Goal: Task Accomplishment & Management: Manage account settings

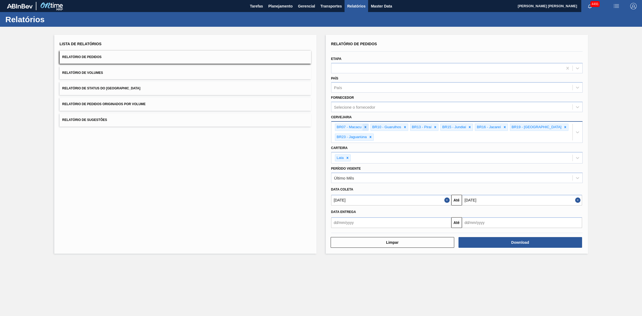
click at [365, 128] on icon at bounding box center [365, 127] width 4 height 4
click at [365, 128] on div "BR10 - Guarulhos" at bounding box center [350, 127] width 31 height 7
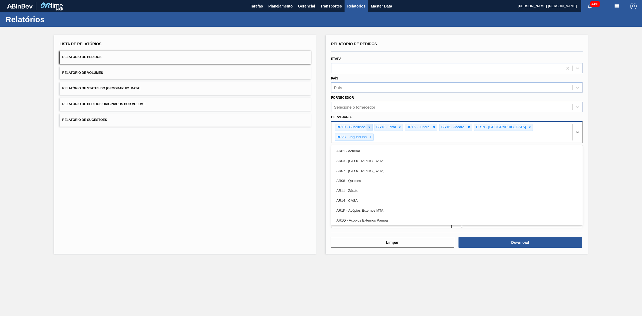
click at [368, 126] on icon at bounding box center [369, 127] width 4 height 4
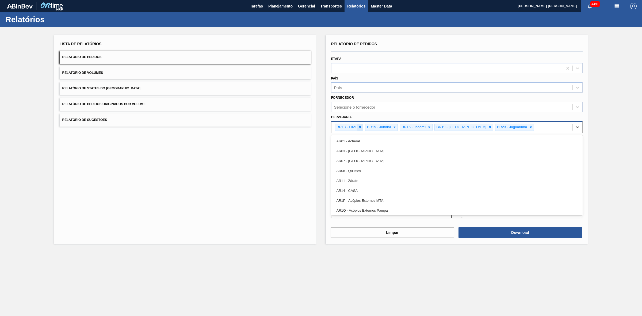
click at [362, 126] on div at bounding box center [360, 127] width 6 height 7
click at [365, 126] on icon at bounding box center [364, 127] width 4 height 4
click at [364, 128] on icon at bounding box center [365, 127] width 4 height 4
click at [388, 128] on icon at bounding box center [390, 127] width 4 height 4
click at [370, 126] on icon at bounding box center [370, 127] width 2 height 2
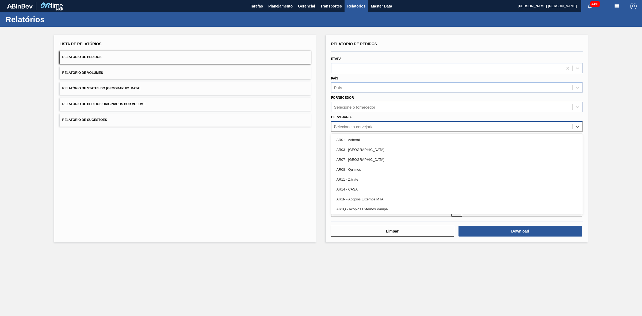
type input "09"
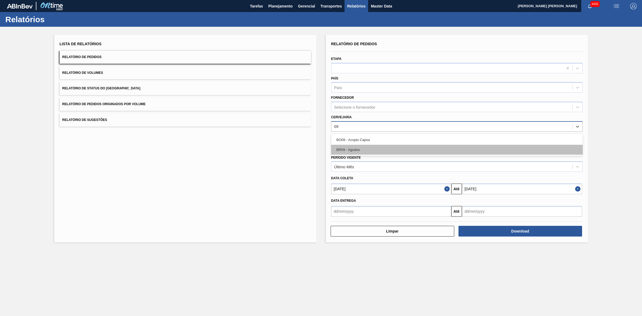
click at [356, 147] on div "BR09 - Agudos" at bounding box center [456, 150] width 251 height 10
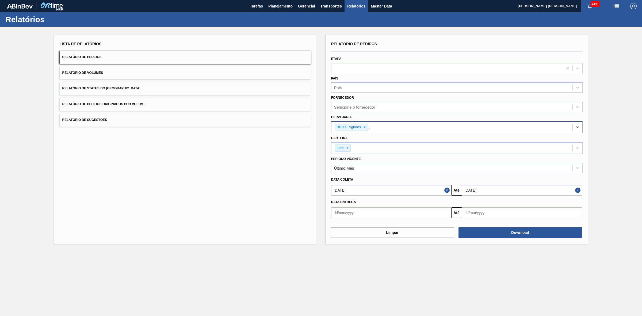
type input "21"
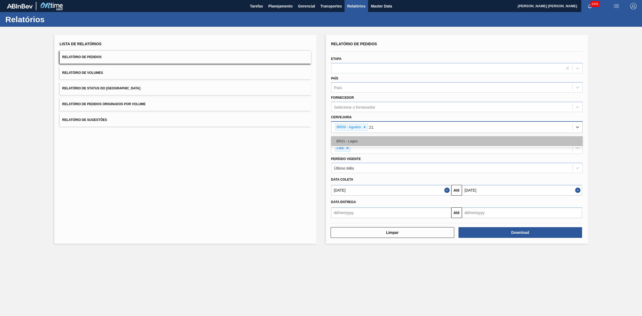
click at [348, 142] on div "BR21 - Lages" at bounding box center [456, 141] width 251 height 10
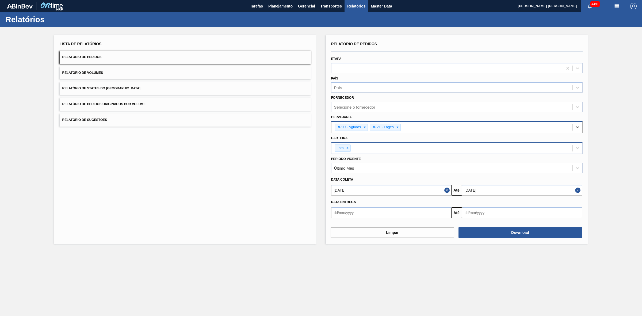
type input "22"
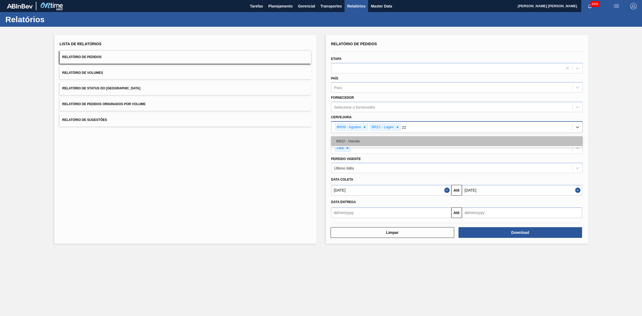
click at [397, 140] on div "BR22 - Viamão" at bounding box center [456, 141] width 251 height 10
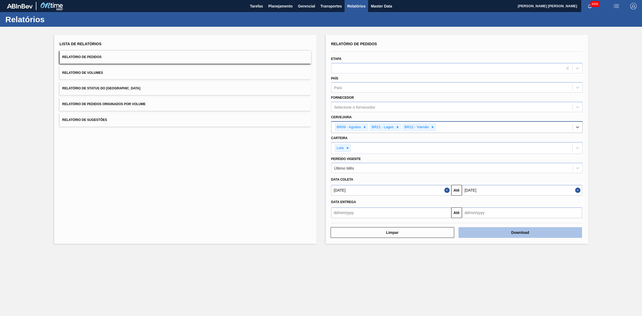
click at [507, 228] on button "Download" at bounding box center [520, 232] width 124 height 11
click at [364, 129] on div at bounding box center [364, 127] width 6 height 7
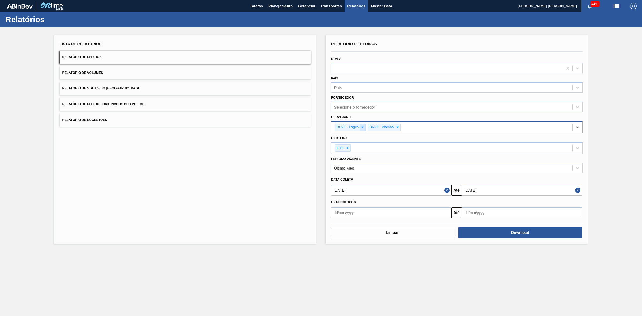
click at [361, 124] on div at bounding box center [362, 127] width 6 height 7
click at [366, 128] on icon at bounding box center [365, 127] width 4 height 4
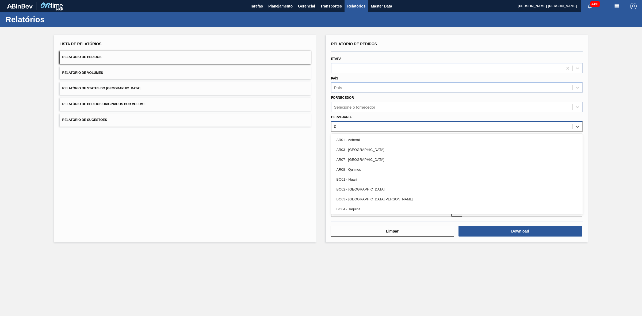
type input "02"
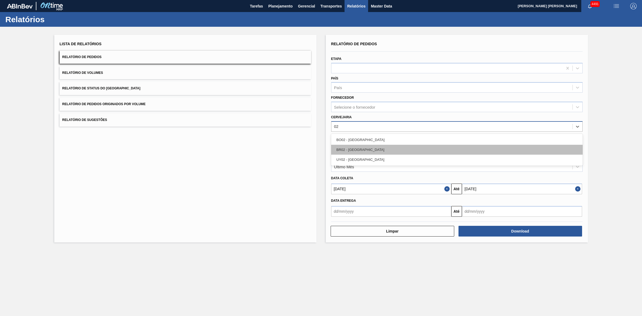
click at [356, 151] on div "BR02 - [GEOGRAPHIC_DATA]" at bounding box center [456, 150] width 251 height 10
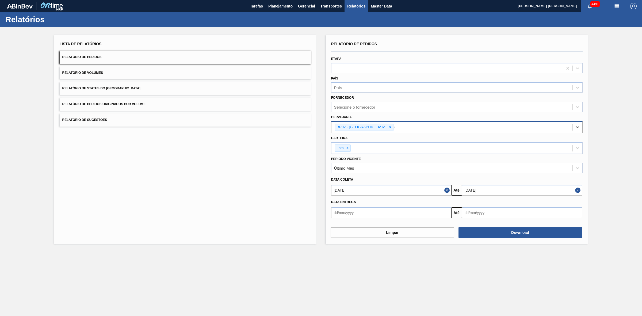
type input "03"
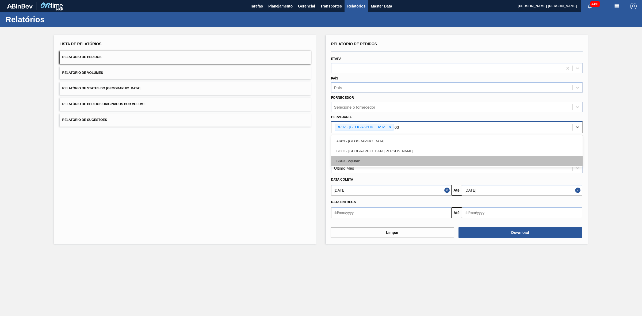
click at [352, 162] on div "BR03 - Aquiraz" at bounding box center [456, 161] width 251 height 10
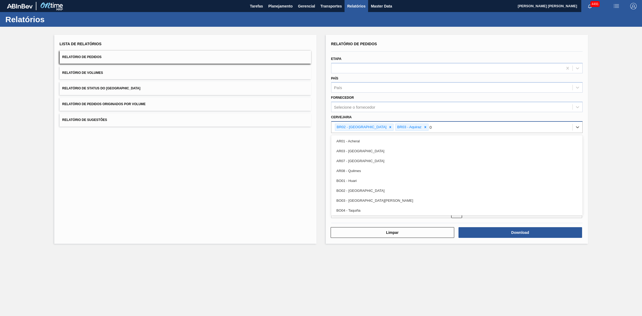
type input "04"
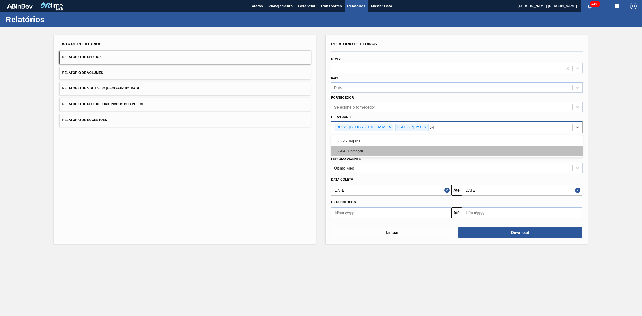
click at [358, 152] on div "BR04 - Camaçari" at bounding box center [456, 151] width 251 height 10
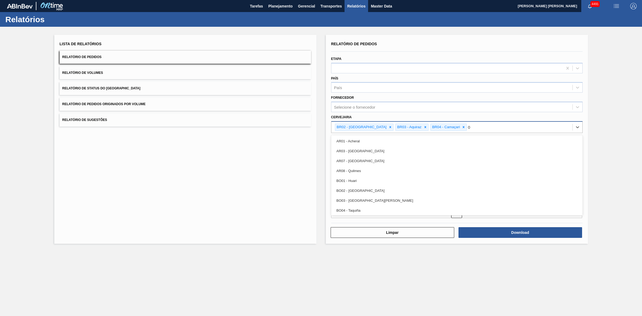
type input "08"
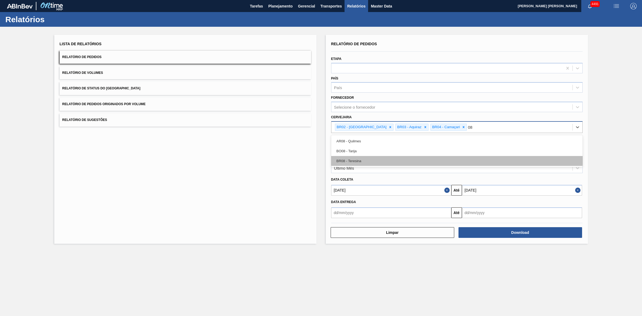
click at [352, 157] on div "BR08 - Teresina" at bounding box center [456, 161] width 251 height 10
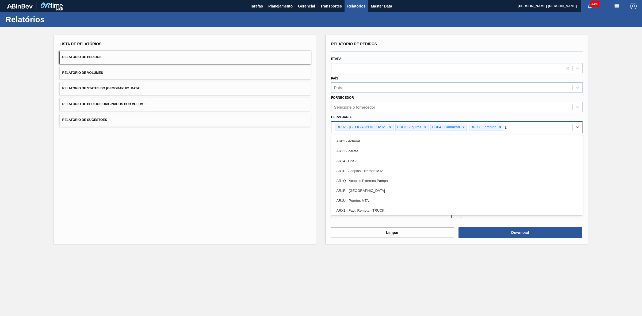
type input "11"
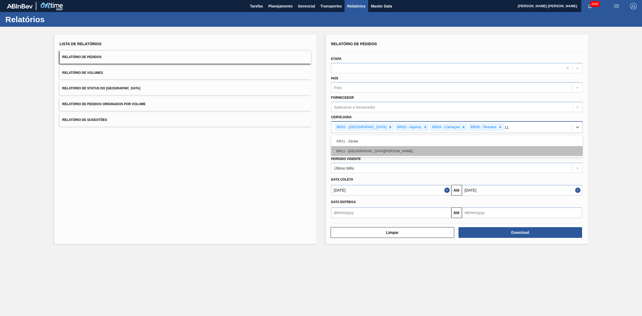
click at [359, 151] on div "BR11 - [GEOGRAPHIC_DATA][PERSON_NAME]" at bounding box center [456, 151] width 251 height 10
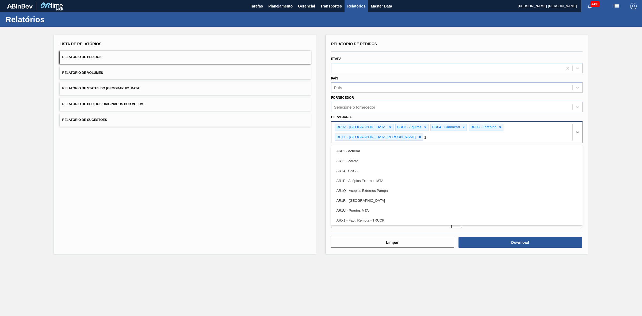
type input "18"
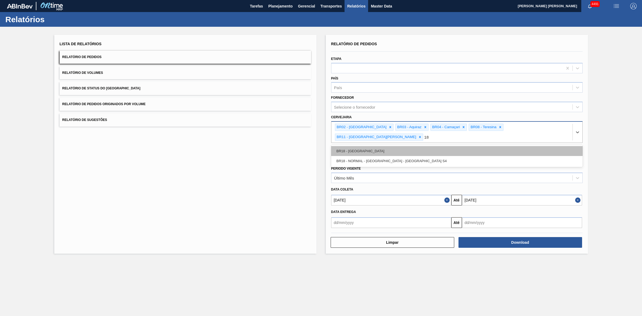
click at [361, 146] on div "BR18 - [GEOGRAPHIC_DATA]" at bounding box center [456, 151] width 251 height 10
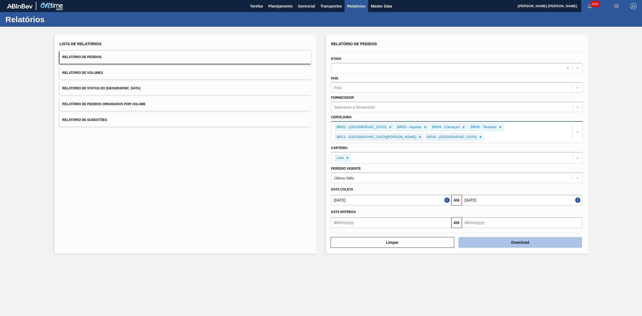
click at [525, 237] on button "Download" at bounding box center [520, 242] width 124 height 11
click at [281, 5] on span "Planejamento" at bounding box center [280, 6] width 24 height 6
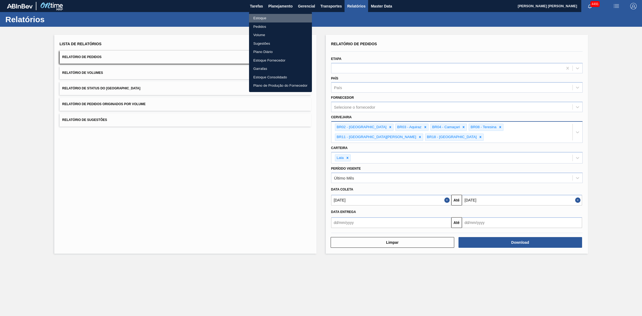
click at [261, 20] on li "Estoque" at bounding box center [280, 18] width 63 height 9
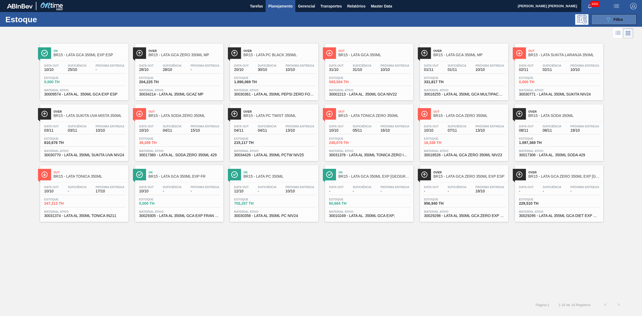
click at [606, 24] on button "089F7B8B-B2A5-4AFE-B5C0-19BA573D28AC Filtro" at bounding box center [613, 19] width 45 height 11
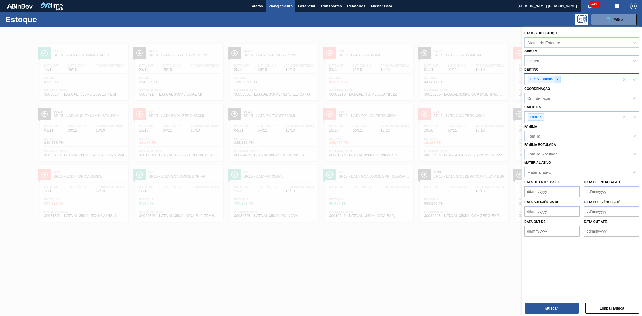
click at [555, 78] on icon at bounding box center [557, 80] width 4 height 4
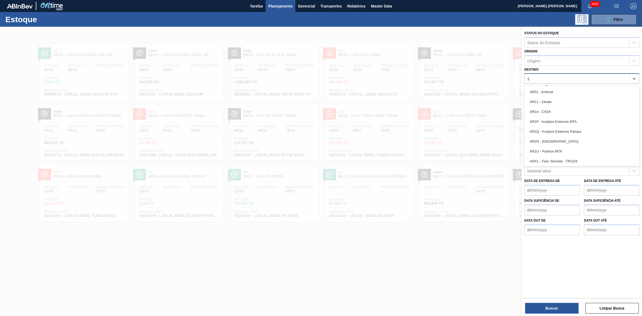
type input "16"
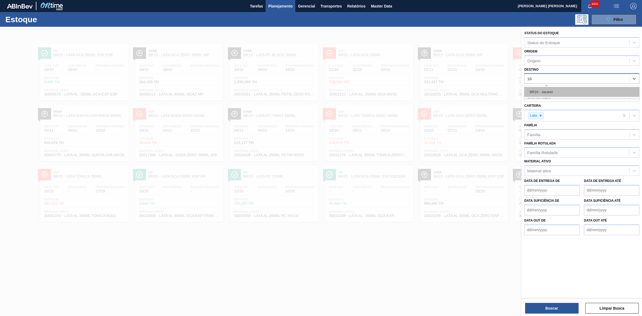
click at [551, 88] on div "BR16 - Jacareí" at bounding box center [581, 92] width 115 height 10
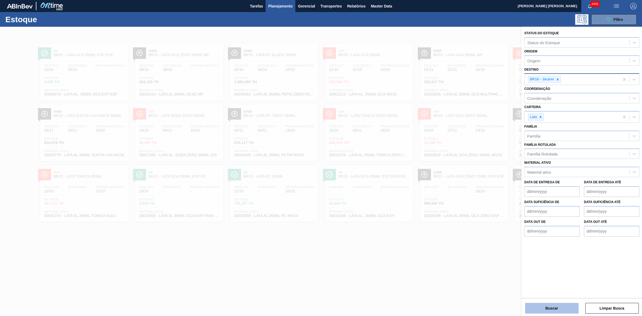
click at [554, 308] on button "Buscar" at bounding box center [551, 308] width 53 height 11
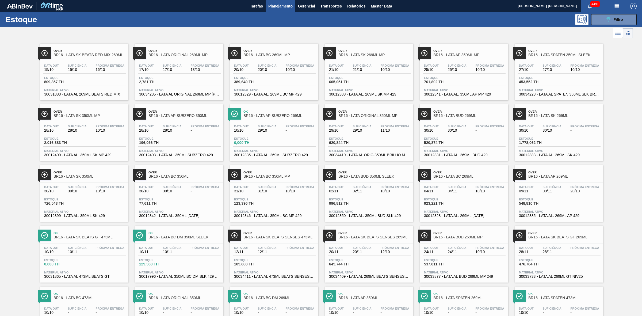
click at [368, 38] on div at bounding box center [316, 33] width 633 height 13
click at [611, 25] on div "Estoque 089F7B8B-B2A5-4AFE-B5C0-19BA573D28AC Filtro" at bounding box center [321, 19] width 642 height 15
click at [610, 22] on icon "089F7B8B-B2A5-4AFE-B5C0-19BA573D28AC" at bounding box center [608, 19] width 6 height 6
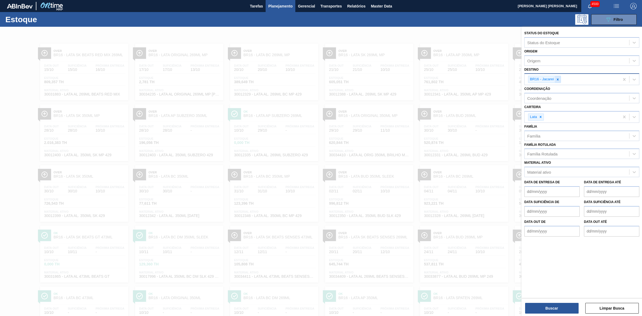
click at [558, 82] on div at bounding box center [558, 79] width 6 height 7
type input "21"
click at [551, 87] on div "BR21 - Lages" at bounding box center [581, 92] width 115 height 10
click at [553, 305] on button "Buscar" at bounding box center [551, 308] width 53 height 11
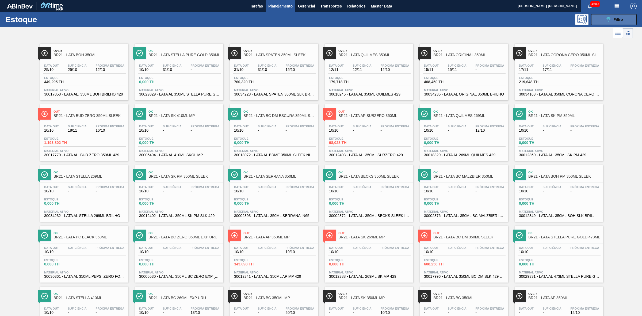
click at [603, 16] on button "089F7B8B-B2A5-4AFE-B5C0-19BA573D28AC Filtro" at bounding box center [613, 19] width 45 height 11
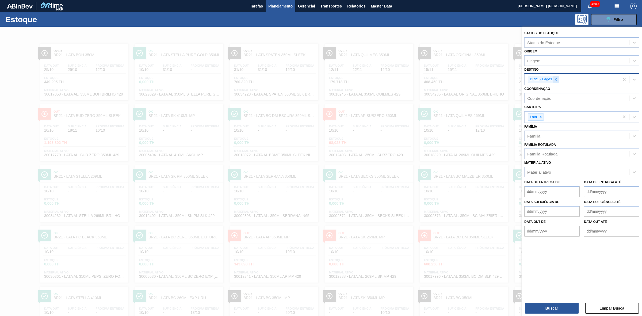
click at [557, 78] on icon at bounding box center [556, 80] width 4 height 4
type input "16"
click at [544, 93] on div "BR16 - Jacareí" at bounding box center [581, 92] width 115 height 10
click at [550, 308] on button "Buscar" at bounding box center [551, 308] width 53 height 11
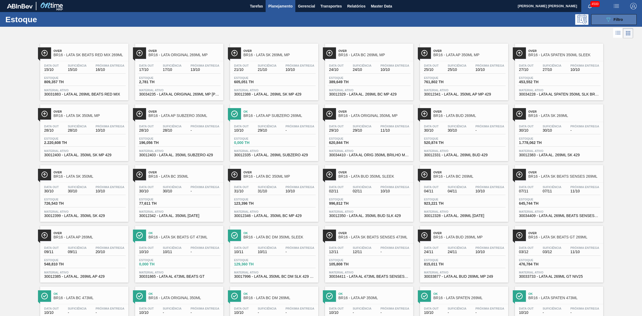
click at [607, 18] on icon "089F7B8B-B2A5-4AFE-B5C0-19BA573D28AC" at bounding box center [608, 19] width 6 height 6
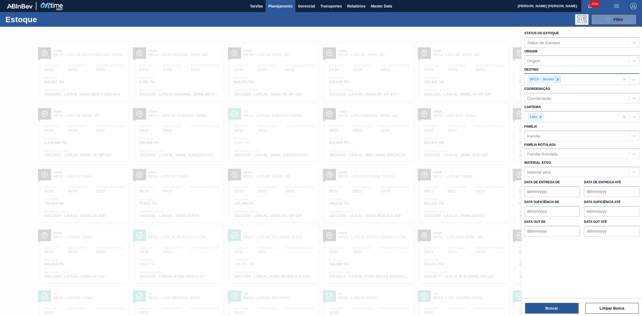
click at [557, 80] on icon at bounding box center [558, 80] width 4 height 4
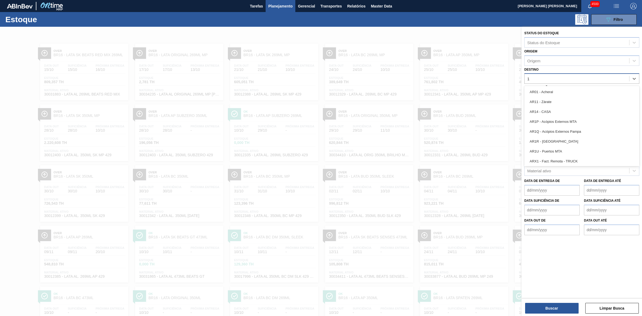
type input "15"
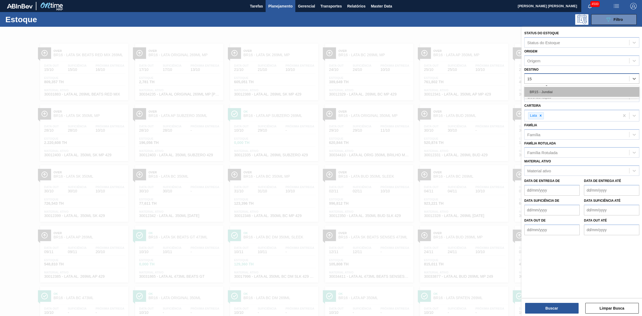
click at [549, 90] on div "BR15 - Jundiaí" at bounding box center [581, 92] width 115 height 10
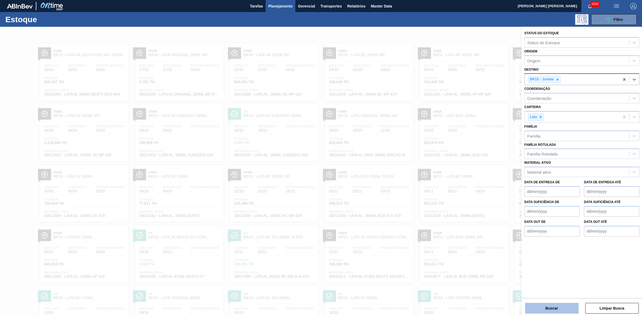
click at [550, 308] on button "Buscar" at bounding box center [551, 308] width 53 height 11
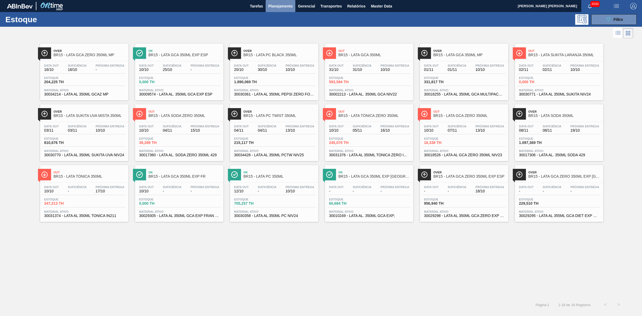
click at [281, 2] on button "Planejamento" at bounding box center [280, 6] width 30 height 12
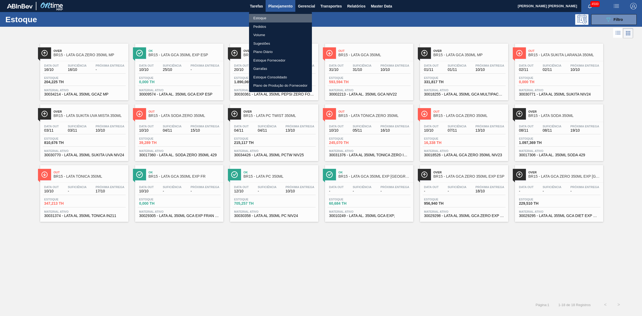
click at [261, 16] on li "Estoque" at bounding box center [280, 18] width 63 height 9
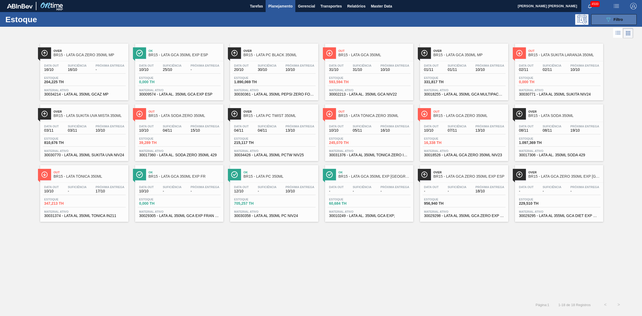
click at [606, 20] on icon "089F7B8B-B2A5-4AFE-B5C0-19BA573D28AC" at bounding box center [608, 19] width 6 height 6
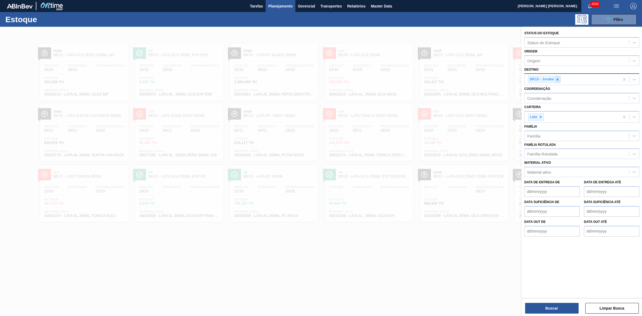
click at [555, 80] on div at bounding box center [557, 79] width 6 height 7
type input "22"
click at [546, 89] on div "BR22 - Viamão" at bounding box center [581, 92] width 115 height 10
click at [556, 311] on button "Buscar" at bounding box center [551, 308] width 53 height 11
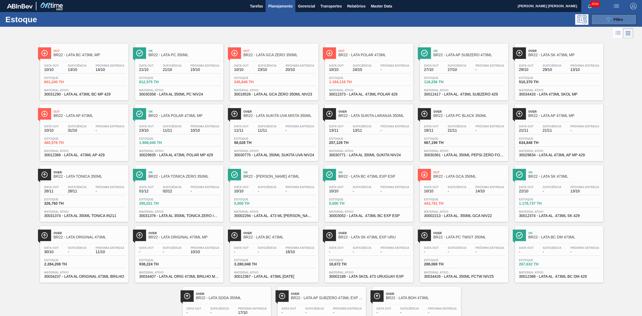
click at [602, 19] on button "089F7B8B-B2A5-4AFE-B5C0-19BA573D28AC Filtro" at bounding box center [613, 19] width 45 height 11
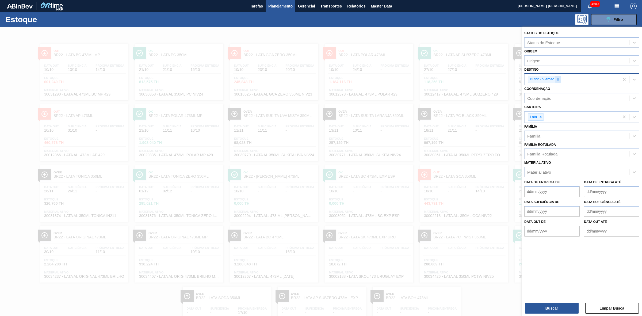
click at [558, 79] on icon at bounding box center [558, 80] width 4 height 4
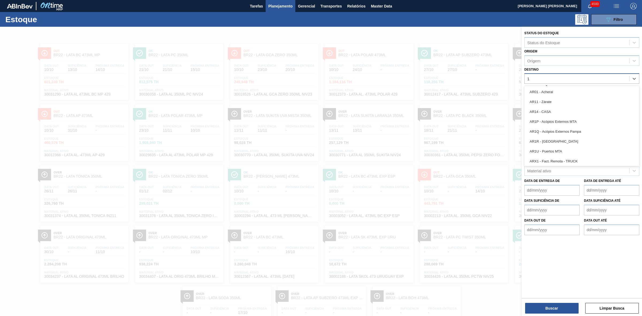
type input "15"
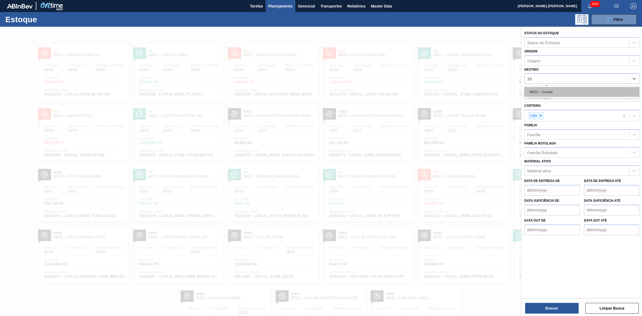
click at [555, 90] on div "BR15 - Jundiaí" at bounding box center [581, 92] width 115 height 10
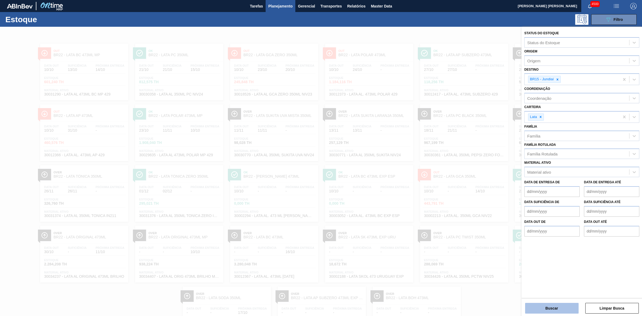
click at [547, 308] on button "Buscar" at bounding box center [551, 308] width 53 height 11
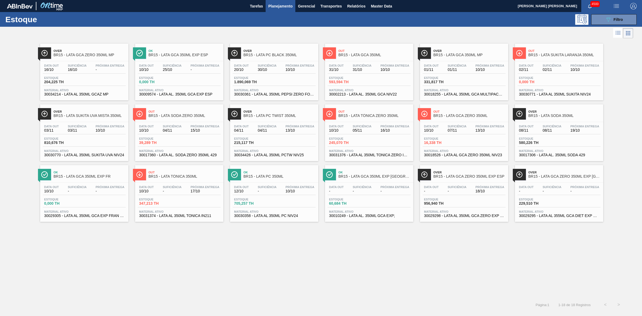
click at [358, 58] on div "Out BR15 - LATA GCA 350ML" at bounding box center [374, 53] width 72 height 12
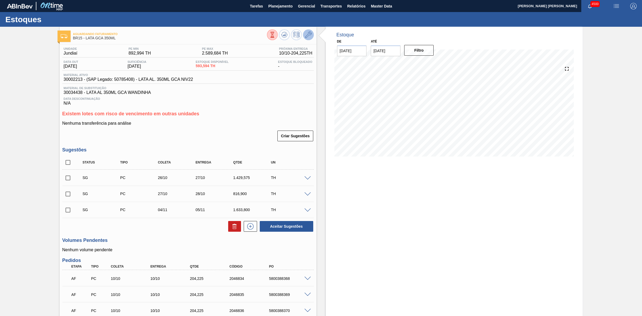
click at [308, 35] on icon at bounding box center [308, 35] width 6 height 6
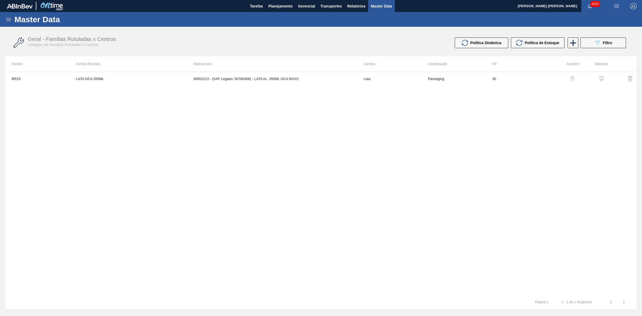
click at [600, 76] on img "button" at bounding box center [600, 78] width 5 height 5
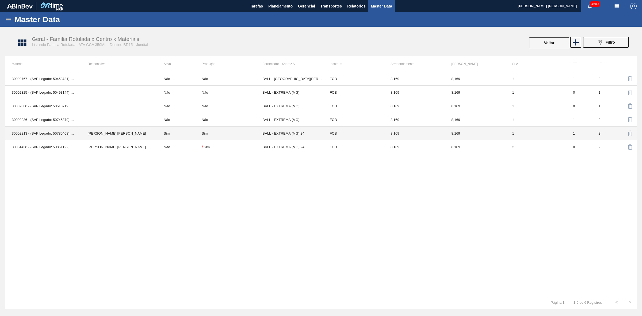
click at [209, 134] on div "Sim" at bounding box center [232, 133] width 61 height 4
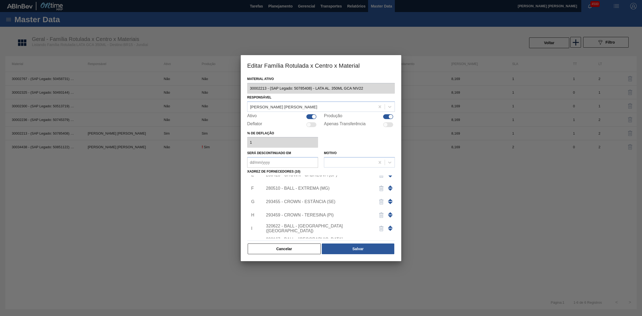
scroll to position [52, 0]
click at [381, 195] on img "button" at bounding box center [381, 198] width 6 height 6
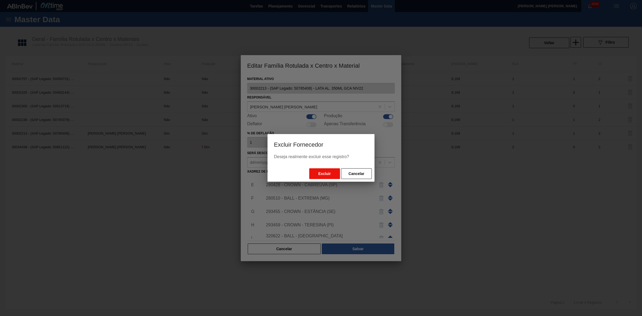
click at [326, 173] on button "Excluir" at bounding box center [324, 173] width 31 height 11
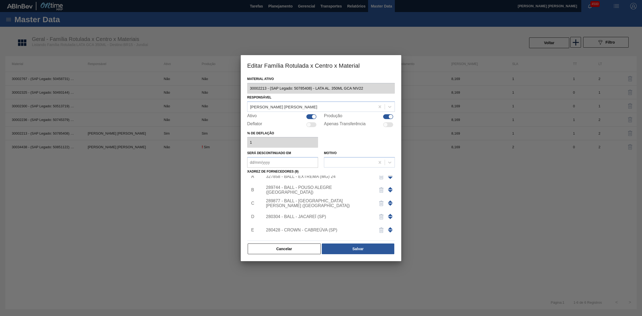
scroll to position [0, 0]
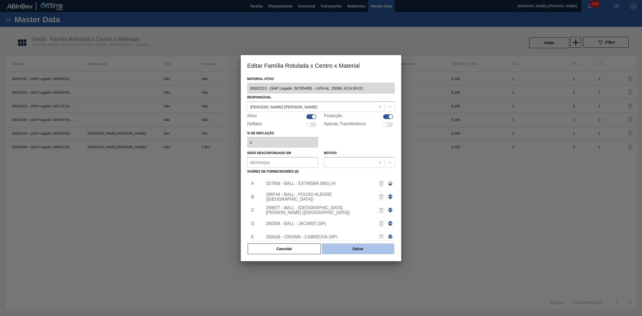
click at [361, 251] on button "Salvar" at bounding box center [358, 248] width 72 height 11
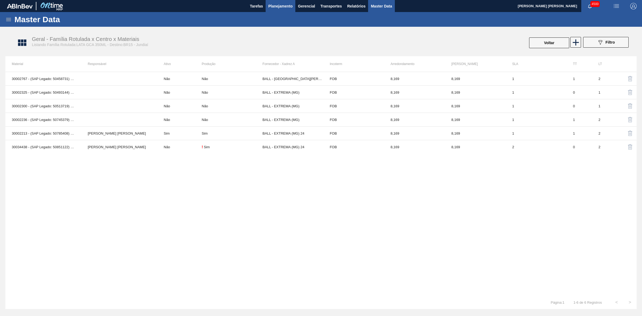
click at [281, 6] on span "Planejamento" at bounding box center [280, 6] width 24 height 6
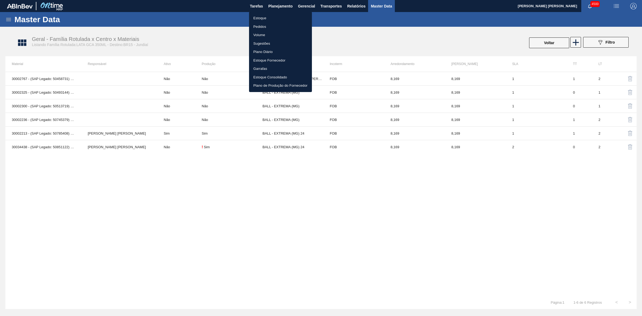
click at [262, 17] on li "Estoque" at bounding box center [280, 18] width 63 height 9
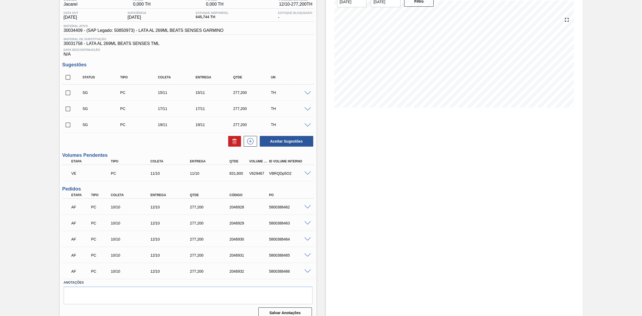
scroll to position [56, 0]
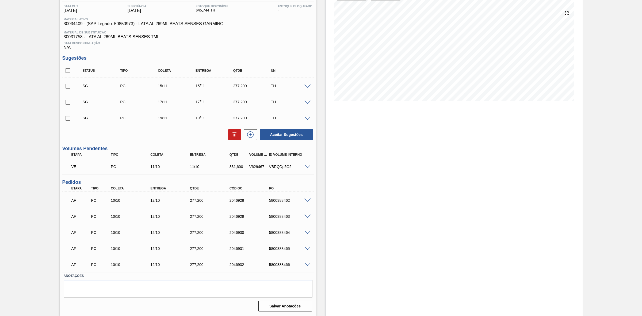
click at [307, 201] on span at bounding box center [307, 200] width 6 height 4
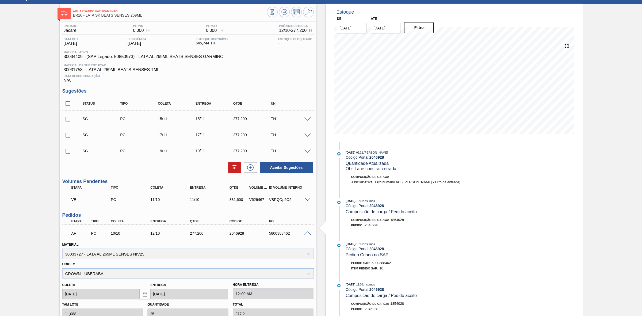
scroll to position [0, 0]
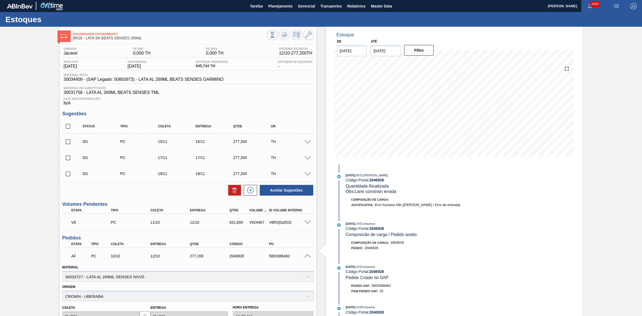
click at [71, 80] on span "30034409 - (SAP Legado: 50850973) - LATA AL 269ML BEATS SENSES GARMINO" at bounding box center [144, 79] width 160 height 5
copy span "30034409"
click at [305, 257] on span at bounding box center [307, 256] width 6 height 4
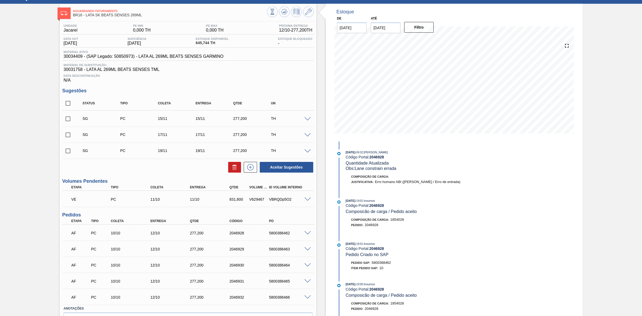
scroll to position [56, 0]
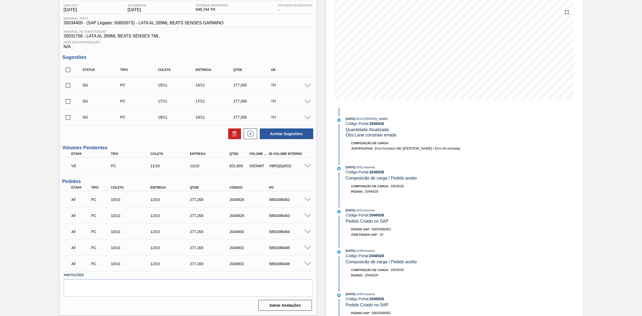
click at [305, 200] on span at bounding box center [307, 200] width 6 height 4
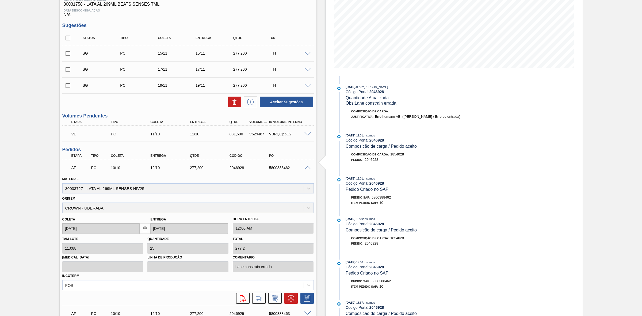
scroll to position [123, 0]
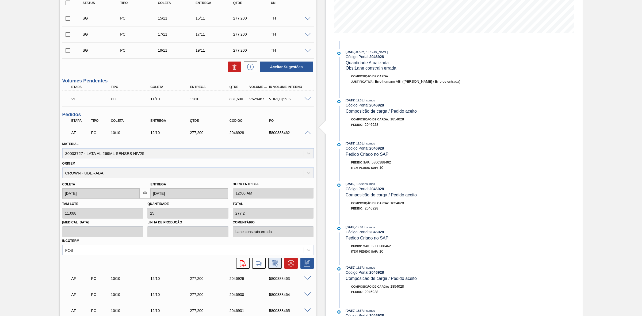
click at [277, 265] on icon at bounding box center [276, 264] width 3 height 3
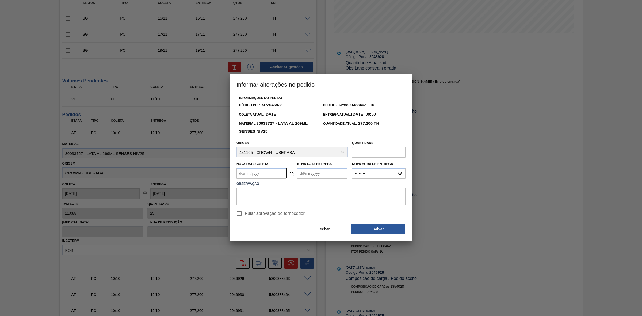
click at [367, 154] on input "text" at bounding box center [378, 152] width 53 height 11
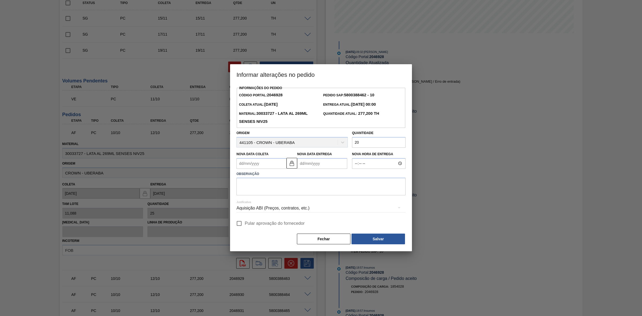
type input "2"
drag, startPoint x: 376, startPoint y: 145, endPoint x: 335, endPoint y: 141, distance: 41.2
click at [335, 141] on div "Origem 441105 - CROWN - UBERABA Quantidade 221,76" at bounding box center [320, 138] width 173 height 20
type input "221,76"
click at [238, 225] on input "Pular aprovação do fornecedor" at bounding box center [238, 223] width 11 height 11
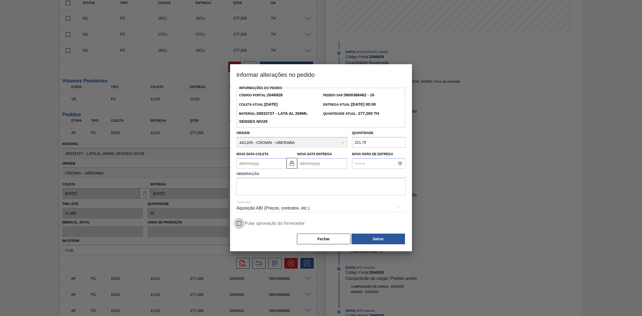
checkbox input "true"
click at [384, 238] on button "Salvar" at bounding box center [377, 238] width 53 height 11
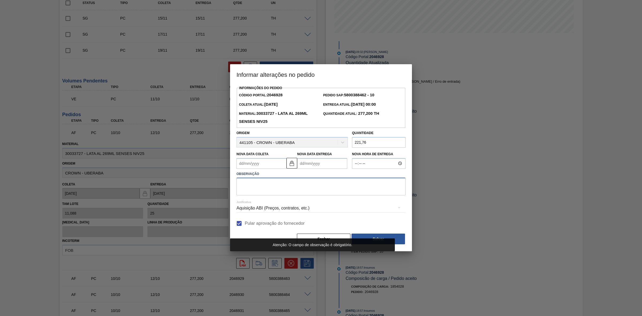
click at [311, 190] on textarea at bounding box center [320, 187] width 169 height 18
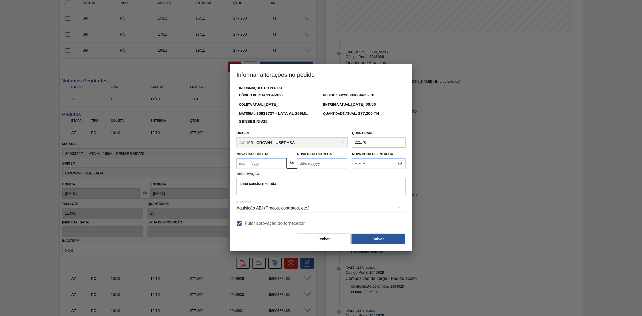
drag, startPoint x: 307, startPoint y: 191, endPoint x: 225, endPoint y: 180, distance: 83.3
click at [225, 180] on div "Informar alterações no pedido Informações do Pedido Código Portal: 2046928 Pedi…" at bounding box center [321, 158] width 642 height 316
type textarea "Lane constrain errada"
click at [379, 240] on button "Salvar" at bounding box center [377, 238] width 53 height 11
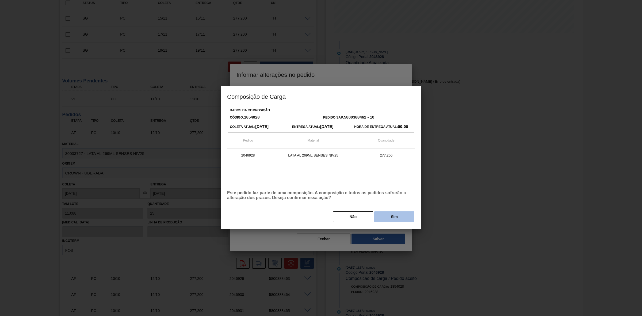
click at [388, 215] on button "Sim" at bounding box center [394, 216] width 40 height 11
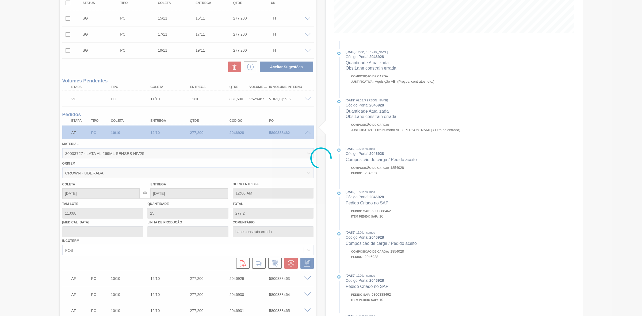
type input "20"
type input "221,76"
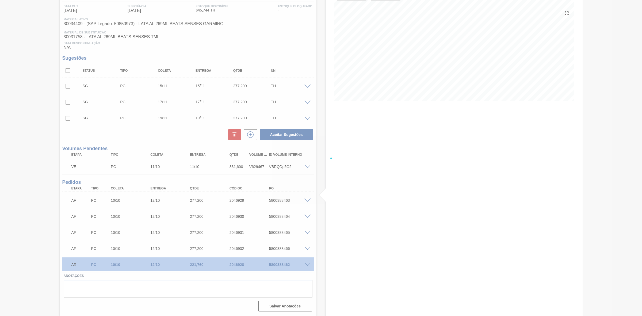
scroll to position [56, 0]
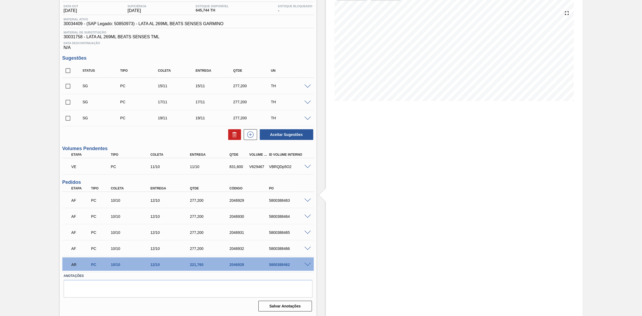
click at [306, 200] on span at bounding box center [307, 200] width 6 height 4
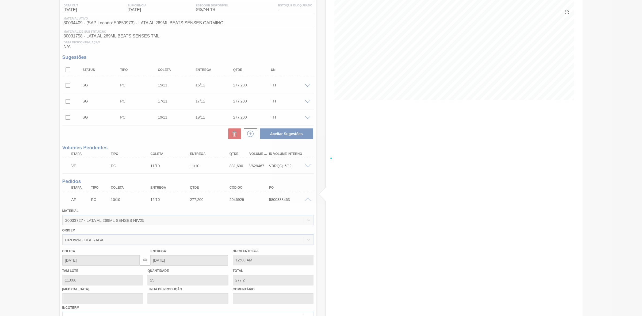
scroll to position [123, 0]
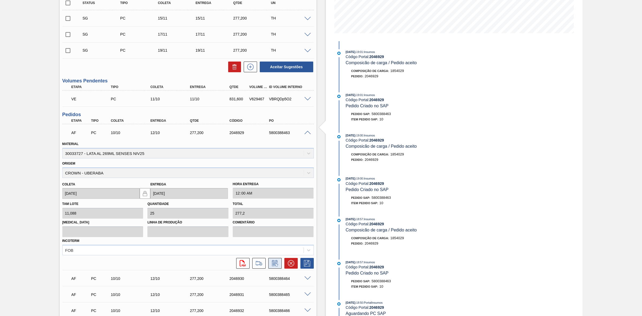
click at [275, 263] on icon at bounding box center [275, 263] width 9 height 6
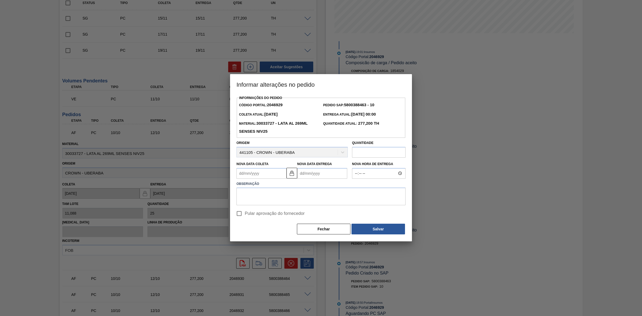
click at [365, 153] on input "text" at bounding box center [378, 152] width 53 height 11
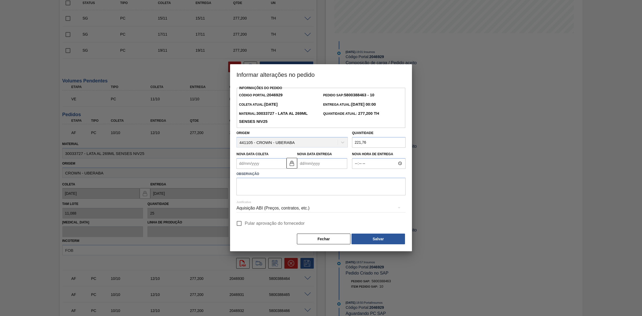
type input "221,76"
click at [311, 186] on textarea at bounding box center [320, 187] width 169 height 18
paste textarea "Lane constrain errada"
type textarea "Lane constrain errada"
click at [237, 221] on input "Pular aprovação do fornecedor" at bounding box center [238, 223] width 11 height 11
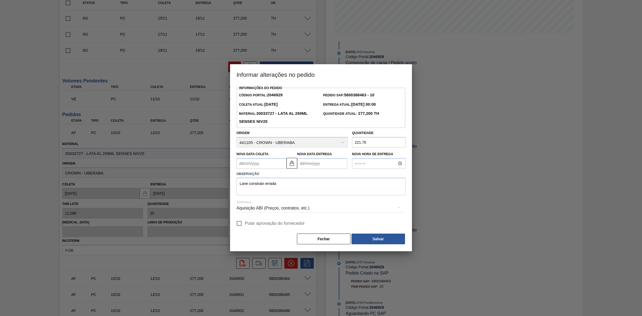
checkbox input "true"
click at [366, 235] on button "Salvar" at bounding box center [377, 238] width 53 height 11
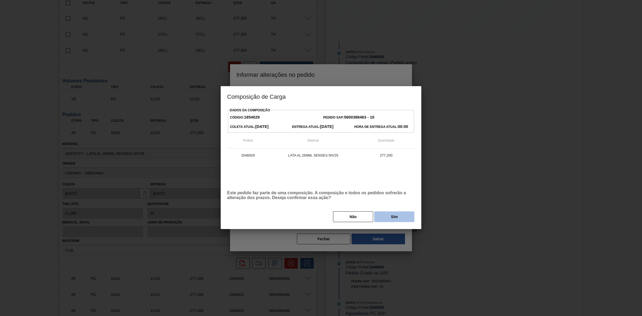
click at [405, 216] on button "Sim" at bounding box center [394, 216] width 40 height 11
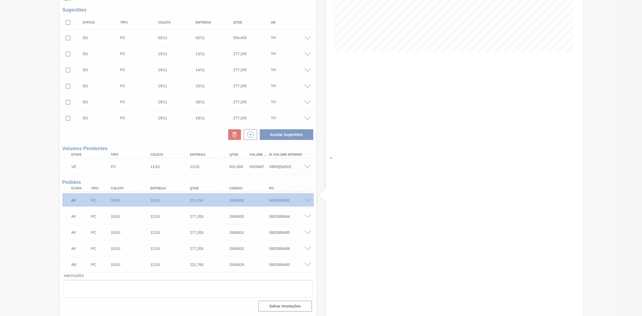
scroll to position [105, 0]
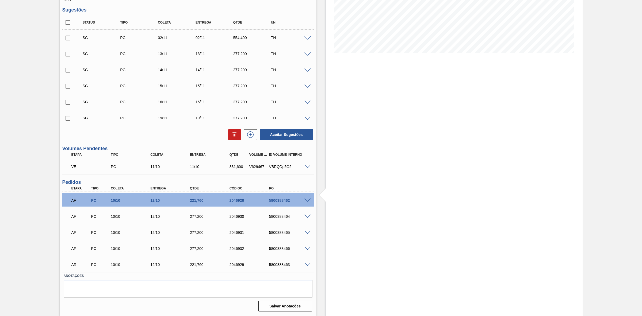
click at [306, 215] on span at bounding box center [307, 216] width 6 height 4
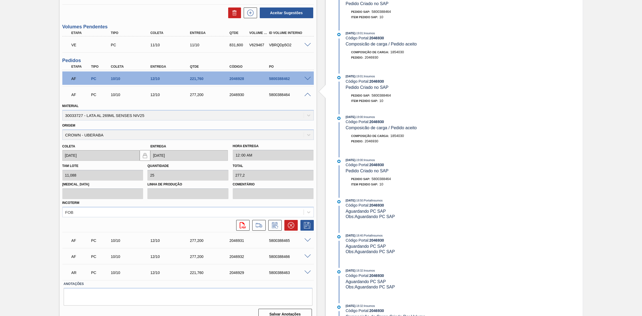
scroll to position [234, 0]
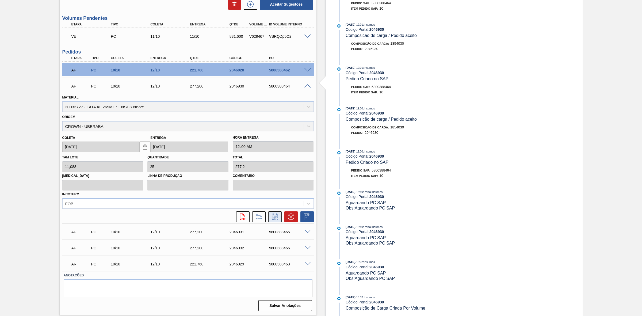
click at [276, 217] on icon at bounding box center [275, 216] width 9 height 6
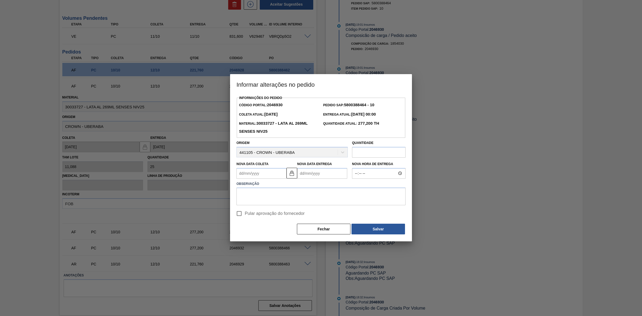
click at [363, 155] on input "text" at bounding box center [378, 152] width 53 height 11
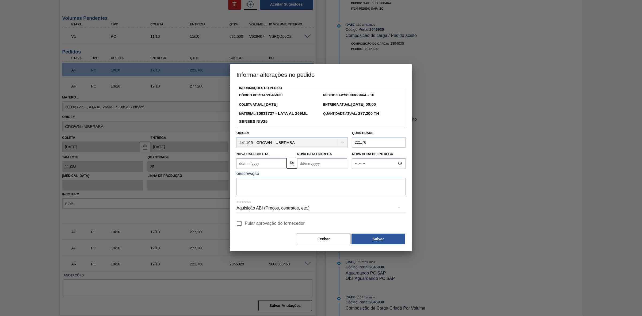
type input "221,76"
click at [334, 183] on textarea at bounding box center [320, 187] width 169 height 18
paste textarea "Lane constrain errada"
type textarea "Lane constrain errada"
click at [279, 221] on span "Pular aprovação do fornecedor" at bounding box center [275, 223] width 60 height 6
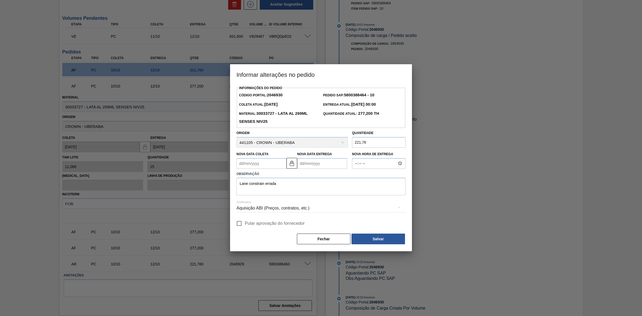
click at [245, 221] on input "Pular aprovação do fornecedor" at bounding box center [238, 223] width 11 height 11
checkbox input "true"
click at [367, 239] on button "Salvar" at bounding box center [377, 238] width 53 height 11
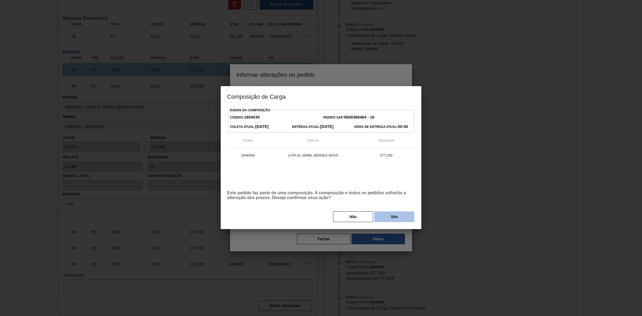
click at [394, 219] on button "Sim" at bounding box center [394, 216] width 40 height 11
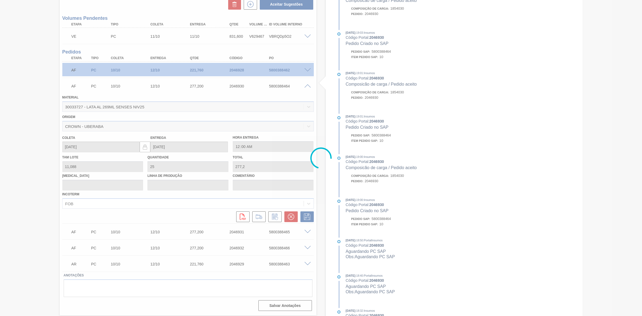
type input "20"
type input "221,76"
type input "Lane constrain errada"
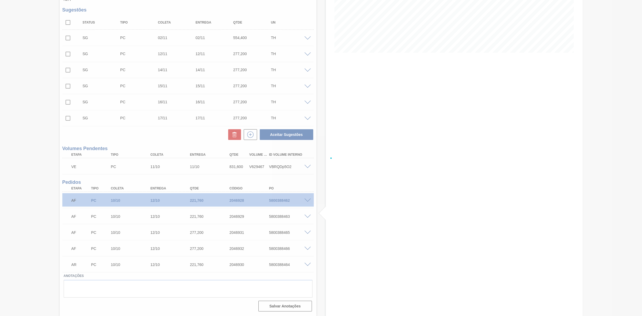
scroll to position [105, 0]
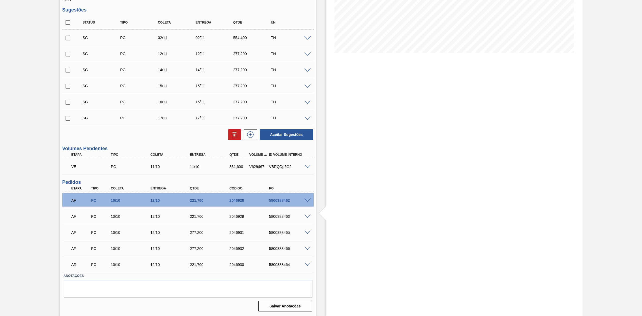
click at [305, 232] on span at bounding box center [307, 232] width 6 height 4
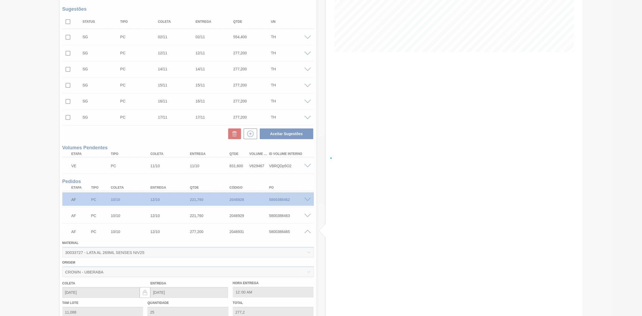
scroll to position [234, 0]
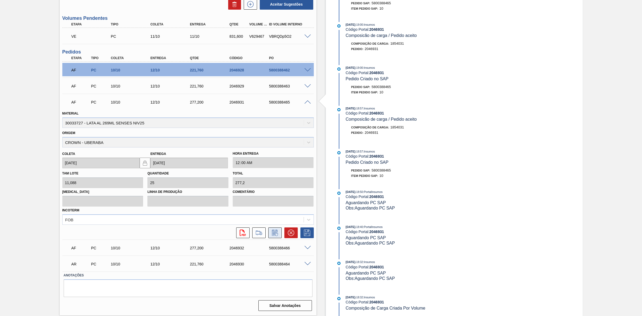
click at [274, 234] on icon at bounding box center [275, 232] width 9 height 6
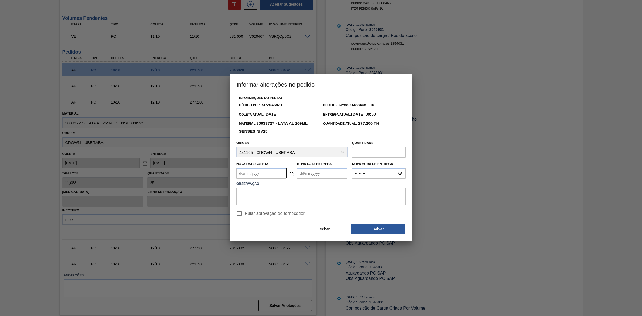
click at [365, 155] on input "text" at bounding box center [378, 152] width 53 height 11
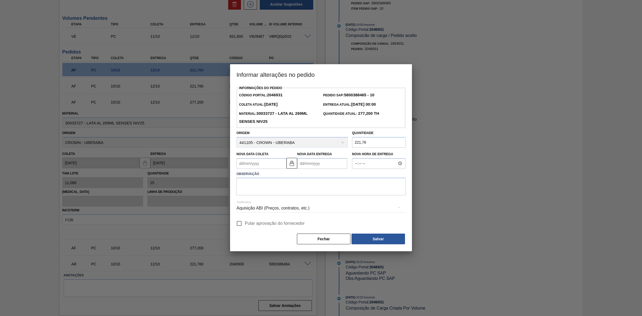
type input "221,76"
click at [316, 183] on textarea at bounding box center [320, 187] width 169 height 18
paste textarea "Lane constrain errada"
type textarea "Lane constrain errada"
drag, startPoint x: 244, startPoint y: 224, endPoint x: 253, endPoint y: 225, distance: 9.4
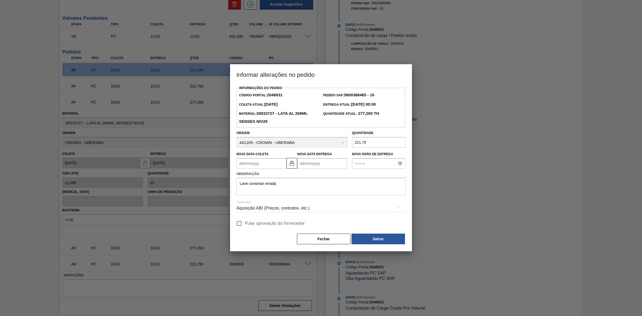
click at [244, 224] on input "Pular aprovação do fornecedor" at bounding box center [238, 223] width 11 height 11
checkbox input "true"
click at [378, 242] on button "Salvar" at bounding box center [377, 238] width 53 height 11
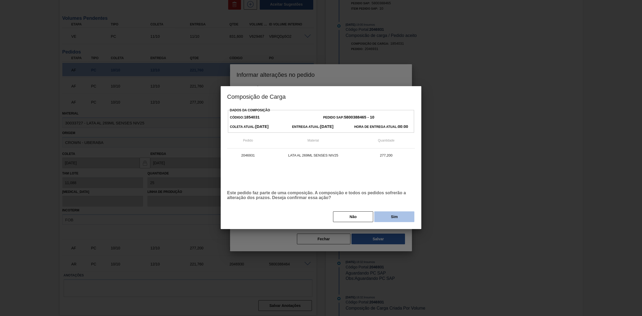
click at [394, 218] on button "Sim" at bounding box center [394, 216] width 40 height 11
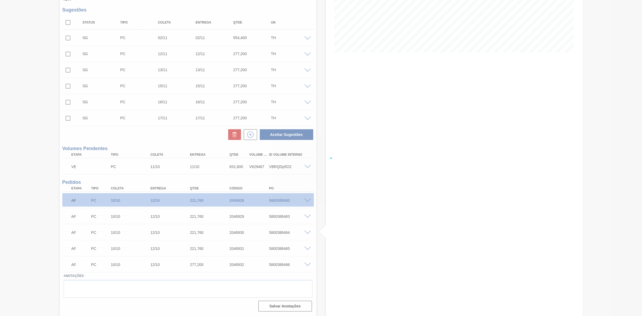
scroll to position [105, 0]
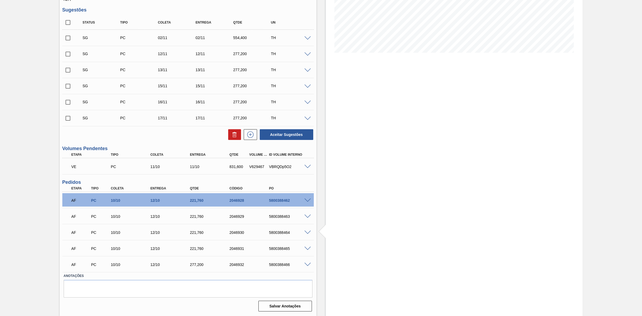
click at [305, 264] on span at bounding box center [307, 265] width 6 height 4
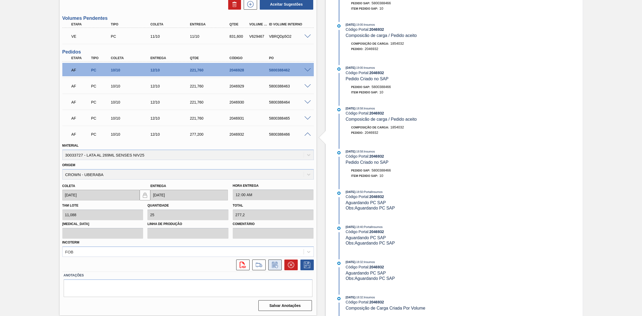
click at [274, 267] on icon at bounding box center [275, 264] width 9 height 6
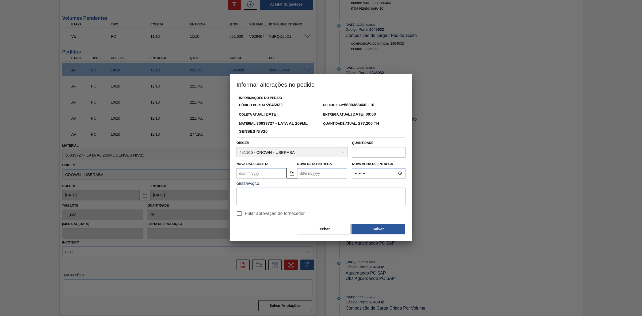
click at [362, 153] on input "text" at bounding box center [378, 152] width 53 height 11
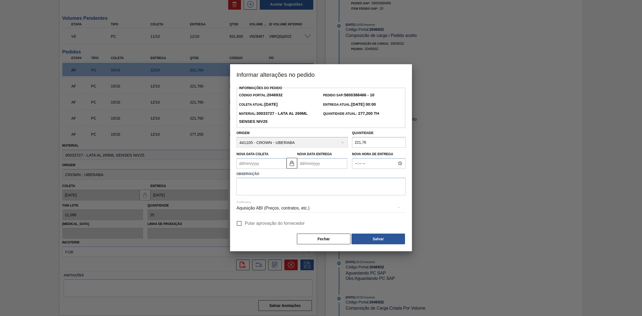
type input "221,76"
click at [281, 186] on textarea at bounding box center [320, 187] width 169 height 18
paste textarea "Lane constrain errada"
type textarea "Lane constrain errada"
click at [254, 224] on span "Pular aprovação do fornecedor" at bounding box center [275, 223] width 60 height 6
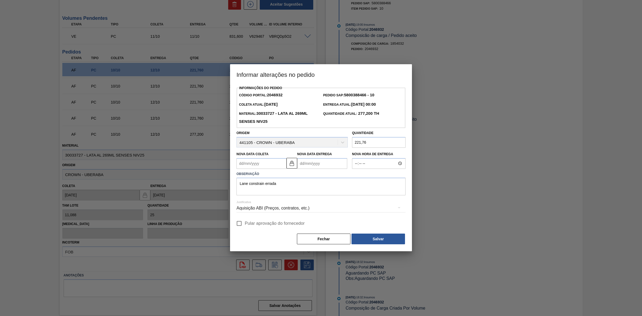
click at [245, 224] on input "Pular aprovação do fornecedor" at bounding box center [238, 223] width 11 height 11
checkbox input "true"
click at [375, 242] on button "Salvar" at bounding box center [377, 238] width 53 height 11
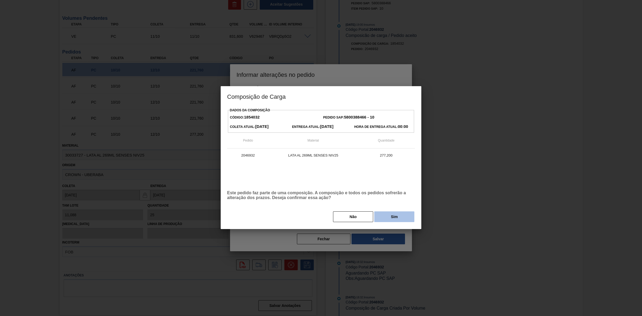
click at [390, 215] on button "Sim" at bounding box center [394, 216] width 40 height 11
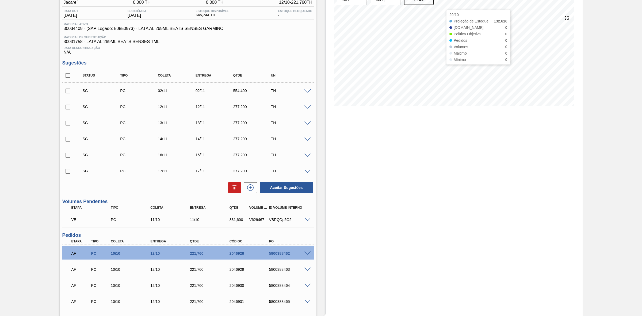
scroll to position [0, 0]
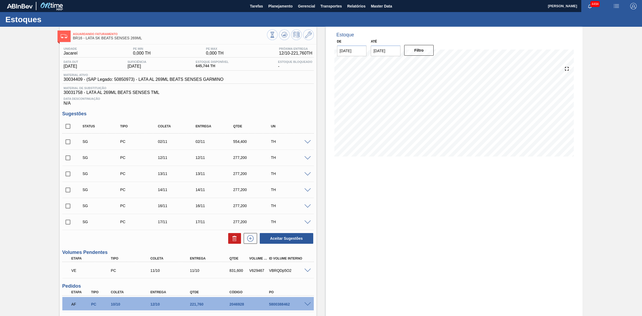
click at [618, 5] on img "button" at bounding box center [616, 6] width 6 height 6
click at [600, 20] on li "Pedido Contingência" at bounding box center [612, 19] width 49 height 10
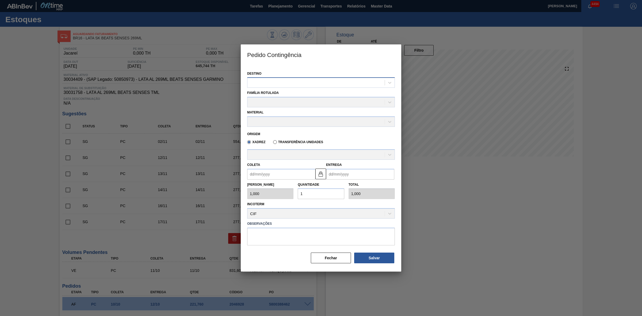
click at [312, 83] on div at bounding box center [315, 83] width 137 height 8
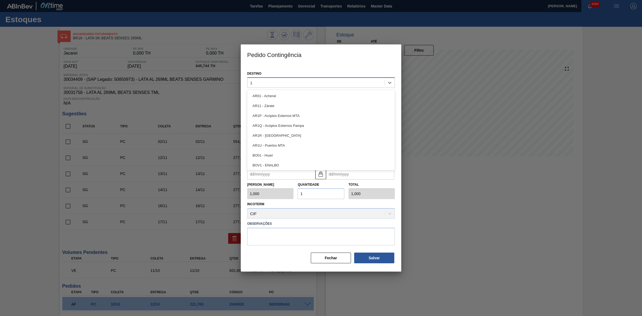
type input "16"
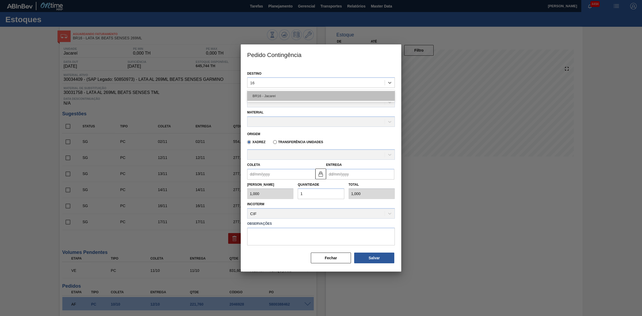
click at [277, 94] on div "BR16 - Jacareí" at bounding box center [321, 96] width 148 height 10
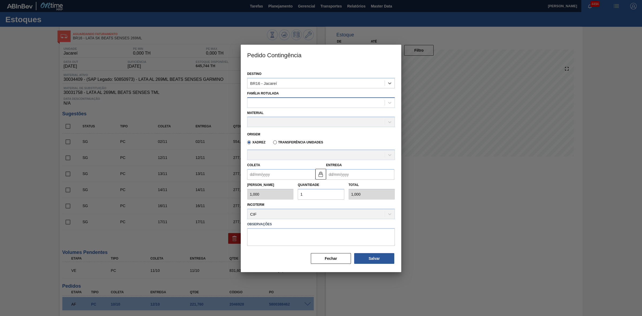
click at [273, 101] on div at bounding box center [315, 103] width 137 height 8
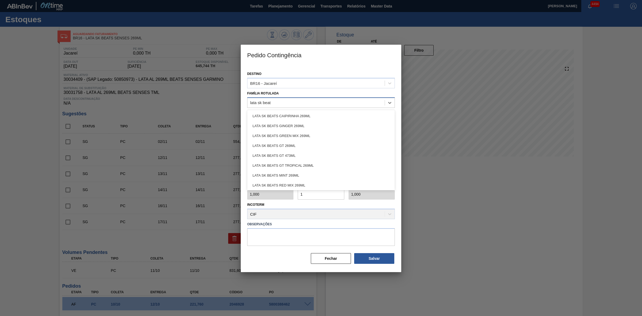
type Rotulada "lata sk beats"
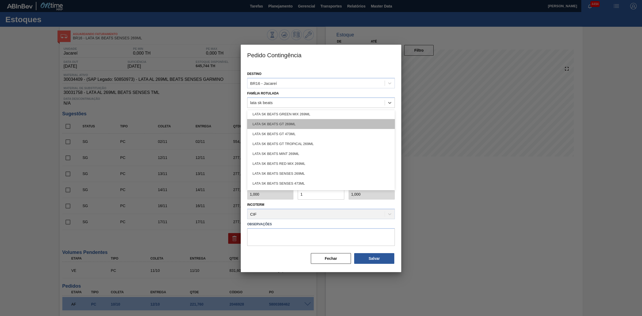
scroll to position [60, 0]
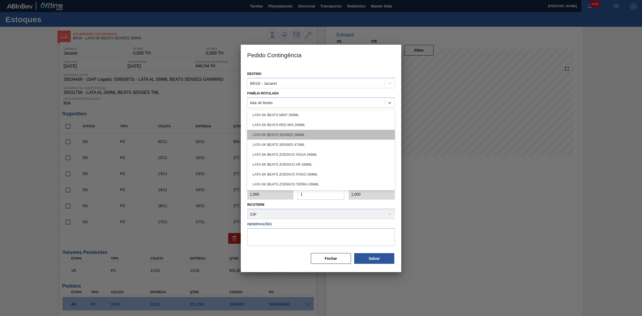
click at [292, 134] on div "LATA SK BEATS SENSES 269ML" at bounding box center [321, 135] width 148 height 10
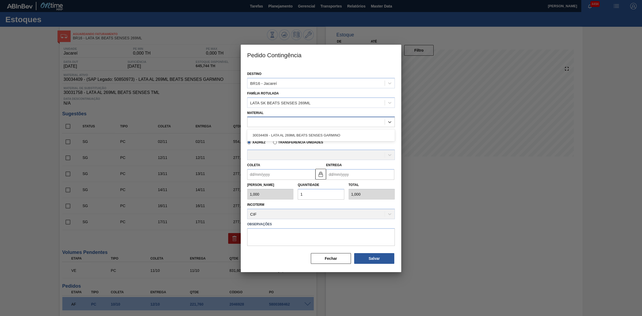
click at [282, 118] on div at bounding box center [315, 122] width 137 height 8
click at [277, 132] on div "30034409 - LATA AL 269ML BEATS SENSES GARMINO" at bounding box center [321, 135] width 148 height 10
type input "11,088"
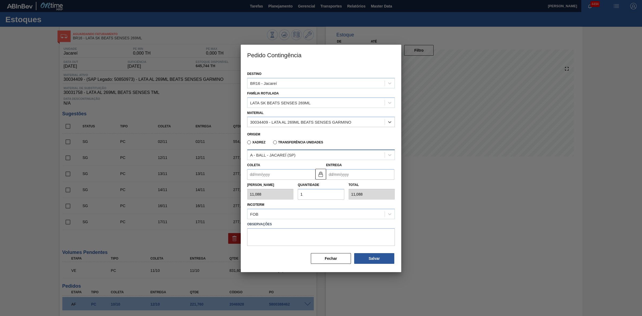
click at [289, 155] on div "A - BALL - JACAREÍ (SP)" at bounding box center [272, 155] width 45 height 5
click at [296, 157] on div "A - BALL - JACAREÍ (SP)" at bounding box center [315, 155] width 137 height 8
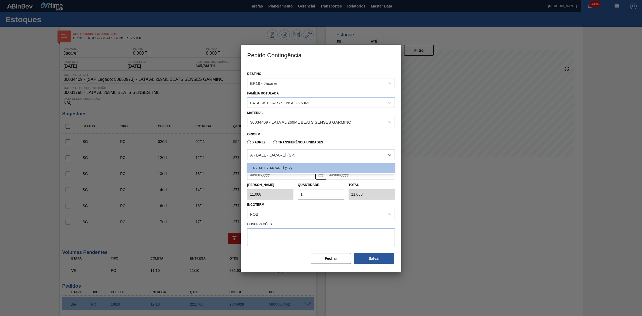
click at [296, 157] on div "A - BALL - JACAREÍ (SP)" at bounding box center [315, 155] width 137 height 8
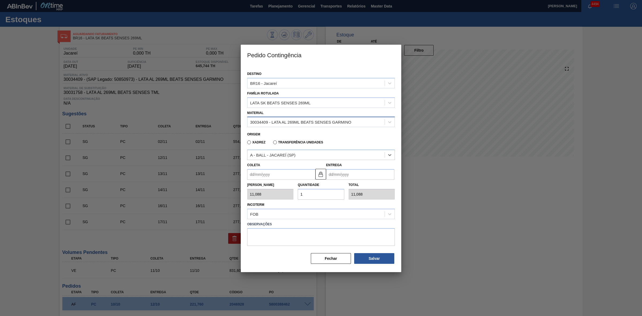
click at [321, 121] on div "30034409 - LATA AL 269ML BEATS SENSES GARMINO" at bounding box center [300, 122] width 101 height 5
click at [336, 261] on button "Fechar" at bounding box center [331, 258] width 40 height 11
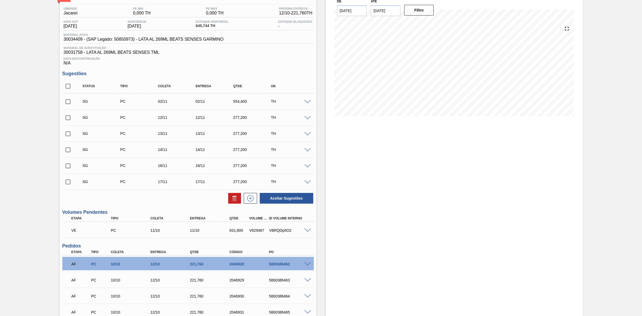
scroll to position [105, 0]
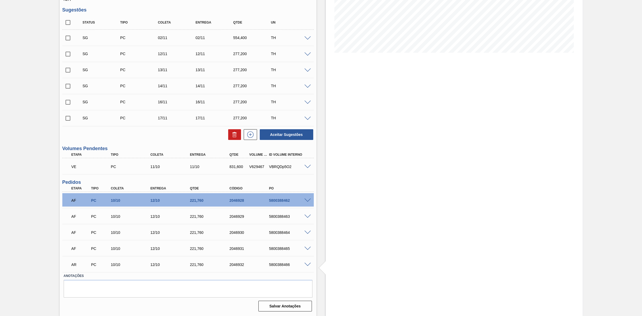
click at [308, 199] on span at bounding box center [307, 200] width 6 height 4
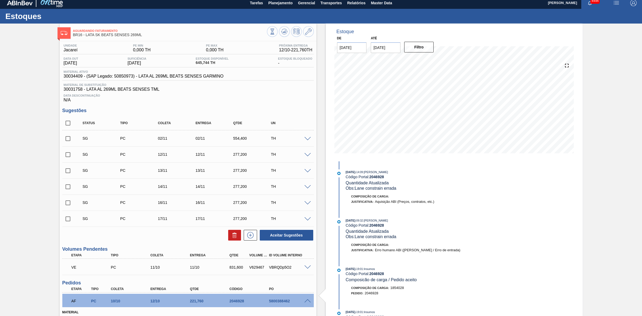
scroll to position [0, 0]
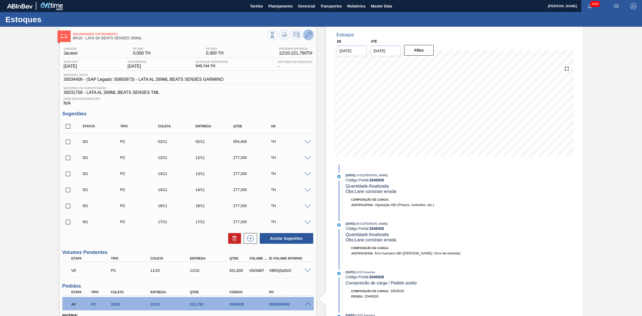
click at [309, 34] on icon at bounding box center [308, 35] width 6 height 6
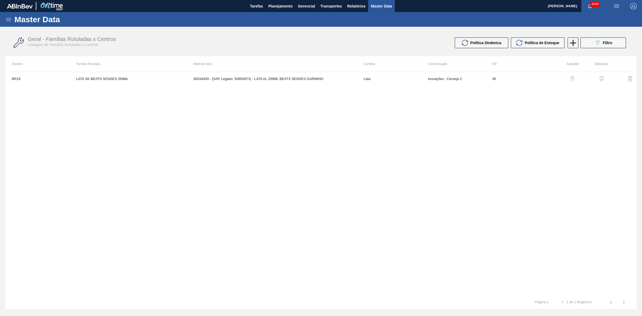
click at [599, 76] on img "button" at bounding box center [600, 78] width 5 height 5
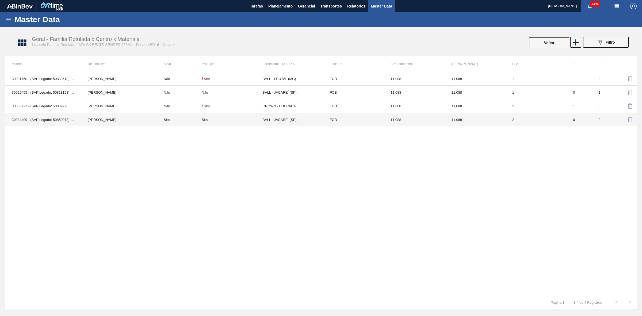
click at [203, 118] on div "Sim" at bounding box center [205, 120] width 6 height 4
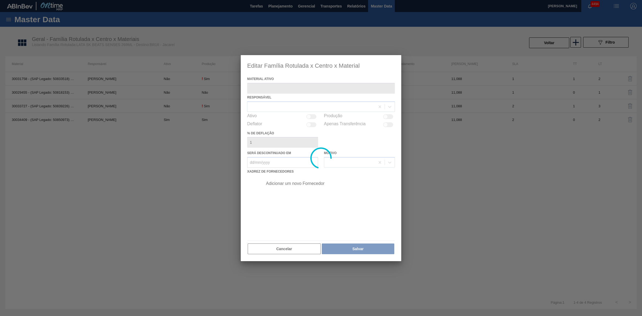
type ativo "30034409 - (SAP Legado: 50850973) - LATA AL 269ML BEATS SENSES GARMINO"
checkbox input "true"
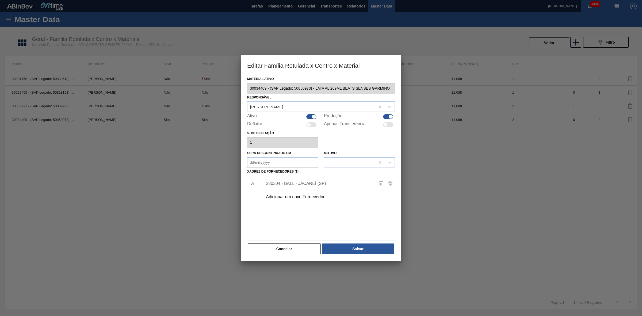
click at [300, 197] on div "Adicionar um novo Fornecedor" at bounding box center [318, 196] width 105 height 5
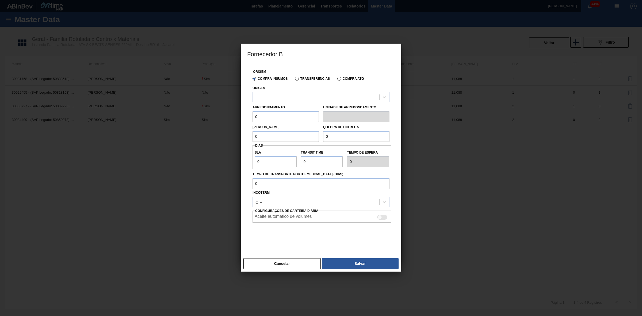
click at [269, 94] on div at bounding box center [316, 97] width 126 height 8
click at [271, 94] on div at bounding box center [316, 97] width 126 height 8
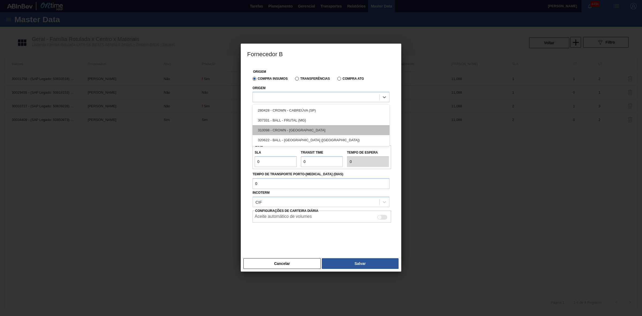
click at [292, 129] on div "310098 - CROWN - UBERABA" at bounding box center [320, 130] width 137 height 10
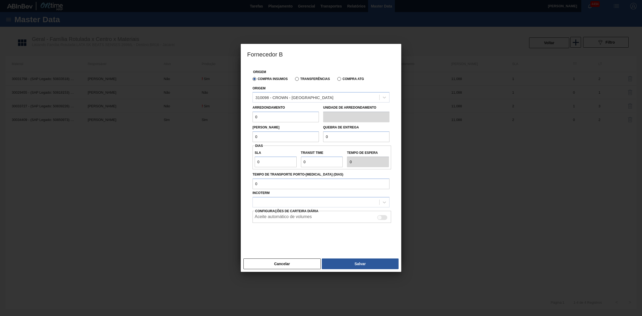
drag, startPoint x: 269, startPoint y: 118, endPoint x: 251, endPoint y: 116, distance: 18.0
click at [251, 116] on div "Arredondamento 0" at bounding box center [285, 113] width 71 height 18
type input "11,088"
click at [291, 133] on input "0" at bounding box center [285, 136] width 66 height 11
drag, startPoint x: 284, startPoint y: 136, endPoint x: 233, endPoint y: 136, distance: 50.3
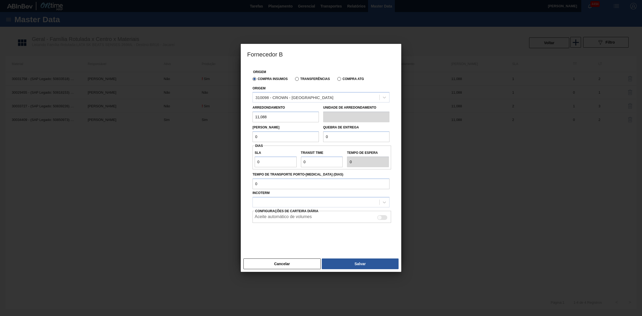
click at [233, 136] on div "Fornecedor B Origem Compra Insumos Transferências Compra ATG Origem 310098 - CR…" at bounding box center [321, 158] width 642 height 316
type input "11,088"
drag, startPoint x: 330, startPoint y: 141, endPoint x: 315, endPoint y: 141, distance: 15.5
click at [315, 141] on div "Lote Mínimo 11,088 Quebra de entrega 0" at bounding box center [320, 132] width 141 height 20
type input "221,76"
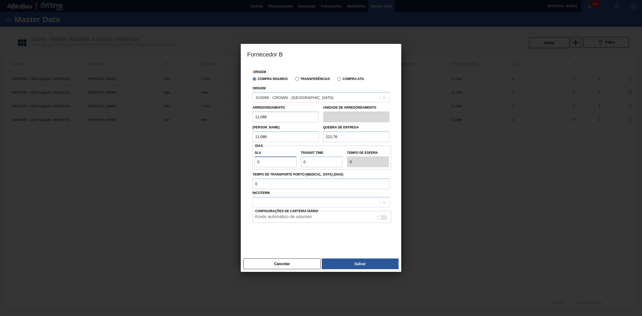
drag, startPoint x: 265, startPoint y: 162, endPoint x: 242, endPoint y: 164, distance: 23.1
click at [242, 164] on div "Origem Compra Insumos Transferências Compra ATG Origem 310098 - CROWN - UBERABA…" at bounding box center [321, 160] width 160 height 192
type input "2"
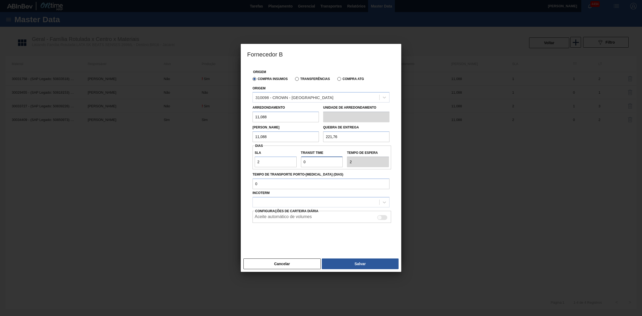
drag, startPoint x: 319, startPoint y: 161, endPoint x: 279, endPoint y: 169, distance: 40.8
click at [282, 161] on div "SLA 2 Transit Time Tempo de espera 2" at bounding box center [321, 158] width 138 height 20
type input "2"
type input "4"
type input "2"
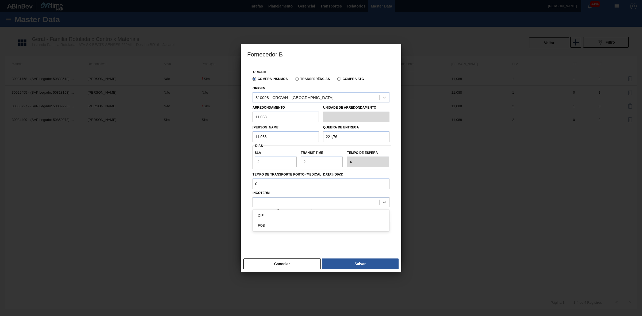
click at [273, 205] on div at bounding box center [316, 202] width 126 height 8
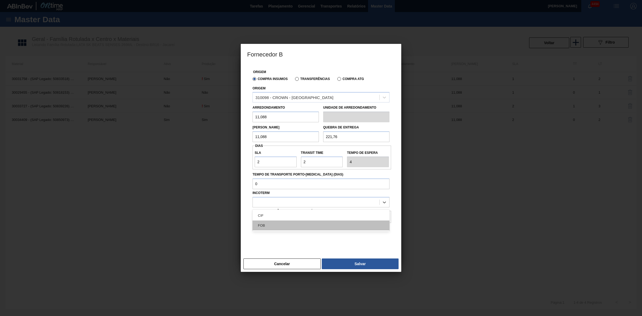
click at [278, 221] on div "FOB" at bounding box center [320, 225] width 137 height 10
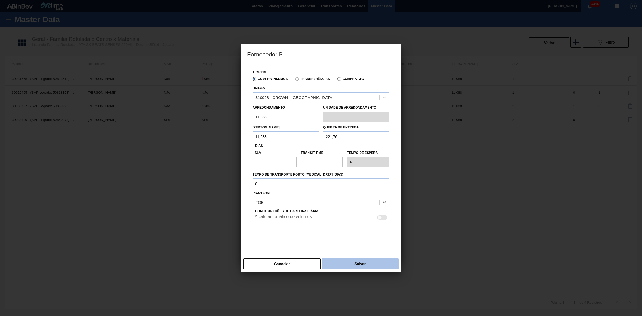
click at [359, 264] on button "Salvar" at bounding box center [360, 263] width 77 height 11
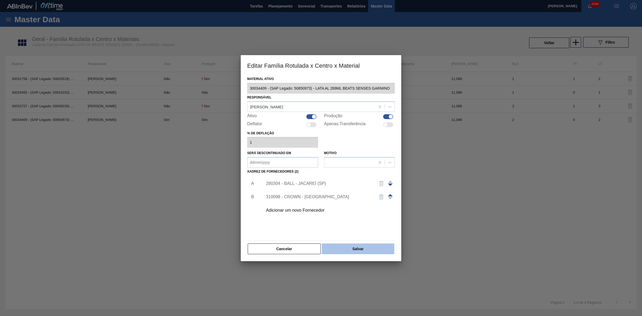
click at [352, 249] on button "Salvar" at bounding box center [358, 248] width 72 height 11
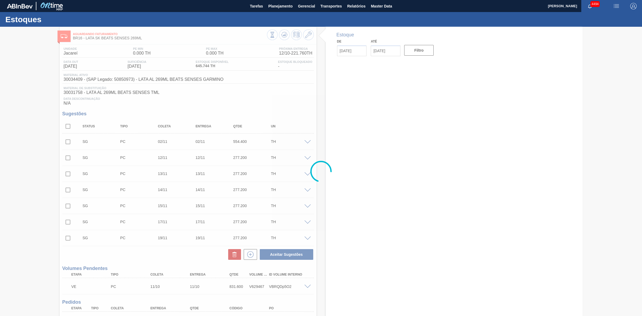
type input "10/10/2025"
type input "31/10/2025"
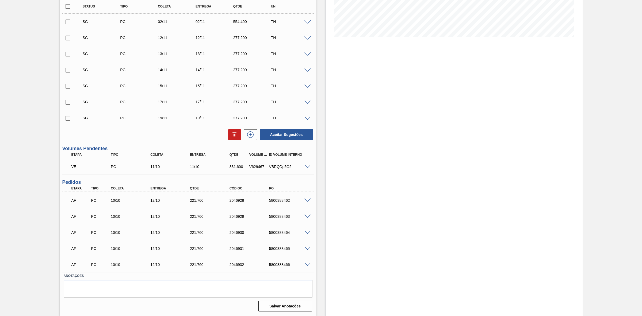
scroll to position [121, 0]
click at [308, 200] on span at bounding box center [307, 200] width 6 height 4
type input "11,088"
type input "221,76"
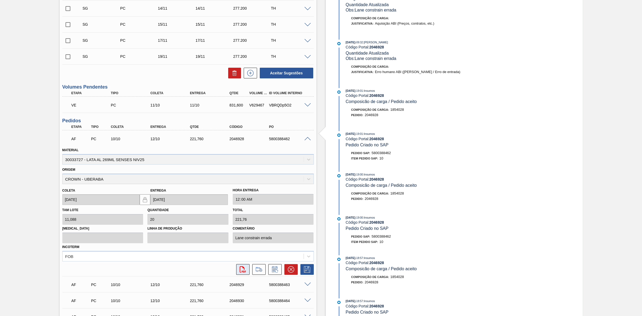
scroll to position [250, 0]
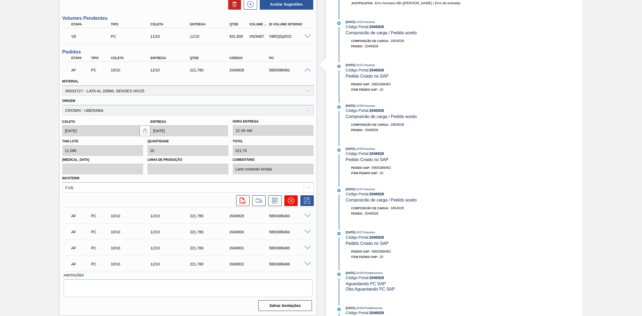
click at [291, 201] on icon at bounding box center [291, 200] width 6 height 6
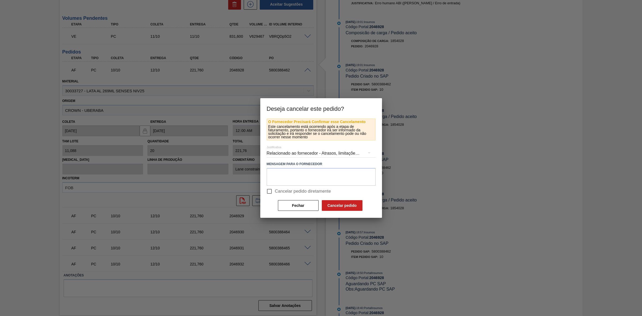
click at [268, 191] on input "Cancelar pedido diretamente" at bounding box center [269, 191] width 11 height 11
checkbox input "true"
click at [353, 203] on button "Cancelar pedido" at bounding box center [342, 205] width 41 height 11
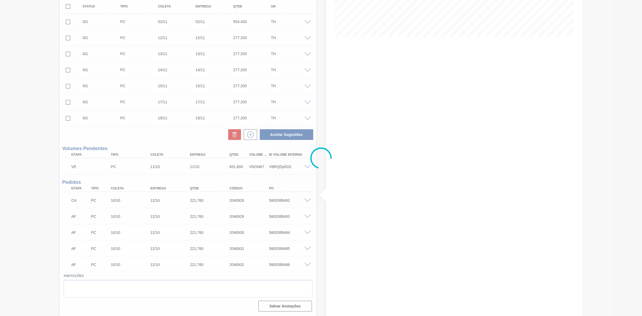
scroll to position [121, 0]
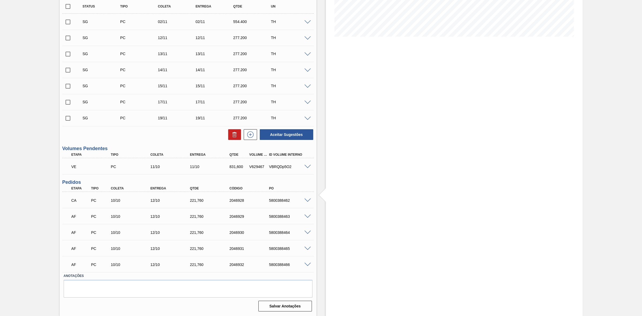
click at [305, 217] on span at bounding box center [307, 216] width 6 height 4
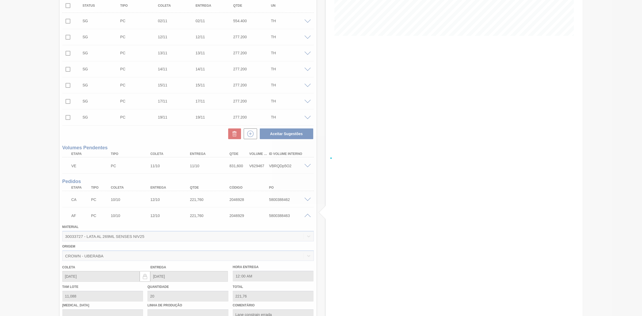
scroll to position [250, 0]
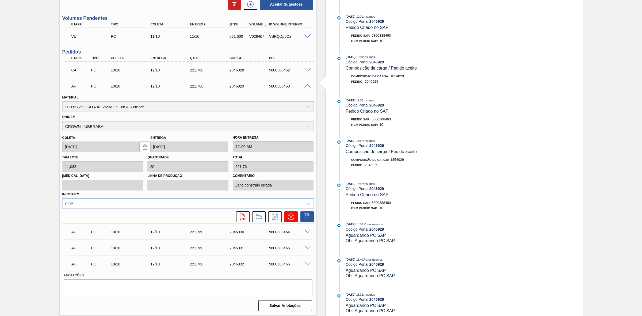
click at [293, 218] on icon at bounding box center [291, 216] width 6 height 6
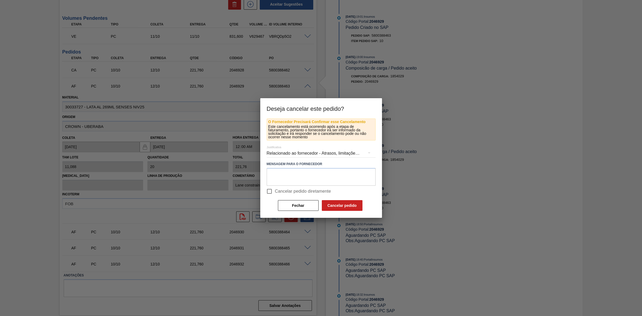
click at [275, 189] on span "Cancelar pedido diretamente" at bounding box center [303, 191] width 56 height 6
click at [275, 189] on input "Cancelar pedido diretamente" at bounding box center [269, 191] width 11 height 11
checkbox input "true"
click at [329, 205] on button "Cancelar pedido" at bounding box center [342, 205] width 41 height 11
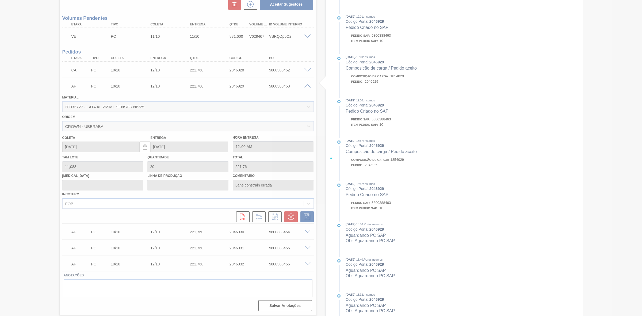
scroll to position [121, 0]
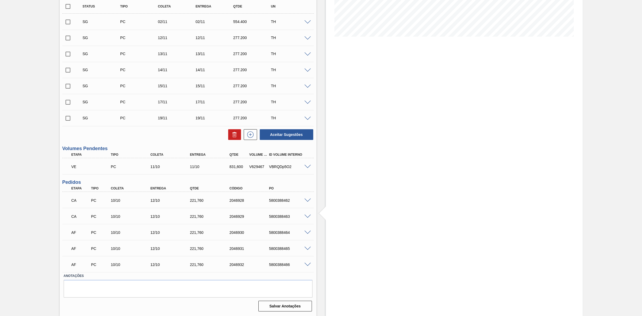
click at [308, 232] on span at bounding box center [307, 232] width 6 height 4
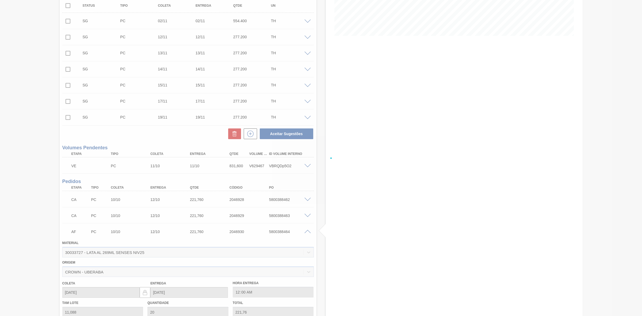
scroll to position [250, 0]
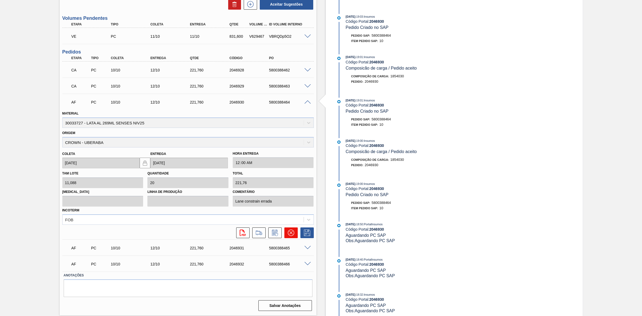
click at [289, 234] on icon at bounding box center [291, 232] width 6 height 6
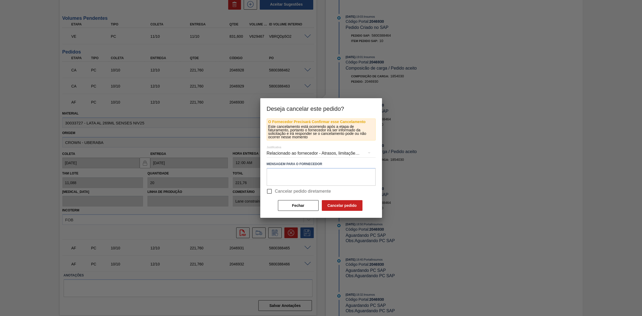
drag, startPoint x: 270, startPoint y: 193, endPoint x: 278, endPoint y: 194, distance: 7.9
click at [270, 193] on input "Cancelar pedido diretamente" at bounding box center [269, 191] width 11 height 11
checkbox input "true"
click at [336, 205] on button "Cancelar pedido" at bounding box center [342, 205] width 41 height 11
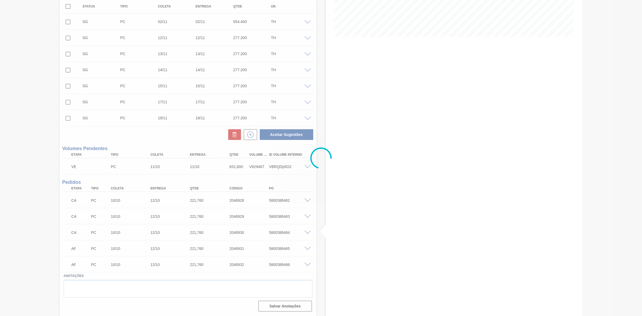
scroll to position [121, 0]
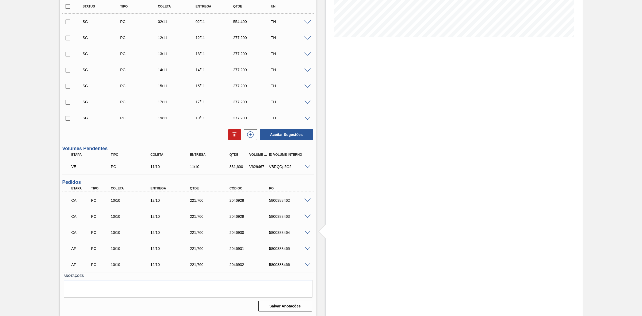
click at [306, 248] on span at bounding box center [307, 249] width 6 height 4
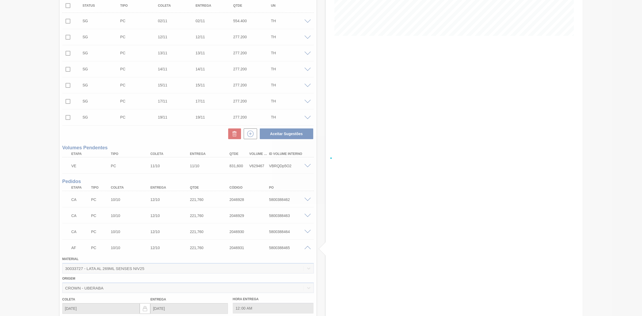
scroll to position [250, 0]
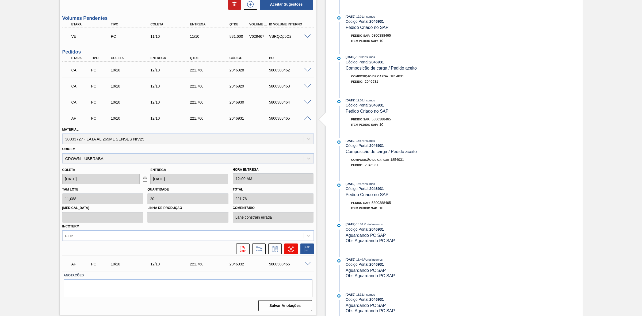
click at [290, 248] on icon at bounding box center [291, 248] width 6 height 6
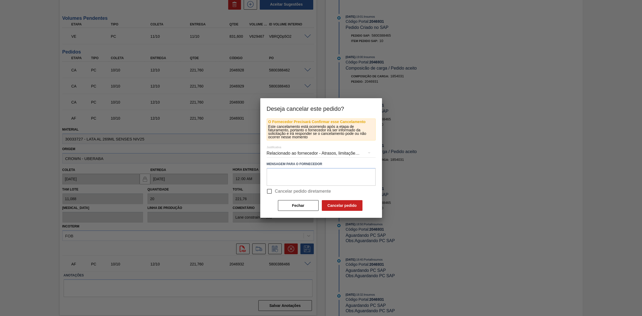
click at [268, 190] on input "Cancelar pedido diretamente" at bounding box center [269, 191] width 11 height 11
checkbox input "true"
click at [329, 204] on button "Cancelar pedido" at bounding box center [342, 205] width 41 height 11
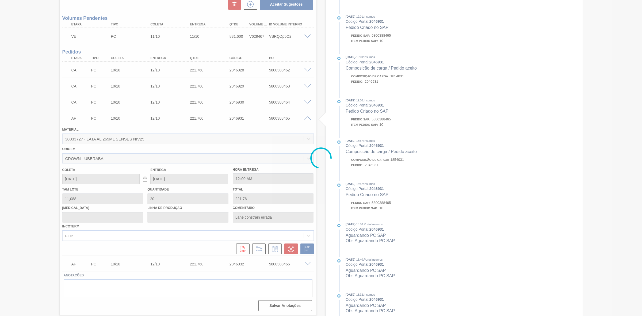
scroll to position [121, 0]
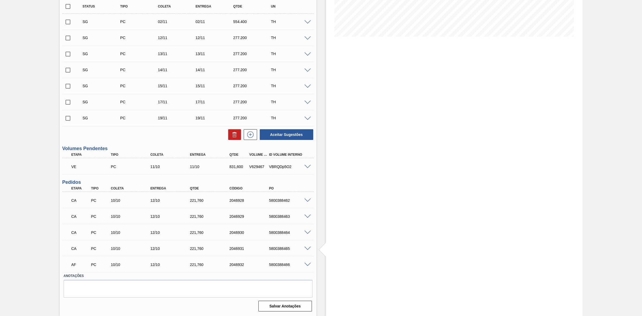
click at [307, 265] on span at bounding box center [307, 265] width 6 height 4
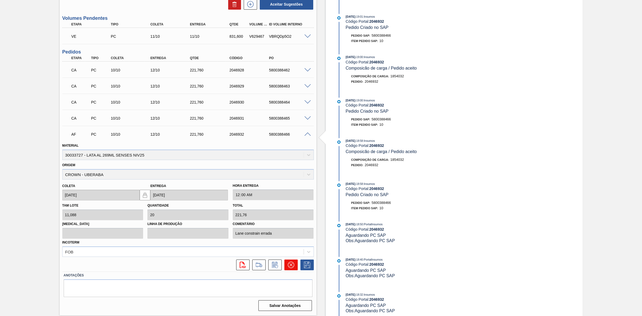
click at [289, 265] on icon at bounding box center [291, 264] width 6 height 6
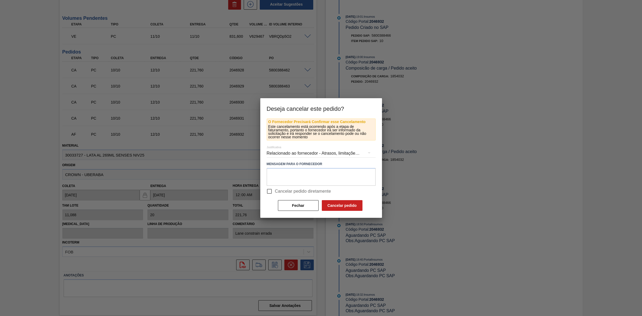
click at [269, 192] on input "Cancelar pedido diretamente" at bounding box center [269, 191] width 11 height 11
checkbox input "true"
click at [339, 206] on button "Cancelar pedido" at bounding box center [342, 205] width 41 height 11
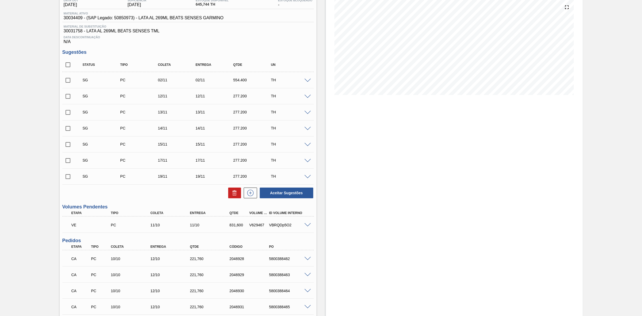
scroll to position [0, 0]
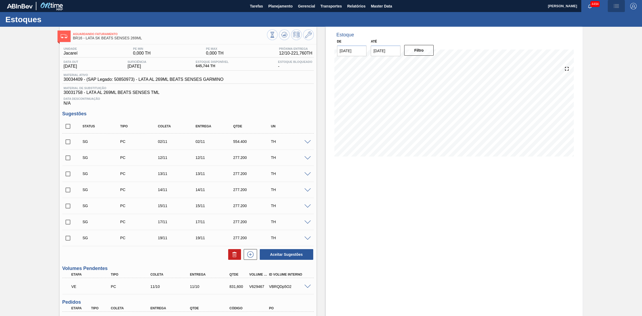
click at [613, 6] on img "button" at bounding box center [616, 6] width 6 height 6
click at [605, 18] on li "Pedido Contingência" at bounding box center [612, 19] width 49 height 10
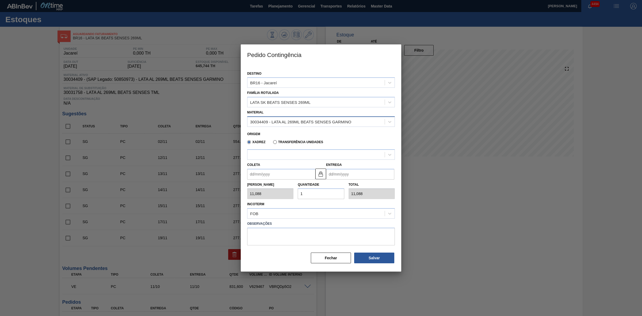
click at [333, 121] on div "30034409 - LATA AL 269ML BEATS SENSES GARMINO" at bounding box center [300, 121] width 101 height 5
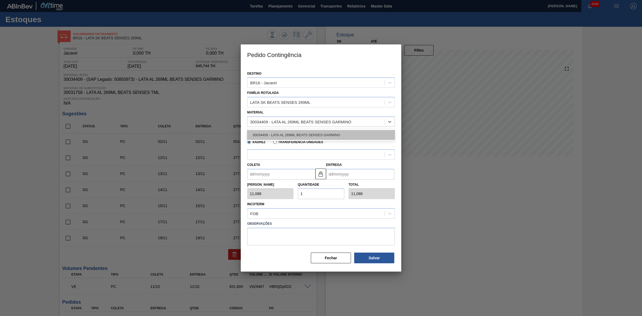
click at [318, 134] on div "30034409 - LATA AL 269ML BEATS SENSES GARMINO" at bounding box center [321, 135] width 148 height 10
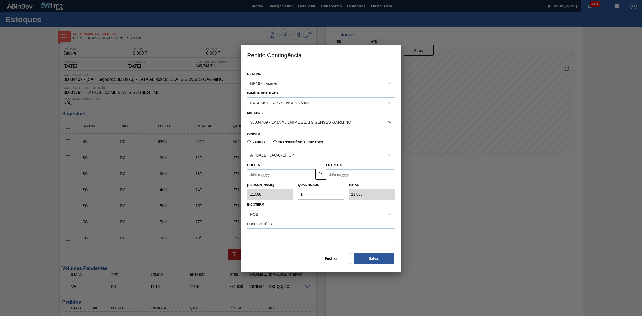
click at [308, 154] on div "A - BALL - JACAREÍ (SP)" at bounding box center [315, 155] width 137 height 8
click at [305, 158] on div "A - BALL - JACAREÍ (SP)" at bounding box center [315, 155] width 137 height 8
click at [283, 82] on div "BR16 - Jacareí" at bounding box center [315, 83] width 137 height 8
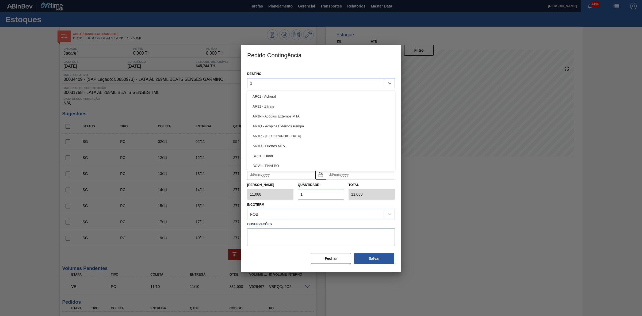
type input "16"
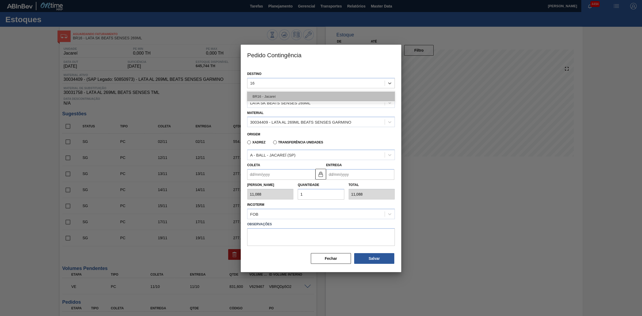
click at [278, 94] on div "BR16 - Jacareí" at bounding box center [321, 96] width 148 height 10
type input "1,000"
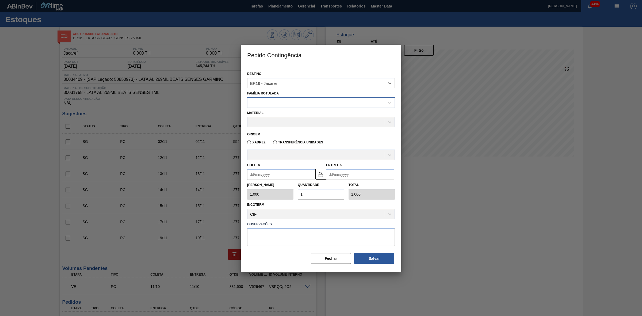
click at [284, 102] on div at bounding box center [315, 103] width 137 height 8
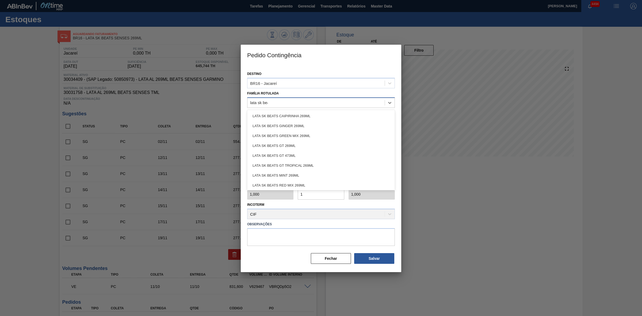
type Rotulada "lata sk beat"
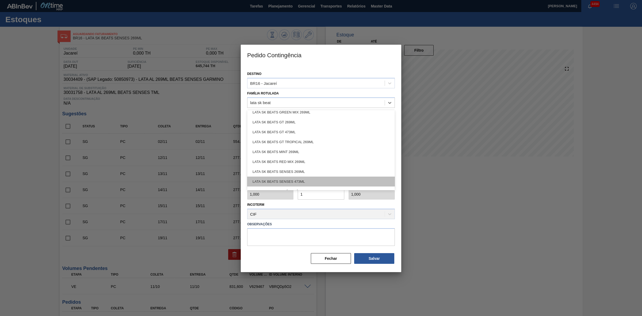
scroll to position [60, 0]
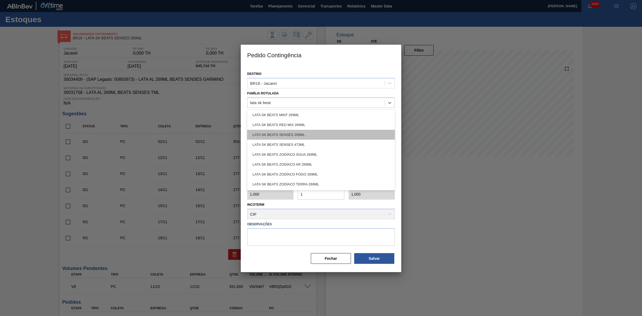
click at [300, 136] on div "LATA SK BEATS SENSES 269ML" at bounding box center [321, 135] width 148 height 10
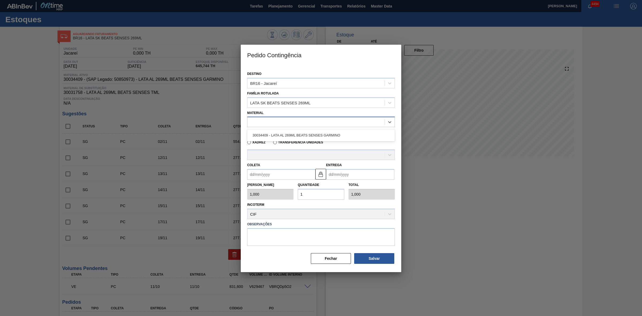
click at [273, 124] on div at bounding box center [315, 122] width 137 height 8
click at [284, 134] on div "30034409 - LATA AL 269ML BEATS SENSES GARMINO" at bounding box center [321, 135] width 148 height 10
type input "11,088"
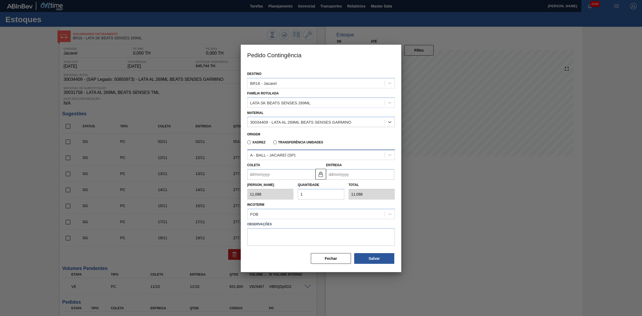
click at [299, 153] on div "A - BALL - JACAREÍ (SP)" at bounding box center [315, 155] width 137 height 8
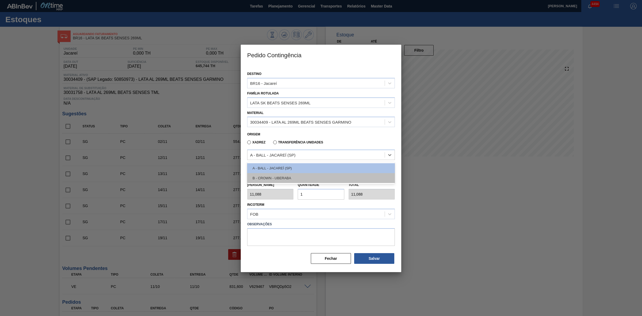
click at [290, 175] on div "B - CROWN - UBERABA" at bounding box center [321, 178] width 148 height 10
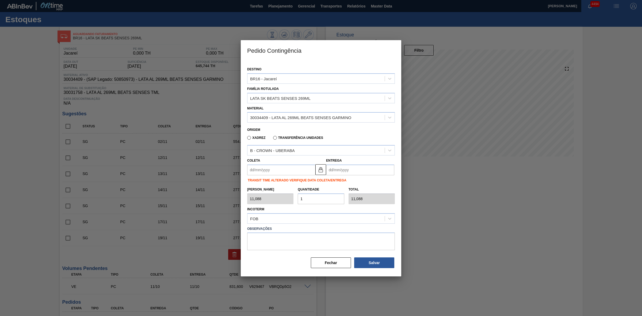
drag, startPoint x: 310, startPoint y: 197, endPoint x: 296, endPoint y: 196, distance: 14.7
click at [296, 196] on div "Quantidade 1" at bounding box center [320, 195] width 51 height 18
type input "2"
type input "22,176"
type input "20"
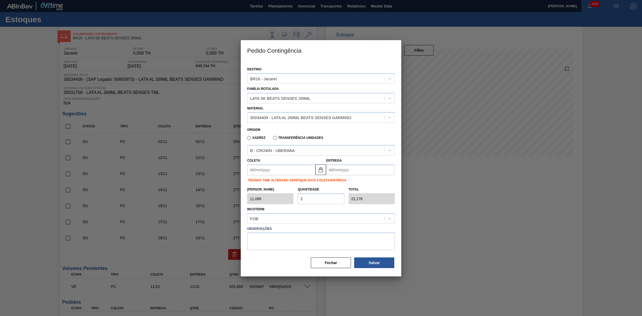
type input "221,760"
type input "20"
drag, startPoint x: 273, startPoint y: 170, endPoint x: 278, endPoint y: 173, distance: 6.3
click at [273, 170] on input "Coleta" at bounding box center [281, 169] width 68 height 11
click at [257, 186] on div "dom seg ter qua qui sex sab" at bounding box center [279, 189] width 64 height 9
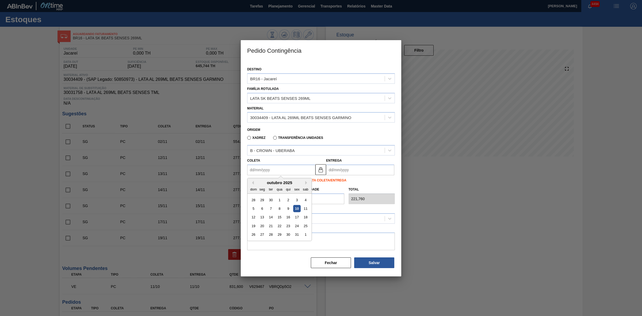
click at [297, 208] on div "10" at bounding box center [296, 208] width 7 height 7
type input "[DATE]"
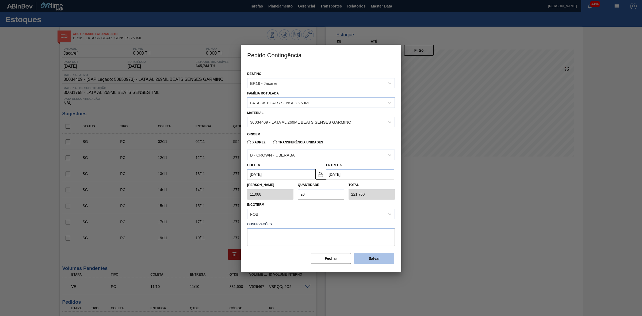
click at [378, 255] on button "Salvar" at bounding box center [374, 258] width 40 height 11
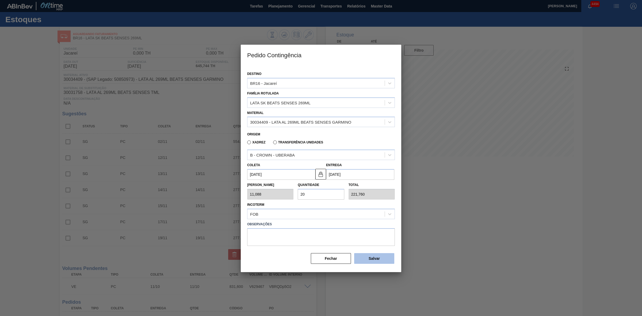
click at [378, 255] on button "Salvar" at bounding box center [374, 258] width 40 height 11
click at [452, 217] on div at bounding box center [321, 158] width 642 height 316
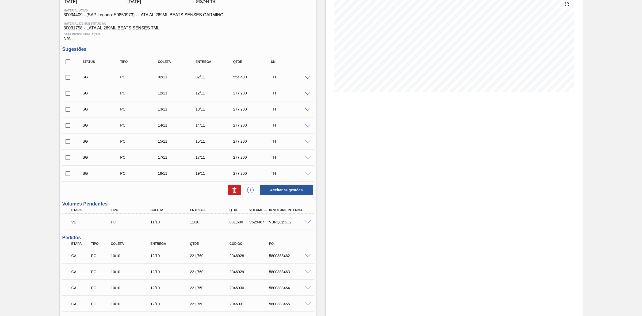
scroll to position [54, 0]
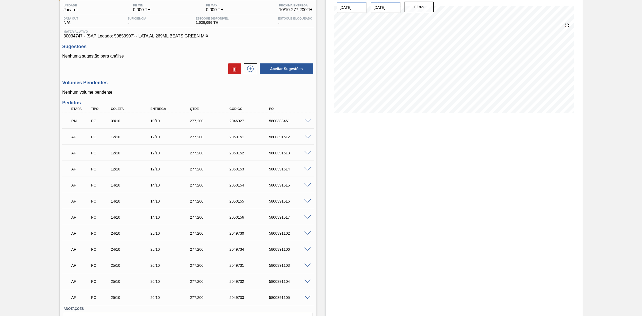
scroll to position [10, 0]
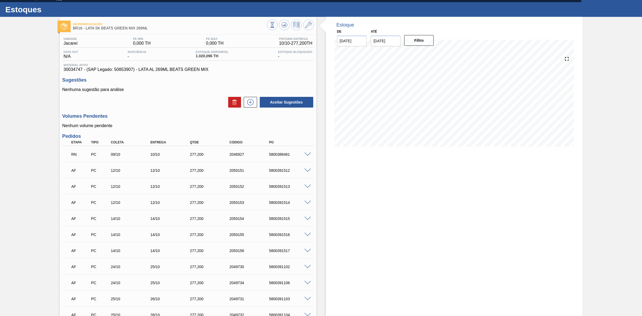
click at [306, 170] on span at bounding box center [307, 170] width 6 height 4
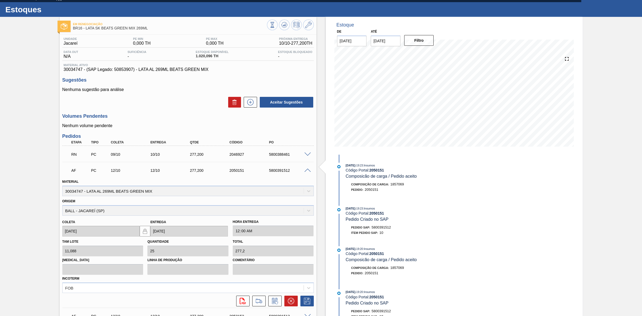
click at [306, 170] on span at bounding box center [307, 170] width 6 height 4
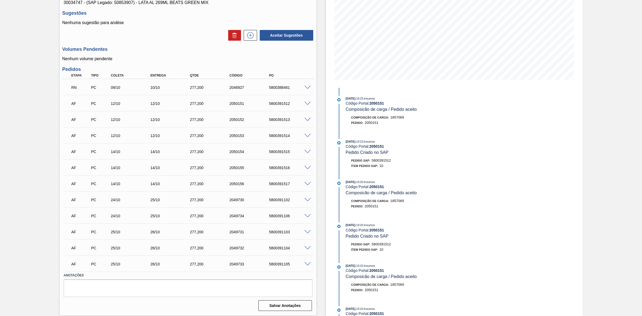
scroll to position [43, 0]
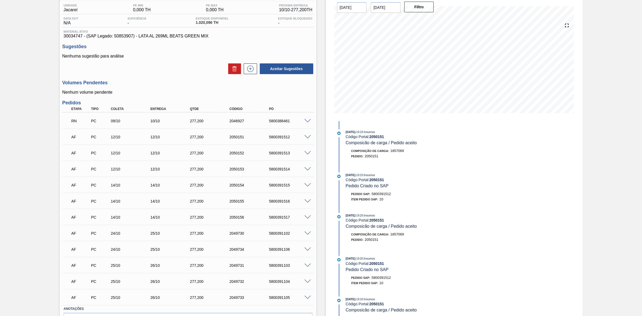
click at [308, 122] on span at bounding box center [307, 121] width 6 height 4
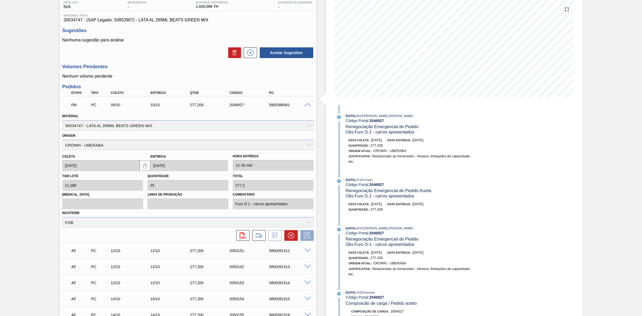
scroll to position [67, 0]
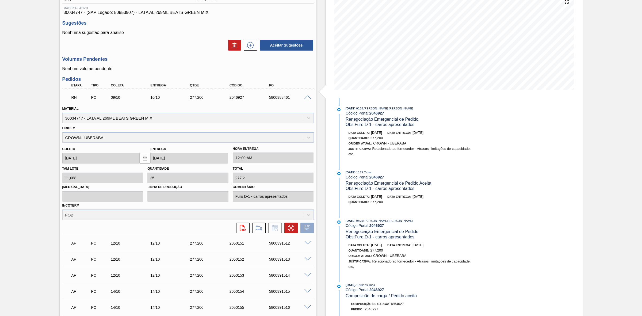
click at [305, 242] on span at bounding box center [307, 243] width 6 height 4
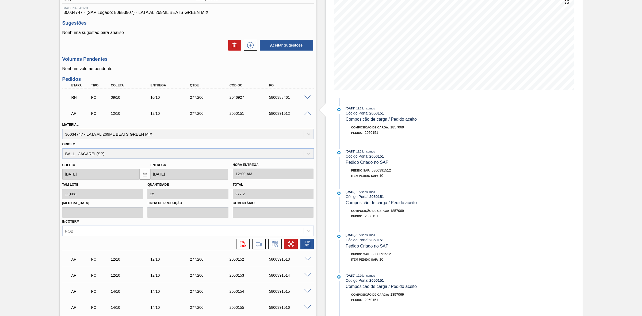
click at [308, 257] on span at bounding box center [307, 259] width 6 height 4
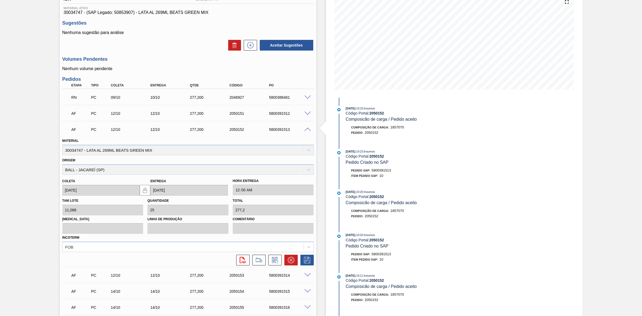
click at [305, 275] on span at bounding box center [307, 275] width 6 height 4
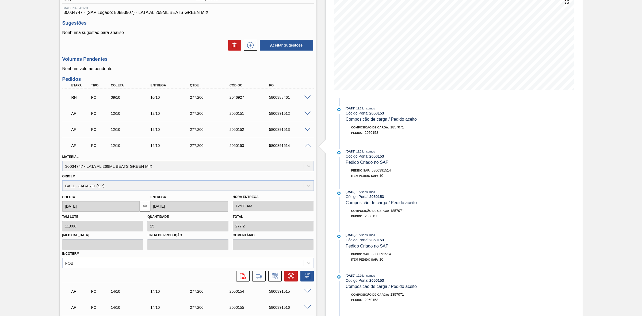
scroll to position [134, 0]
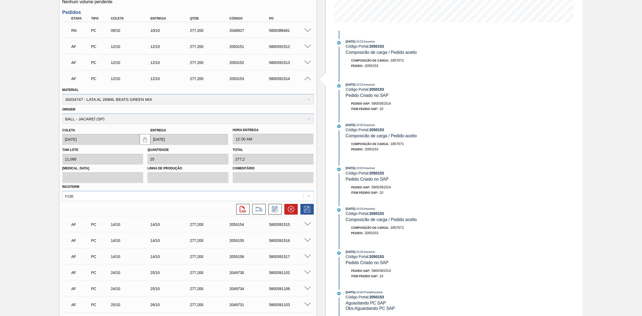
click at [306, 226] on span at bounding box center [307, 224] width 6 height 4
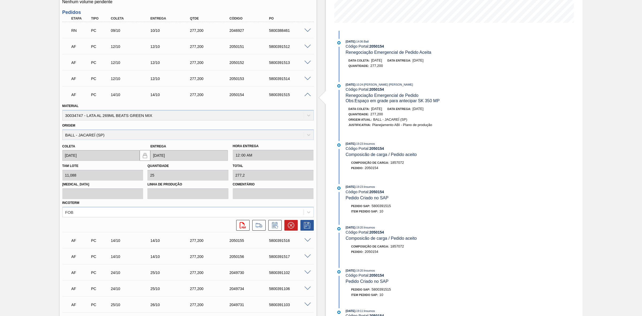
click at [307, 255] on span at bounding box center [307, 256] width 6 height 4
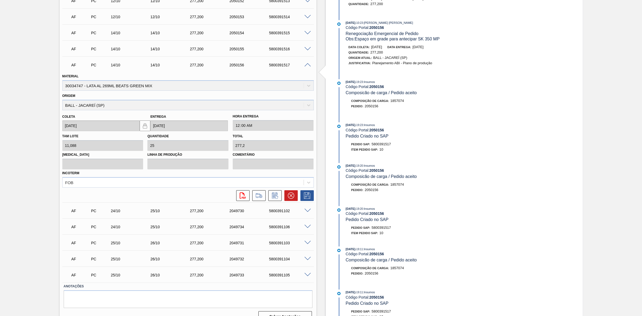
scroll to position [201, 0]
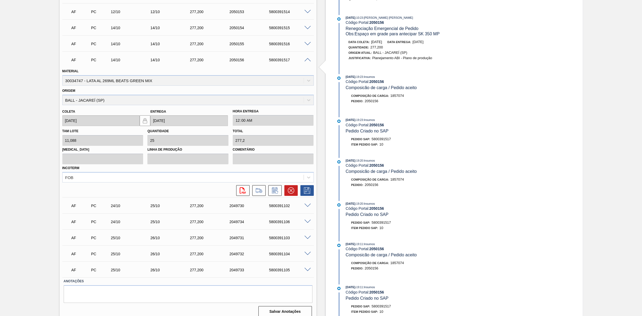
click at [307, 221] on span at bounding box center [307, 222] width 6 height 4
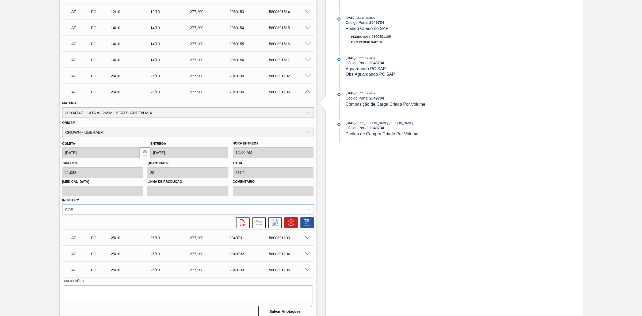
click at [304, 253] on span at bounding box center [307, 254] width 6 height 4
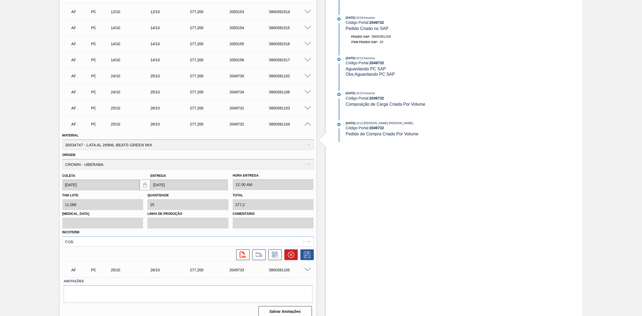
click at [308, 126] on span at bounding box center [307, 124] width 6 height 4
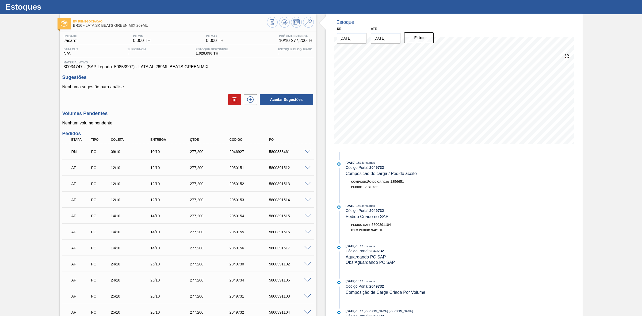
scroll to position [0, 0]
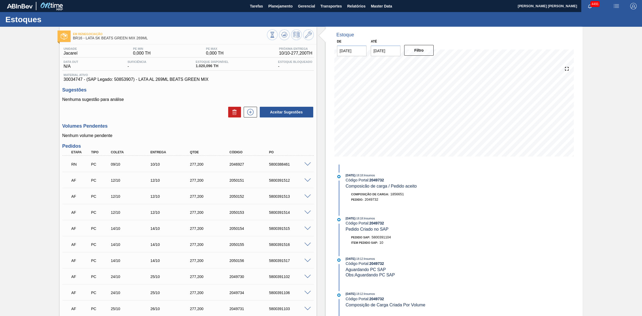
click at [306, 164] on span at bounding box center [307, 164] width 6 height 4
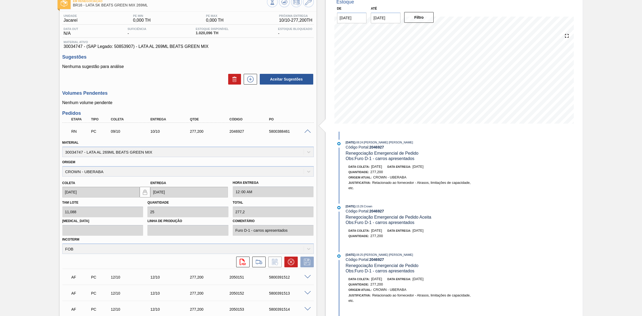
scroll to position [33, 0]
click at [307, 130] on span at bounding box center [307, 131] width 6 height 4
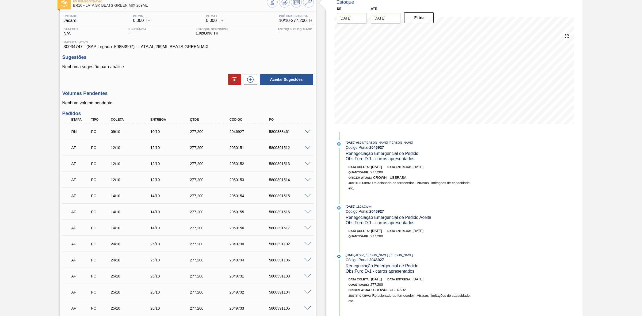
scroll to position [77, 0]
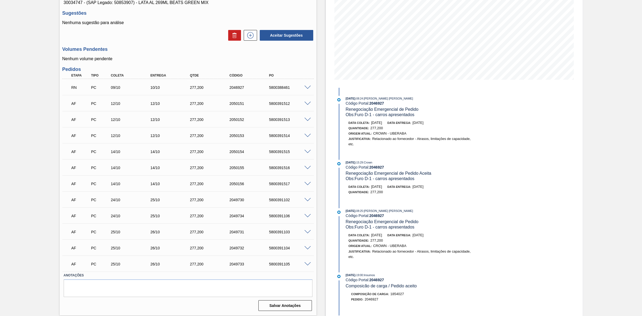
click at [306, 87] on span at bounding box center [307, 88] width 6 height 4
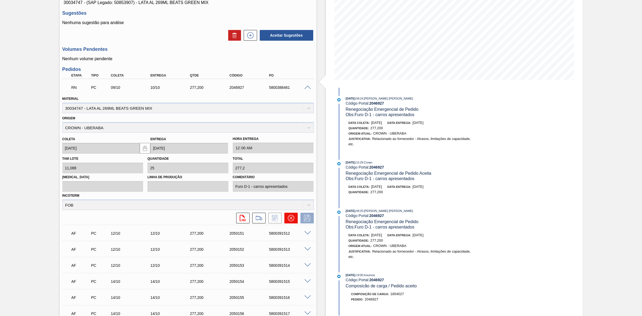
click at [289, 219] on icon at bounding box center [291, 218] width 6 height 6
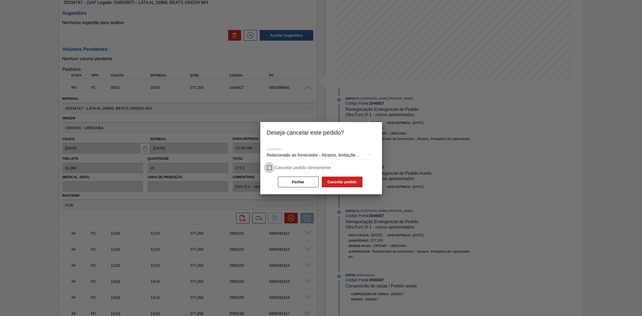
click at [269, 166] on input "Cancelar pedido diretamente" at bounding box center [269, 167] width 11 height 11
checkbox input "true"
click at [340, 184] on button "Cancelar pedido" at bounding box center [342, 181] width 41 height 11
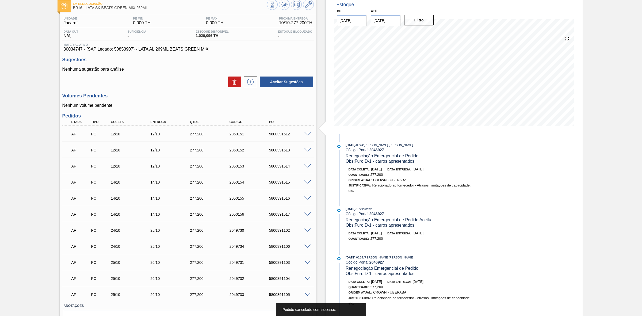
scroll to position [0, 0]
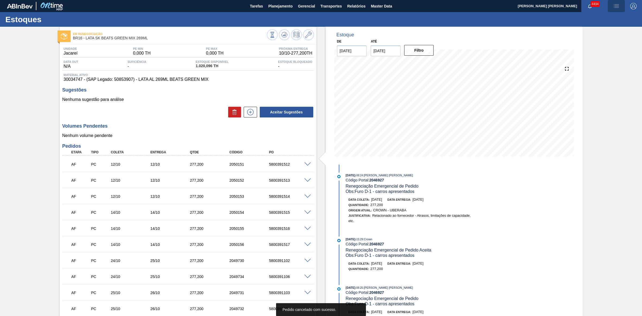
click at [614, 6] on img "button" at bounding box center [616, 6] width 6 height 6
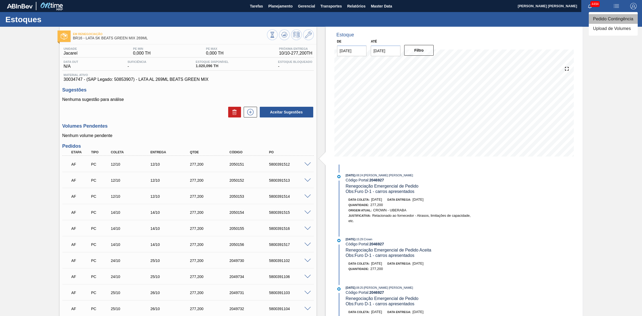
click at [602, 19] on li "Pedido Contingência" at bounding box center [612, 19] width 49 height 10
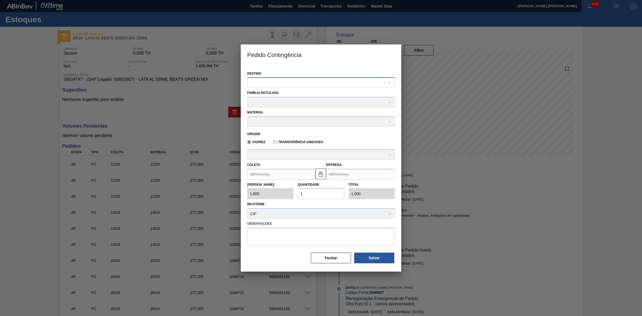
click at [308, 79] on div at bounding box center [315, 83] width 137 height 8
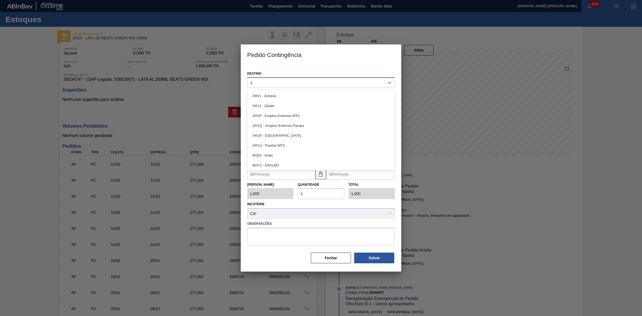
type input "16"
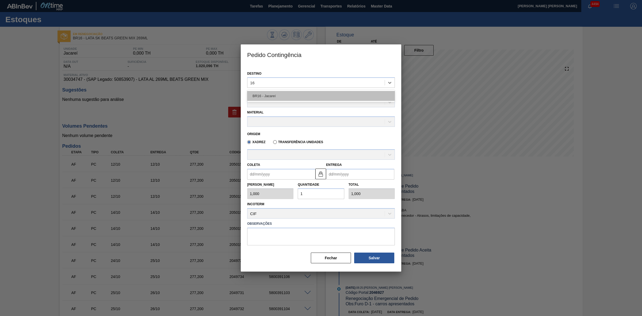
click at [284, 92] on div "BR16 - Jacareí" at bounding box center [321, 96] width 148 height 10
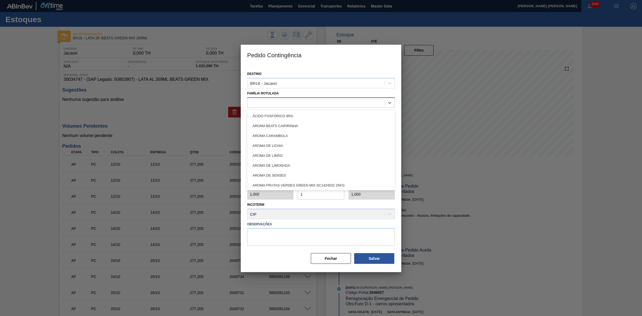
click at [275, 99] on div at bounding box center [315, 103] width 137 height 8
type Rotulada "lata sk beats"
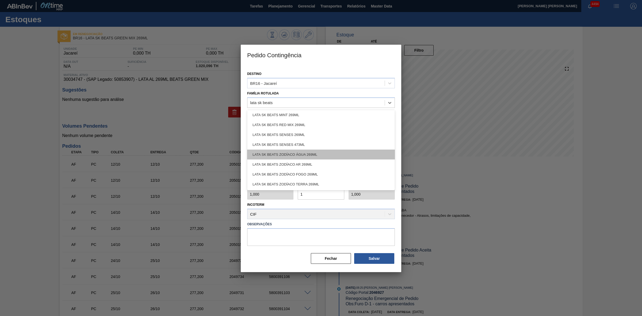
scroll to position [0, 0]
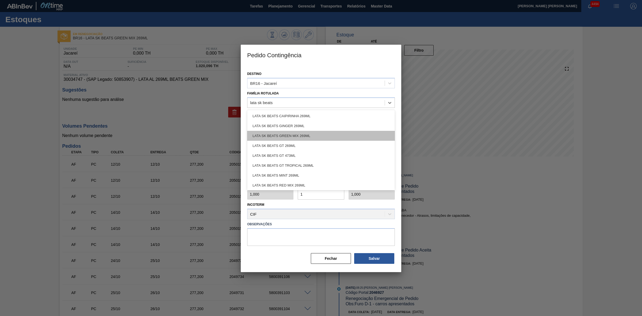
click at [301, 134] on div "LATA SK BEATS GREEN MIX 269ML" at bounding box center [321, 136] width 148 height 10
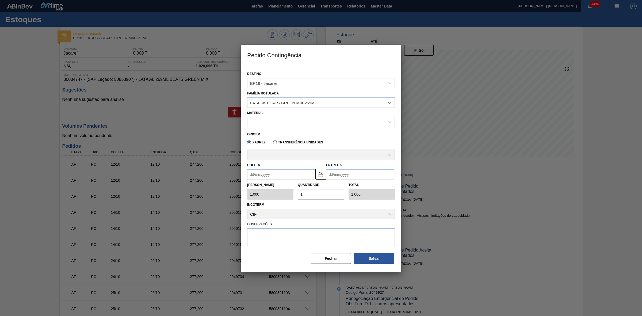
click at [276, 119] on div at bounding box center [315, 122] width 137 height 8
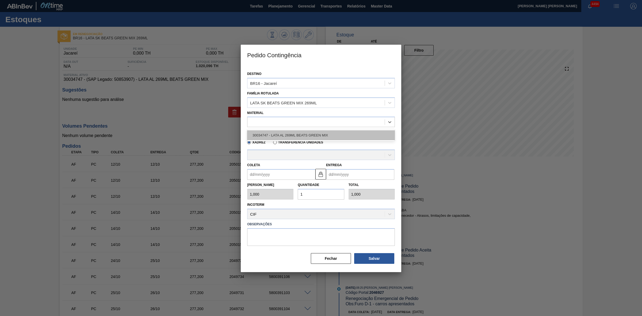
click at [288, 134] on div "30034747 - LATA AL 269ML BEATS GREEN MIX" at bounding box center [321, 135] width 148 height 10
type input "11,088"
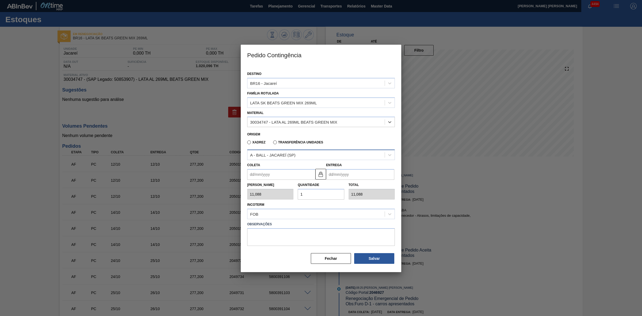
click at [295, 153] on div "A - BALL - JACAREÍ (SP)" at bounding box center [272, 155] width 45 height 5
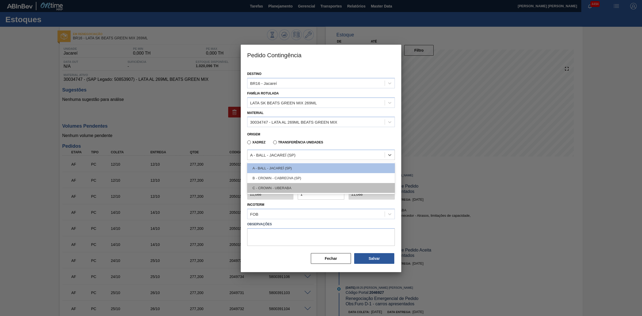
click at [289, 184] on div "C - CROWN - UBERABA" at bounding box center [321, 188] width 148 height 10
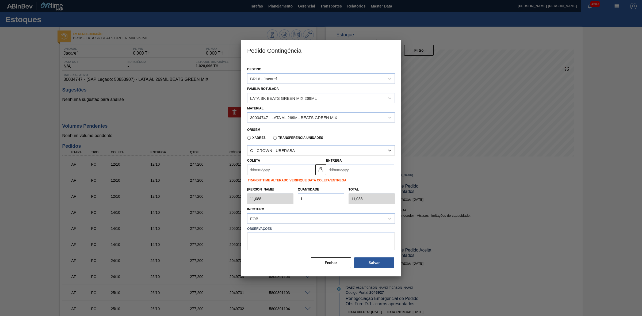
click at [292, 171] on input "Coleta" at bounding box center [281, 169] width 68 height 11
click at [262, 184] on div "outubro 2025" at bounding box center [279, 182] width 64 height 5
click at [297, 209] on div "10" at bounding box center [296, 208] width 7 height 7
type input "10/10/2025"
type input "11/10/2025"
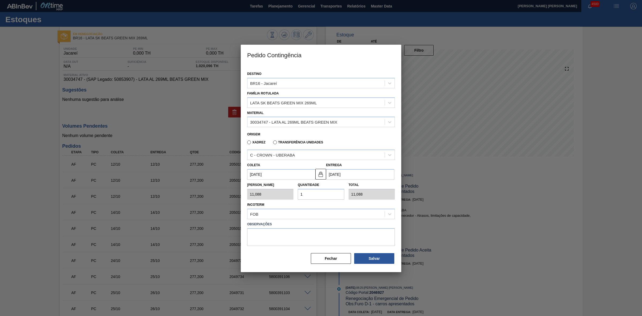
drag, startPoint x: 307, startPoint y: 195, endPoint x: 298, endPoint y: 195, distance: 9.4
click at [298, 195] on input "1" at bounding box center [321, 194] width 46 height 11
type input "2"
type input "22,176"
type input "20"
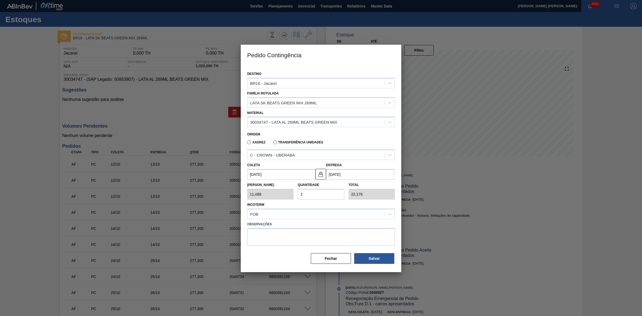
type input "221,760"
type input "20"
click at [377, 257] on button "Salvar" at bounding box center [374, 258] width 40 height 11
type input "1,000"
type input "1"
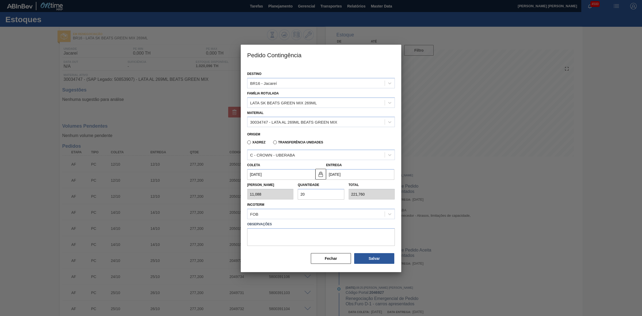
type input "1,000"
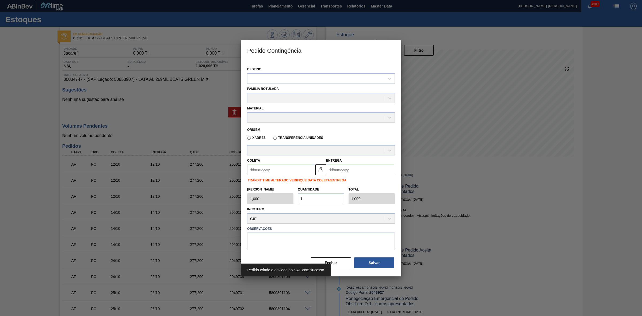
click at [520, 193] on div at bounding box center [321, 158] width 642 height 316
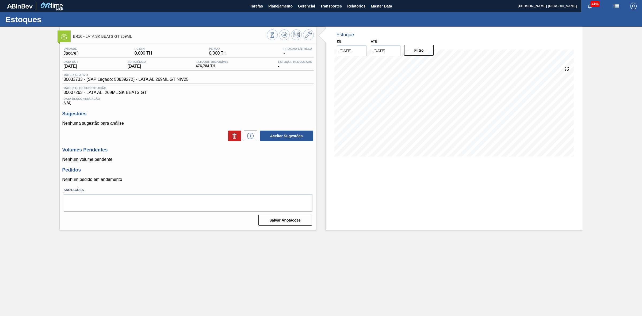
click at [614, 5] on img "button" at bounding box center [616, 6] width 6 height 6
click at [600, 20] on li "Pedido Contingência" at bounding box center [612, 19] width 49 height 10
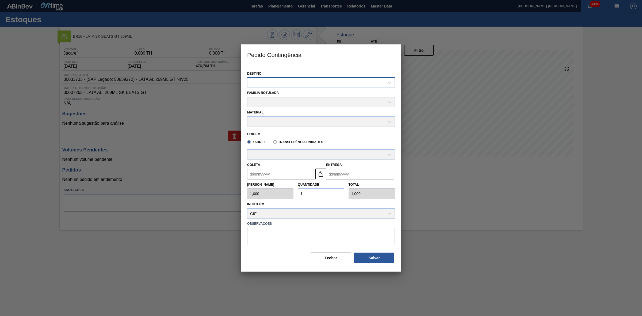
click at [300, 79] on div at bounding box center [315, 83] width 137 height 8
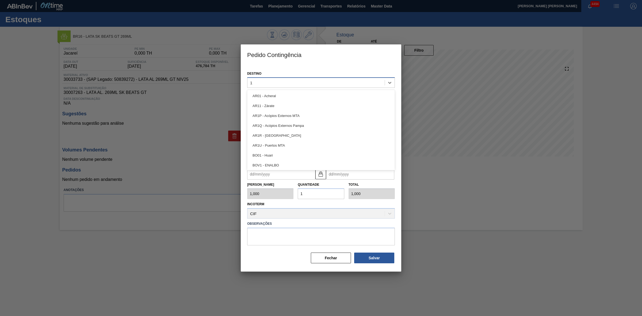
type input "16"
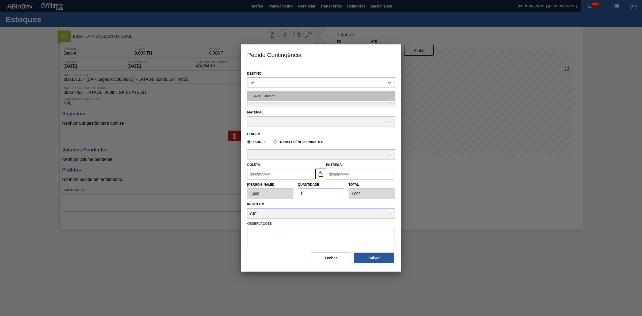
click at [286, 94] on div "BR16 - Jacareí" at bounding box center [321, 96] width 148 height 10
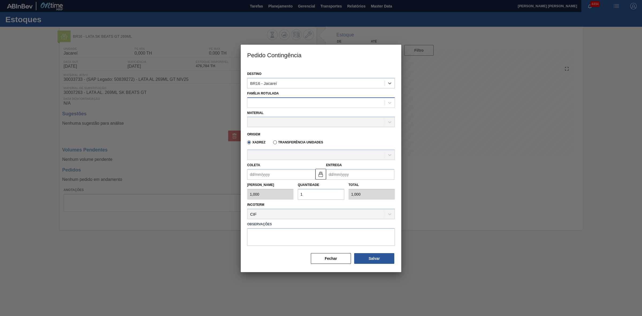
click at [278, 103] on div at bounding box center [315, 103] width 137 height 8
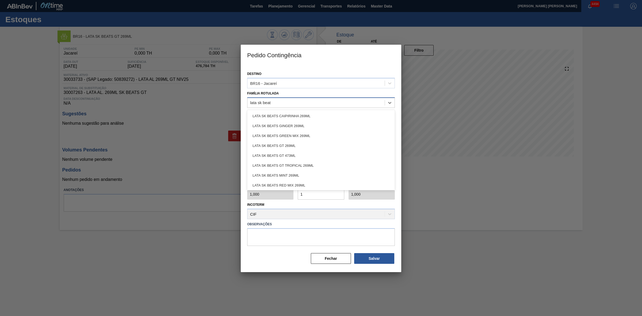
type Rotulada "lata sk beats"
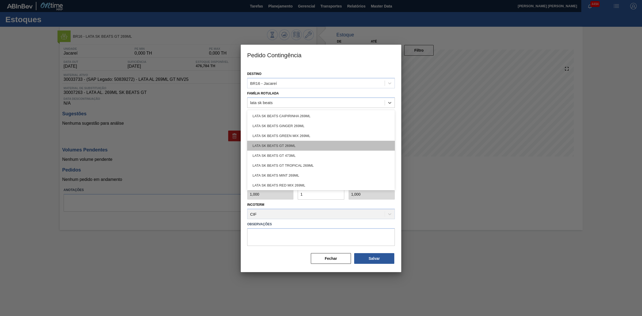
click at [300, 144] on div "LATA SK BEATS GT 269ML" at bounding box center [321, 146] width 148 height 10
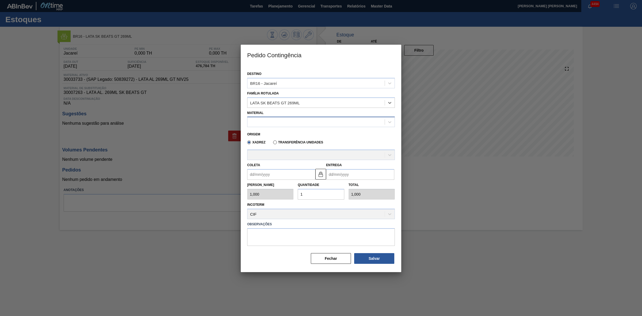
click at [279, 118] on div at bounding box center [315, 122] width 137 height 8
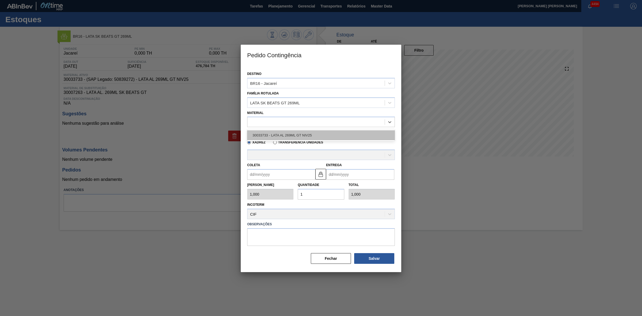
click at [286, 132] on div "30033733 - LATA AL 269ML GT NIV25" at bounding box center [321, 135] width 148 height 10
type input "11,088"
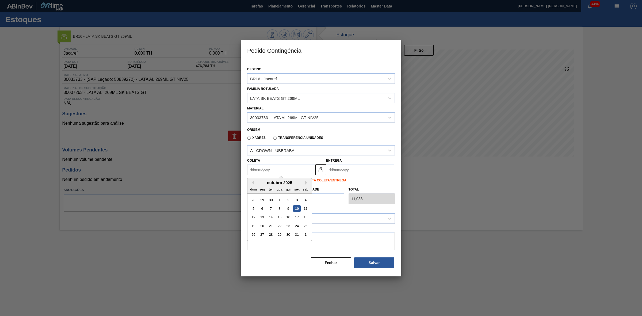
drag, startPoint x: 292, startPoint y: 169, endPoint x: 290, endPoint y: 172, distance: 2.8
click at [292, 169] on input "Coleta" at bounding box center [281, 169] width 68 height 11
drag, startPoint x: 260, startPoint y: 183, endPoint x: 263, endPoint y: 186, distance: 4.6
click at [260, 183] on div "outubro 2025" at bounding box center [279, 182] width 64 height 5
click at [298, 209] on div "10" at bounding box center [296, 208] width 7 height 7
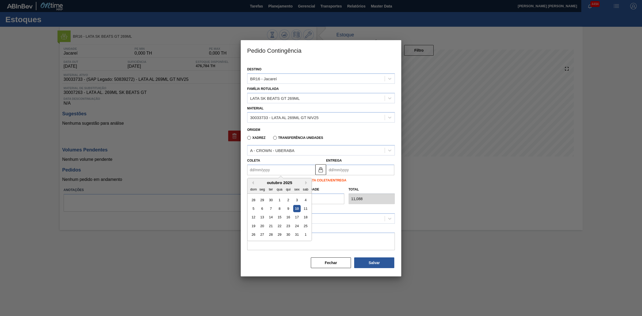
type input "[DATE]"
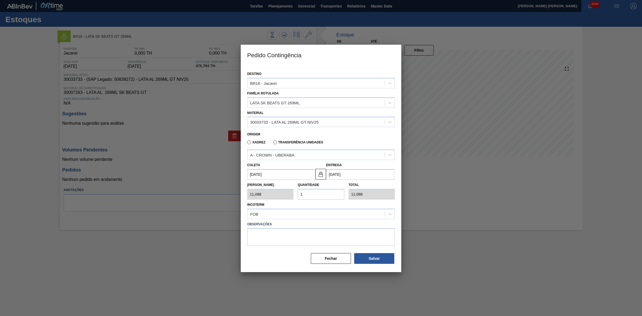
drag, startPoint x: 307, startPoint y: 192, endPoint x: 297, endPoint y: 192, distance: 10.7
click at [297, 192] on div "Quantidade 1" at bounding box center [320, 190] width 51 height 18
type input "2"
type input "22,176"
type input "20"
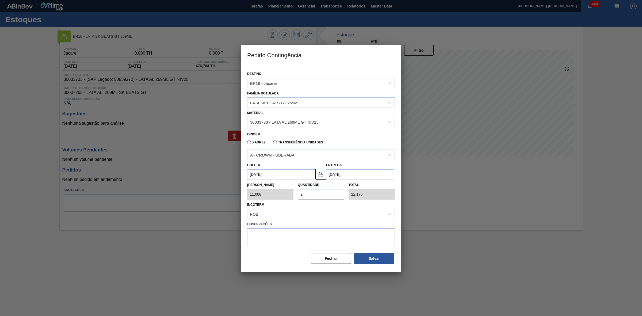
type input "221,760"
type input "20"
click at [372, 255] on button "Salvar" at bounding box center [374, 258] width 40 height 11
click at [445, 204] on div at bounding box center [321, 158] width 642 height 316
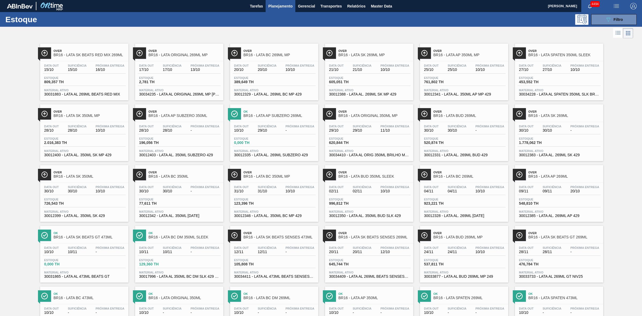
click at [287, 7] on span "Planejamento" at bounding box center [280, 6] width 24 height 6
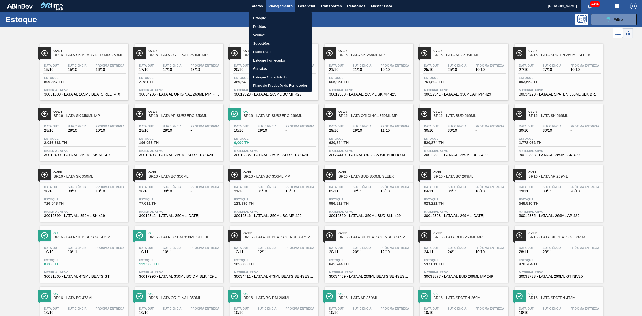
click at [260, 27] on li "Pedidos" at bounding box center [280, 26] width 63 height 9
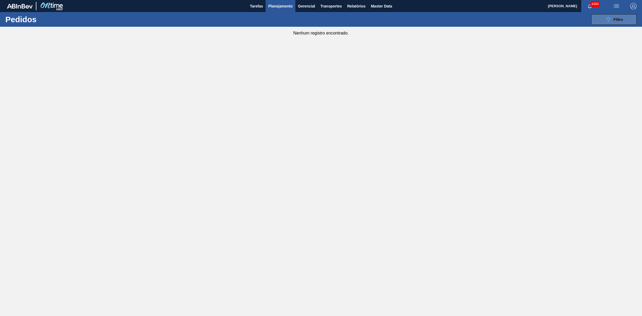
click at [619, 23] on button "089F7B8B-B2A5-4AFE-B5C0-19BA573D28AC Filtro" at bounding box center [613, 19] width 45 height 11
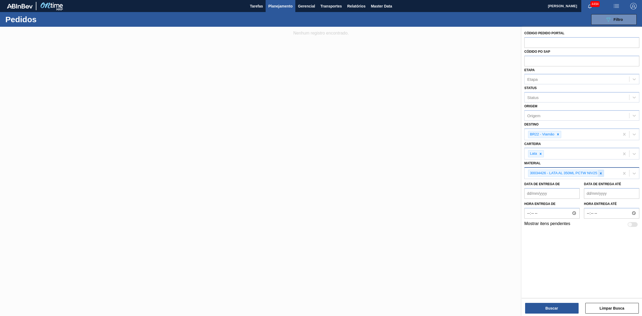
drag, startPoint x: 601, startPoint y: 173, endPoint x: 596, endPoint y: 172, distance: 4.7
click at [601, 173] on icon at bounding box center [601, 173] width 2 height 2
paste input "30034409"
type input "30034409"
click at [550, 185] on div "30034409 - LATA AL 269ML BEATS SENSES GARMINO" at bounding box center [581, 186] width 115 height 10
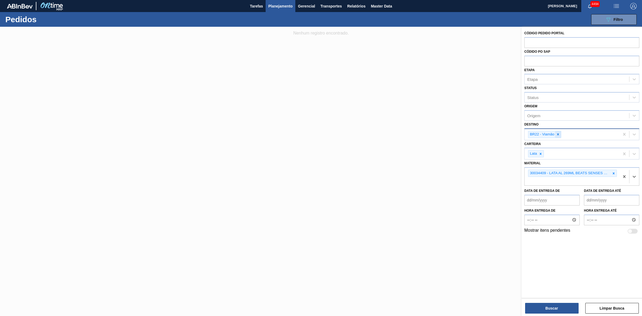
click at [558, 134] on icon at bounding box center [558, 134] width 4 height 4
type input "16"
click at [548, 143] on div "BR16 - Jacareí" at bounding box center [581, 147] width 115 height 10
click at [549, 307] on button "Buscar" at bounding box center [551, 308] width 53 height 11
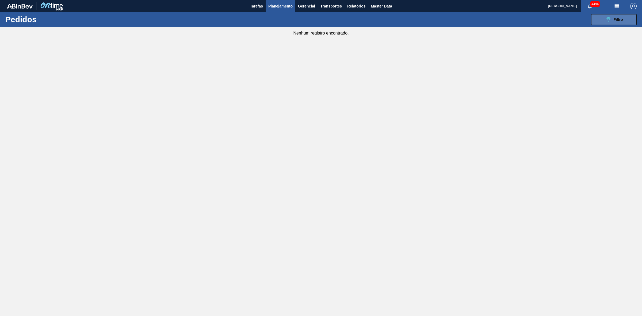
click at [605, 21] on icon "089F7B8B-B2A5-4AFE-B5C0-19BA573D28AC" at bounding box center [608, 19] width 6 height 6
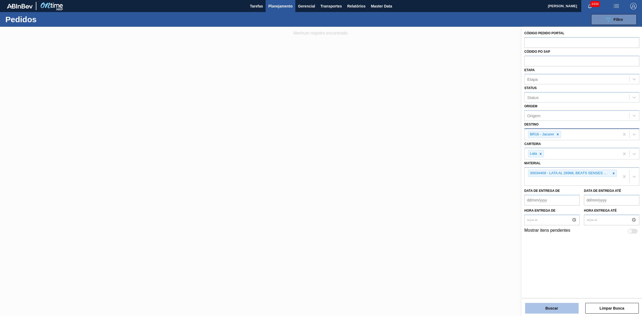
click at [554, 306] on button "Buscar" at bounding box center [551, 308] width 53 height 11
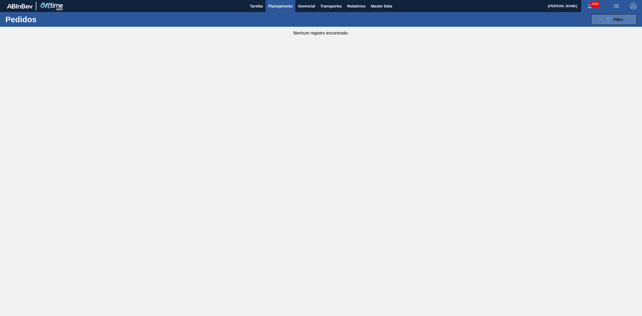
click at [605, 21] on icon "089F7B8B-B2A5-4AFE-B5C0-19BA573D28AC" at bounding box center [608, 19] width 6 height 6
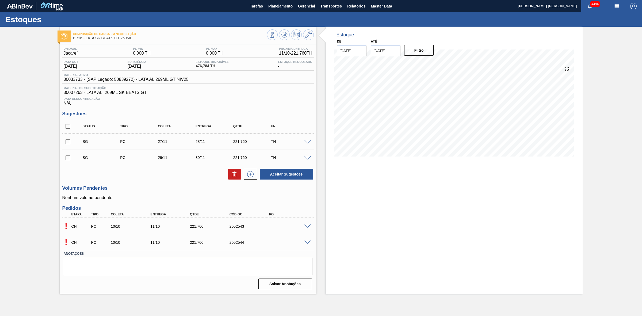
click at [308, 228] on span at bounding box center [307, 226] width 6 height 4
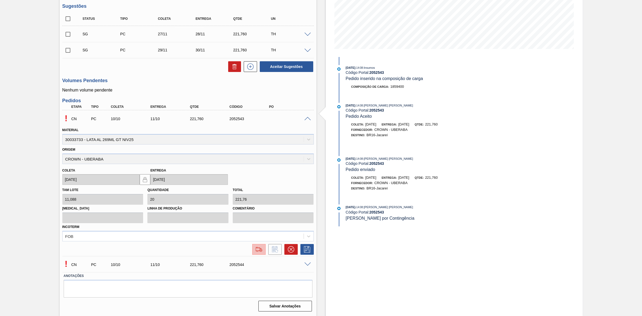
click at [257, 251] on img at bounding box center [259, 249] width 9 height 6
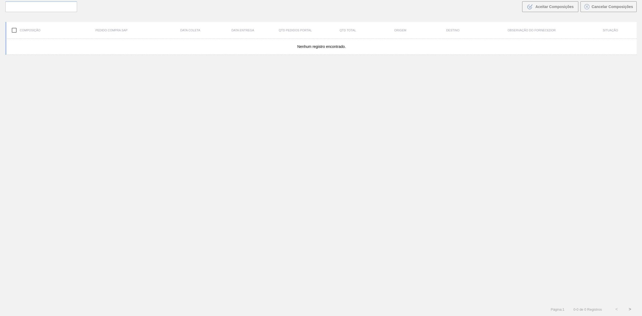
scroll to position [38, 0]
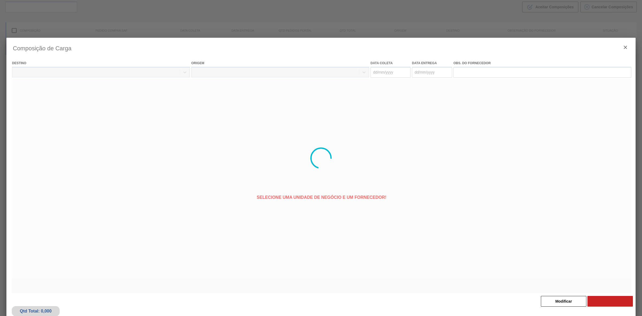
type coleta "[DATE]"
type Entrega "[DATE]"
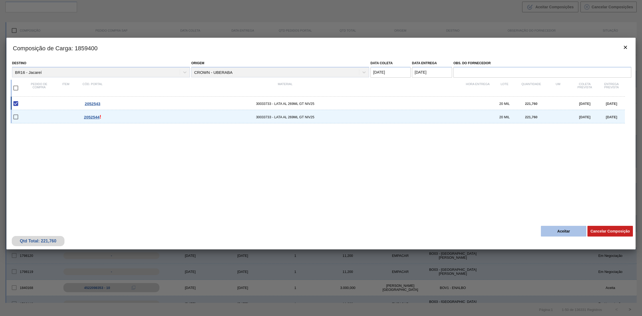
click at [561, 232] on button "Aceitar" at bounding box center [563, 231] width 45 height 11
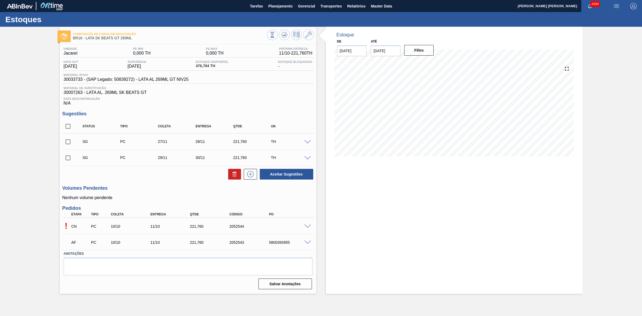
click at [308, 226] on span at bounding box center [307, 226] width 6 height 4
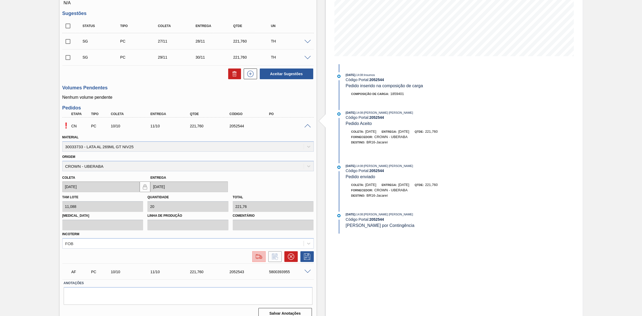
click at [259, 260] on img at bounding box center [259, 256] width 9 height 6
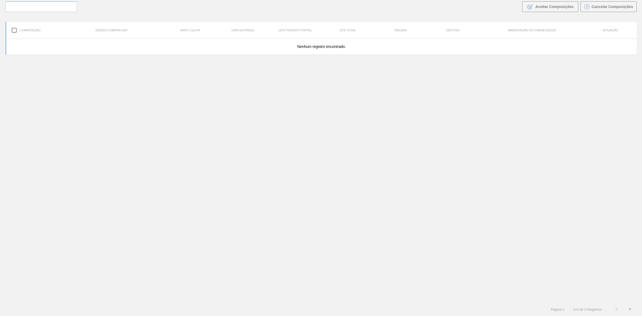
scroll to position [38, 0]
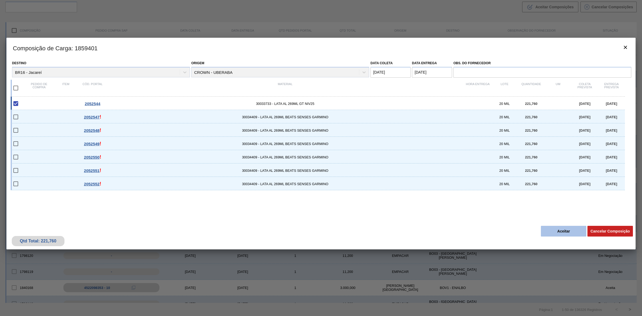
click at [549, 228] on button "Aceitar" at bounding box center [563, 231] width 45 height 11
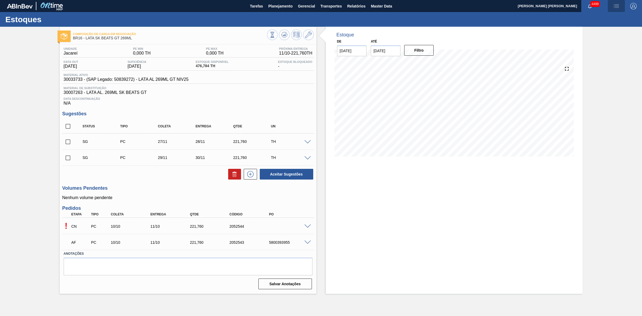
click at [615, 5] on img "button" at bounding box center [616, 6] width 6 height 6
click at [599, 18] on li "Pedido Contingência" at bounding box center [612, 19] width 49 height 10
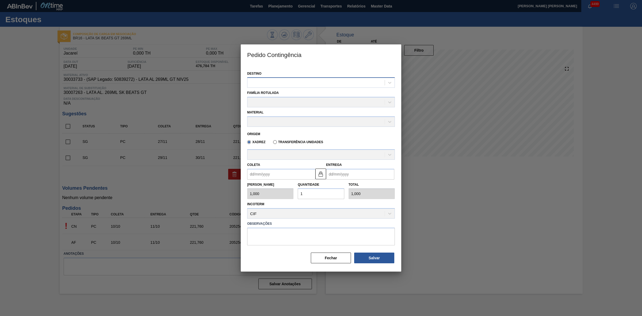
click at [316, 79] on div at bounding box center [315, 83] width 137 height 8
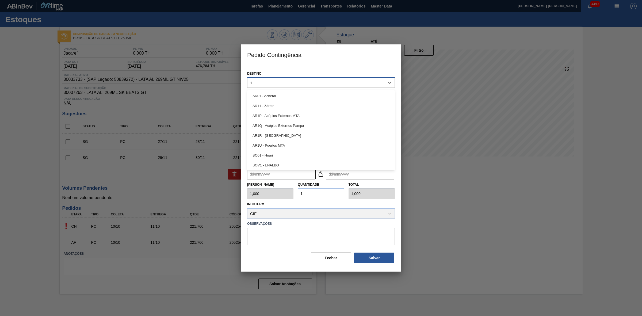
type input "16"
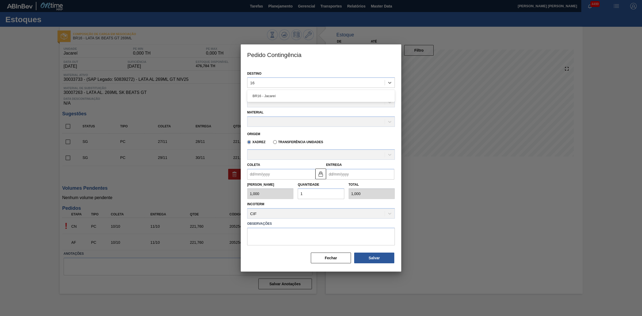
click at [316, 90] on div "BR16 - Jacareí" at bounding box center [321, 96] width 148 height 12
click at [303, 98] on div "BR16 - Jacareí" at bounding box center [321, 96] width 148 height 10
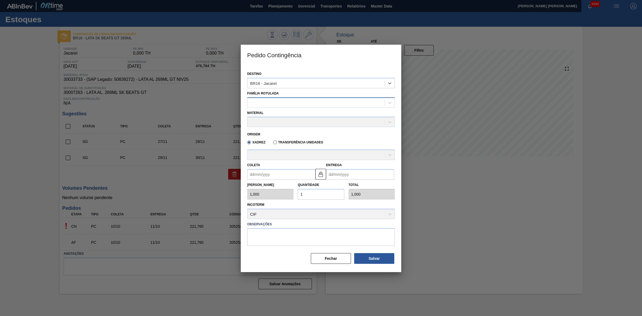
click at [296, 104] on div at bounding box center [315, 103] width 137 height 8
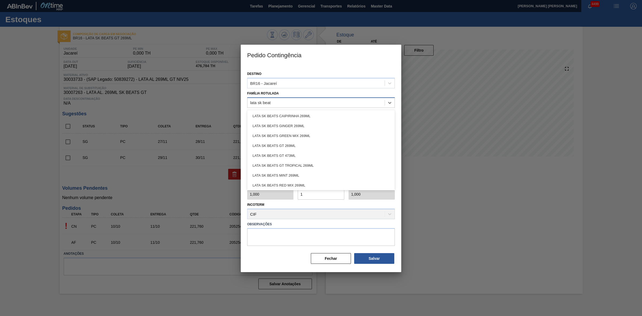
type Rotulada "lata sk beats"
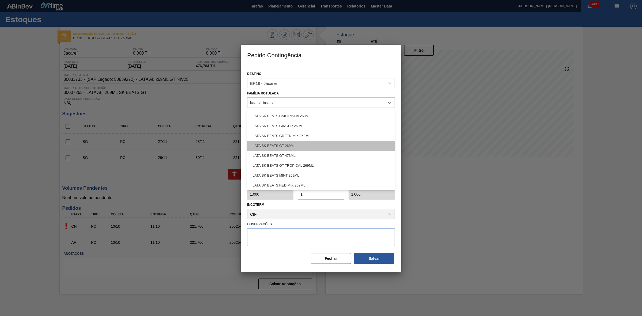
click at [292, 143] on div "LATA SK BEATS GT 269ML" at bounding box center [321, 146] width 148 height 10
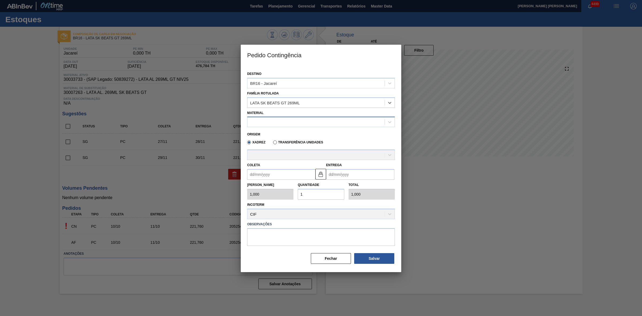
click at [273, 125] on div at bounding box center [315, 122] width 137 height 8
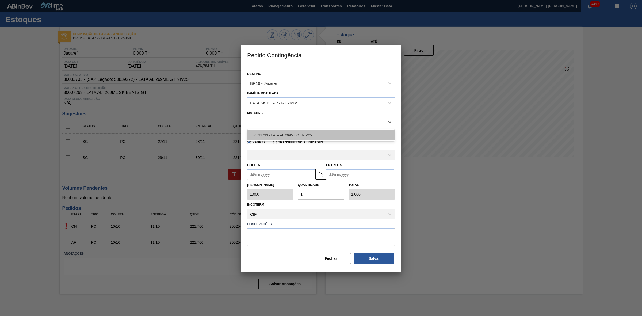
click at [295, 132] on div "30033733 - LATA AL 269ML GT NIV25" at bounding box center [321, 135] width 148 height 10
type input "11,088"
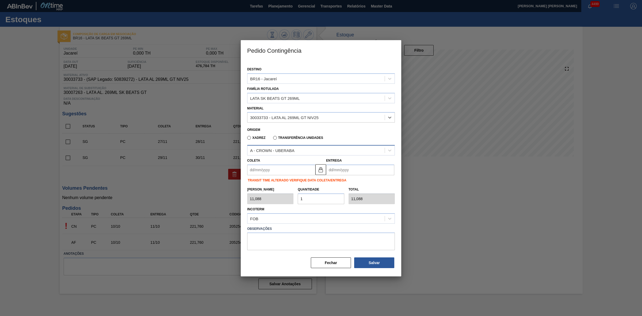
click at [297, 147] on div "A - CROWN - UBERABA" at bounding box center [315, 151] width 137 height 8
click at [341, 137] on div "Xadrez Transferência Unidades" at bounding box center [318, 137] width 143 height 10
drag, startPoint x: 289, startPoint y: 171, endPoint x: 279, endPoint y: 174, distance: 10.2
click at [289, 171] on input "Coleta" at bounding box center [281, 169] width 68 height 11
click at [259, 186] on div "seg" at bounding box center [262, 189] width 7 height 7
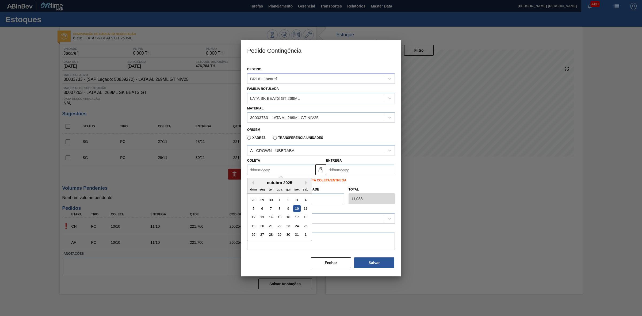
click at [296, 206] on div "10" at bounding box center [296, 208] width 7 height 7
type input "[DATE]"
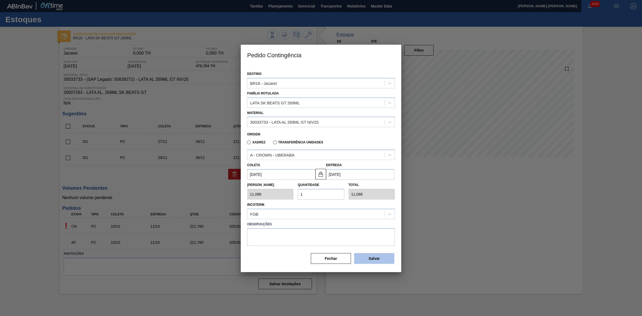
click at [372, 258] on button "Salvar" at bounding box center [374, 258] width 40 height 11
type input "1,000"
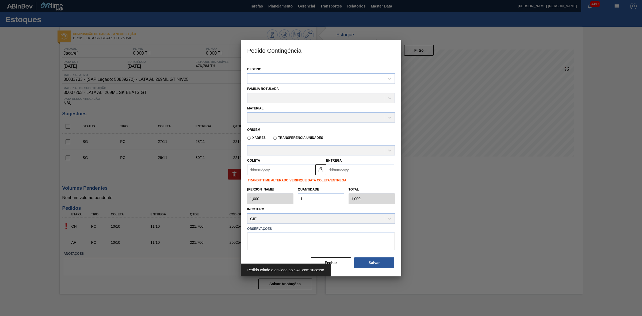
click at [477, 221] on div at bounding box center [321, 158] width 642 height 316
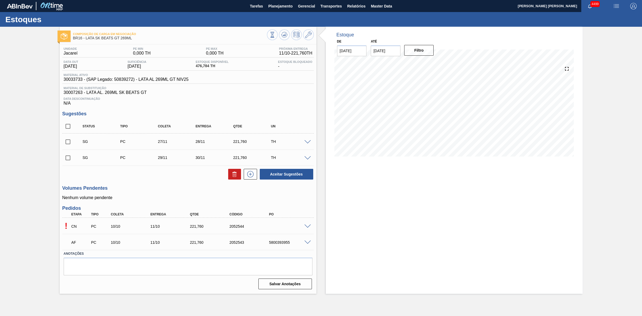
click at [306, 227] on span at bounding box center [307, 226] width 6 height 4
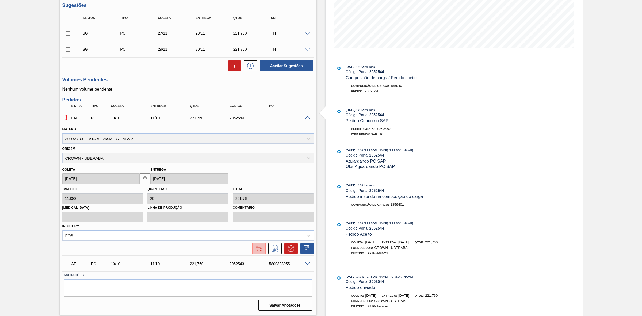
click at [257, 246] on img at bounding box center [259, 248] width 9 height 6
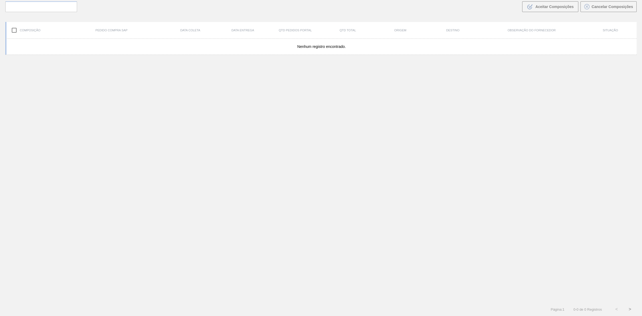
scroll to position [38, 0]
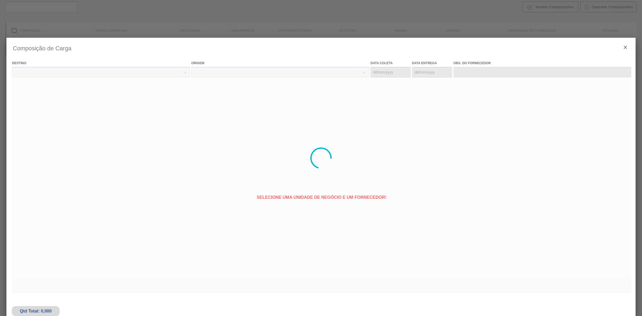
type coleta "[DATE]"
type Entrega "[DATE]"
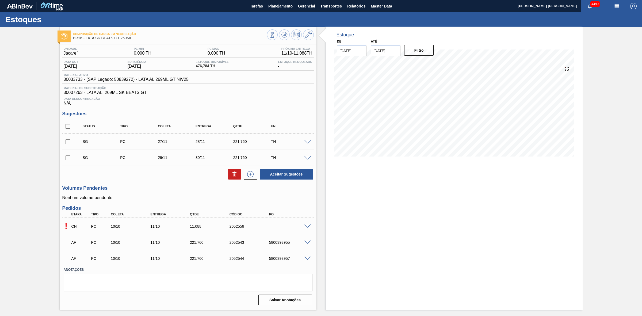
click at [307, 226] on span at bounding box center [307, 226] width 6 height 4
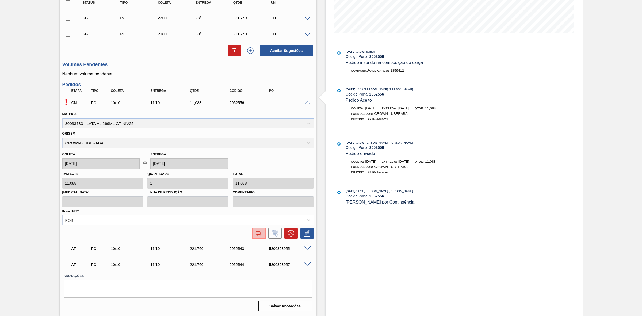
click at [252, 234] on button at bounding box center [258, 233] width 13 height 11
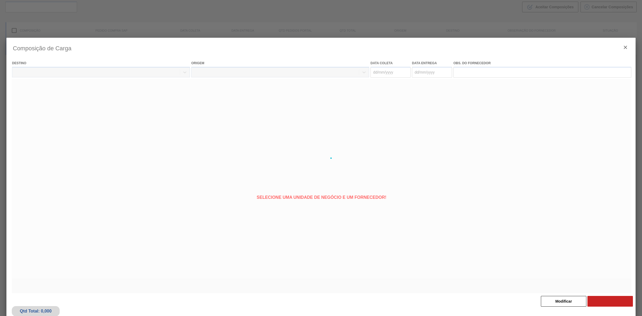
type coleta "[DATE]"
type Entrega "[DATE]"
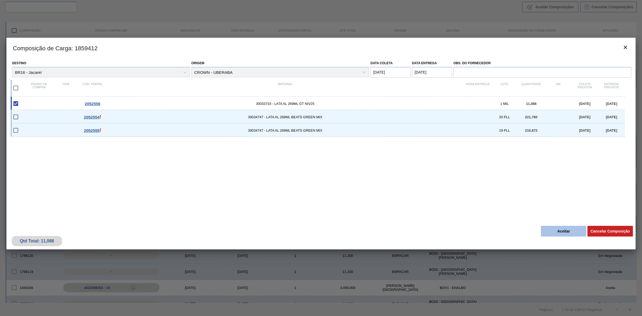
click at [547, 230] on button "Aceitar" at bounding box center [563, 231] width 45 height 11
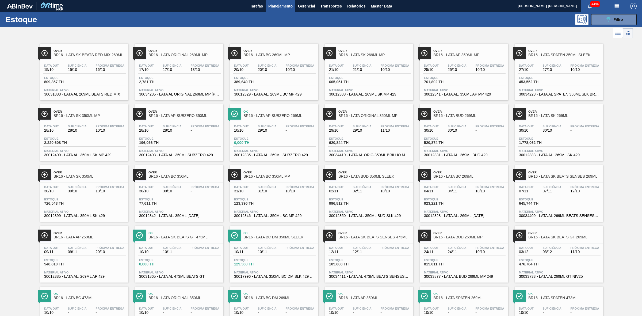
click at [275, 5] on span "Planejamento" at bounding box center [280, 6] width 24 height 6
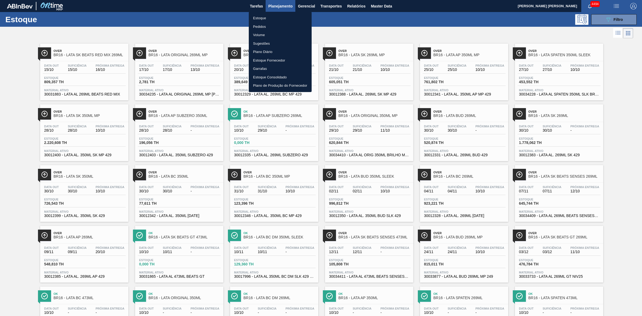
click at [259, 34] on li "Volume" at bounding box center [280, 35] width 63 height 9
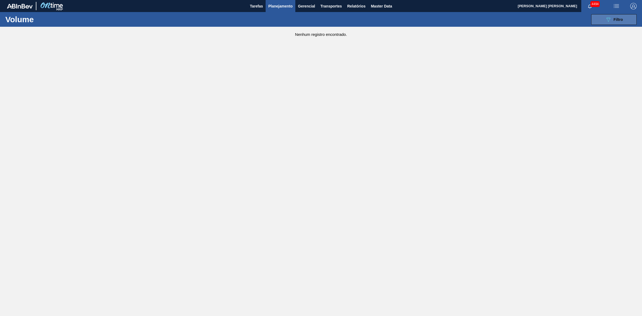
click at [618, 17] on div "089F7B8B-B2A5-4AFE-B5C0-19BA573D28AC Filtro" at bounding box center [614, 19] width 18 height 6
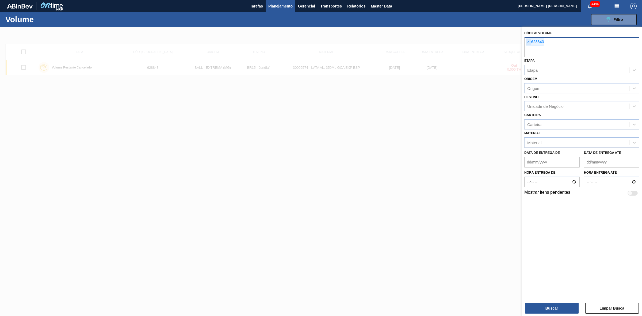
click at [527, 42] on span "×" at bounding box center [528, 42] width 5 height 6
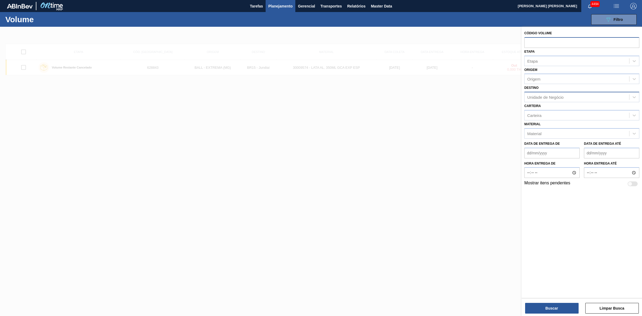
click at [547, 96] on div "Unidade de Negócio" at bounding box center [545, 97] width 36 height 5
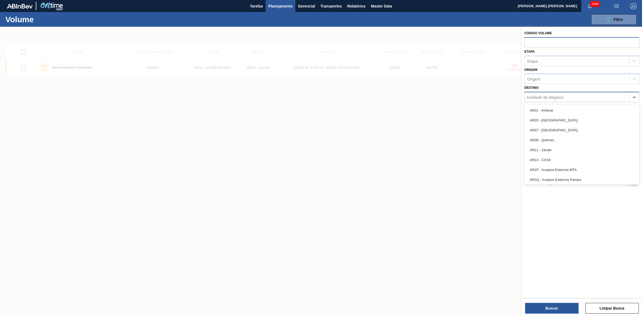
type input "09"
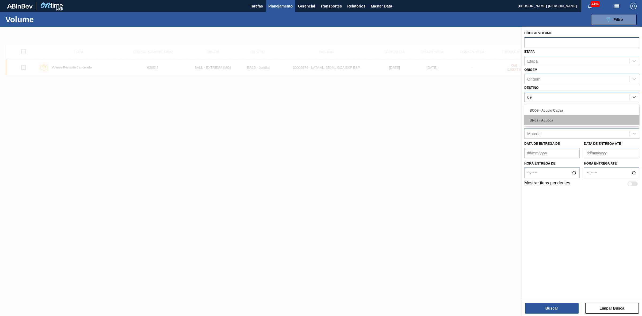
click at [538, 119] on div "BR09 - Agudos" at bounding box center [581, 120] width 115 height 10
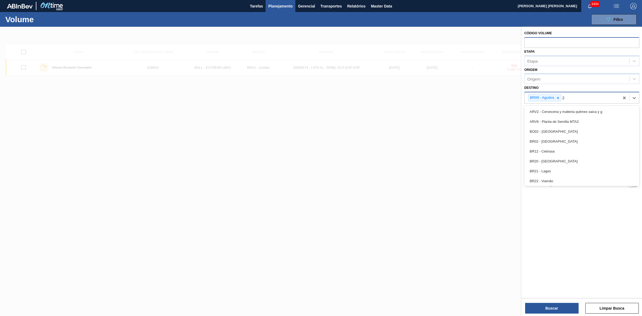
type input "21"
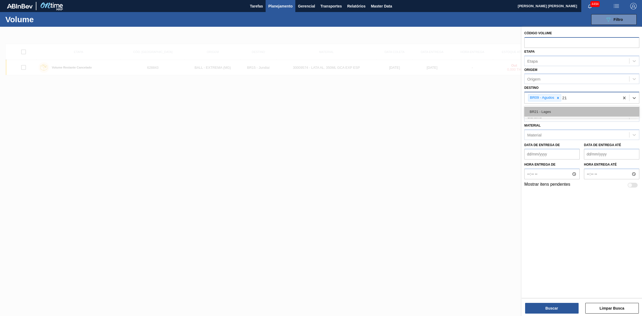
click at [542, 111] on div "BR21 - Lages" at bounding box center [581, 112] width 115 height 10
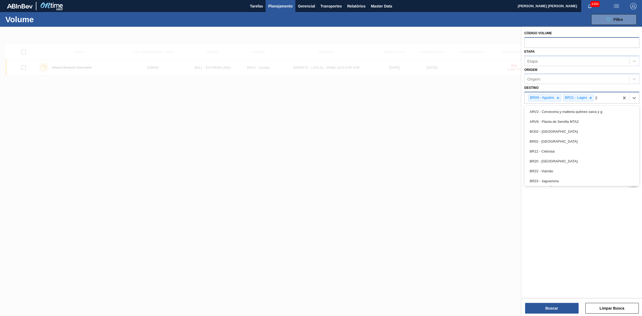
type input "22"
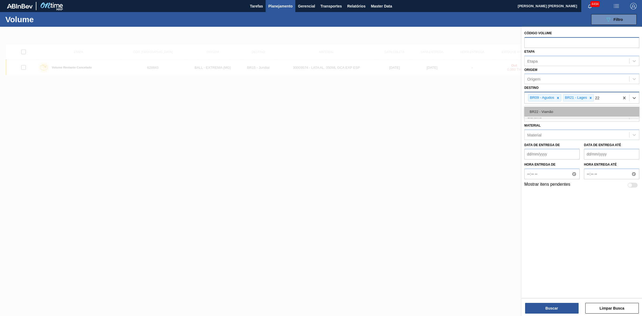
click at [541, 112] on div "BR22 - Viamão" at bounding box center [581, 112] width 115 height 10
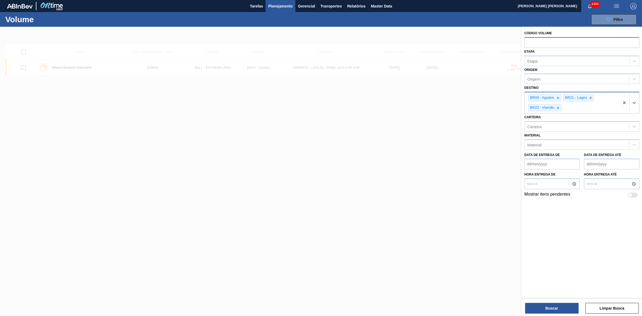
type input "24"
click at [539, 121] on div "BR24 - [GEOGRAPHIC_DATA]" at bounding box center [581, 122] width 115 height 10
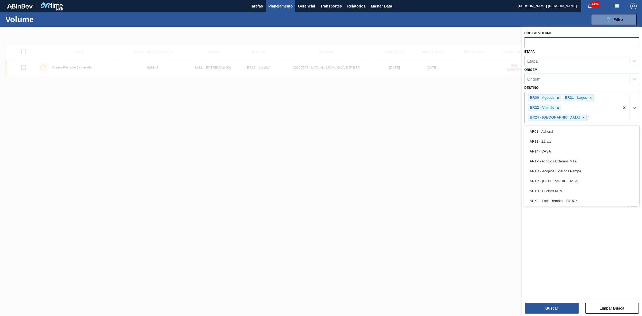
type input "15"
click at [544, 126] on div "BR15 - Jundiaí" at bounding box center [581, 131] width 115 height 10
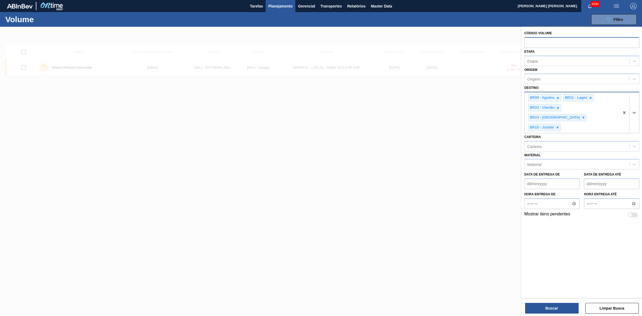
type input "16"
click at [543, 136] on div "BR16 - Jacareí" at bounding box center [581, 141] width 115 height 10
click at [538, 62] on div "Etapa" at bounding box center [576, 61] width 105 height 8
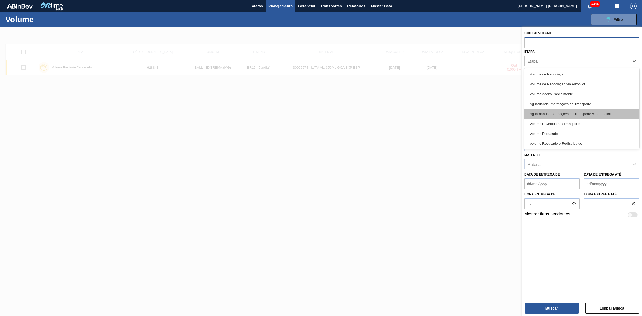
scroll to position [11, 0]
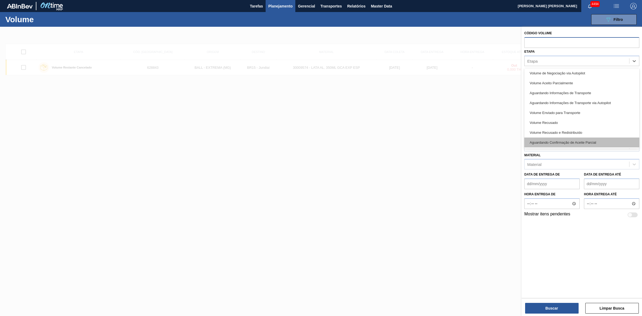
click at [572, 140] on div "Aguardando Confirmação de Aceite Parcial" at bounding box center [581, 142] width 115 height 10
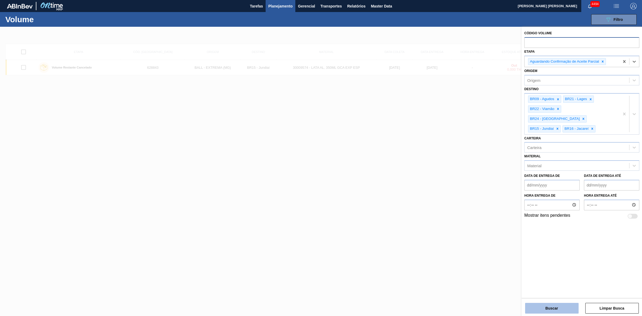
click at [561, 306] on button "Buscar" at bounding box center [551, 308] width 53 height 11
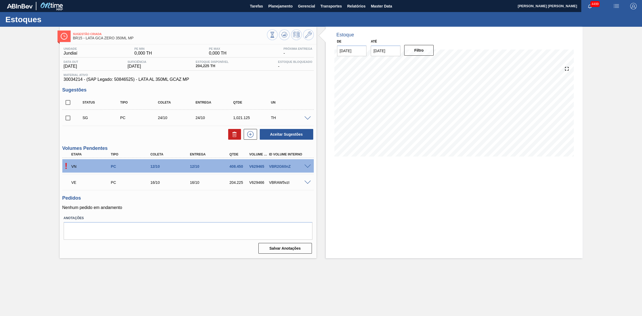
click at [306, 167] on span at bounding box center [307, 166] width 6 height 4
type input "8,169"
type input "408,45"
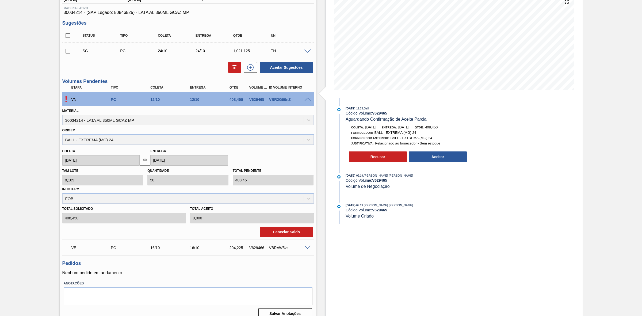
scroll to position [33, 0]
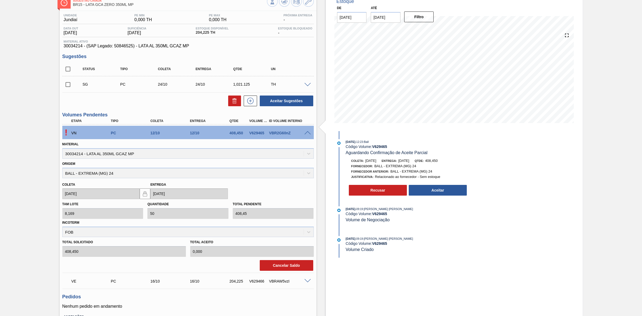
click at [305, 134] on span at bounding box center [307, 133] width 6 height 4
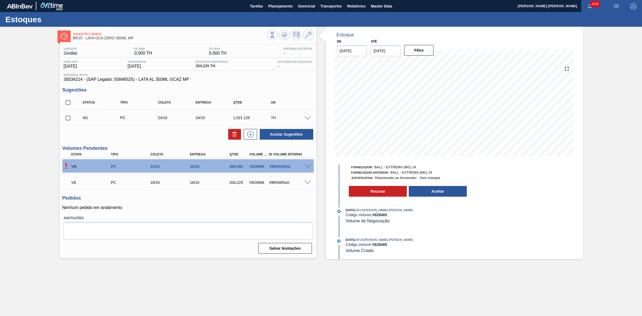
scroll to position [0, 0]
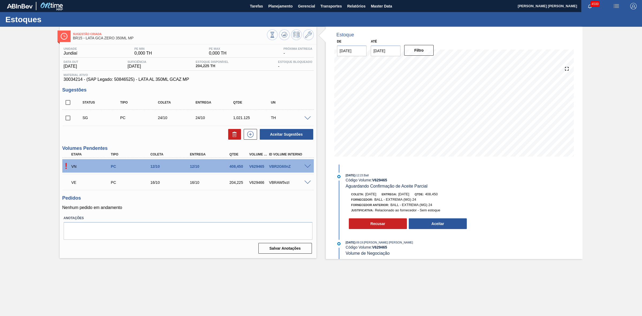
click at [258, 168] on div "V629465" at bounding box center [258, 166] width 21 height 4
copy div "V629465"
click at [434, 229] on button "Aceitar" at bounding box center [438, 223] width 58 height 11
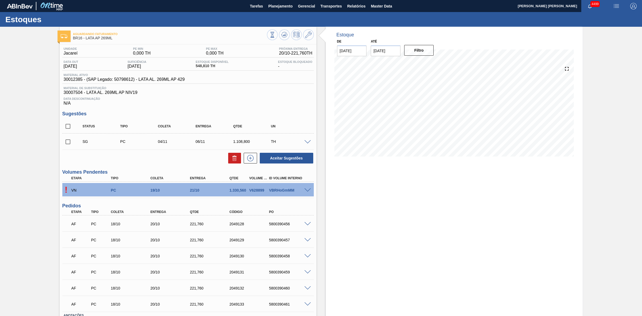
click at [306, 190] on span at bounding box center [307, 190] width 6 height 4
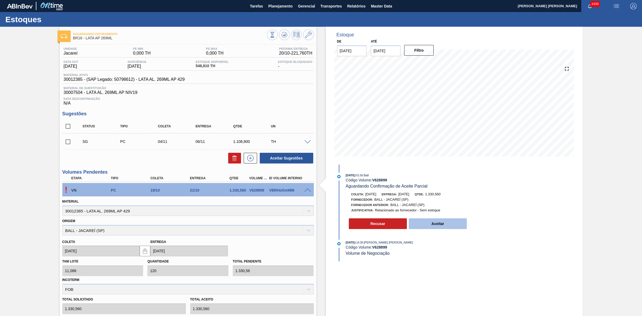
click at [431, 224] on button "Aceitar" at bounding box center [438, 223] width 58 height 11
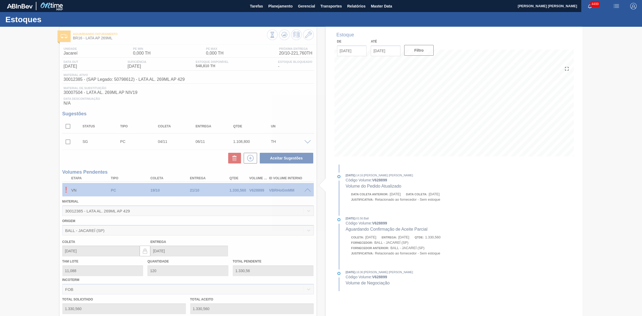
type input "[DATE]"
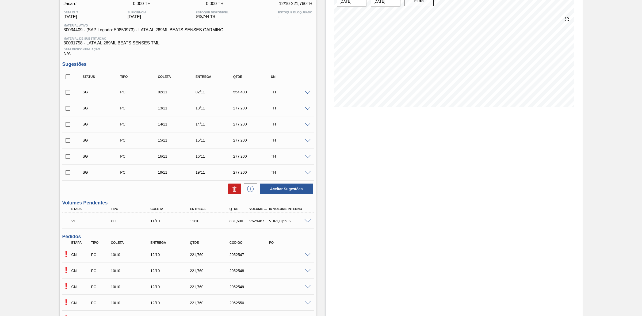
scroll to position [100, 0]
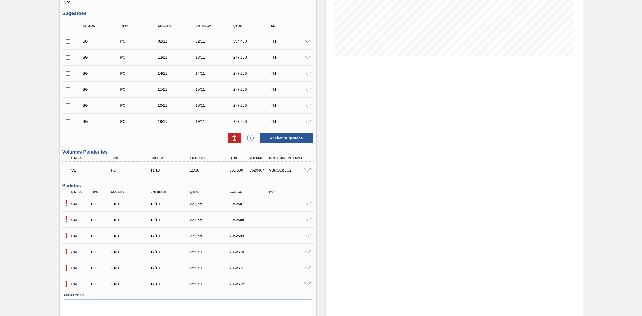
click at [308, 202] on span at bounding box center [307, 204] width 6 height 4
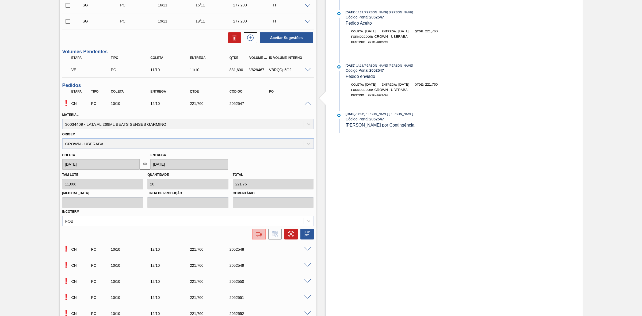
click at [259, 233] on img at bounding box center [259, 234] width 9 height 6
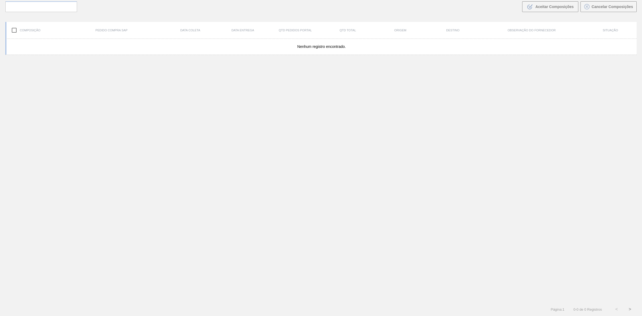
scroll to position [38, 0]
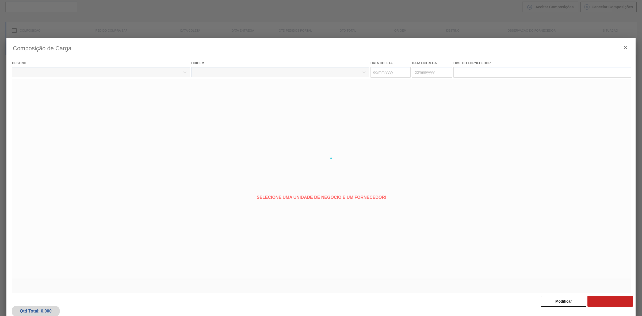
type coleta "[DATE]"
type Entrega "[DATE]"
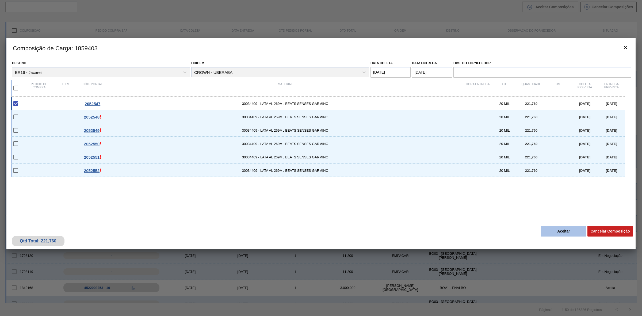
click at [560, 232] on button "Aceitar" at bounding box center [563, 231] width 45 height 11
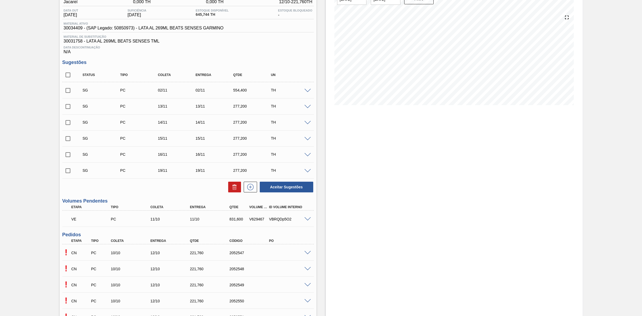
scroll to position [121, 0]
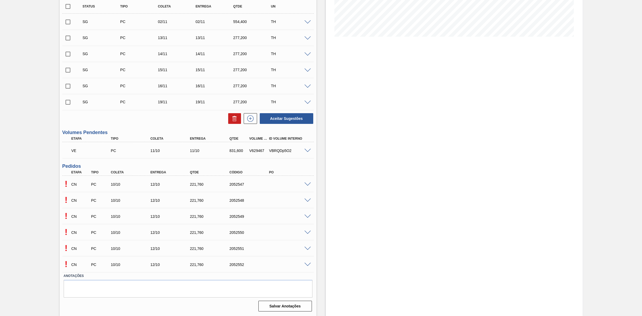
click at [307, 200] on span at bounding box center [307, 200] width 6 height 4
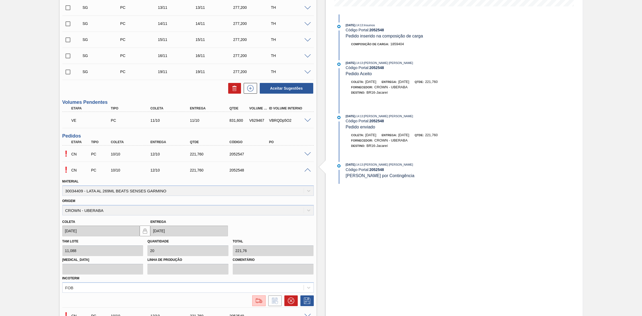
scroll to position [187, 0]
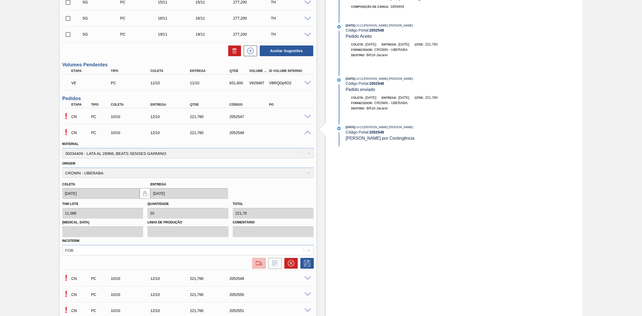
click at [257, 264] on img at bounding box center [259, 263] width 9 height 6
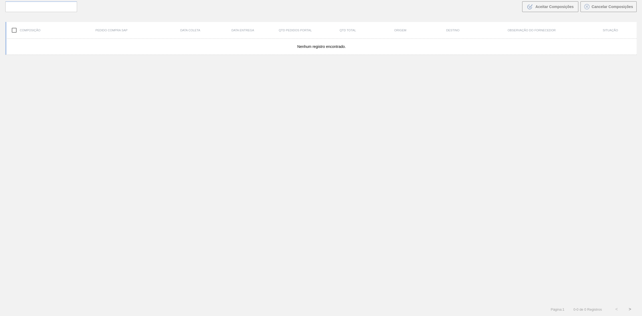
scroll to position [38, 0]
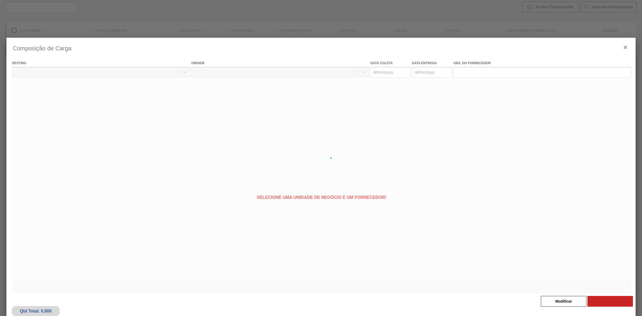
type coleta "[DATE]"
type Entrega "[DATE]"
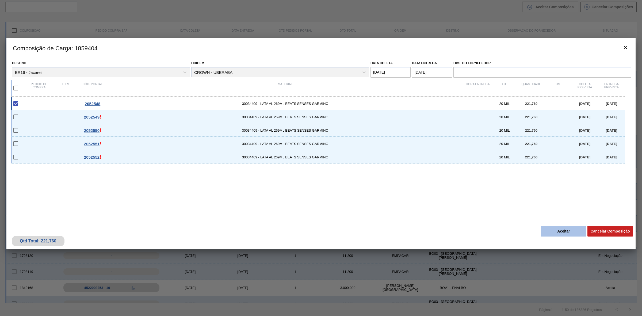
click at [562, 231] on button "Aceitar" at bounding box center [563, 231] width 45 height 11
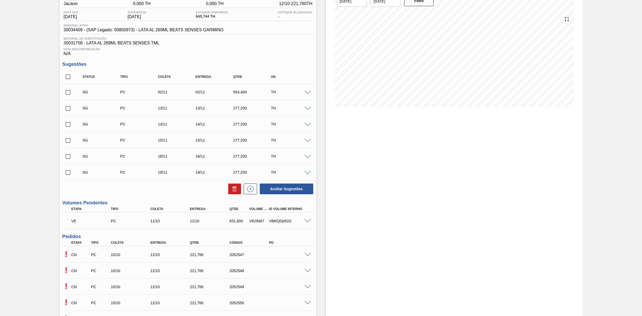
scroll to position [121, 0]
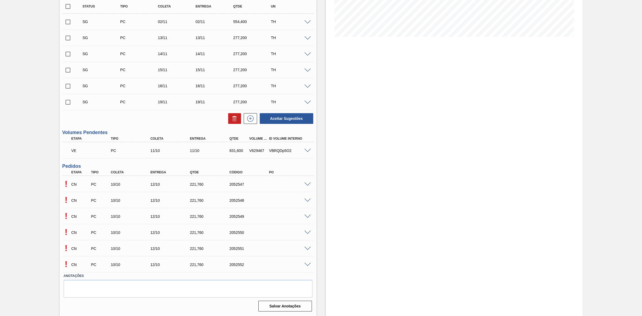
click at [307, 217] on span at bounding box center [307, 216] width 6 height 4
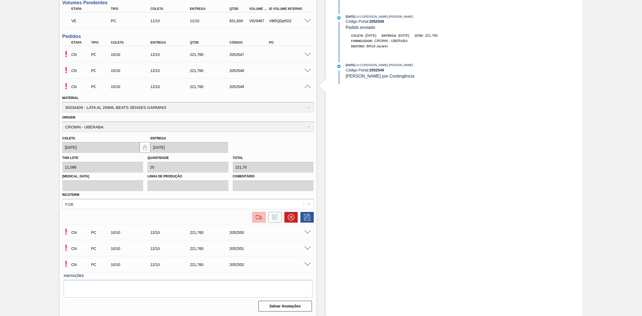
click at [255, 214] on img at bounding box center [259, 217] width 9 height 6
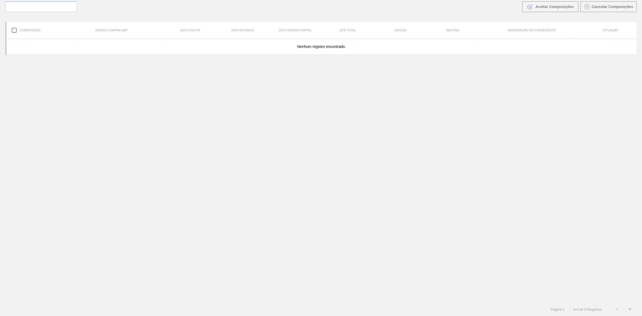
scroll to position [38, 0]
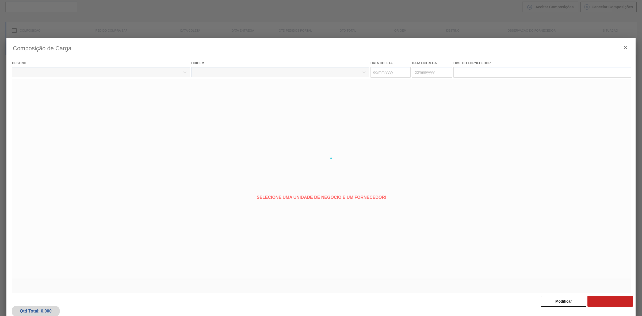
type coleta "[DATE]"
type Entrega "[DATE]"
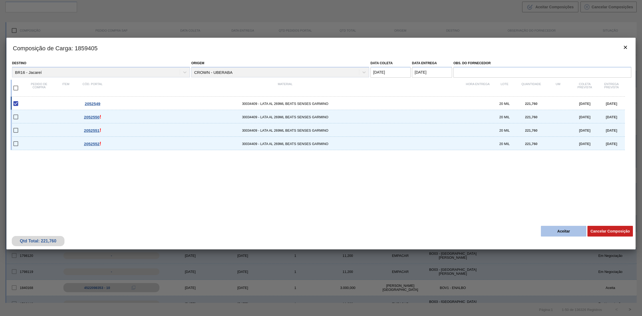
click at [573, 230] on button "Aceitar" at bounding box center [563, 231] width 45 height 11
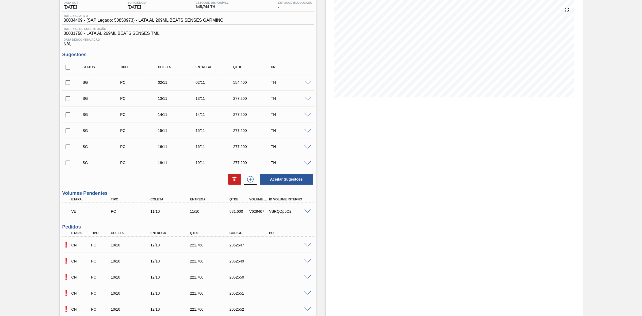
scroll to position [121, 0]
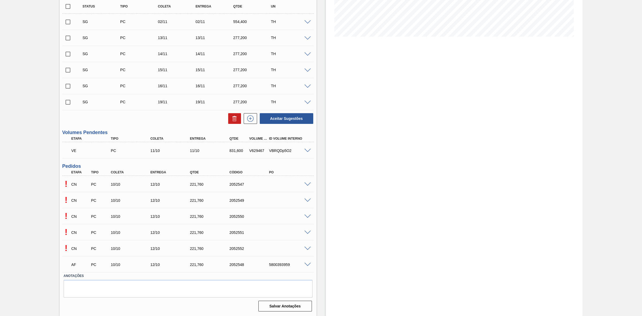
click at [308, 231] on span at bounding box center [307, 232] width 6 height 4
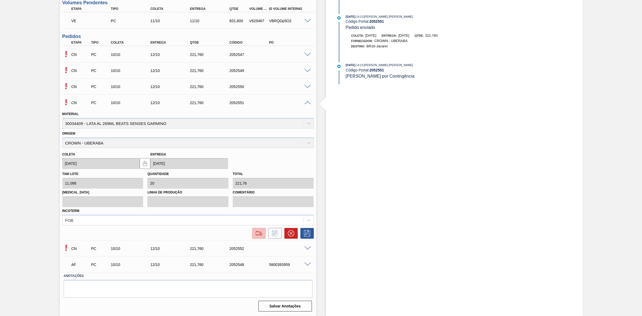
click at [260, 234] on img at bounding box center [259, 233] width 9 height 6
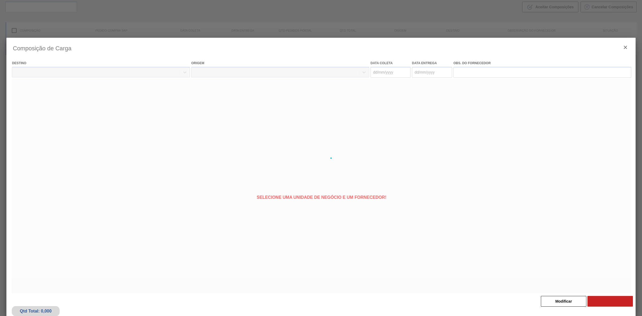
type coleta "[DATE]"
type Entrega "[DATE]"
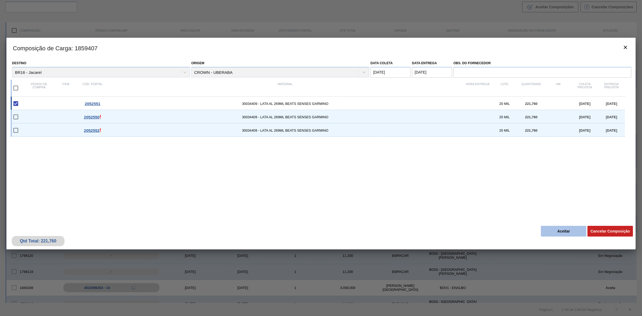
click at [555, 230] on button "Aceitar" at bounding box center [563, 231] width 45 height 11
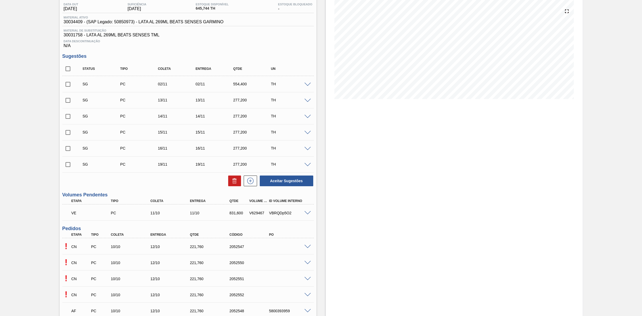
scroll to position [121, 0]
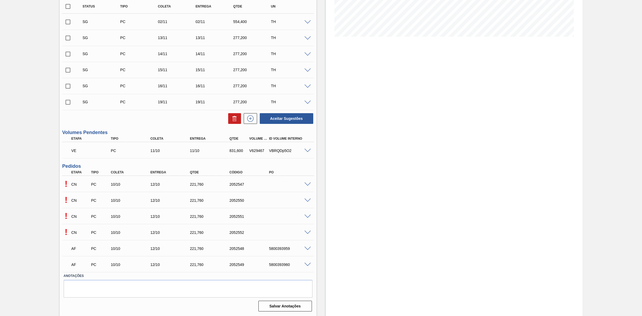
click at [306, 233] on span at bounding box center [307, 232] width 6 height 4
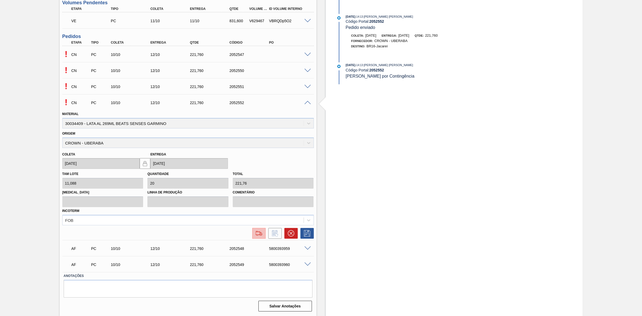
click at [262, 233] on img at bounding box center [259, 233] width 9 height 6
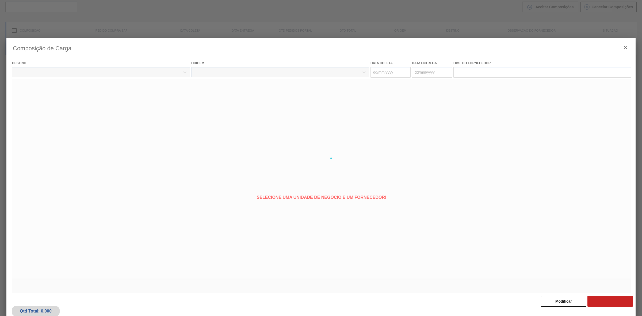
type coleta "[DATE]"
type Entrega "[DATE]"
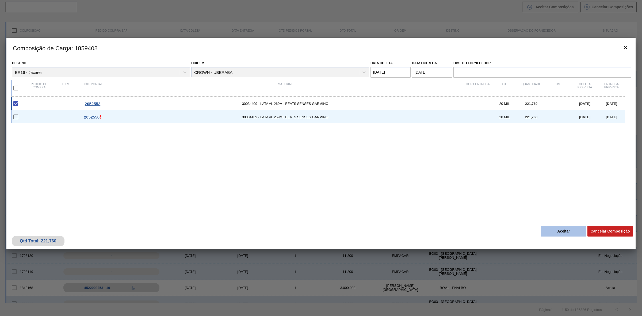
click at [554, 232] on button "Aceitar" at bounding box center [563, 231] width 45 height 11
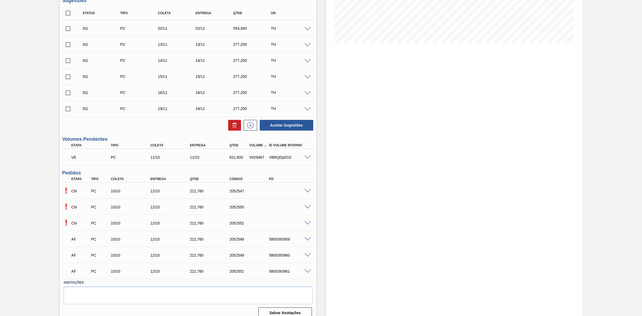
scroll to position [121, 0]
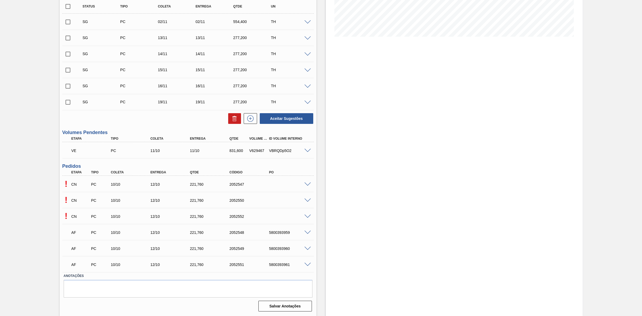
click at [310, 199] on span at bounding box center [307, 200] width 6 height 4
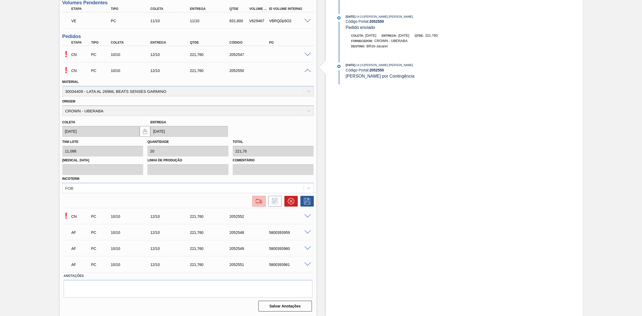
click at [259, 202] on img at bounding box center [259, 201] width 9 height 6
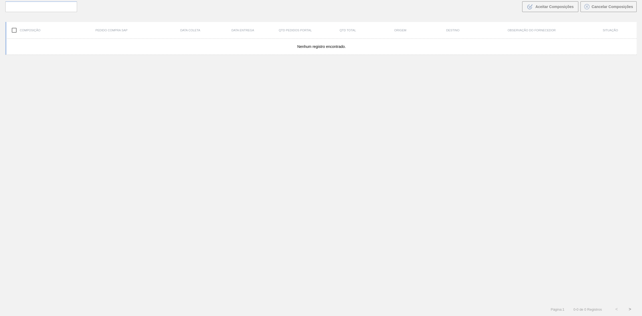
scroll to position [38, 0]
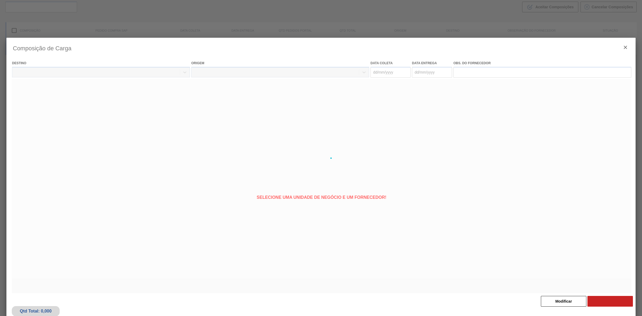
type coleta "[DATE]"
type Entrega "[DATE]"
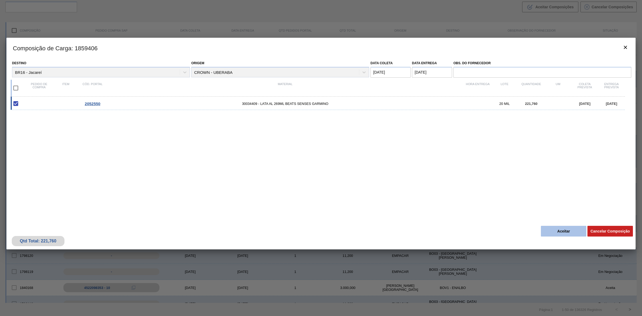
click at [562, 228] on button "Aceitar" at bounding box center [563, 231] width 45 height 11
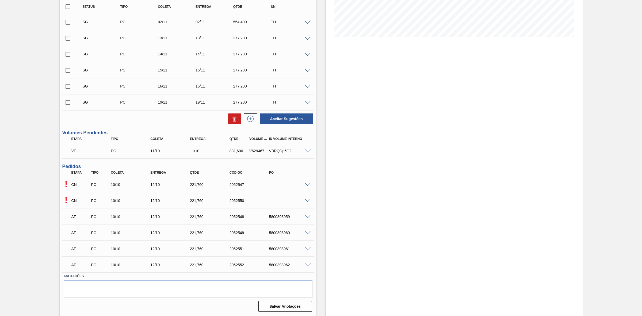
scroll to position [121, 0]
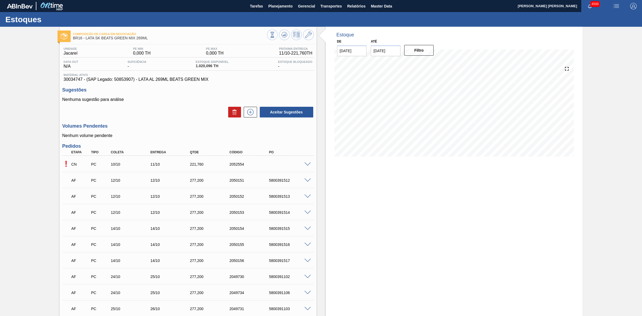
click at [618, 4] on img "button" at bounding box center [616, 6] width 6 height 6
click at [596, 18] on li "Pedido Contingência" at bounding box center [612, 19] width 49 height 10
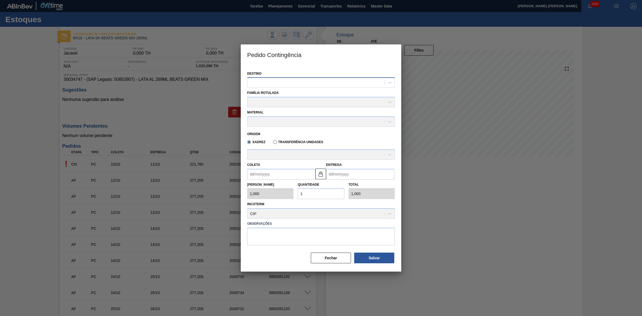
click at [302, 79] on div at bounding box center [315, 83] width 137 height 8
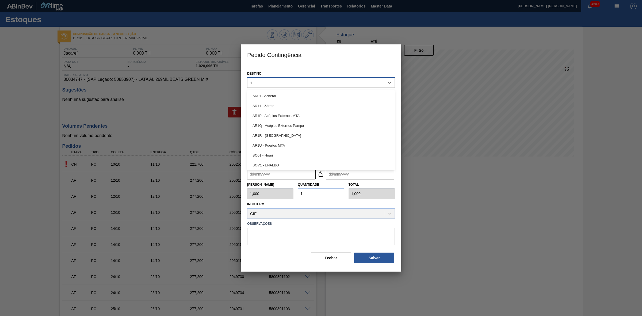
type input "16"
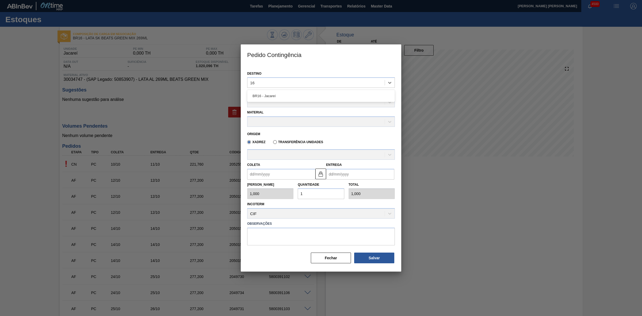
click at [278, 93] on div "BR16 - Jacareí" at bounding box center [321, 96] width 148 height 10
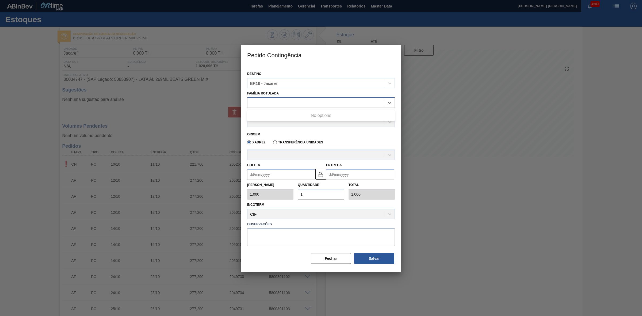
click at [271, 102] on div at bounding box center [315, 103] width 137 height 8
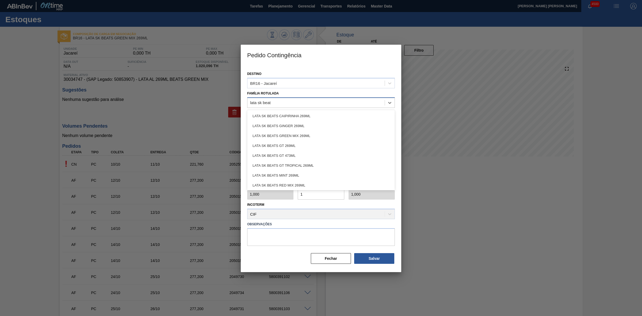
type Rotulada "lata sk beats"
click at [303, 136] on div "LATA SK BEATS GREEN MIX 269ML" at bounding box center [321, 136] width 148 height 10
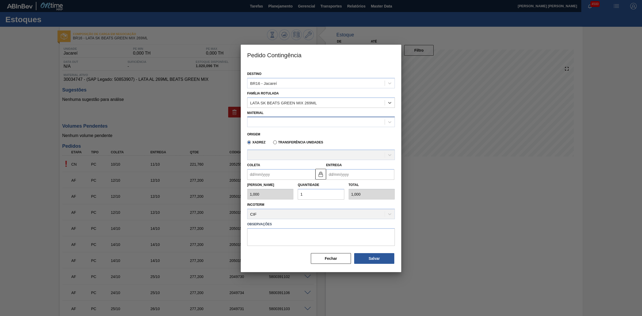
click at [282, 123] on div at bounding box center [315, 122] width 137 height 8
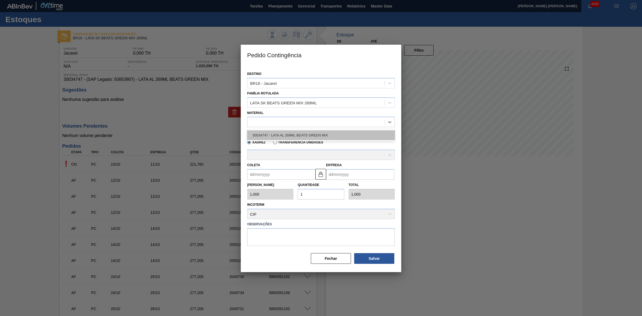
click at [299, 134] on div "30034747 - LATA AL 269ML BEATS GREEN MIX" at bounding box center [321, 135] width 148 height 10
type input "11,088"
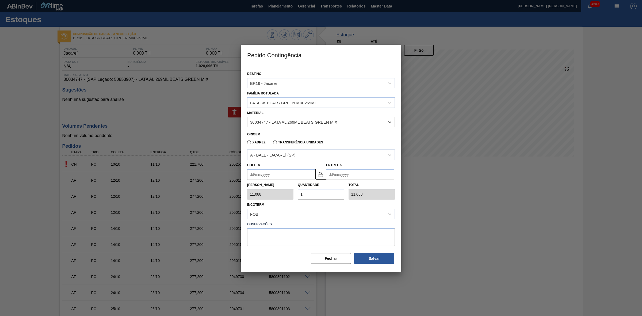
click at [299, 154] on div "A - BALL - JACAREÍ (SP)" at bounding box center [315, 155] width 137 height 8
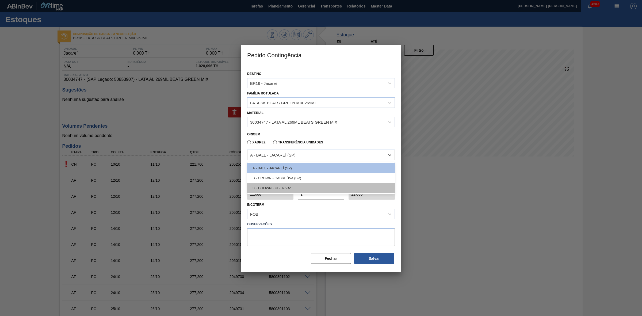
click at [287, 187] on div "C - CROWN - UBERABA" at bounding box center [321, 188] width 148 height 10
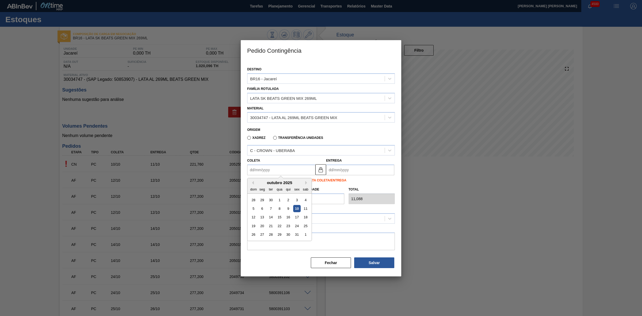
click at [275, 170] on input "Coleta" at bounding box center [281, 169] width 68 height 11
click at [255, 183] on div "outubro 2025" at bounding box center [279, 182] width 64 height 5
click at [299, 209] on div "10" at bounding box center [296, 208] width 7 height 7
type input "[DATE]"
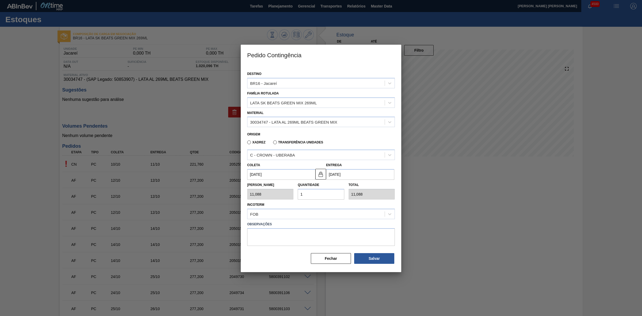
drag, startPoint x: 310, startPoint y: 192, endPoint x: 303, endPoint y: 192, distance: 7.5
click at [303, 192] on input "1" at bounding box center [321, 194] width 46 height 11
type input "11"
type input "121,968"
type input "119"
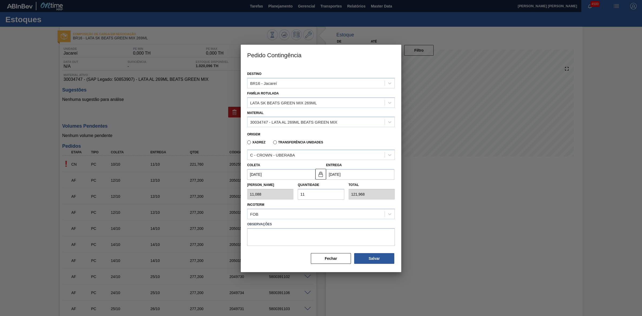
type input "1.319,472"
type input "11"
type input "121,968"
type input "1"
type input "11,088"
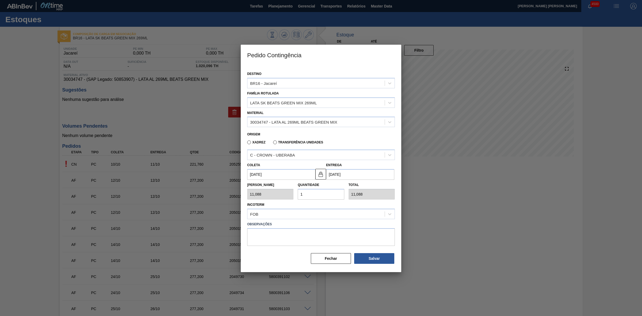
type input "0,000"
type input "1"
type input "11,088"
type input "19"
type input "210,672"
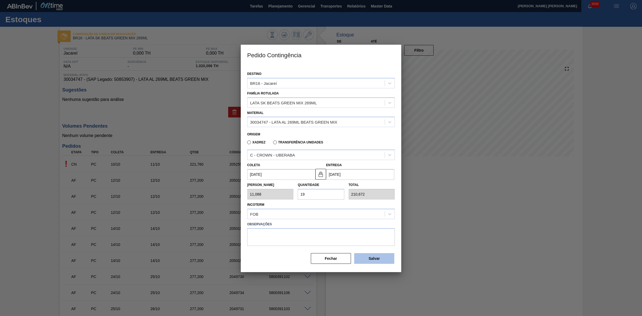
type input "19"
click at [386, 259] on button "Salvar" at bounding box center [374, 258] width 40 height 11
type input "1,000"
type input "1"
type input "1,000"
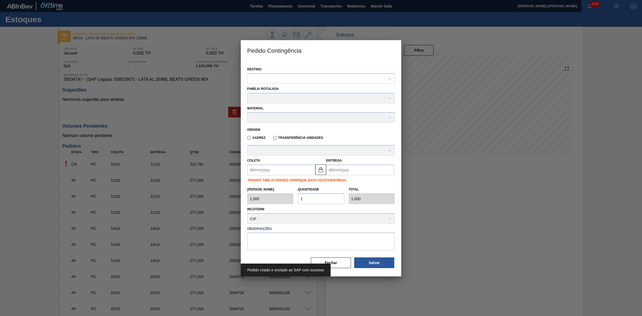
click at [440, 214] on div at bounding box center [321, 158] width 642 height 316
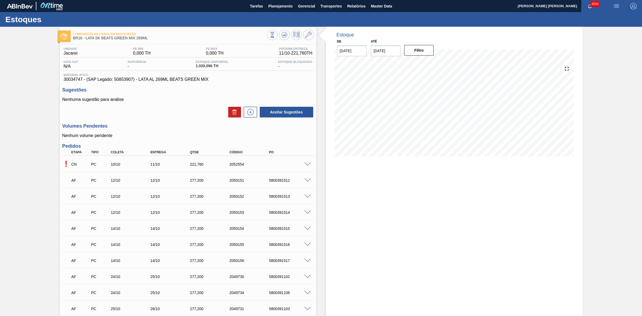
click at [304, 164] on span at bounding box center [307, 164] width 6 height 4
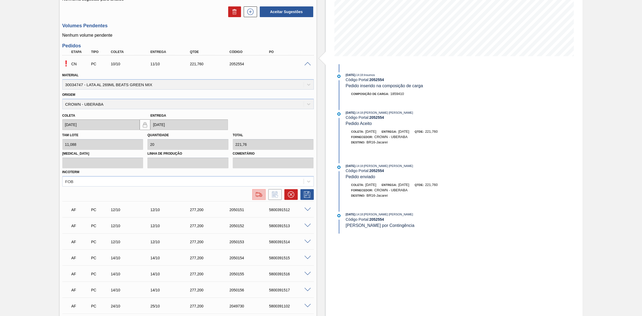
click at [260, 192] on img at bounding box center [259, 194] width 9 height 6
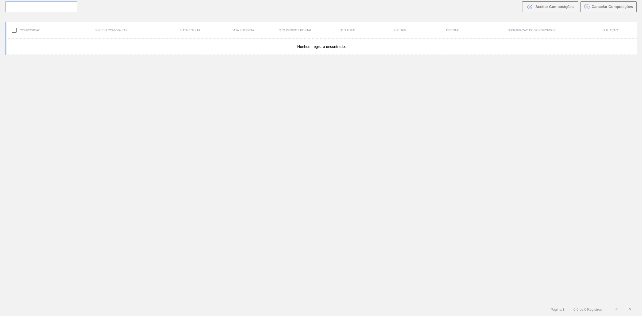
scroll to position [38, 0]
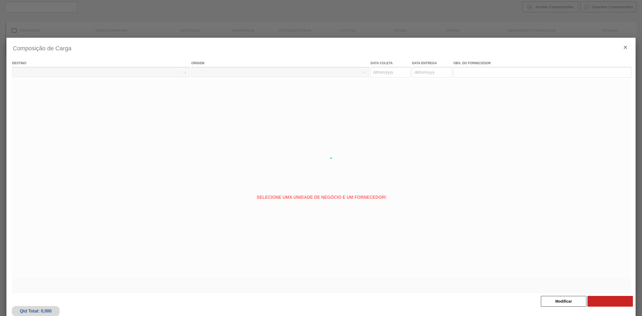
type coleta "[DATE]"
type Entrega "[DATE]"
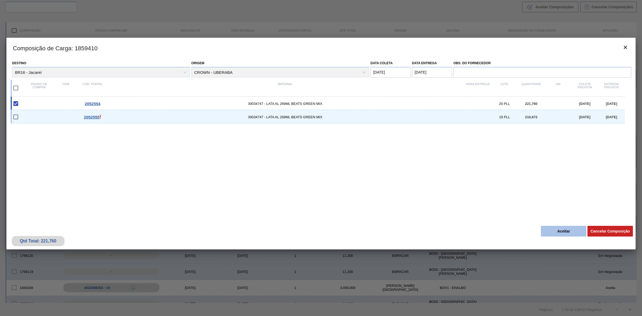
click at [553, 233] on button "Aceitar" at bounding box center [563, 231] width 45 height 11
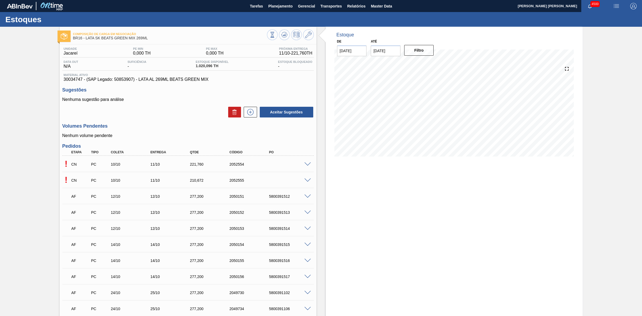
click at [307, 181] on span at bounding box center [307, 180] width 6 height 4
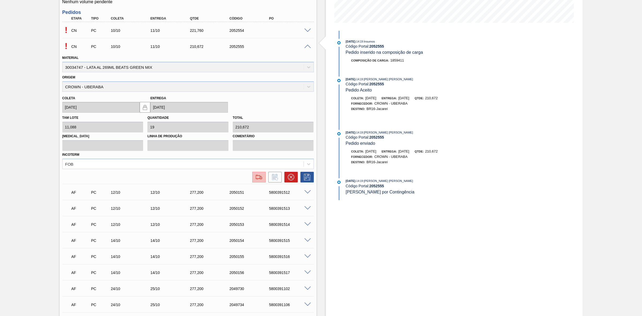
click at [258, 178] on img at bounding box center [259, 177] width 9 height 6
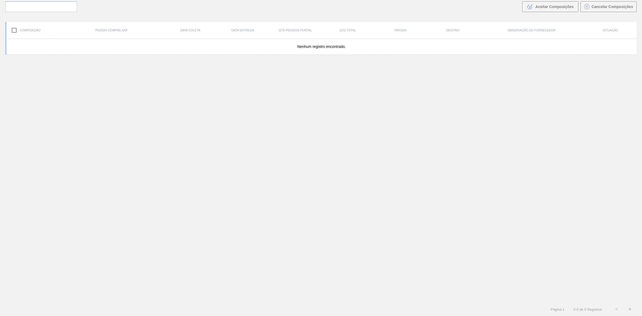
scroll to position [38, 0]
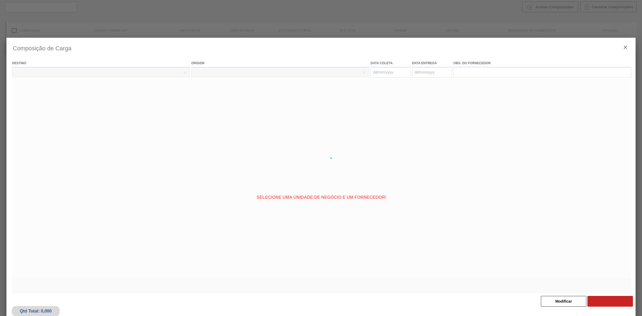
type coleta "[DATE]"
type Entrega "[DATE]"
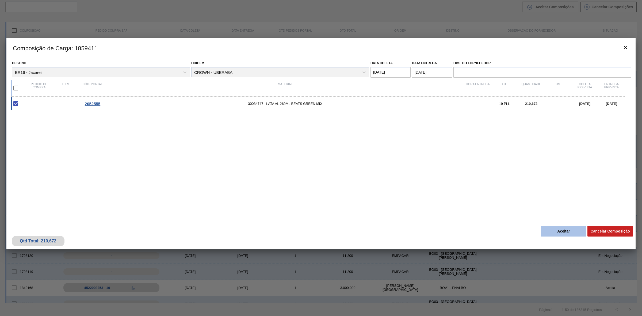
click at [564, 229] on button "Aceitar" at bounding box center [563, 231] width 45 height 11
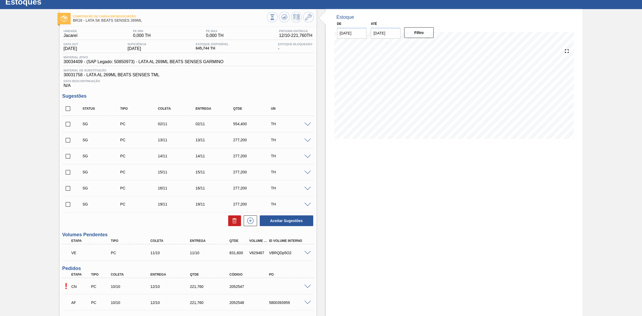
scroll to position [121, 0]
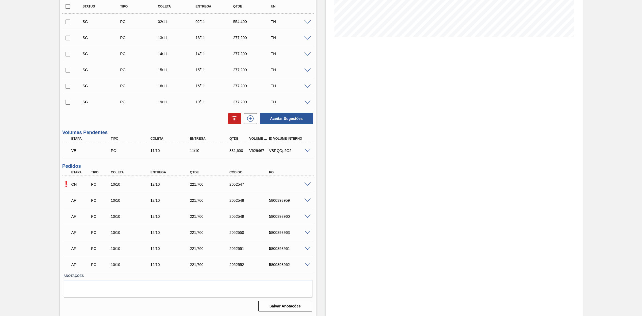
click at [305, 183] on span at bounding box center [307, 184] width 6 height 4
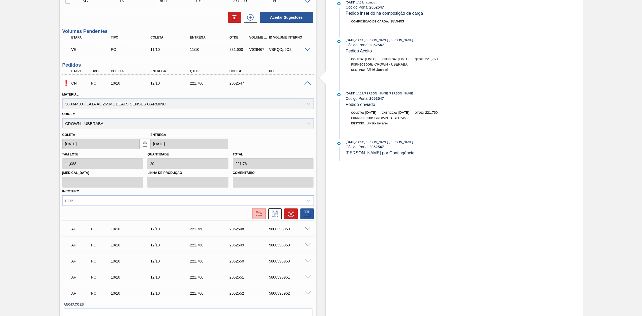
click at [259, 212] on img at bounding box center [259, 213] width 9 height 6
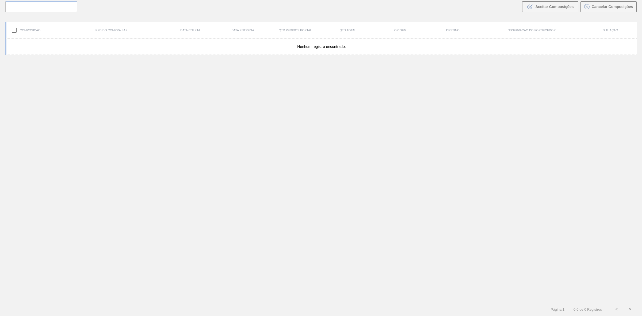
scroll to position [38, 0]
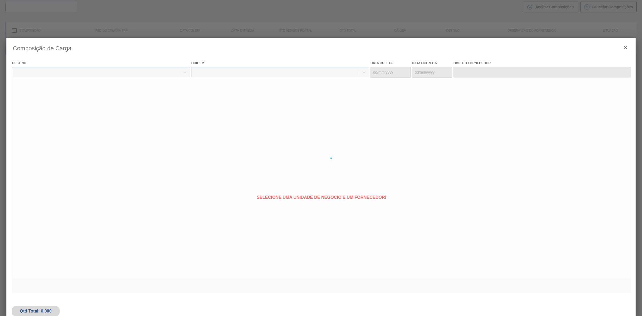
type coleta "[DATE]"
type Entrega "[DATE]"
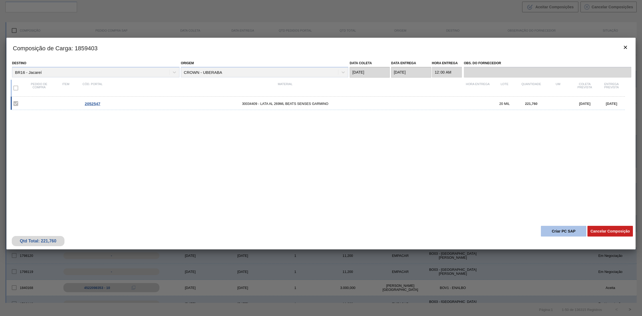
click at [559, 228] on button "Criar PC SAP" at bounding box center [563, 231] width 45 height 11
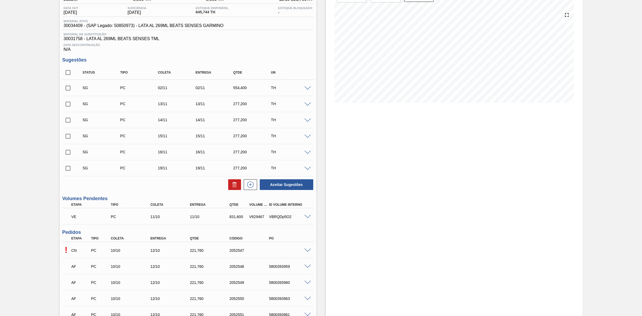
scroll to position [121, 0]
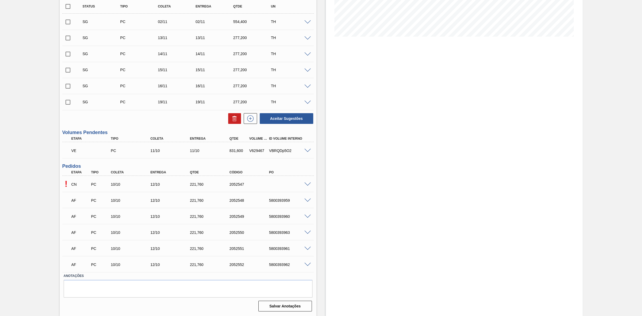
click at [281, 199] on div "5800393959" at bounding box center [290, 200] width 45 height 4
copy div "5800393959"
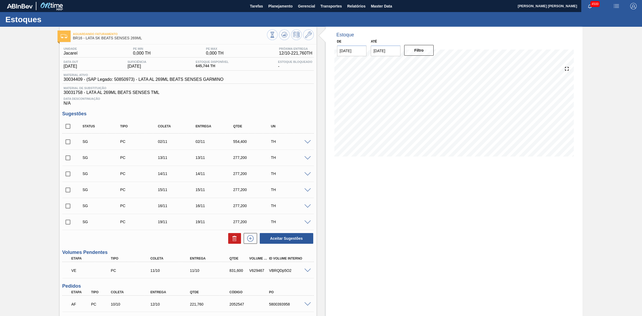
scroll to position [67, 0]
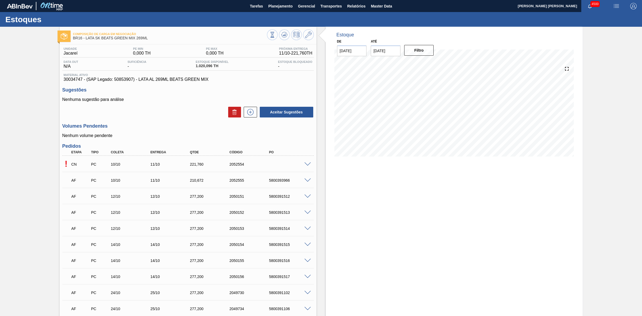
click at [279, 181] on div "5800393966" at bounding box center [290, 180] width 45 height 4
copy div "5800393966"
click at [306, 165] on span at bounding box center [307, 164] width 6 height 4
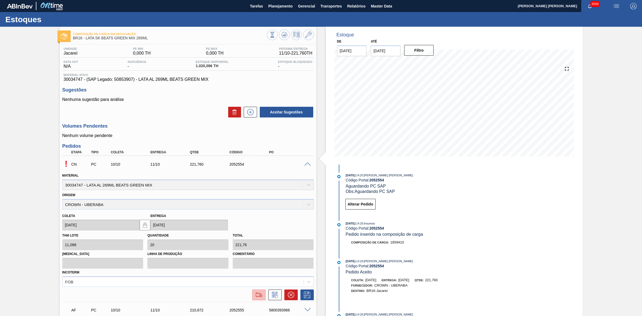
click at [257, 296] on img at bounding box center [259, 294] width 9 height 6
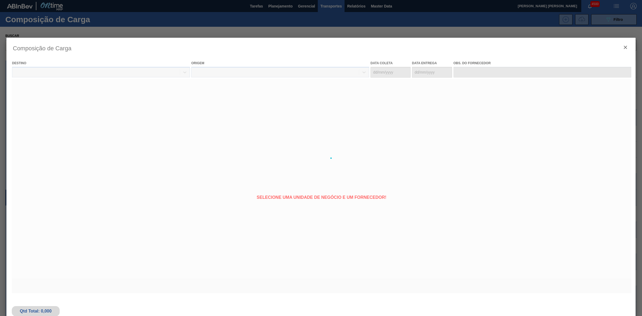
type coleta "[DATE]"
type Entrega "[DATE]"
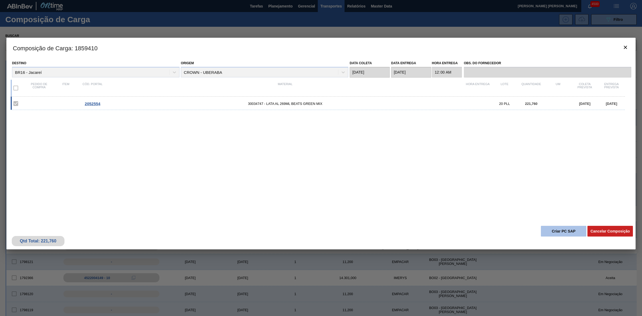
click at [556, 231] on button "Criar PC SAP" at bounding box center [563, 231] width 45 height 11
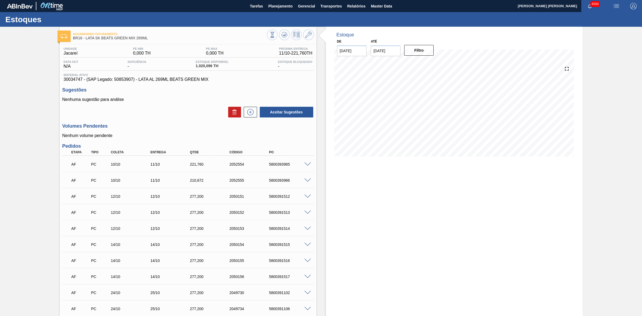
click at [282, 165] on div "5800393965" at bounding box center [290, 164] width 45 height 4
copy div "5800393965"
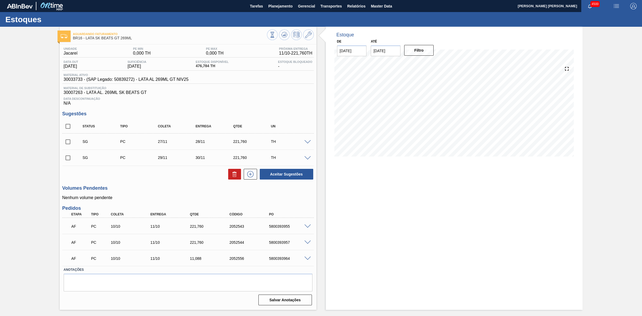
click at [280, 228] on div "5800393955" at bounding box center [290, 226] width 45 height 4
copy div "5800393955"
click at [281, 244] on div "5800393957" at bounding box center [290, 242] width 45 height 4
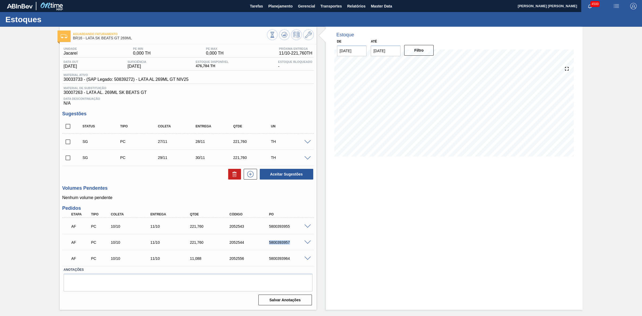
copy div "5800393957"
click at [279, 260] on div "5800393964" at bounding box center [290, 258] width 45 height 4
copy div "5800393964"
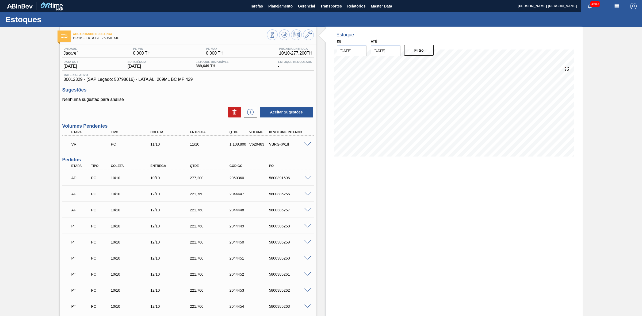
click at [306, 179] on span at bounding box center [307, 178] width 6 height 4
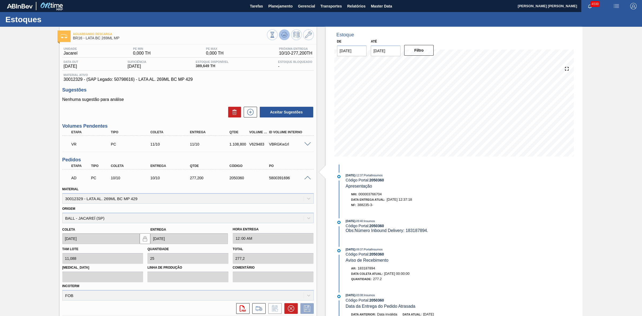
click at [284, 33] on icon at bounding box center [284, 35] width 6 height 6
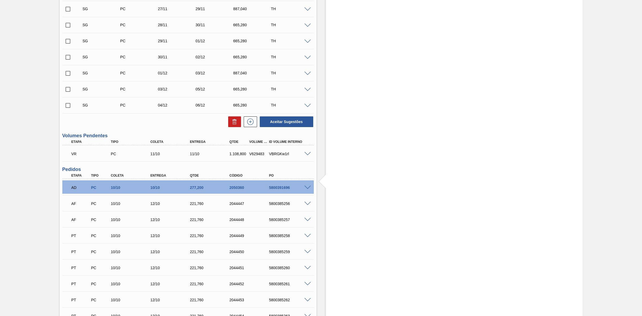
scroll to position [635, 0]
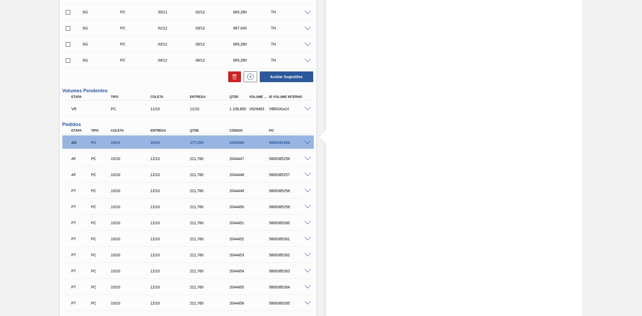
click at [307, 143] on span at bounding box center [307, 143] width 6 height 4
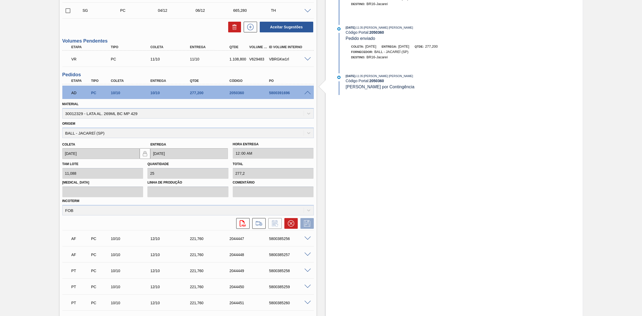
scroll to position [668, 0]
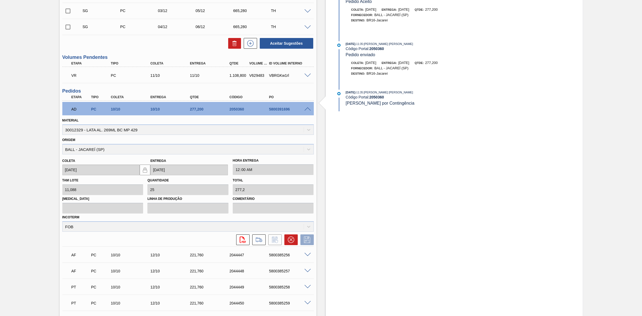
click at [306, 108] on span at bounding box center [307, 109] width 6 height 4
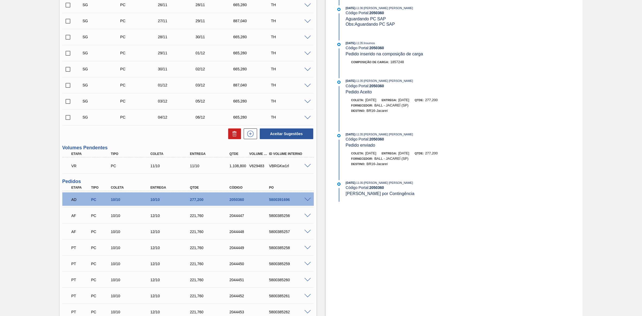
scroll to position [636, 0]
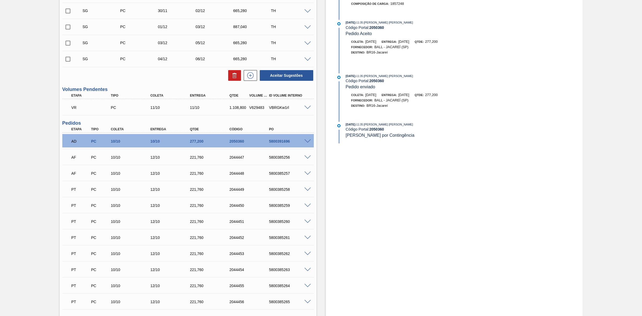
click at [307, 142] on span at bounding box center [307, 141] width 6 height 4
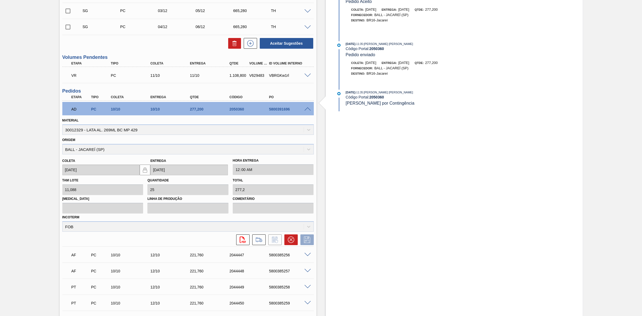
scroll to position [670, 0]
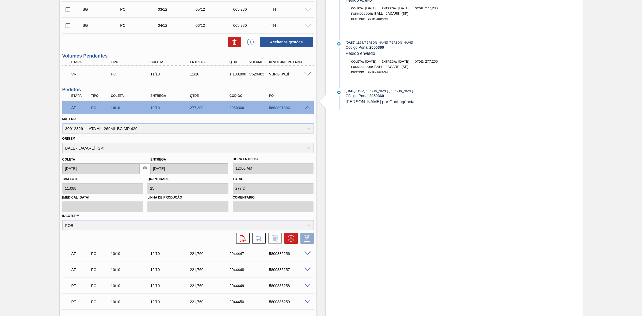
click at [280, 110] on div "5800391696" at bounding box center [290, 108] width 45 height 4
copy div "5800391696"
click at [305, 108] on span at bounding box center [307, 108] width 6 height 4
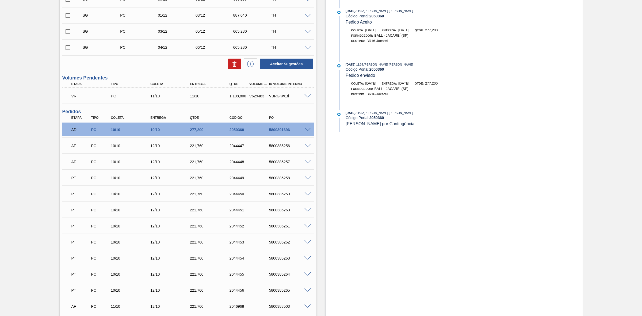
scroll to position [636, 0]
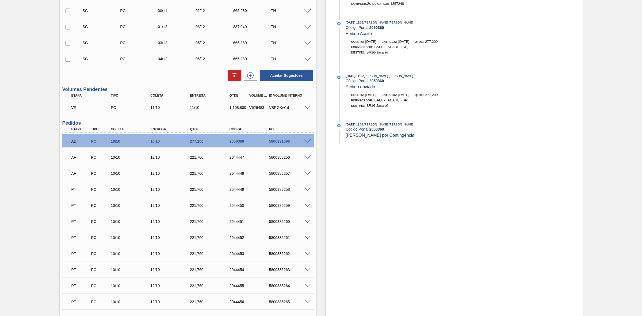
click at [306, 142] on span at bounding box center [307, 141] width 6 height 4
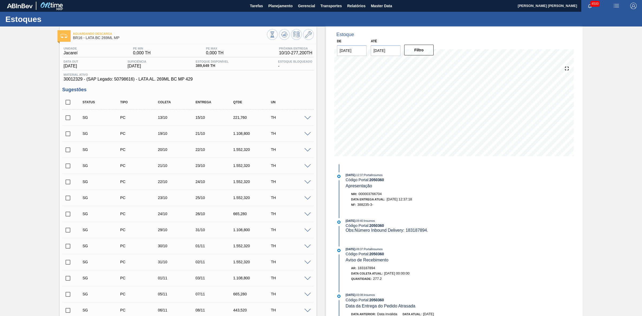
scroll to position [0, 0]
click at [618, 7] on img "button" at bounding box center [616, 6] width 6 height 6
click at [598, 20] on li "Pedido Contingência" at bounding box center [612, 19] width 49 height 10
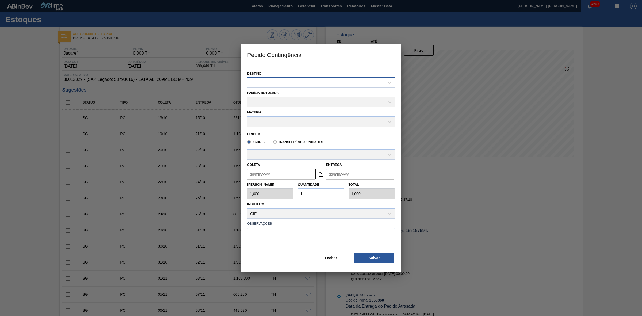
click at [292, 84] on div at bounding box center [315, 83] width 137 height 8
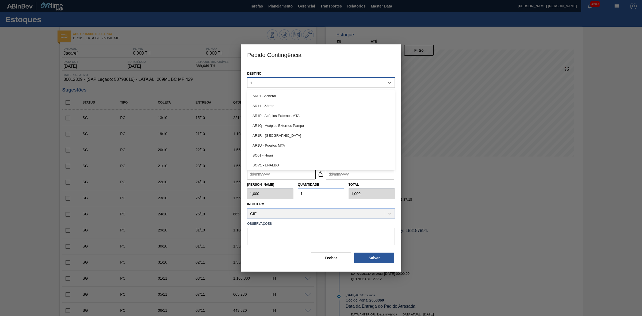
type input "16"
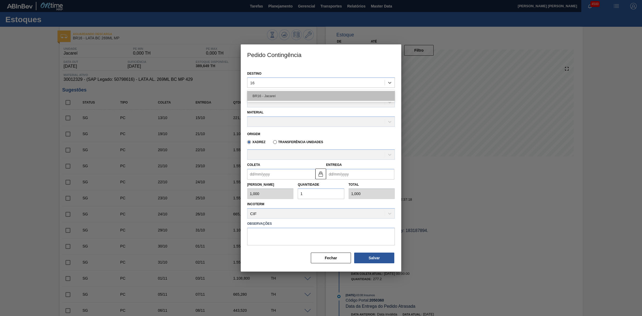
click at [284, 93] on div "BR16 - Jacareí" at bounding box center [321, 96] width 148 height 10
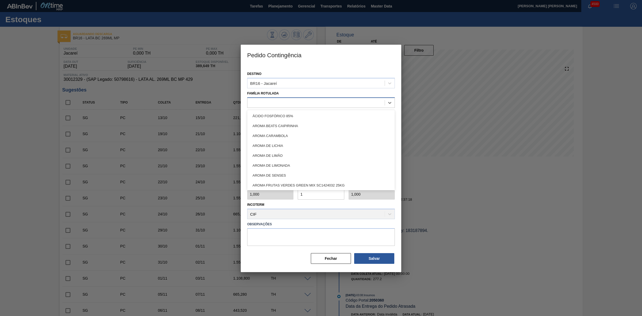
click at [282, 101] on div at bounding box center [315, 103] width 137 height 8
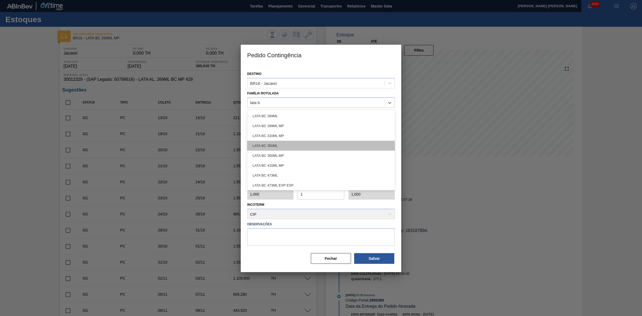
type Rotulada "lata bc"
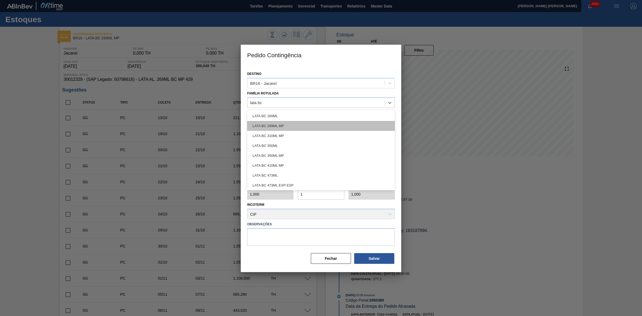
click at [281, 125] on div "LATA BC 269ML MP" at bounding box center [321, 126] width 148 height 10
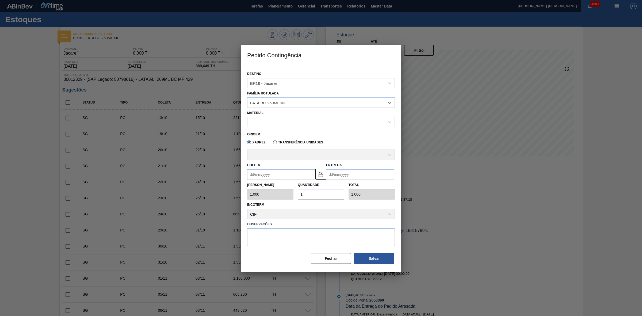
click at [285, 124] on div at bounding box center [315, 122] width 137 height 8
click at [295, 132] on div "30012329 - LATA AL. 269ML BC MP 429" at bounding box center [321, 135] width 148 height 10
type input "11,088"
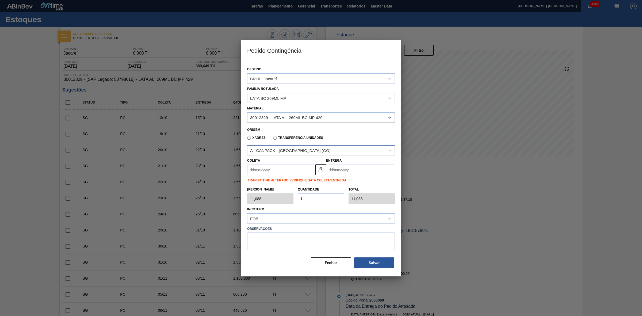
click at [297, 150] on div "A - CANPACK - ITUMBIARA (GO)" at bounding box center [290, 150] width 80 height 5
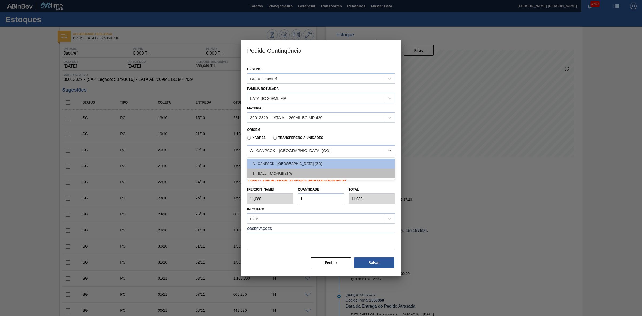
click at [294, 171] on div "B - BALL - JACAREÍ (SP)" at bounding box center [321, 173] width 148 height 10
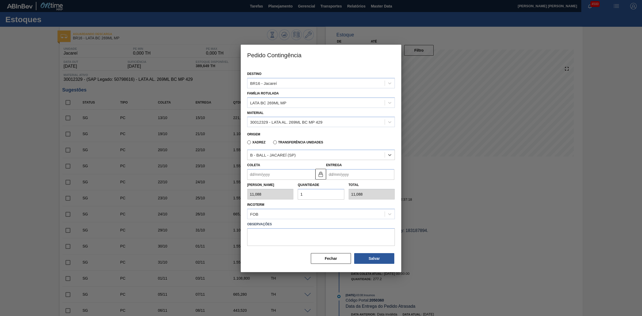
click at [280, 175] on input "Coleta" at bounding box center [281, 174] width 68 height 11
click at [260, 189] on div "dom seg ter qua qui sex sab" at bounding box center [279, 193] width 64 height 9
click at [299, 211] on div "10" at bounding box center [296, 212] width 7 height 7
type input "[DATE]"
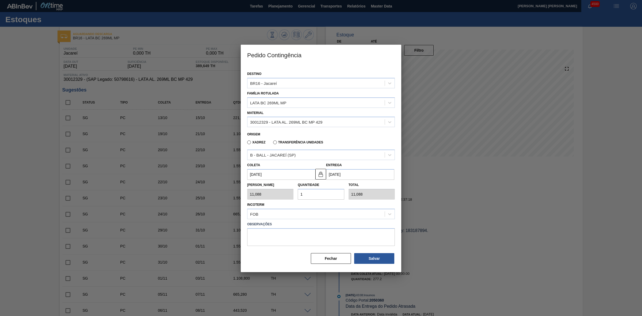
drag, startPoint x: 317, startPoint y: 196, endPoint x: 298, endPoint y: 195, distance: 19.0
click at [298, 195] on input "1" at bounding box center [321, 194] width 46 height 11
type input "2"
type input "22,176"
type input "25"
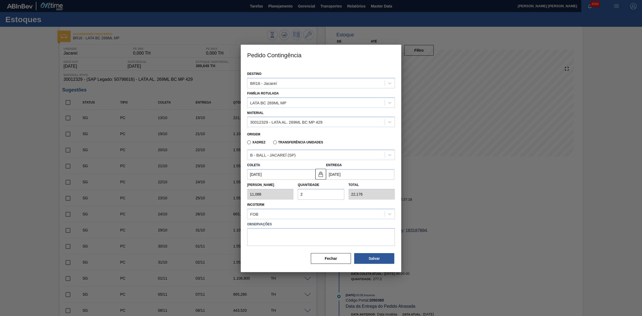
type input "277,200"
type input "25"
click at [367, 259] on button "Salvar" at bounding box center [374, 258] width 40 height 11
type input "1,000"
type input "1"
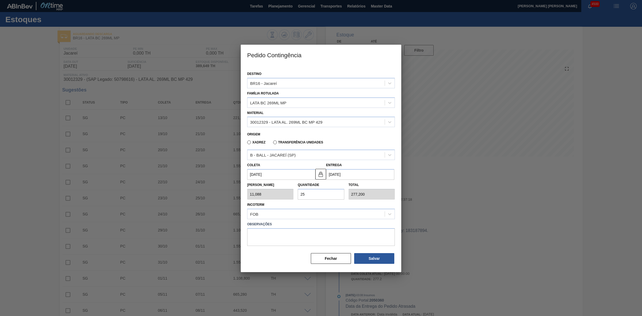
type input "1,000"
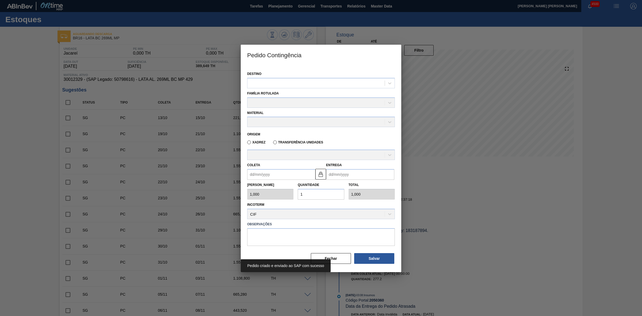
click at [495, 209] on div at bounding box center [321, 158] width 642 height 316
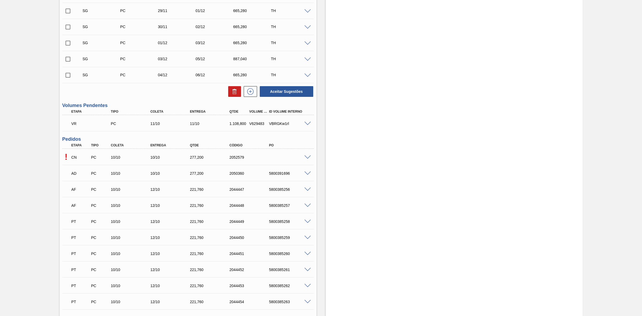
scroll to position [668, 0]
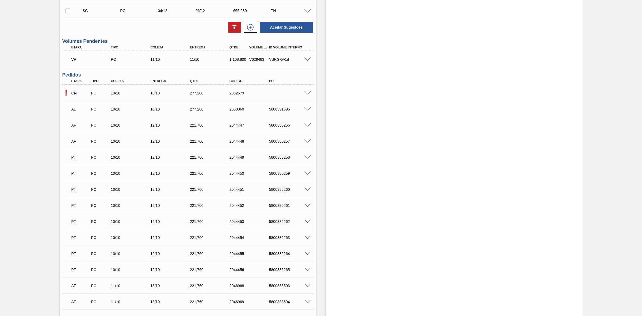
click at [305, 94] on span at bounding box center [307, 93] width 6 height 4
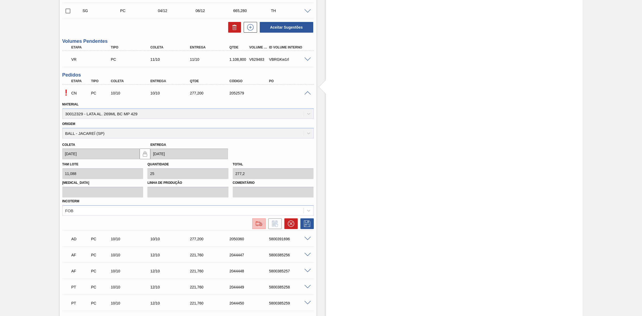
click at [259, 224] on img at bounding box center [259, 223] width 9 height 6
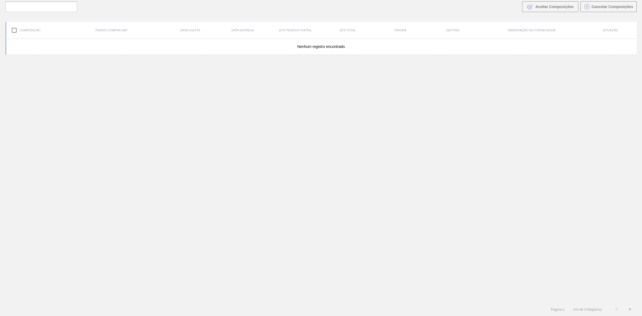
scroll to position [38, 0]
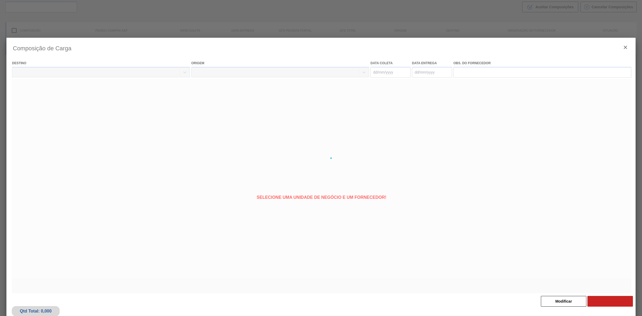
type coleta "[DATE]"
type Entrega "[DATE]"
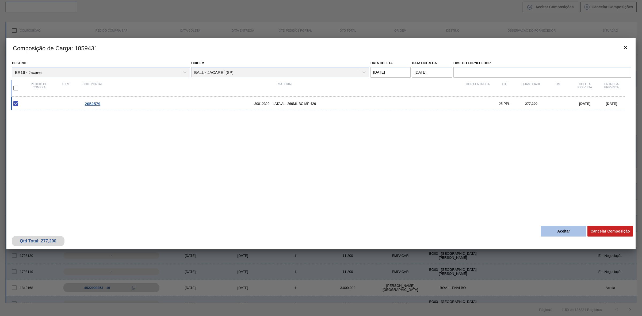
click at [571, 229] on button "Aceitar" at bounding box center [563, 231] width 45 height 11
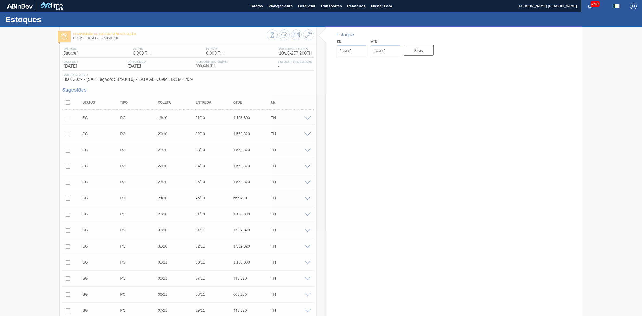
type input "[DATE]"
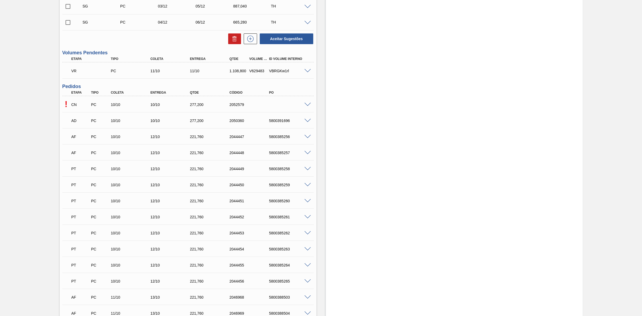
scroll to position [668, 0]
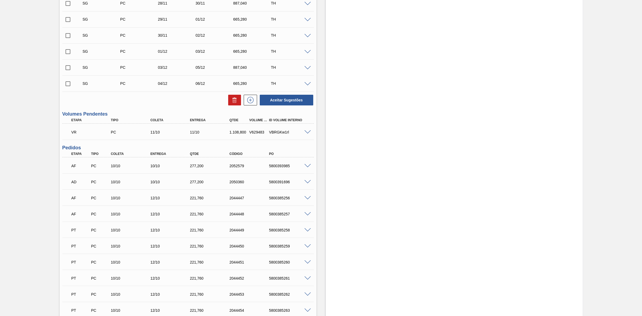
scroll to position [602, 0]
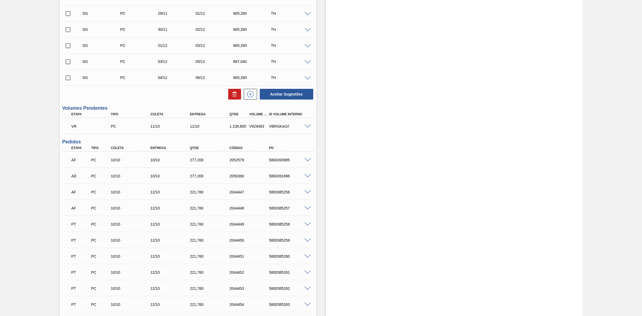
click at [279, 161] on div "5800393985" at bounding box center [290, 160] width 45 height 4
copy div "5800393985"
click at [280, 161] on div "5800393985" at bounding box center [290, 160] width 45 height 4
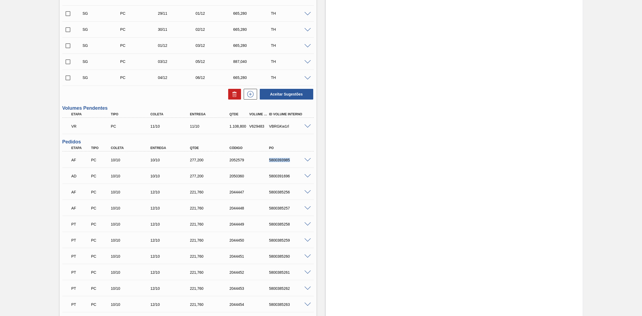
click at [280, 161] on div "5800393985" at bounding box center [290, 160] width 45 height 4
copy div "5800393985"
click at [306, 126] on span at bounding box center [307, 126] width 6 height 4
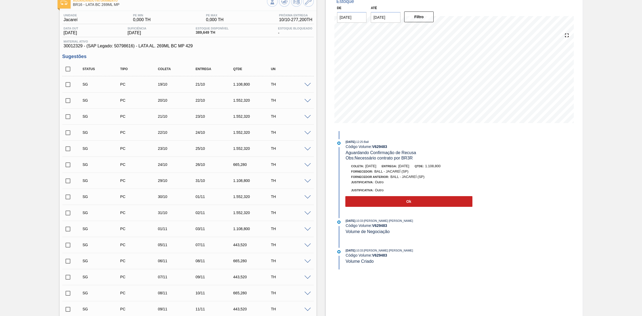
scroll to position [0, 0]
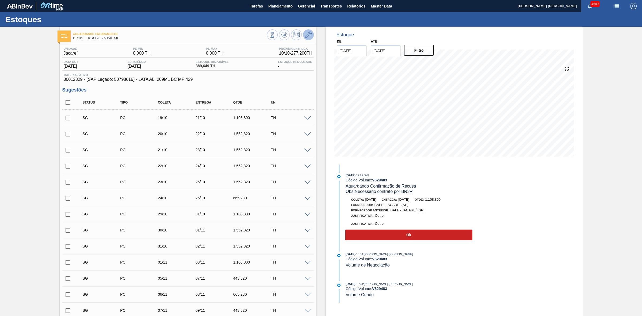
click at [305, 36] on icon at bounding box center [308, 35] width 6 height 6
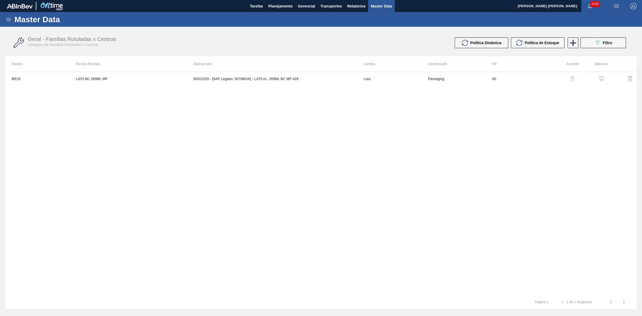
click at [599, 76] on img "button" at bounding box center [600, 78] width 5 height 5
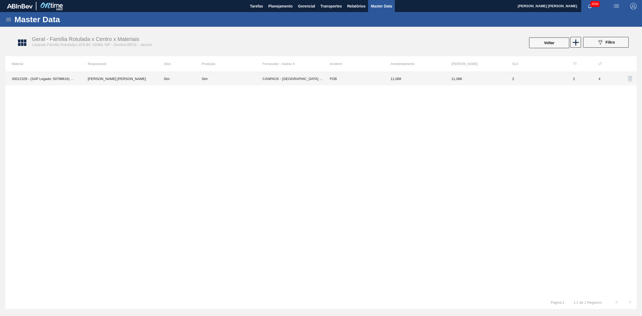
click at [268, 81] on td "CANPACK - ITUMBIARA (GO)" at bounding box center [292, 78] width 61 height 13
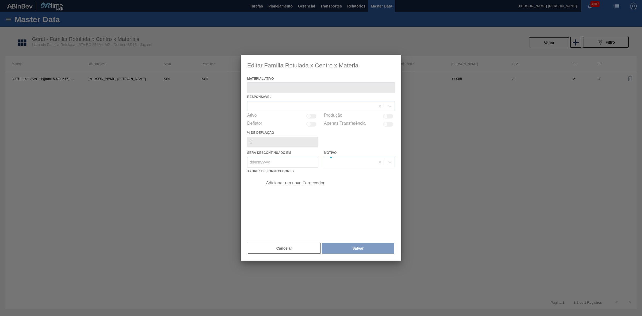
type ativo "30012329 - (SAP Legado: 50798616) - LATA AL. 269ML BC MP 429"
checkbox input "true"
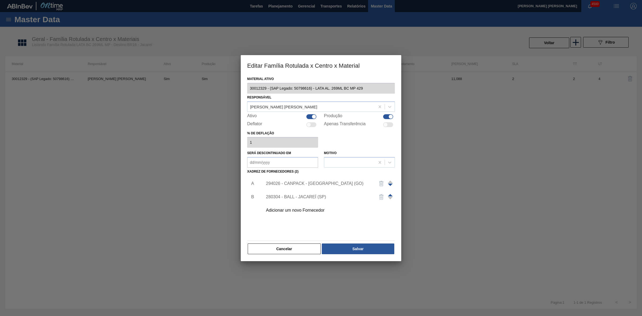
click at [292, 209] on div "Adicionar um novo Fornecedor" at bounding box center [318, 210] width 105 height 5
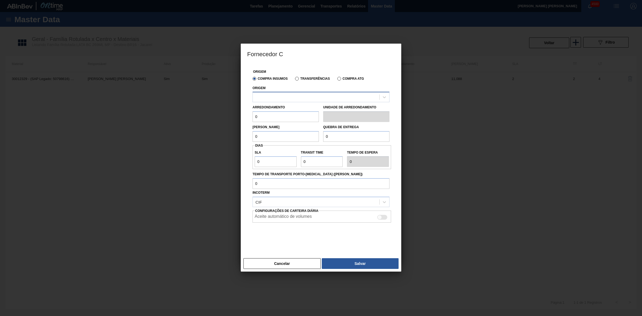
click at [279, 95] on div at bounding box center [316, 97] width 126 height 8
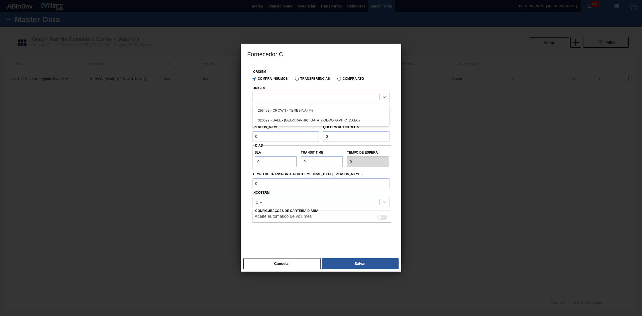
click at [279, 95] on div at bounding box center [316, 97] width 126 height 8
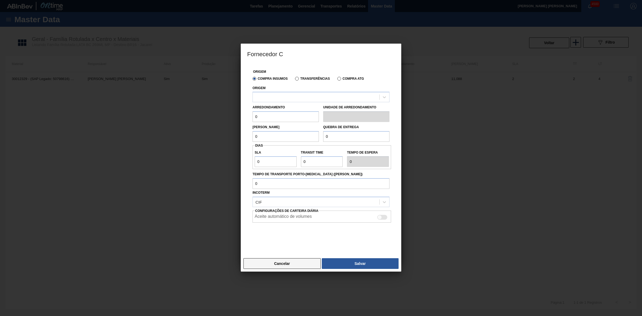
click at [286, 261] on button "Cancelar" at bounding box center [281, 263] width 77 height 11
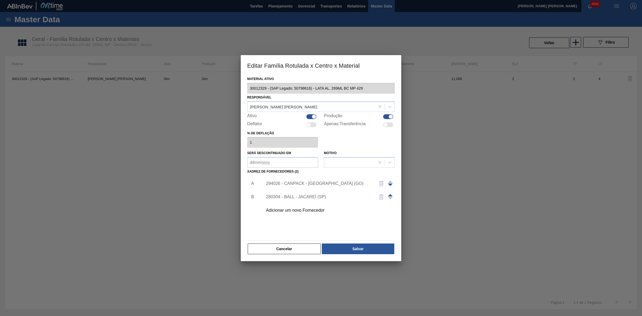
click at [242, 87] on div "Material ativo 30012329 - (SAP Legado: 50798616) - LATA AL. 269ML BC MP 429 Res…" at bounding box center [321, 168] width 160 height 186
click at [295, 245] on button "Cancelar" at bounding box center [284, 248] width 73 height 11
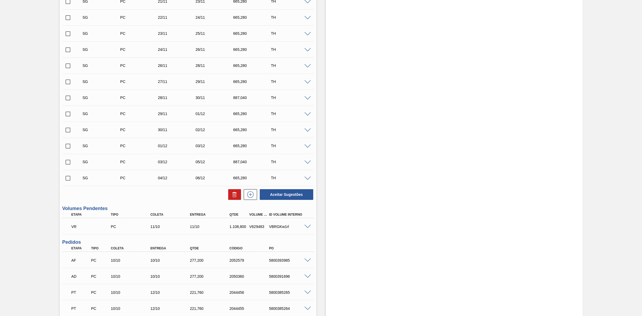
scroll to position [635, 0]
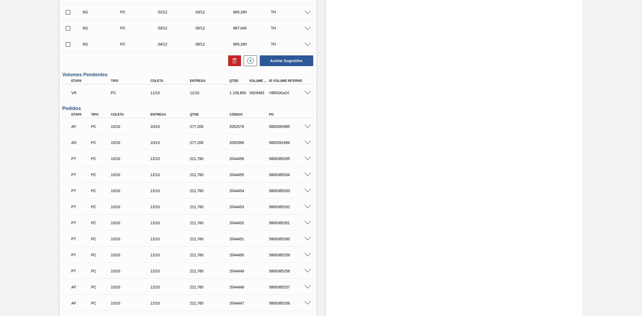
click at [306, 94] on span at bounding box center [307, 93] width 6 height 4
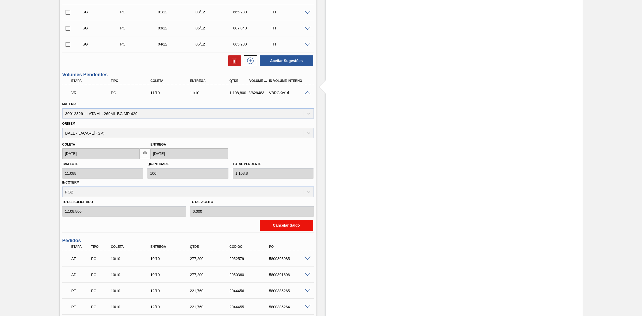
click at [296, 226] on button "Cancelar Saldo" at bounding box center [286, 225] width 53 height 11
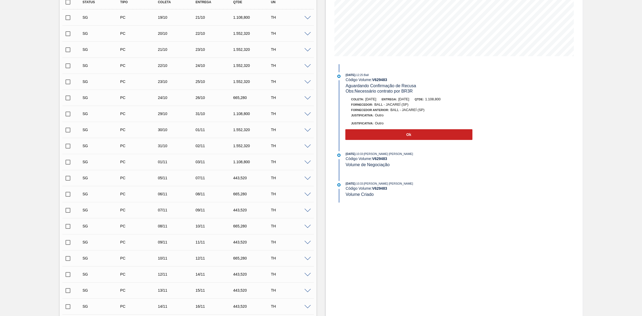
scroll to position [67, 0]
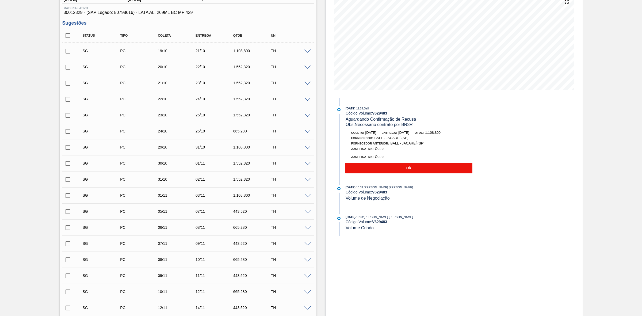
click at [416, 169] on button "Ok" at bounding box center [408, 168] width 127 height 11
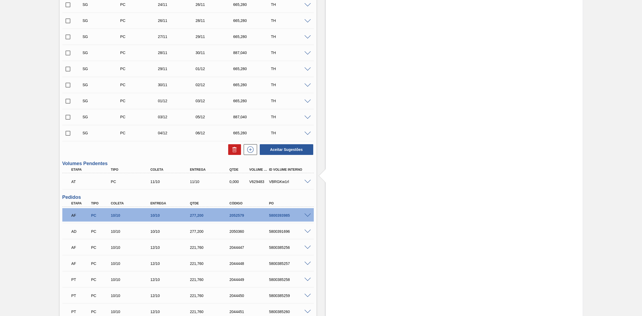
scroll to position [535, 0]
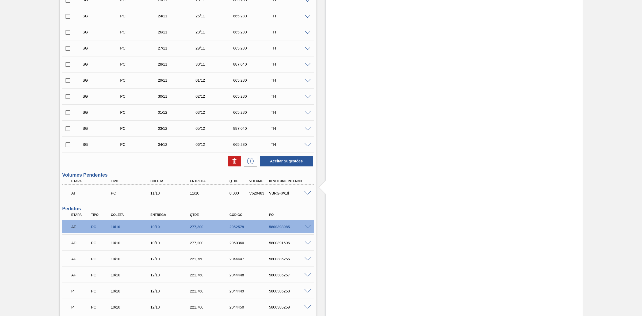
click at [309, 192] on span at bounding box center [307, 193] width 6 height 4
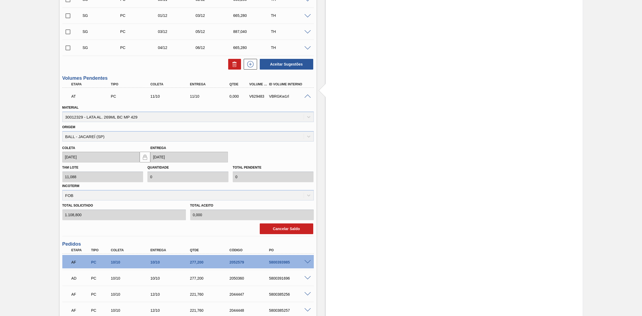
scroll to position [635, 0]
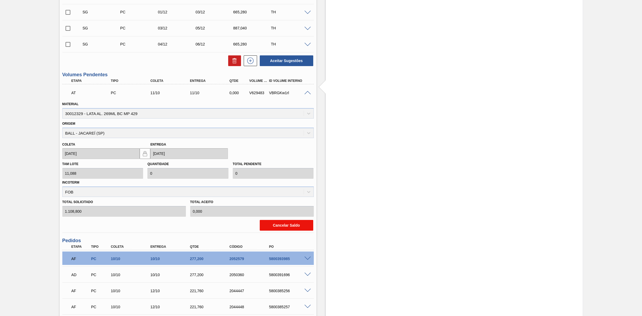
click at [289, 225] on button "Cancelar Saldo" at bounding box center [286, 225] width 53 height 11
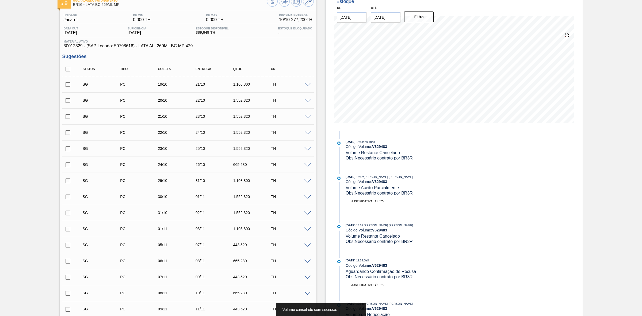
scroll to position [0, 0]
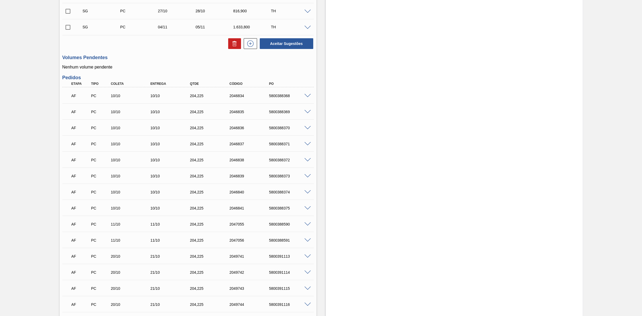
scroll to position [201, 0]
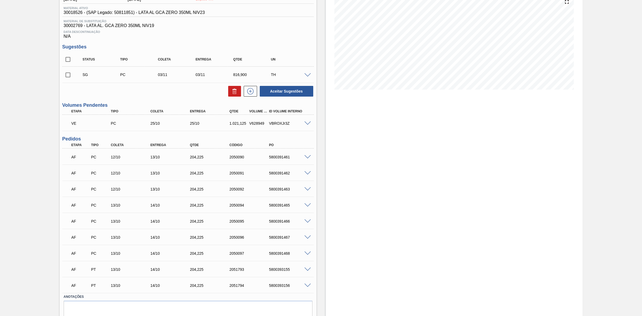
scroll to position [88, 0]
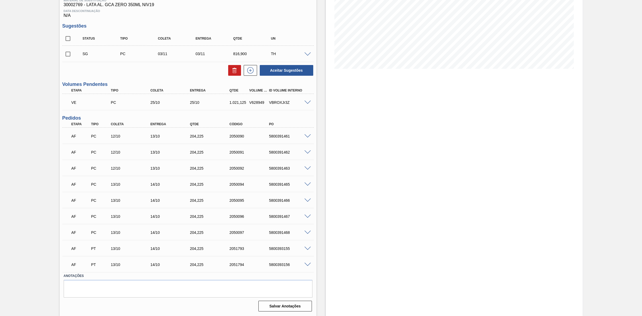
click at [305, 247] on span at bounding box center [307, 249] width 6 height 4
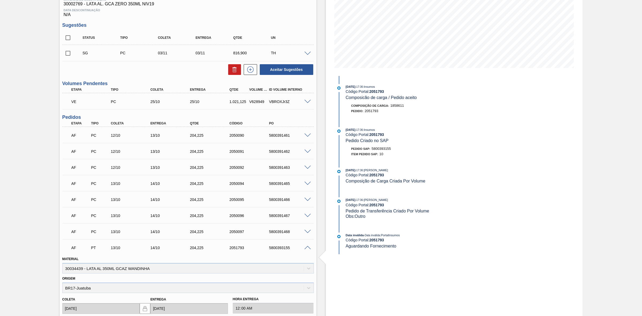
click at [305, 247] on span at bounding box center [307, 248] width 6 height 4
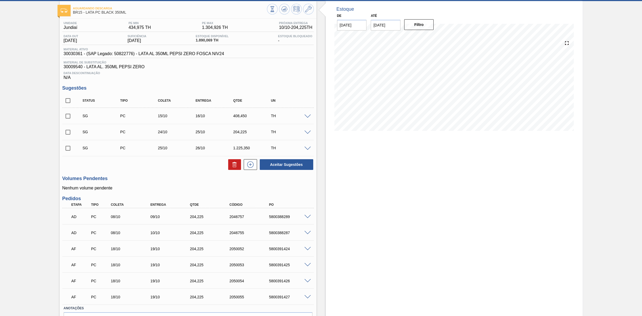
scroll to position [59, 0]
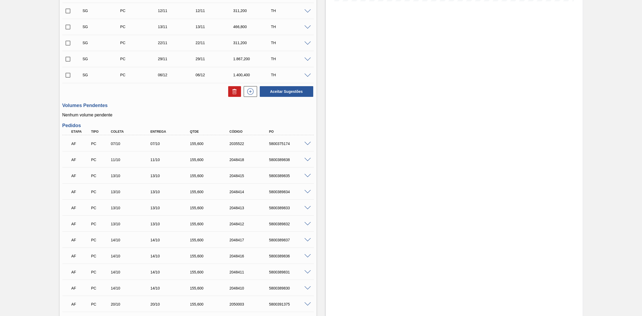
scroll to position [167, 0]
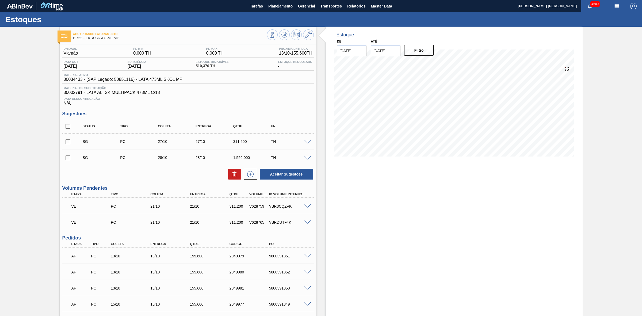
click at [306, 207] on span at bounding box center [307, 206] width 6 height 4
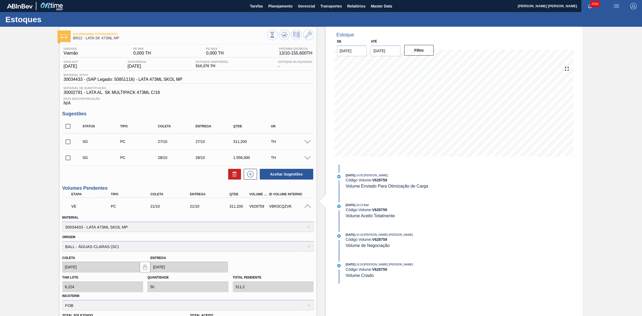
click at [306, 207] on span at bounding box center [307, 206] width 6 height 4
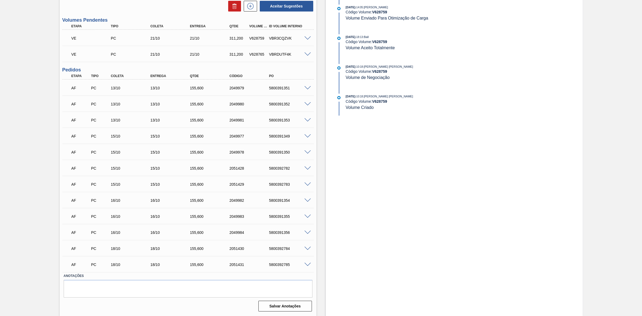
scroll to position [169, 0]
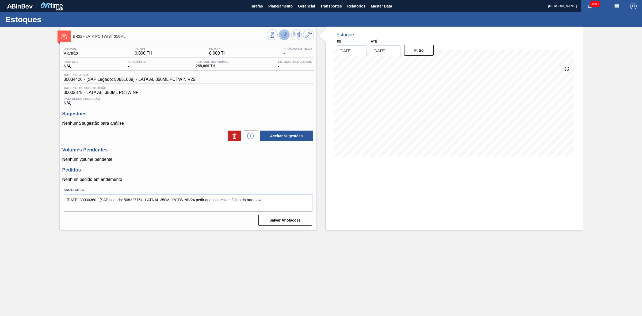
click at [284, 35] on icon at bounding box center [283, 34] width 3 height 2
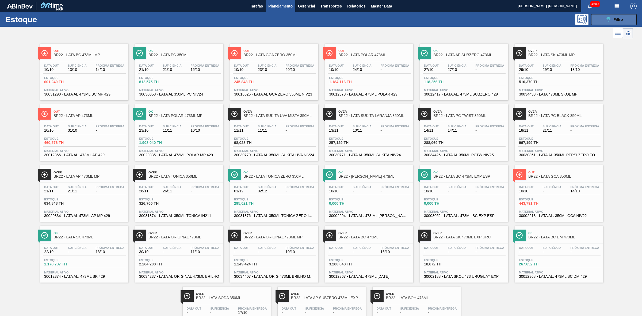
click at [593, 20] on button "089F7B8B-B2A5-4AFE-B5C0-19BA573D28AC Filtro" at bounding box center [613, 19] width 45 height 11
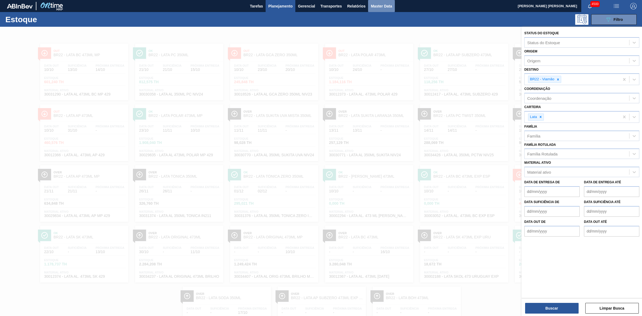
click at [390, 4] on span "Master Data" at bounding box center [381, 6] width 21 height 6
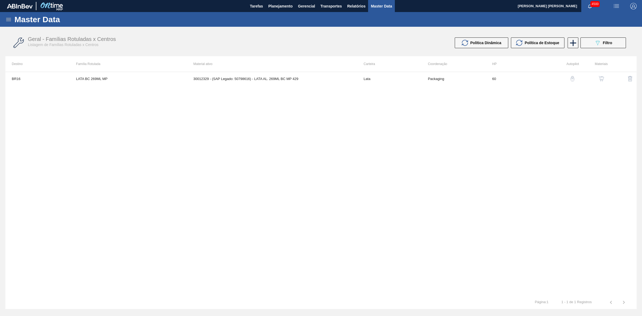
click at [11, 20] on icon at bounding box center [8, 19] width 6 height 6
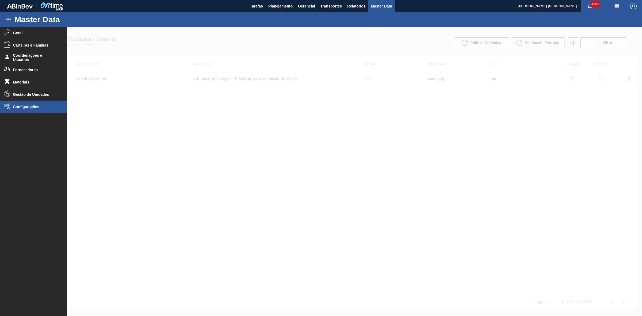
click at [27, 105] on span "Configurações" at bounding box center [35, 107] width 44 height 4
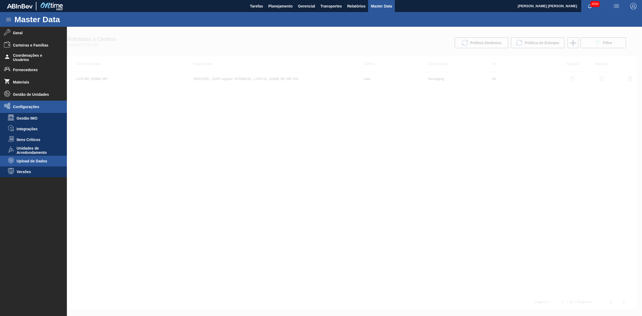
click at [39, 158] on li "Upload de Dados" at bounding box center [33, 161] width 67 height 11
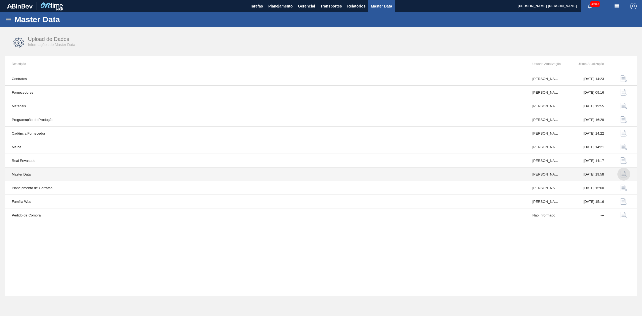
click at [622, 174] on img "button" at bounding box center [623, 174] width 6 height 6
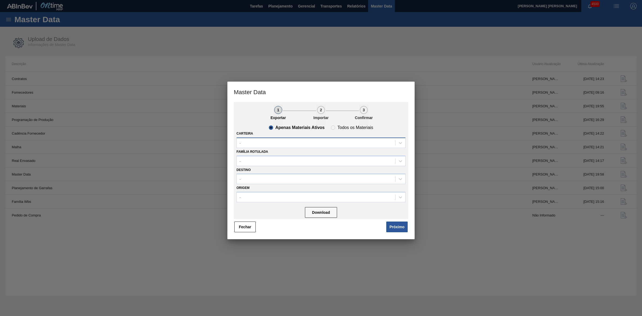
click at [296, 140] on div "-" at bounding box center [316, 143] width 159 height 8
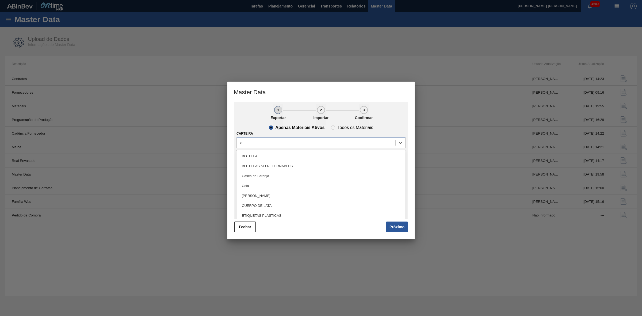
type input "lata"
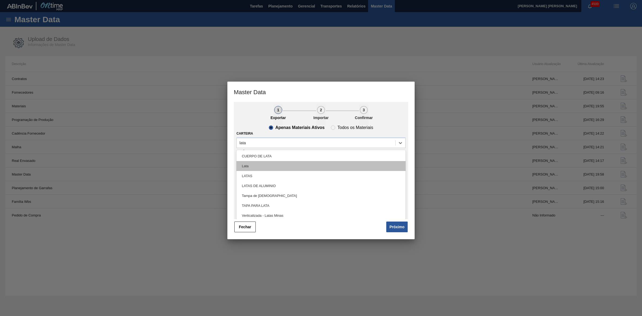
click at [256, 166] on div "Lata" at bounding box center [320, 166] width 169 height 10
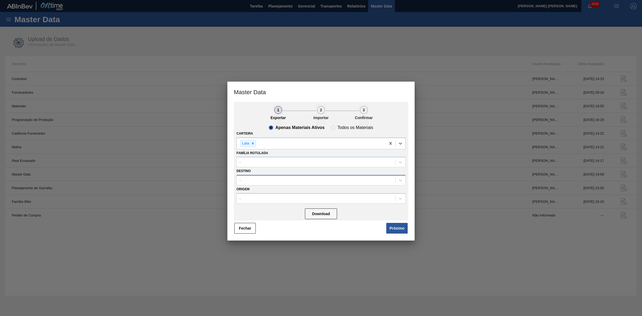
click at [269, 181] on div "-" at bounding box center [316, 180] width 159 height 8
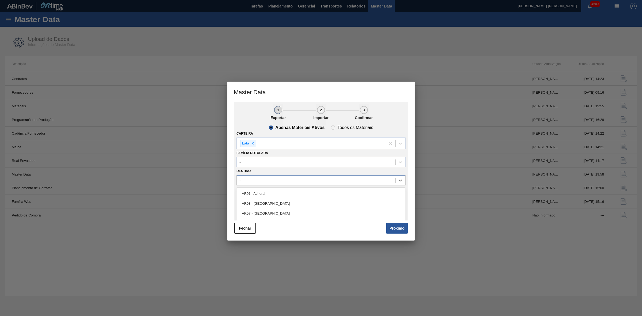
type input "15"
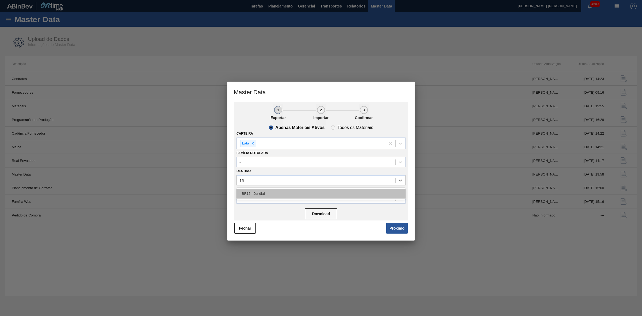
click at [257, 194] on div "BR15 - Jundiaí" at bounding box center [320, 193] width 169 height 10
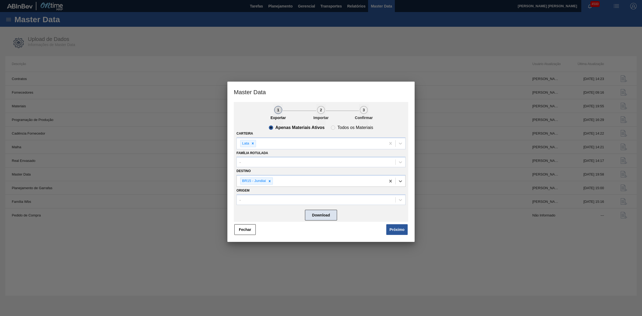
click at [324, 213] on button "Download" at bounding box center [321, 215] width 32 height 11
click at [397, 228] on button "Próximo" at bounding box center [396, 229] width 21 height 11
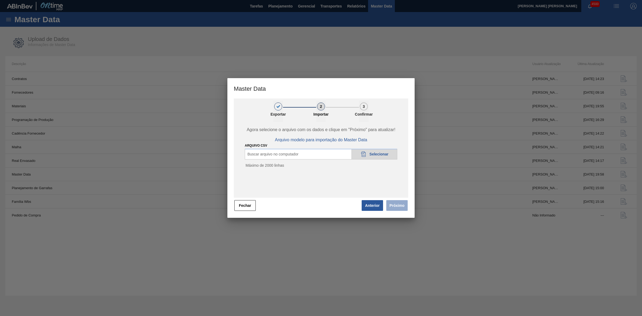
click at [375, 155] on span "Selecionar" at bounding box center [378, 154] width 19 height 4
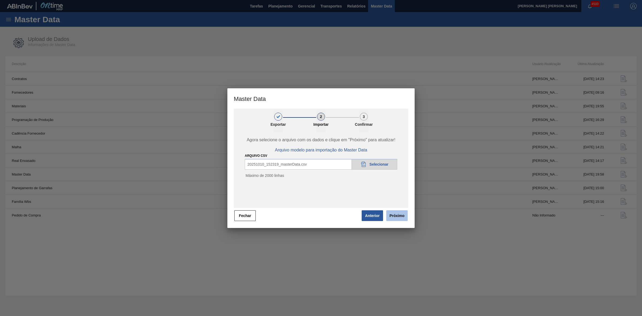
click at [403, 217] on button "Próximo" at bounding box center [396, 215] width 21 height 11
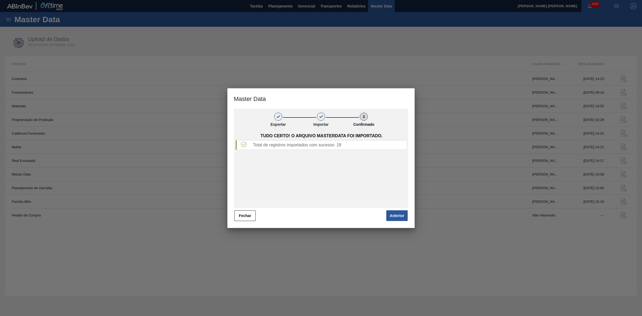
drag, startPoint x: 242, startPoint y: 216, endPoint x: 344, endPoint y: 153, distance: 119.3
click at [243, 216] on button "Fechar" at bounding box center [244, 215] width 21 height 11
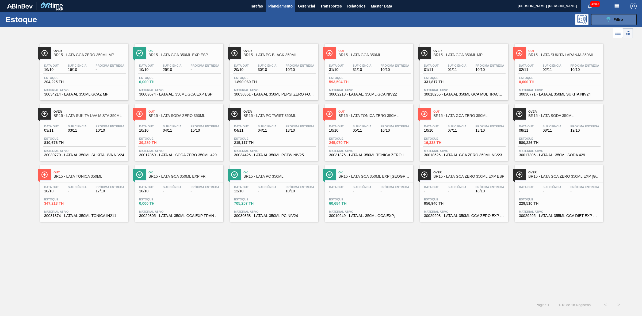
click at [600, 23] on button "089F7B8B-B2A5-4AFE-B5C0-19BA573D28AC Filtro" at bounding box center [613, 19] width 45 height 11
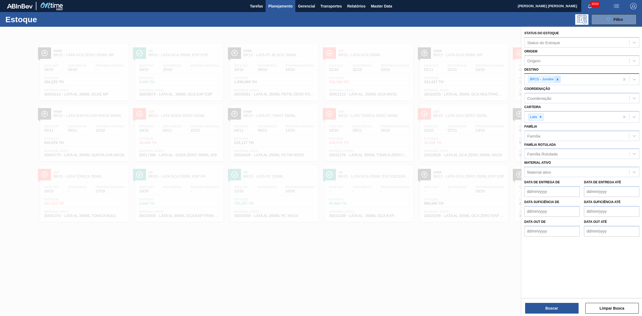
click at [557, 80] on div at bounding box center [557, 79] width 6 height 7
type input "21"
click at [550, 88] on div "BR21 - Lages" at bounding box center [581, 92] width 115 height 10
click at [560, 305] on button "Buscar" at bounding box center [551, 308] width 53 height 11
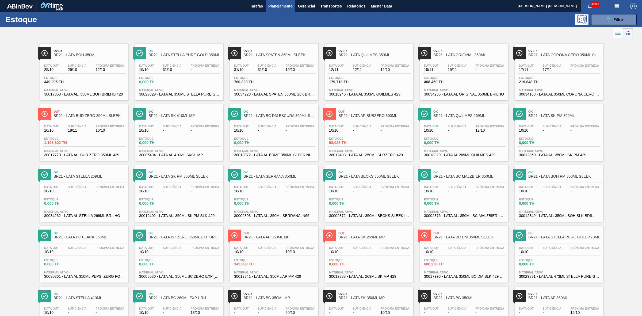
click at [351, 33] on div at bounding box center [316, 33] width 633 height 13
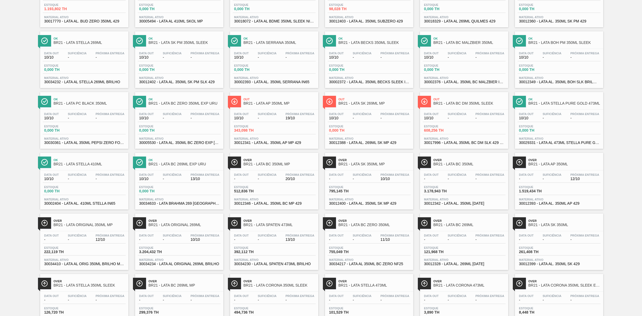
click at [289, 226] on span "BR21 - LATA SPATEN 473ML" at bounding box center [279, 225] width 72 height 4
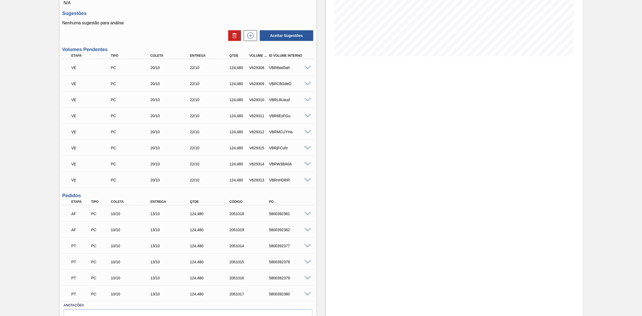
scroll to position [130, 0]
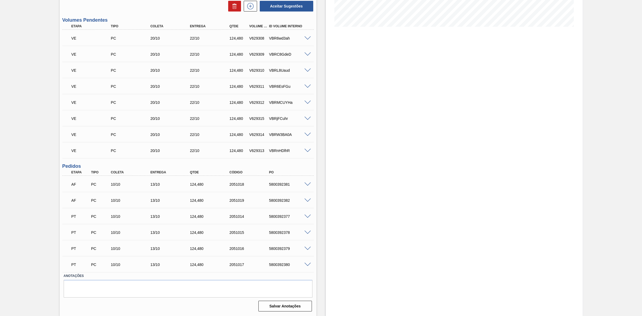
click at [307, 184] on span at bounding box center [307, 184] width 6 height 4
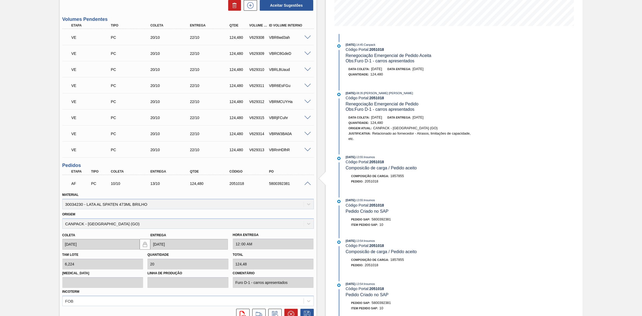
click at [307, 184] on span at bounding box center [307, 184] width 6 height 4
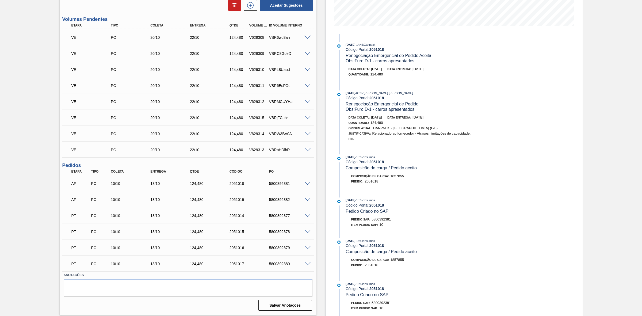
scroll to position [0, 0]
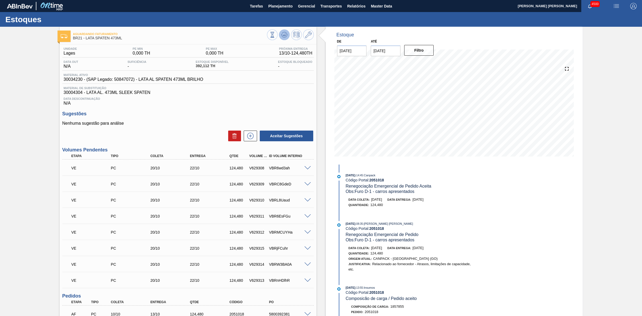
click at [284, 37] on icon at bounding box center [284, 35] width 6 height 6
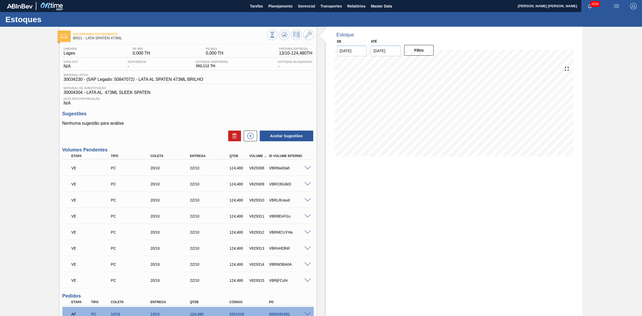
click at [306, 169] on span at bounding box center [307, 168] width 6 height 4
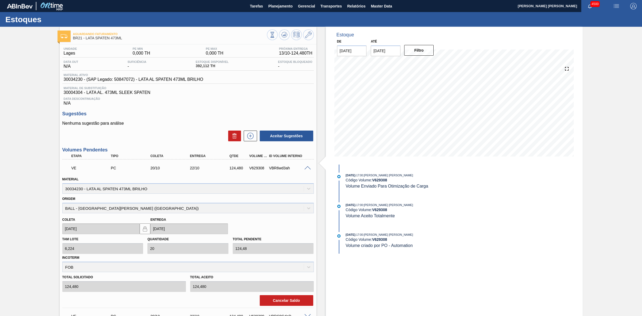
click at [306, 169] on span at bounding box center [307, 168] width 6 height 4
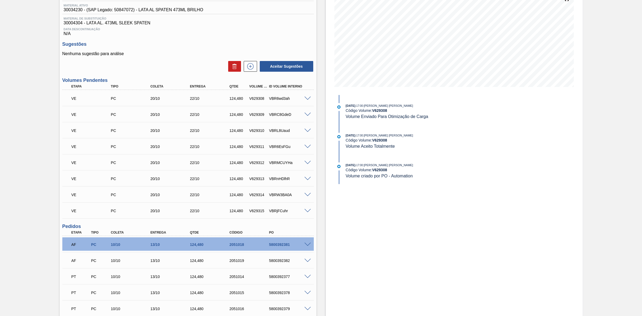
scroll to position [100, 0]
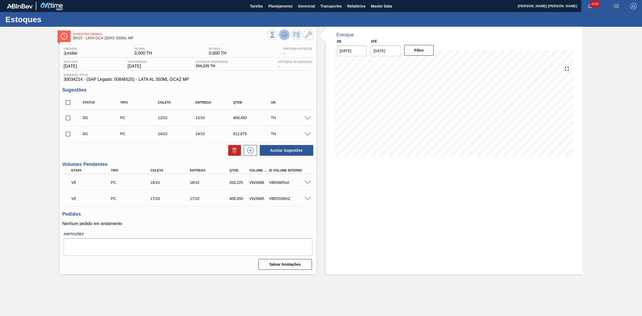
click at [281, 36] on icon at bounding box center [284, 35] width 6 height 6
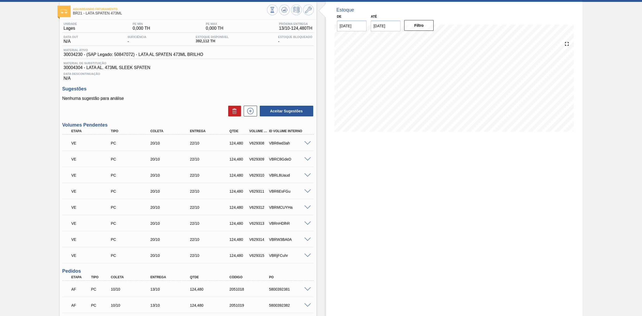
scroll to position [100, 0]
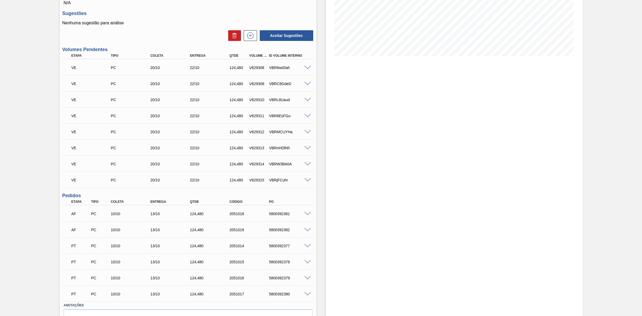
click at [308, 69] on span at bounding box center [307, 68] width 6 height 4
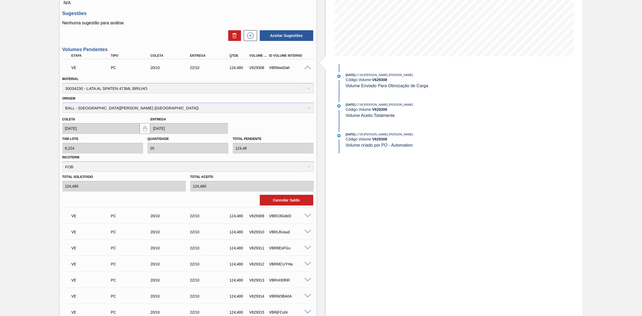
click at [308, 69] on span at bounding box center [307, 68] width 6 height 4
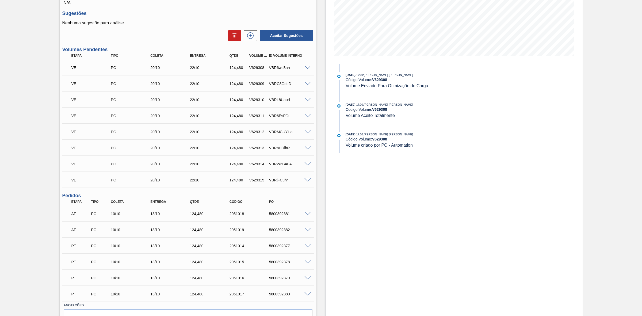
click at [304, 216] on span at bounding box center [307, 214] width 6 height 4
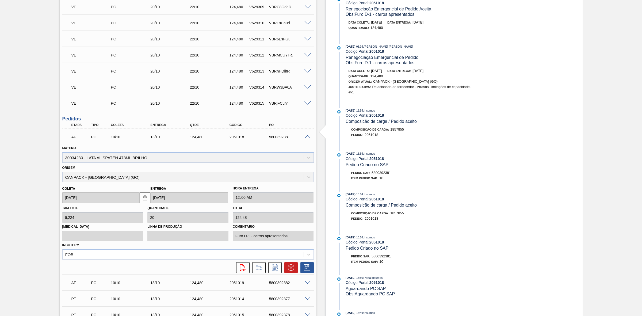
scroll to position [201, 0]
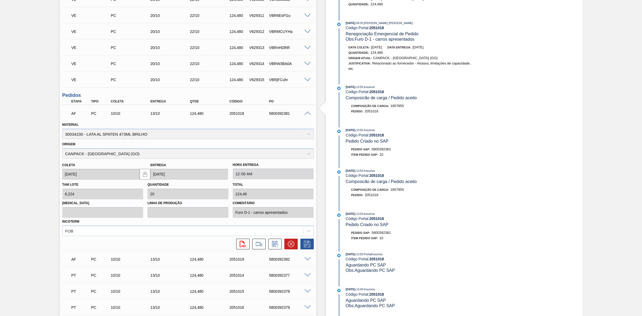
click at [308, 259] on span at bounding box center [307, 259] width 6 height 4
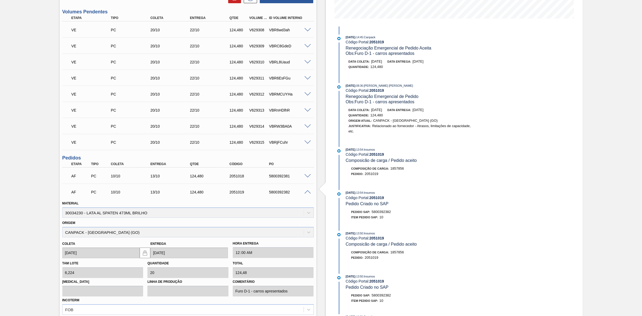
scroll to position [134, 0]
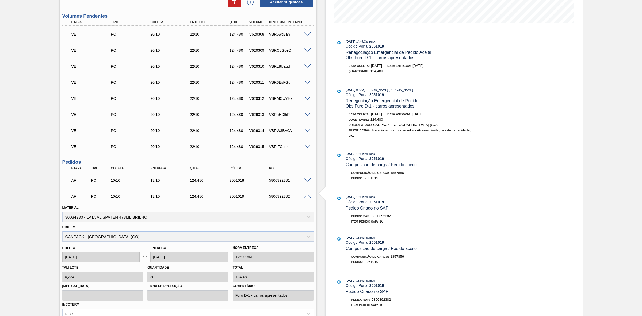
click at [306, 197] on span at bounding box center [307, 196] width 6 height 4
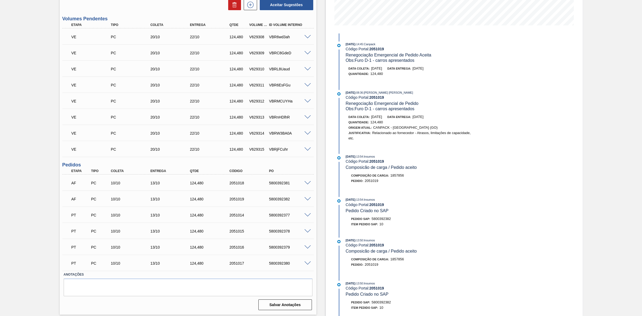
scroll to position [130, 0]
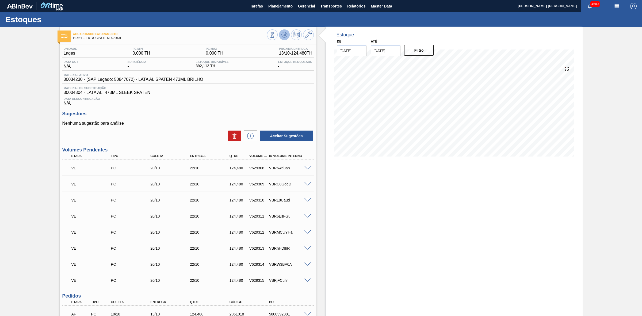
click at [283, 39] on button at bounding box center [284, 34] width 11 height 11
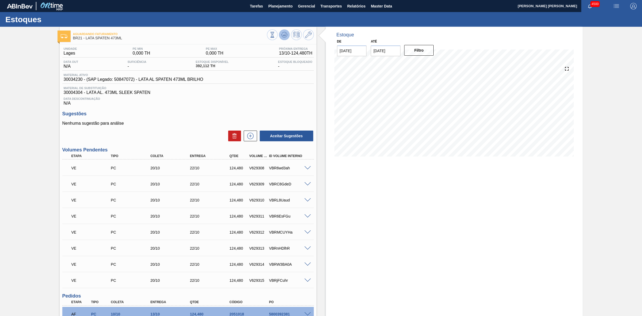
click at [288, 36] on button at bounding box center [284, 34] width 11 height 11
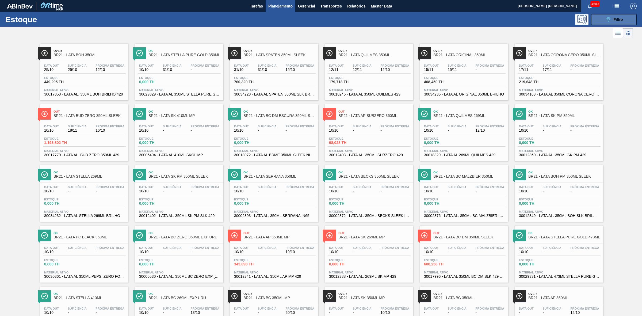
click at [605, 22] on icon "089F7B8B-B2A5-4AFE-B5C0-19BA573D28AC" at bounding box center [608, 19] width 6 height 6
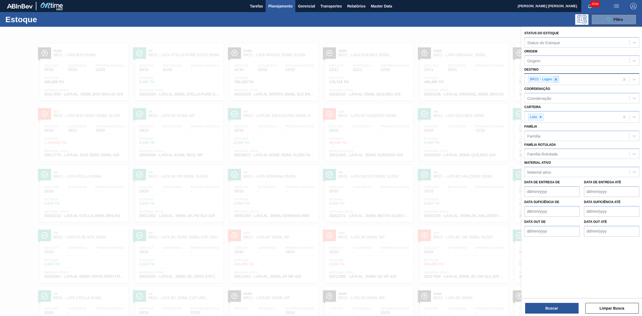
click at [557, 78] on icon at bounding box center [556, 80] width 4 height 4
type input "16"
click at [549, 88] on div "BR16 - Jacareí" at bounding box center [581, 92] width 115 height 10
click at [546, 309] on button "Buscar" at bounding box center [551, 308] width 53 height 11
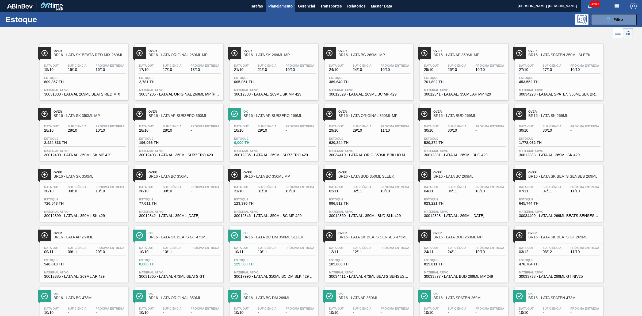
click at [378, 57] on span "BR16 - LATA BC 269ML MP" at bounding box center [374, 55] width 72 height 4
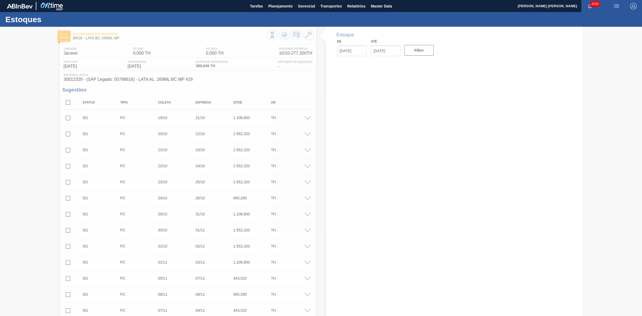
type input "[DATE]"
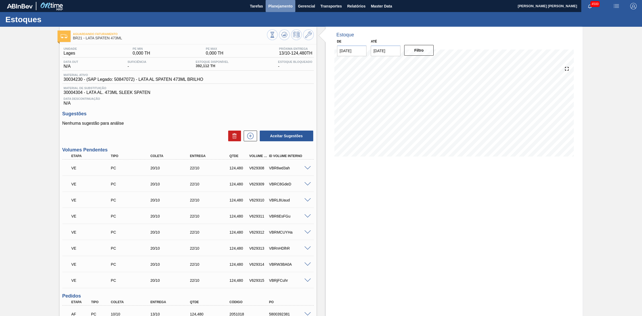
click at [276, 1] on button "Planejamento" at bounding box center [280, 6] width 30 height 12
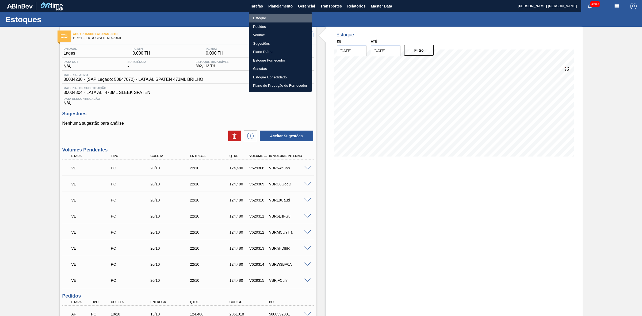
click at [256, 18] on li "Estoque" at bounding box center [280, 18] width 63 height 9
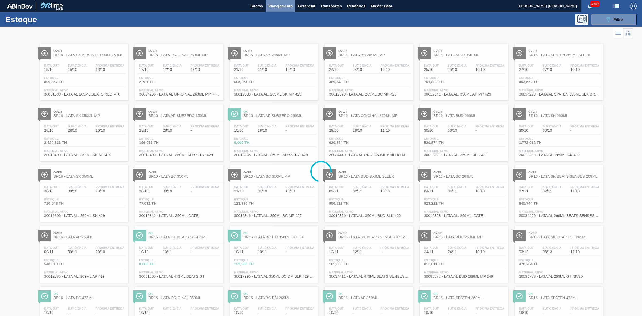
click at [274, 7] on span "Planejamento" at bounding box center [280, 6] width 24 height 6
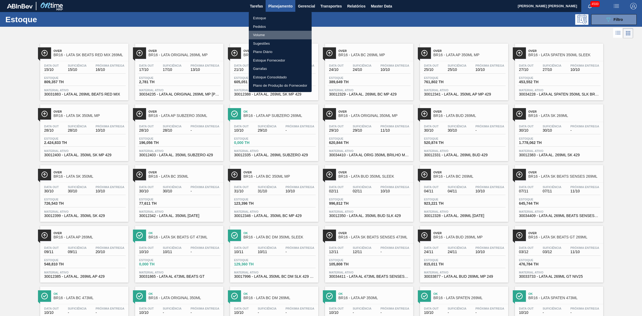
click at [257, 36] on li "Volume" at bounding box center [280, 35] width 63 height 9
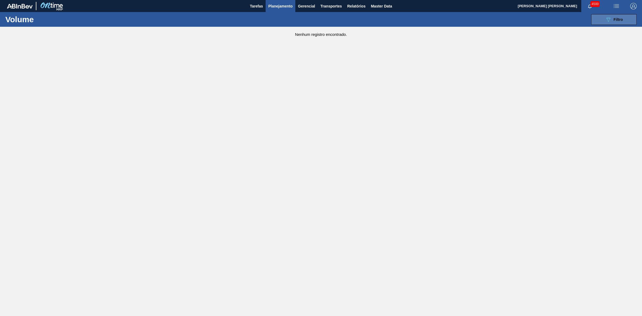
click at [622, 20] on span "Filtro" at bounding box center [617, 19] width 9 height 4
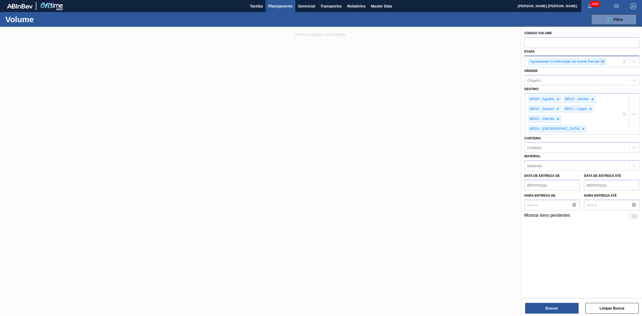
click at [603, 62] on icon at bounding box center [602, 62] width 4 height 4
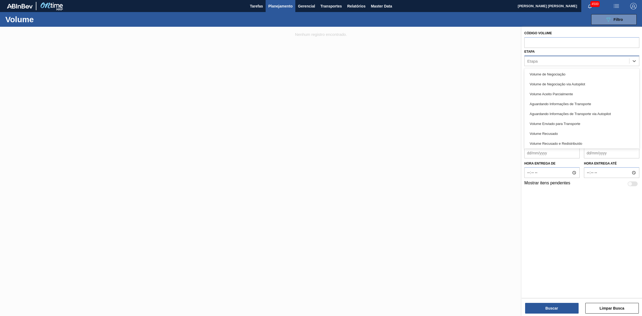
click at [544, 62] on div "Etapa" at bounding box center [576, 61] width 105 height 8
type input "volume"
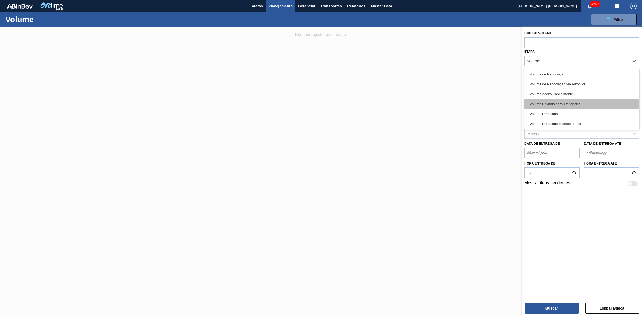
click at [571, 106] on div "Volume Enviado para Transporte" at bounding box center [581, 104] width 115 height 10
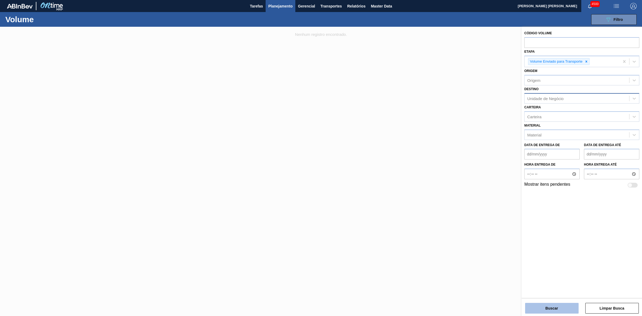
click at [566, 308] on button "Buscar" at bounding box center [551, 308] width 53 height 11
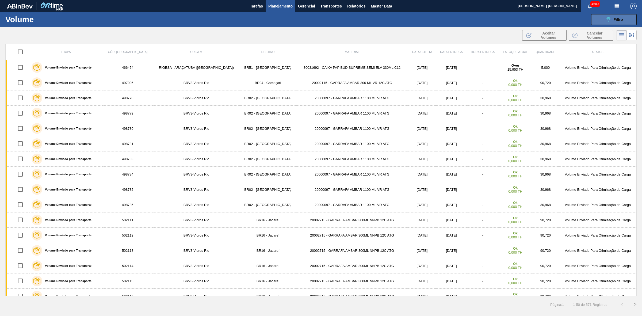
click at [600, 17] on button "089F7B8B-B2A5-4AFE-B5C0-19BA573D28AC Filtro" at bounding box center [613, 19] width 45 height 11
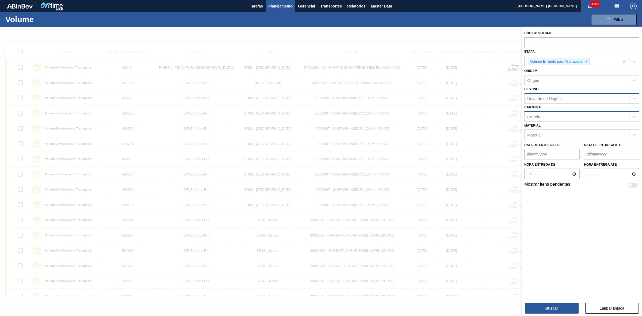
click at [537, 118] on div "Carteira" at bounding box center [534, 116] width 14 height 5
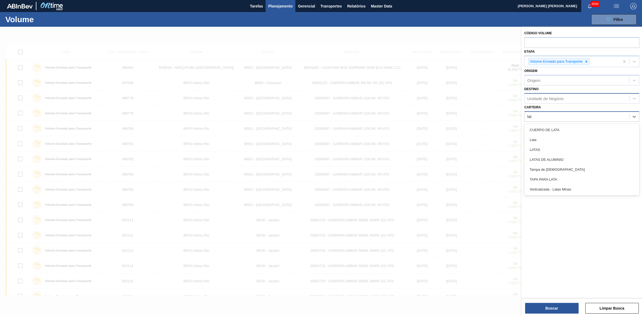
type input "lata"
click at [533, 141] on div "Lata" at bounding box center [581, 140] width 115 height 10
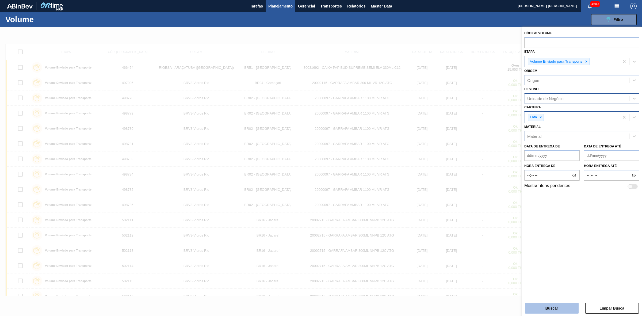
click at [547, 307] on button "Buscar" at bounding box center [551, 308] width 53 height 11
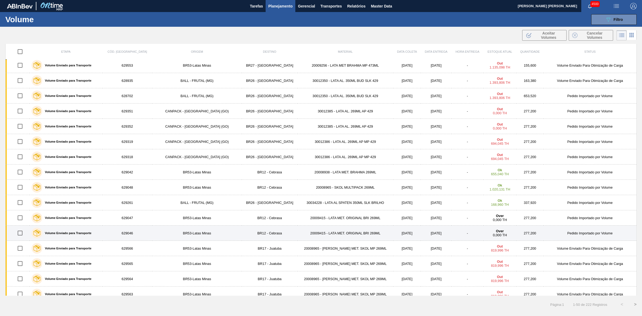
scroll to position [529, 0]
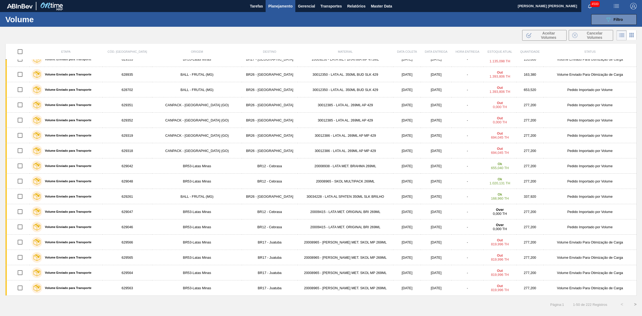
click at [634, 303] on button ">" at bounding box center [634, 304] width 13 height 13
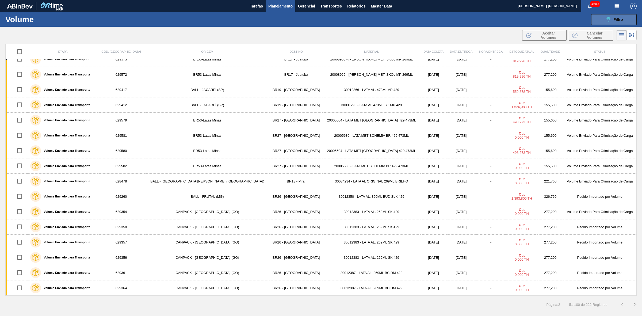
click at [598, 19] on button "089F7B8B-B2A5-4AFE-B5C0-19BA573D28AC Filtro" at bounding box center [613, 19] width 45 height 11
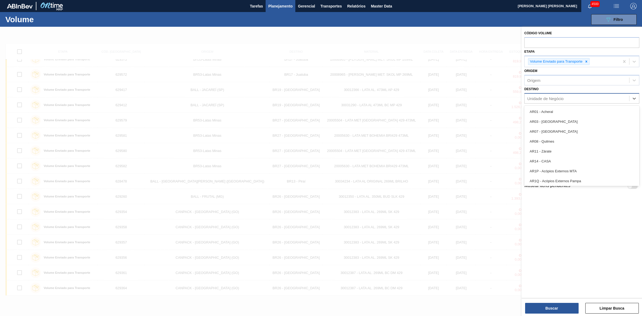
click at [556, 98] on div "Unidade de Negócio" at bounding box center [545, 98] width 36 height 5
type input "02"
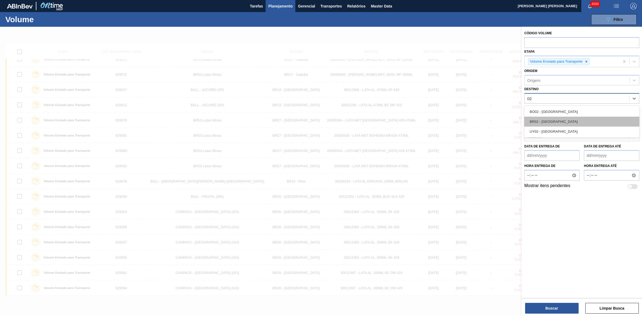
click at [549, 122] on div "BR02 - Sergipe" at bounding box center [581, 122] width 115 height 10
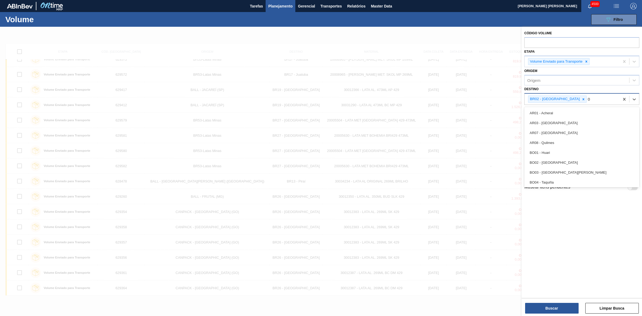
type input "03"
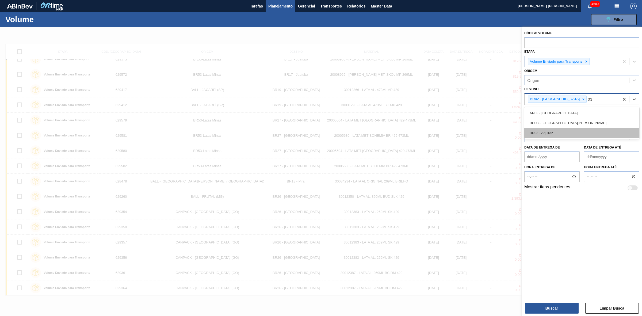
click at [547, 133] on div "BR03 - Aquiraz" at bounding box center [581, 133] width 115 height 10
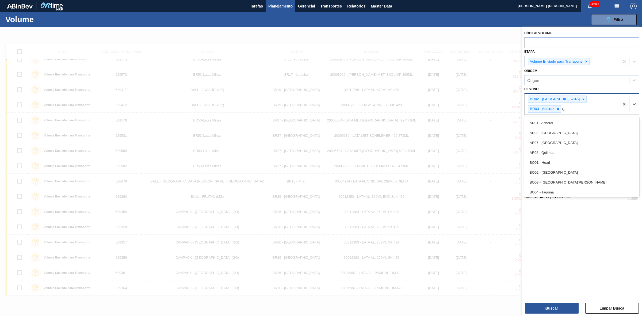
type input "04"
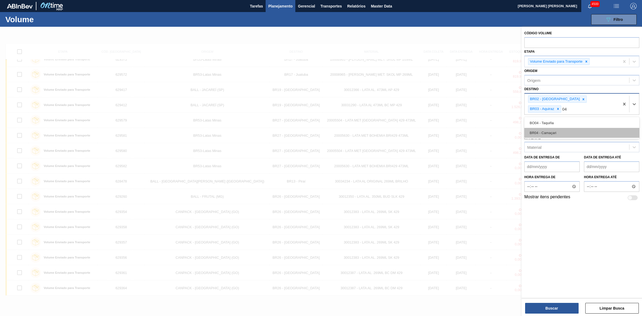
click at [548, 128] on div "BR04 - Camaçari" at bounding box center [581, 133] width 115 height 10
type input "07"
click at [548, 143] on div "BR07 - Macacu" at bounding box center [581, 143] width 115 height 10
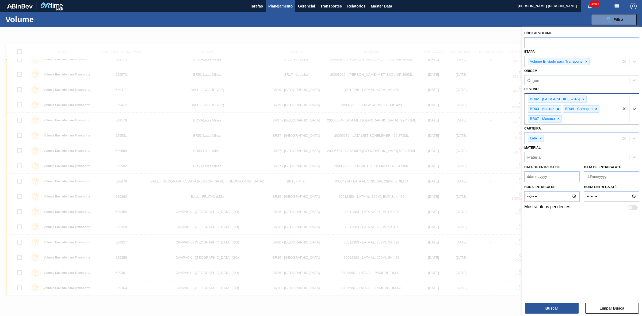
type input "08"
click at [548, 148] on div "BR08 - Teresina" at bounding box center [581, 153] width 115 height 10
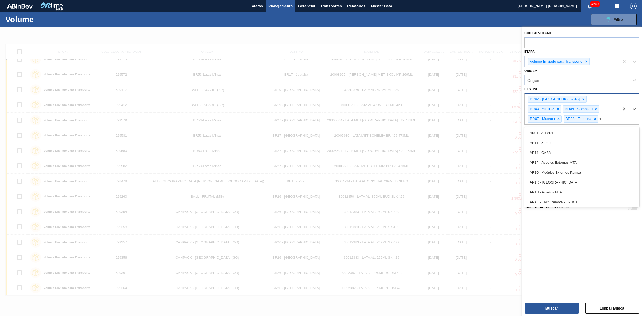
type input "10"
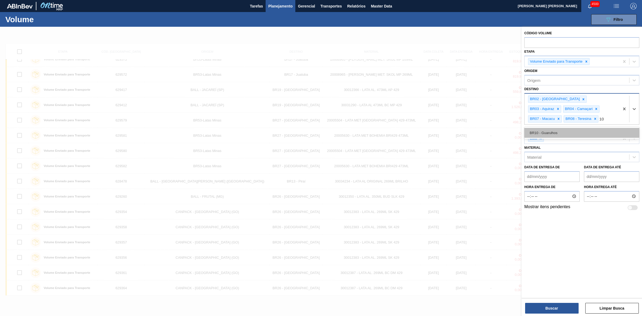
click at [544, 135] on div "BR10 - Guarulhos" at bounding box center [581, 133] width 115 height 10
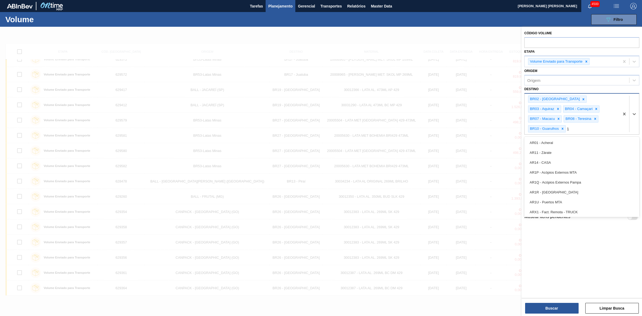
type input "11"
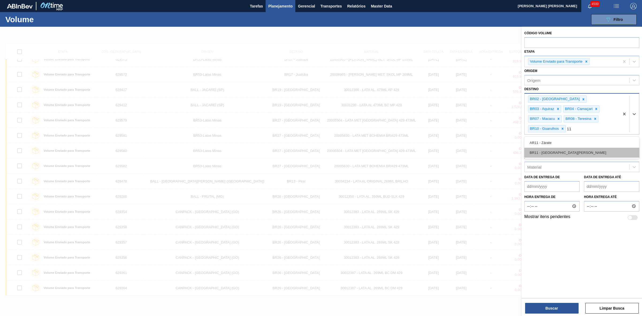
click at [542, 148] on div "BR11 - São Luís" at bounding box center [581, 153] width 115 height 10
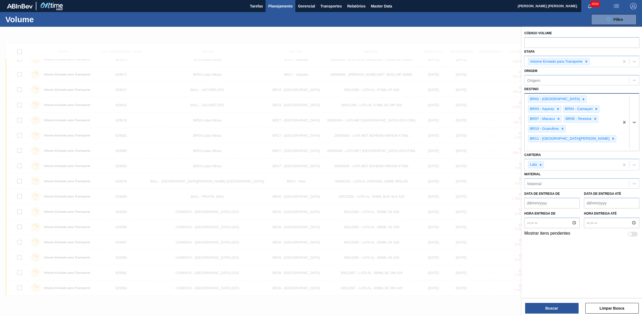
type input "13"
click at [544, 154] on div "BR13 - Piraí" at bounding box center [581, 159] width 115 height 10
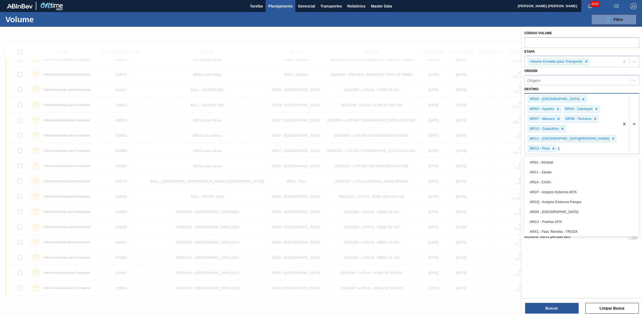
type input "15"
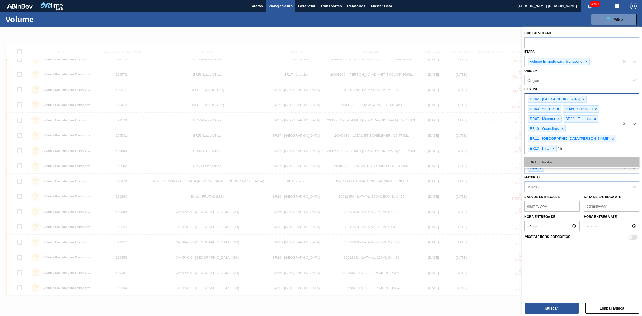
click at [540, 157] on div "BR15 - Jundiaí" at bounding box center [581, 162] width 115 height 10
type input "16"
click at [547, 157] on div "BR16 - Jacareí" at bounding box center [581, 162] width 115 height 10
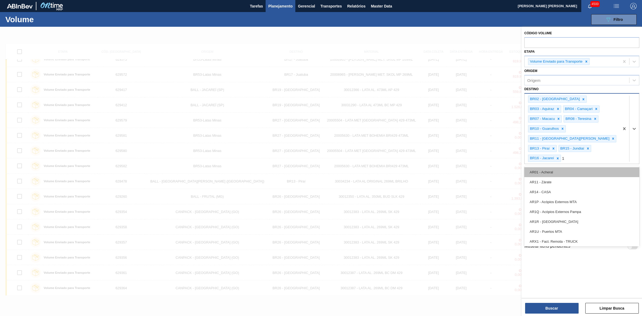
type input "18"
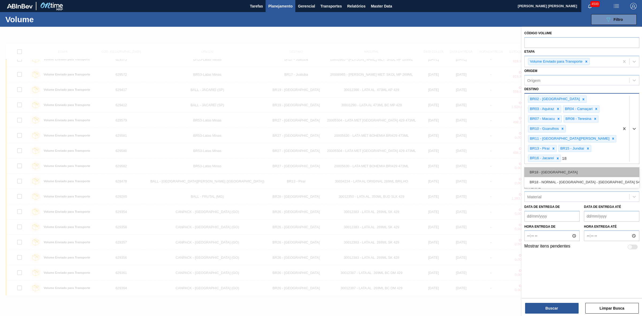
click at [549, 167] on div "BR18 - Pernambuco" at bounding box center [581, 172] width 115 height 10
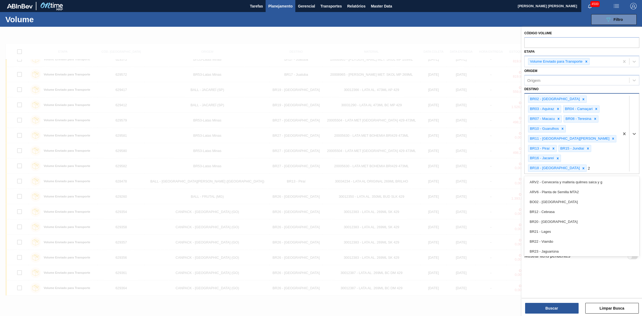
type input "21"
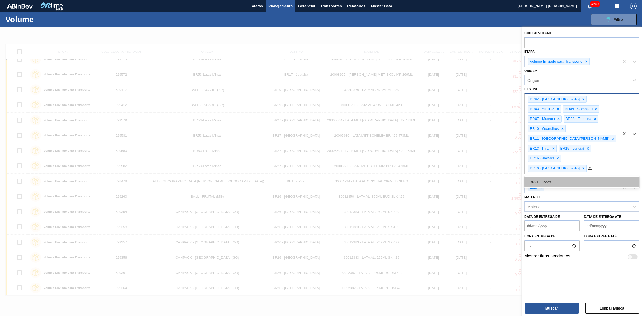
click at [536, 177] on div "BR21 - Lages" at bounding box center [581, 182] width 115 height 10
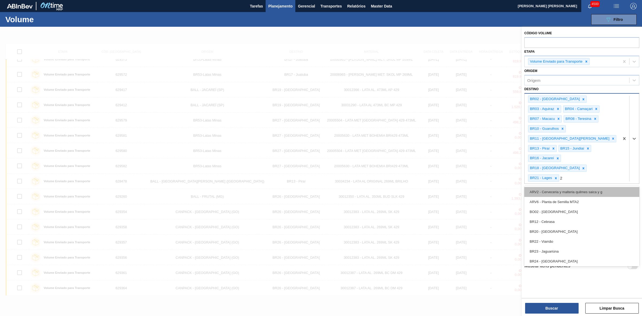
type input "22"
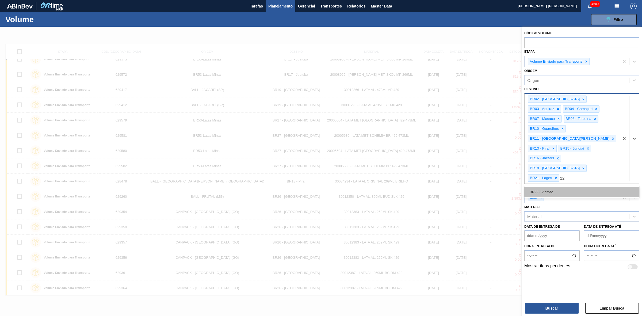
click at [544, 187] on div "BR22 - Viamão" at bounding box center [581, 192] width 115 height 10
type input "23"
click at [545, 187] on div "BR23 - Jaguariúna" at bounding box center [581, 192] width 115 height 10
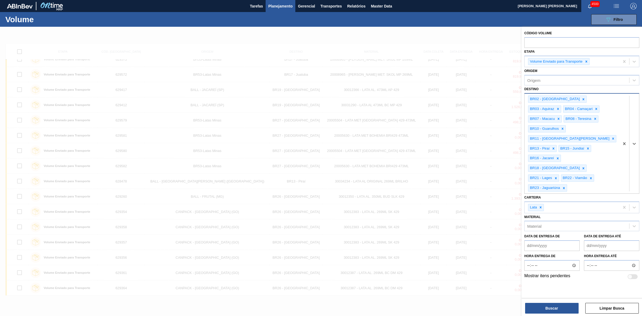
click at [600, 101] on div "BR02 - Sergipe BR03 - Aquiraz BR04 - Camaçari BR07 - Macacu BR08 - Teresina BR1…" at bounding box center [571, 144] width 95 height 100
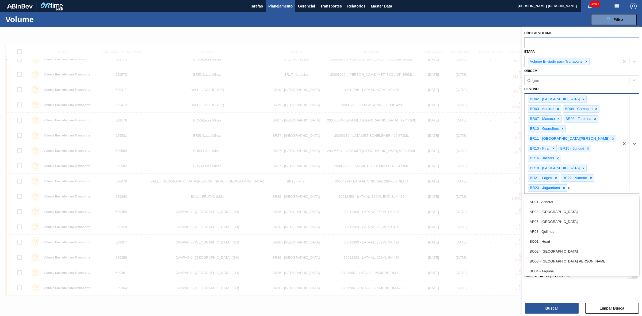
type input "09"
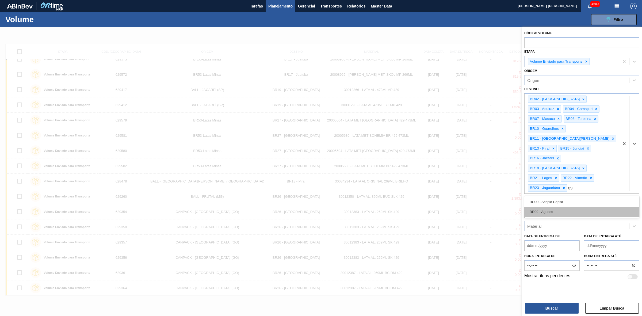
click at [552, 207] on div "BR09 - Agudos" at bounding box center [581, 212] width 115 height 10
type input "24"
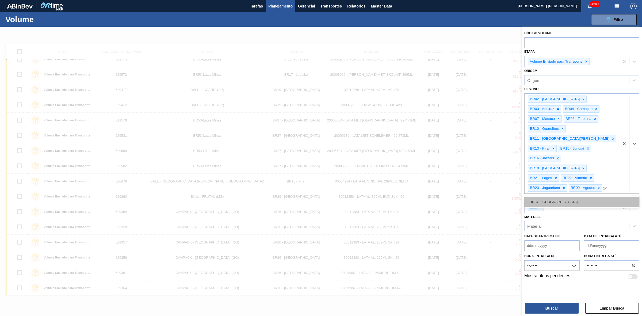
click at [558, 197] on div "BR24 - Ponta Grossa" at bounding box center [581, 202] width 115 height 10
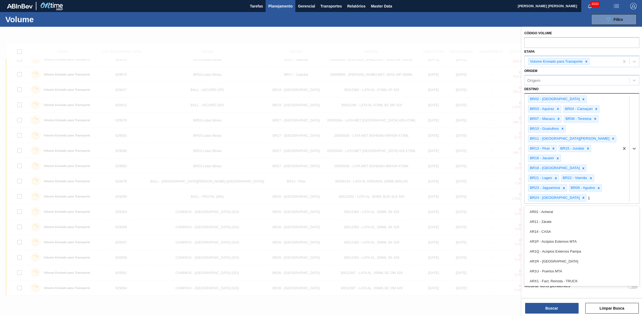
type input "19"
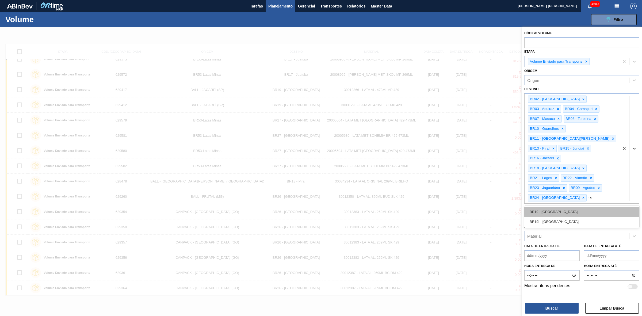
click at [560, 207] on div "BR19 - Nova Rio" at bounding box center [581, 212] width 115 height 10
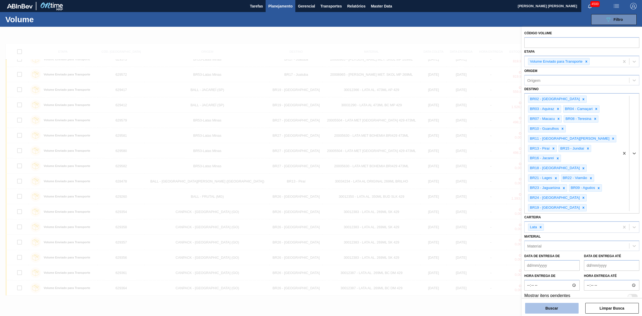
click at [558, 307] on button "Buscar" at bounding box center [551, 308] width 53 height 11
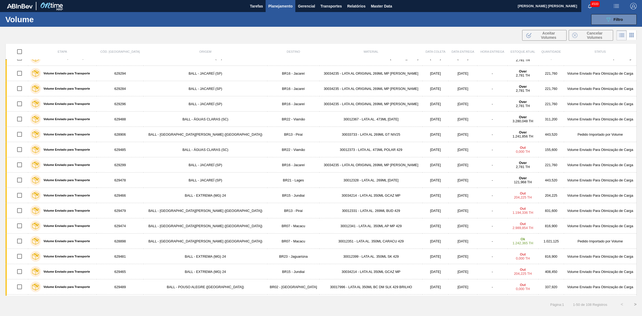
scroll to position [0, 0]
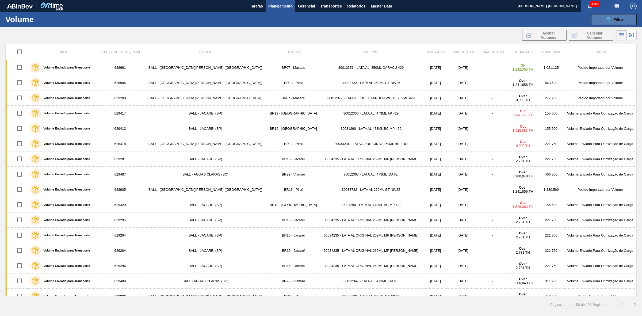
click at [610, 19] on icon "089F7B8B-B2A5-4AFE-B5C0-19BA573D28AC" at bounding box center [608, 19] width 6 height 6
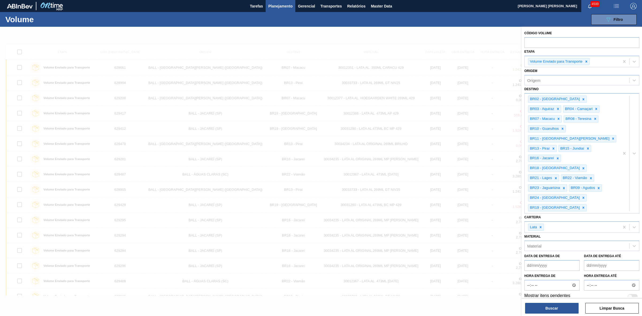
click at [617, 260] on até "Data de Entrega até" at bounding box center [611, 265] width 55 height 11
click at [606, 309] on div "15" at bounding box center [605, 312] width 7 height 7
type até "15/10/2025"
click at [571, 308] on button "Buscar" at bounding box center [551, 308] width 53 height 11
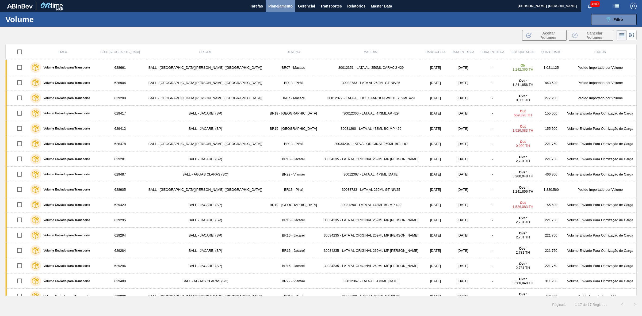
click at [286, 4] on span "Planejamento" at bounding box center [280, 6] width 24 height 6
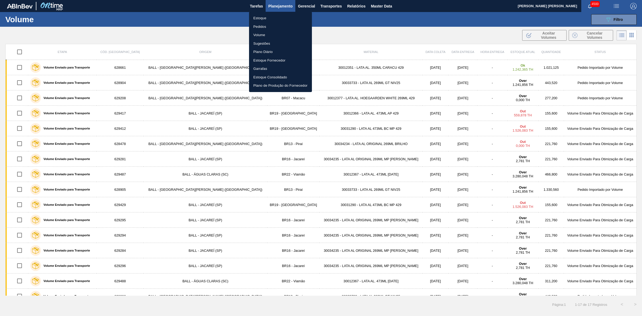
drag, startPoint x: 257, startPoint y: 16, endPoint x: 289, endPoint y: 44, distance: 41.9
click at [258, 16] on li "Estoque" at bounding box center [280, 18] width 63 height 9
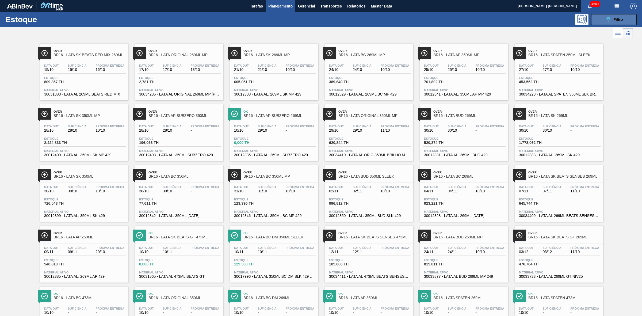
click at [596, 20] on button "089F7B8B-B2A5-4AFE-B5C0-19BA573D28AC Filtro" at bounding box center [613, 19] width 45 height 11
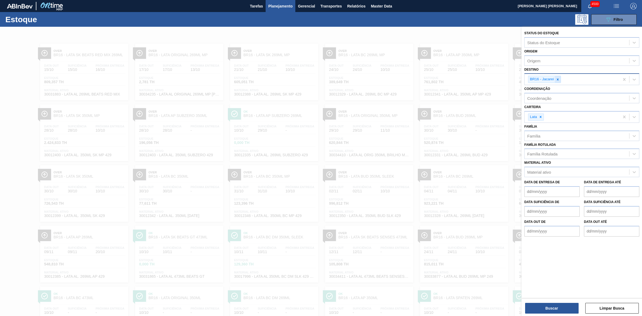
click at [558, 80] on icon at bounding box center [558, 80] width 4 height 4
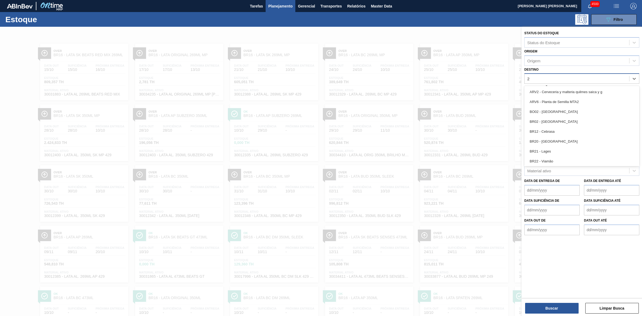
type input "21"
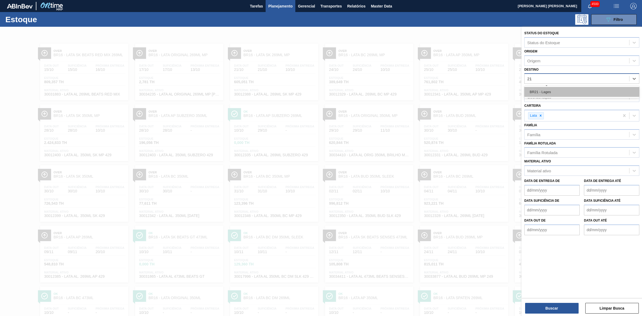
click at [547, 90] on div "BR21 - Lages" at bounding box center [581, 92] width 115 height 10
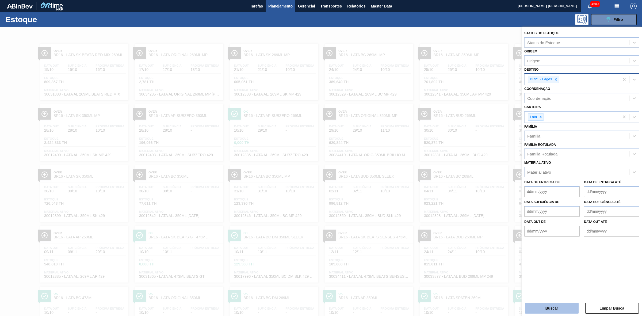
click at [562, 305] on button "Buscar" at bounding box center [551, 308] width 53 height 11
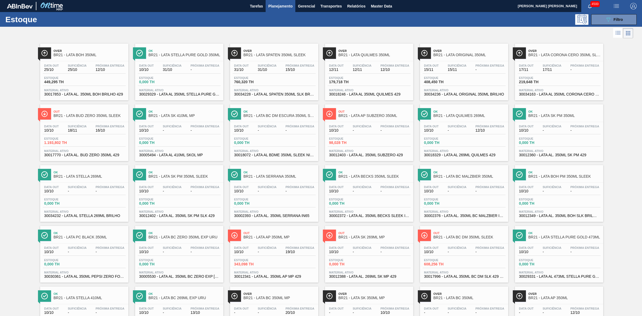
click at [483, 30] on div at bounding box center [316, 33] width 633 height 13
drag, startPoint x: 602, startPoint y: 15, endPoint x: 599, endPoint y: 19, distance: 4.8
click at [602, 15] on button "089F7B8B-B2A5-4AFE-B5C0-19BA573D28AC Filtro" at bounding box center [613, 19] width 45 height 11
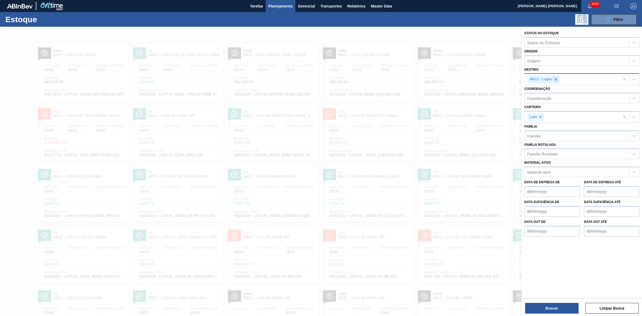
click at [554, 79] on icon at bounding box center [556, 80] width 4 height 4
type input "16"
drag, startPoint x: 549, startPoint y: 89, endPoint x: 546, endPoint y: 94, distance: 5.9
click at [548, 89] on div "BR16 - Jacareí" at bounding box center [581, 92] width 115 height 10
click at [562, 305] on button "Buscar" at bounding box center [551, 308] width 53 height 11
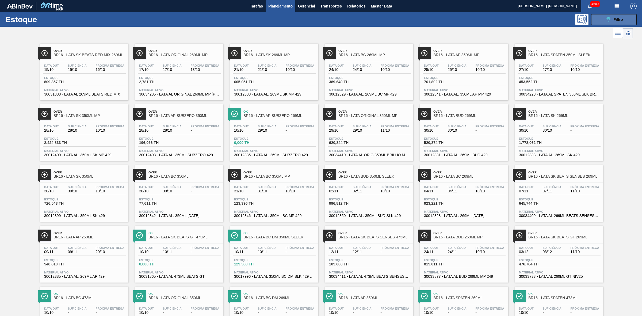
click at [609, 18] on icon at bounding box center [608, 19] width 4 height 5
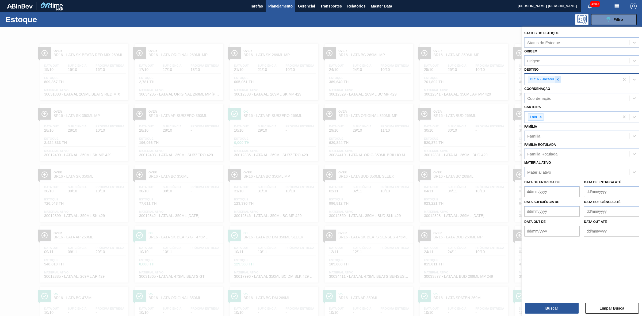
click at [558, 80] on icon at bounding box center [558, 80] width 4 height 4
type input "21"
click at [548, 94] on div "BR21 - Lages" at bounding box center [581, 92] width 115 height 10
click at [565, 306] on button "Buscar" at bounding box center [551, 308] width 53 height 11
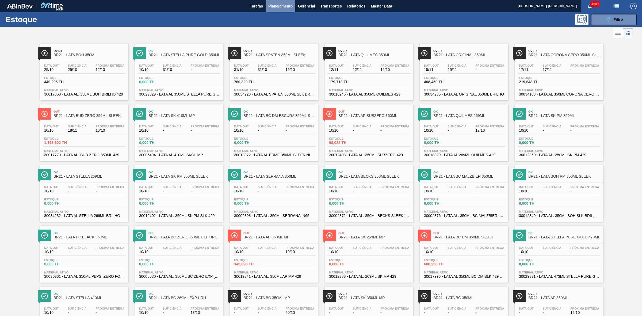
click at [276, 7] on span "Planejamento" at bounding box center [280, 6] width 24 height 6
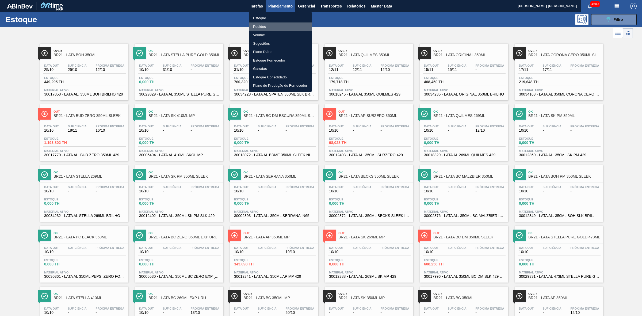
click at [263, 26] on li "Pedidos" at bounding box center [280, 26] width 63 height 9
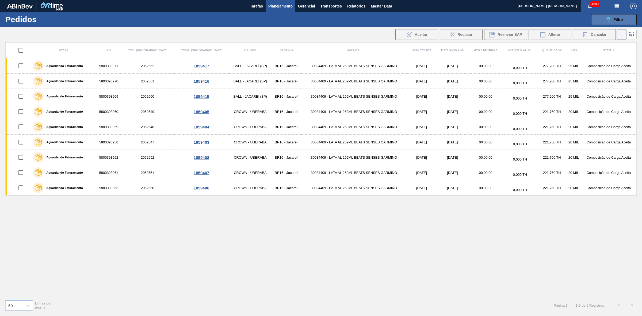
click at [617, 18] on span "Filtro" at bounding box center [617, 19] width 9 height 4
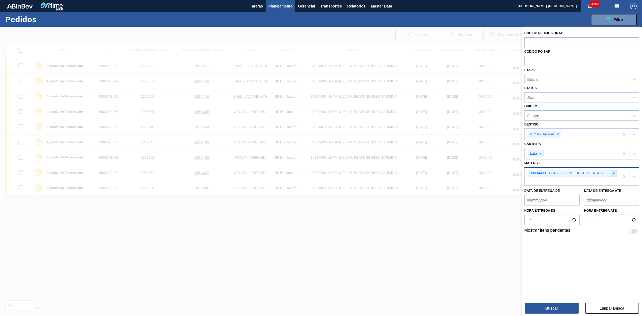
click at [612, 172] on icon at bounding box center [613, 173] width 4 height 4
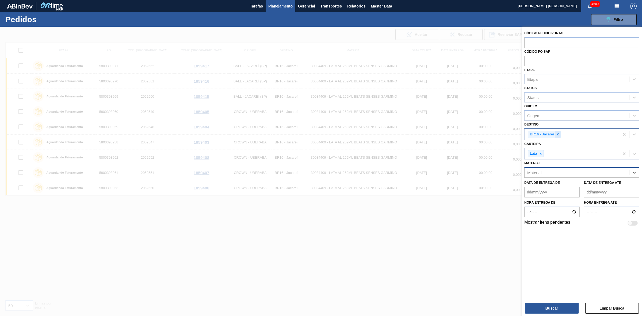
click at [557, 133] on icon at bounding box center [558, 134] width 4 height 4
click at [535, 79] on div "Etapa" at bounding box center [532, 79] width 10 height 5
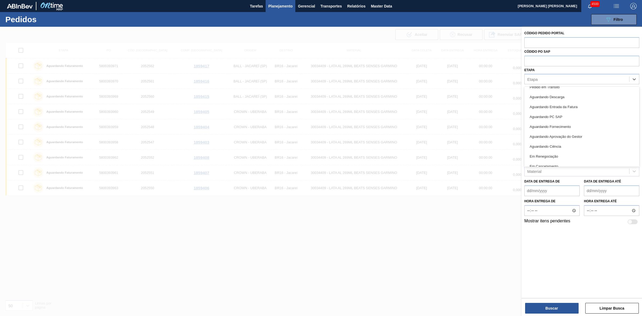
scroll to position [67, 0]
click at [554, 146] on div "Em Renegociação" at bounding box center [581, 144] width 115 height 10
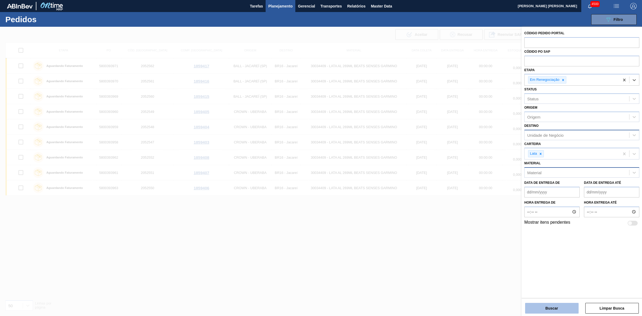
click at [555, 307] on button "Buscar" at bounding box center [551, 308] width 53 height 11
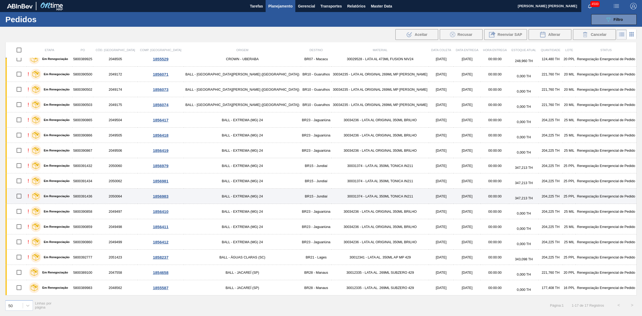
scroll to position [0, 0]
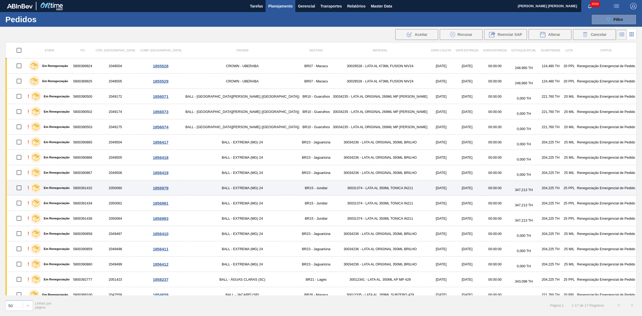
click at [22, 188] on input "checkbox" at bounding box center [18, 187] width 11 height 11
checkbox input "true"
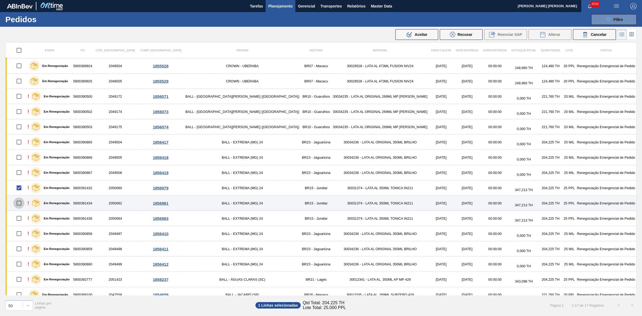
click at [22, 204] on input "checkbox" at bounding box center [18, 202] width 11 height 11
checkbox input "true"
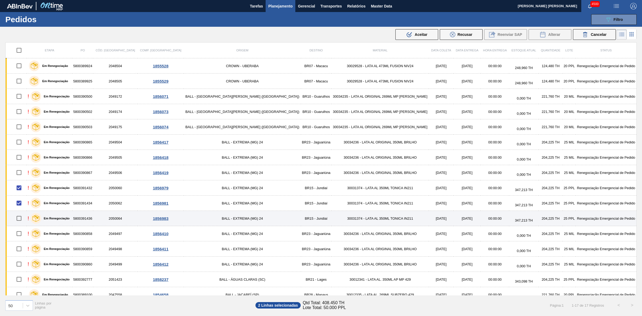
click at [22, 218] on input "checkbox" at bounding box center [18, 218] width 11 height 11
checkbox input "true"
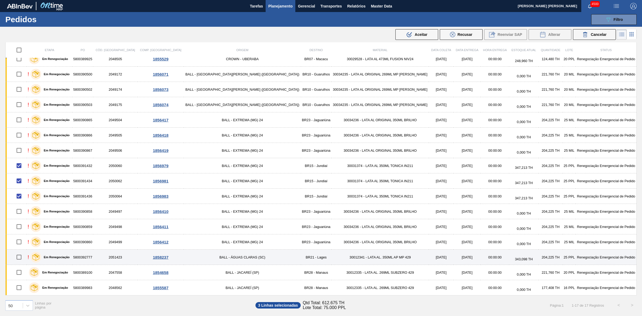
click at [20, 256] on input "checkbox" at bounding box center [18, 256] width 11 height 11
checkbox input "true"
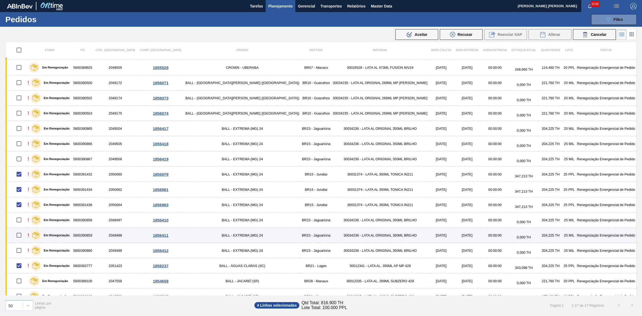
scroll to position [0, 0]
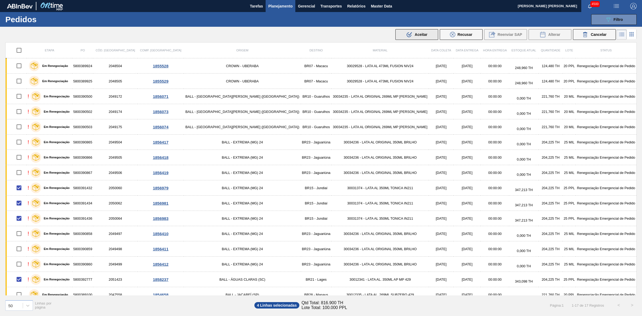
click at [419, 37] on div ".b{fill:var(--color-action-default)} Aceitar" at bounding box center [416, 34] width 21 height 6
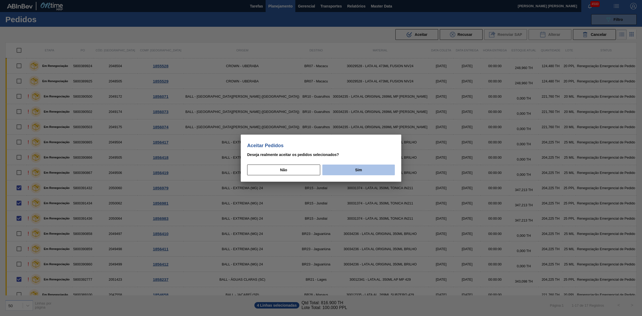
click at [357, 169] on button "Sim" at bounding box center [358, 169] width 72 height 11
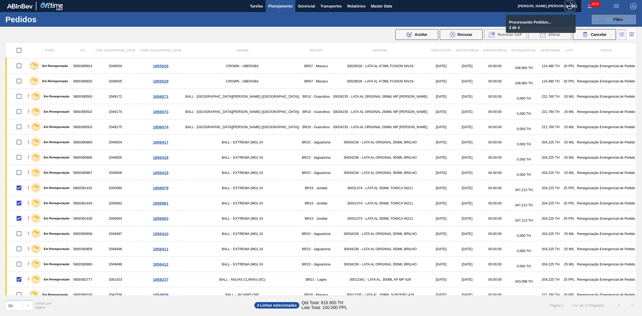
checkbox input "false"
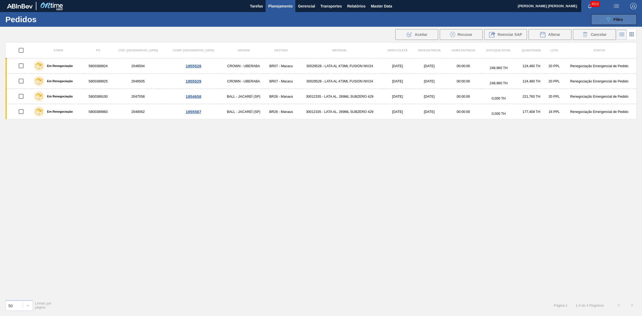
click at [610, 21] on icon "089F7B8B-B2A5-4AFE-B5C0-19BA573D28AC" at bounding box center [608, 19] width 6 height 6
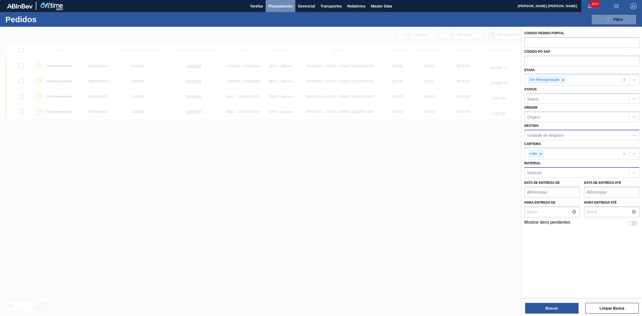
click at [285, 3] on span "Planejamento" at bounding box center [280, 6] width 24 height 6
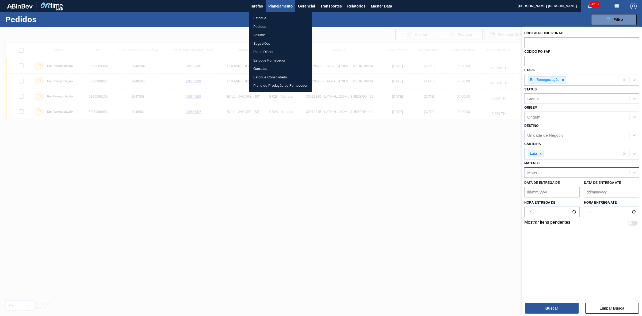
click at [262, 17] on li "Estoque" at bounding box center [280, 18] width 63 height 9
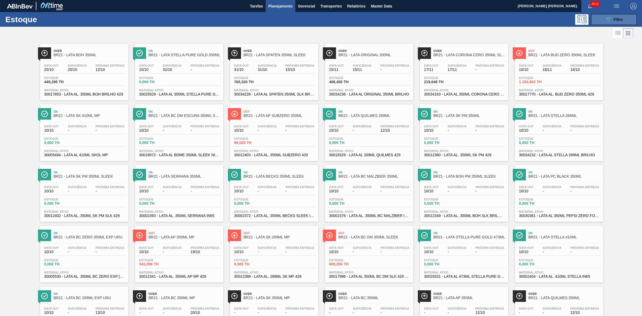
click at [607, 17] on icon at bounding box center [608, 19] width 4 height 5
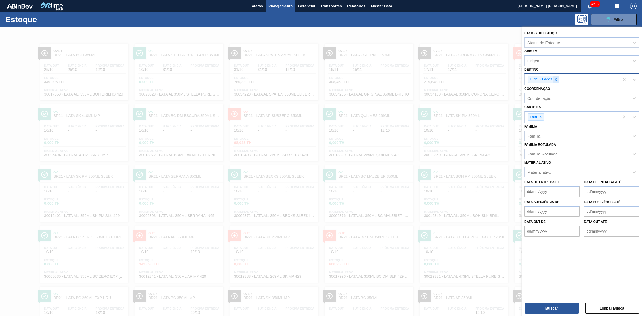
click at [556, 82] on div at bounding box center [556, 79] width 6 height 7
type input "24"
click at [545, 91] on div "BR24 - Ponta Grossa" at bounding box center [581, 92] width 115 height 10
click at [552, 307] on button "Buscar" at bounding box center [551, 308] width 53 height 11
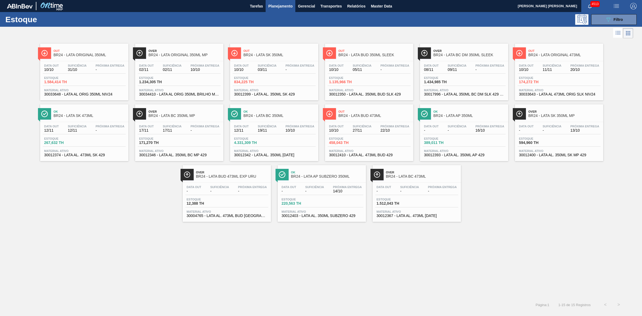
click at [543, 118] on span "BR24 - LATA SK 350ML MP" at bounding box center [564, 116] width 72 height 4
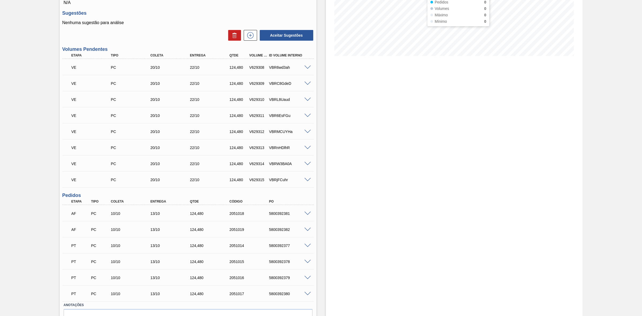
scroll to position [64, 0]
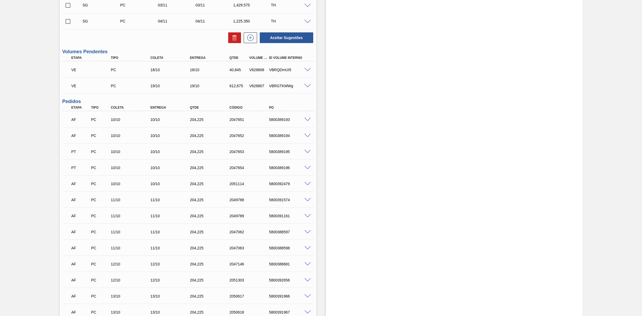
scroll to position [201, 0]
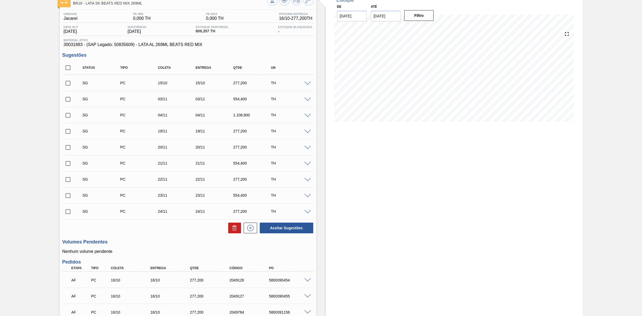
scroll to position [31, 0]
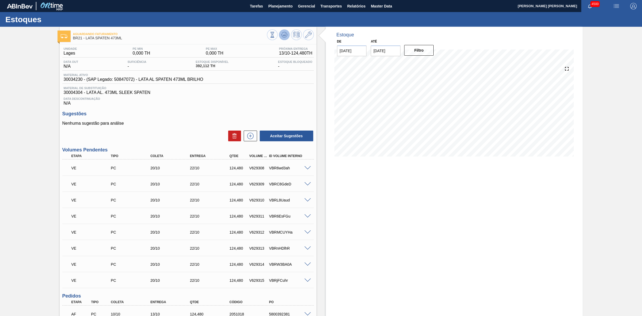
click at [282, 37] on icon at bounding box center [283, 36] width 5 height 3
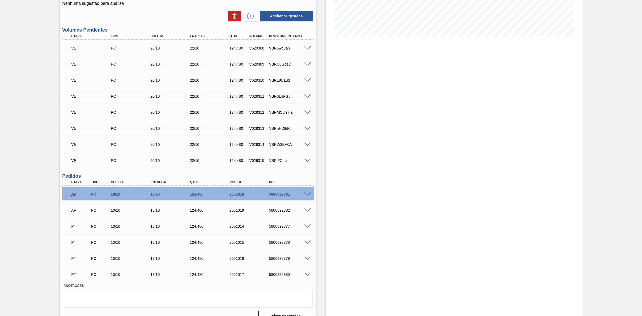
scroll to position [130, 0]
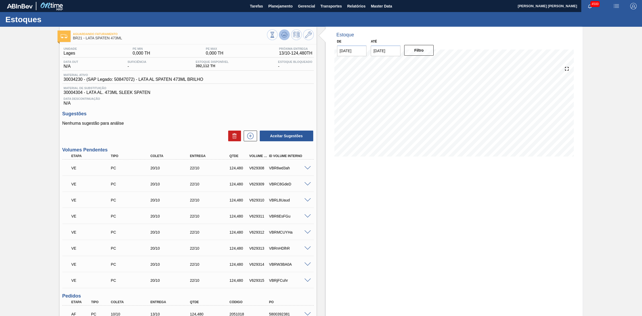
click at [283, 37] on icon at bounding box center [284, 35] width 6 height 6
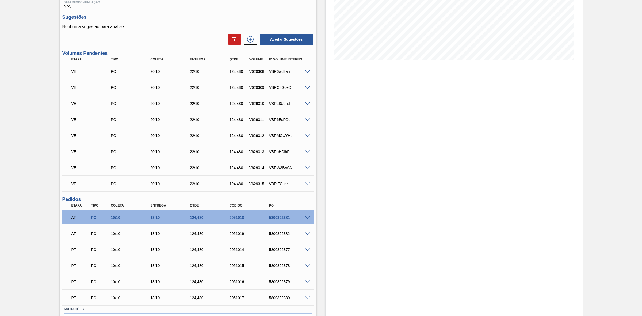
scroll to position [100, 0]
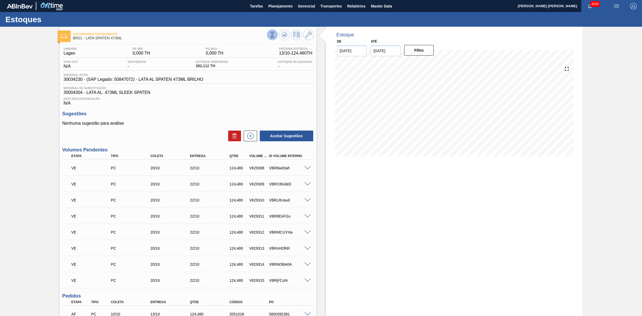
click at [273, 36] on icon at bounding box center [272, 35] width 6 height 6
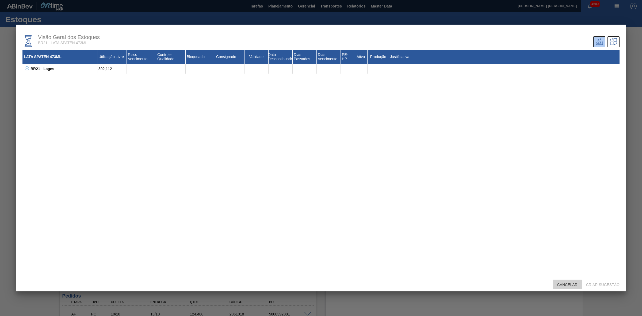
click at [567, 282] on div "Cancelar" at bounding box center [567, 284] width 29 height 10
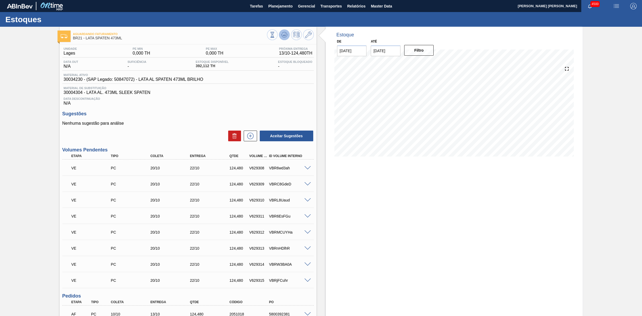
click at [280, 31] on button at bounding box center [284, 34] width 11 height 11
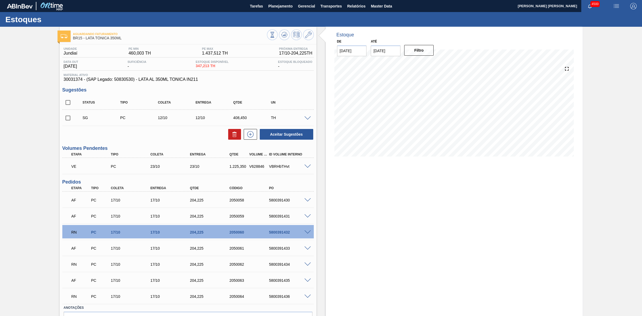
scroll to position [32, 0]
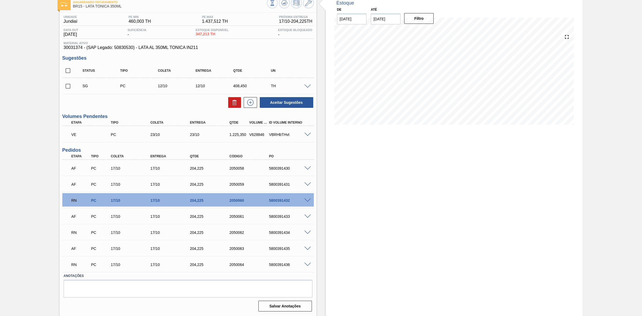
click at [308, 199] on span at bounding box center [307, 200] width 6 height 4
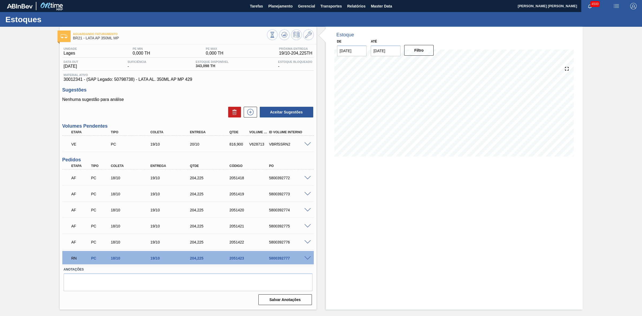
click at [307, 258] on span at bounding box center [307, 258] width 6 height 4
